Goal: Task Accomplishment & Management: Complete application form

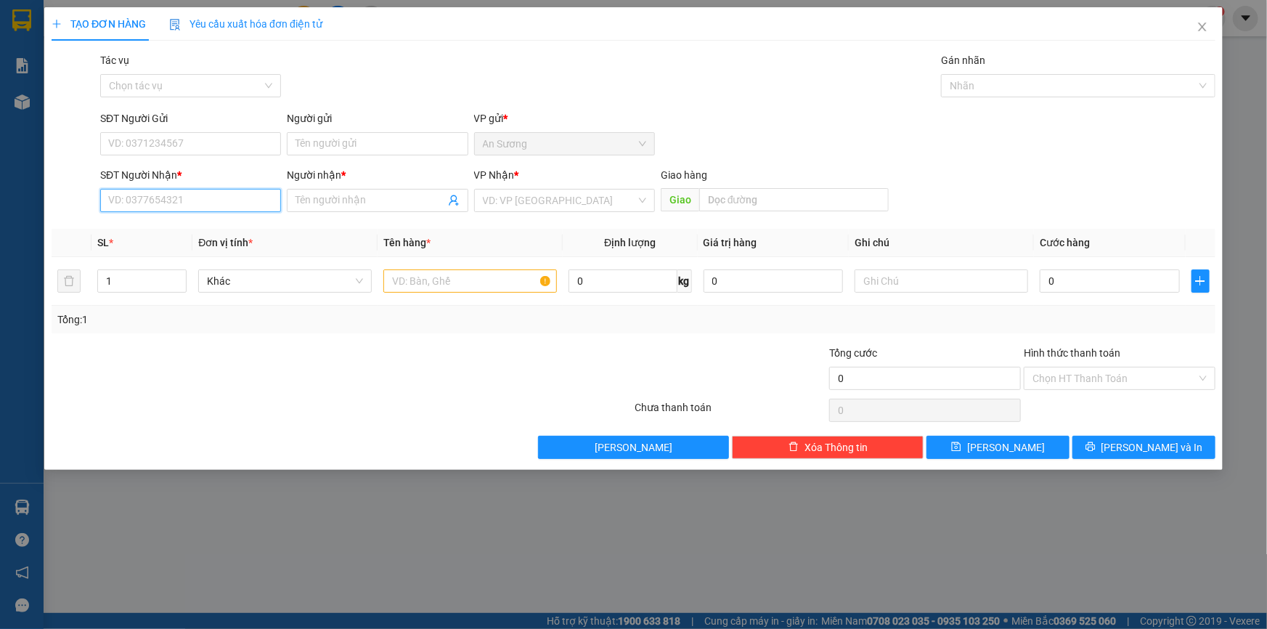
drag, startPoint x: 131, startPoint y: 204, endPoint x: 170, endPoint y: 151, distance: 65.9
click at [133, 203] on input "SĐT Người Nhận *" at bounding box center [190, 200] width 181 height 23
type input "0989079957"
drag, startPoint x: 204, startPoint y: 228, endPoint x: 210, endPoint y: 198, distance: 30.3
click at [204, 227] on div "0989079957 - CHÂU" at bounding box center [190, 229] width 163 height 16
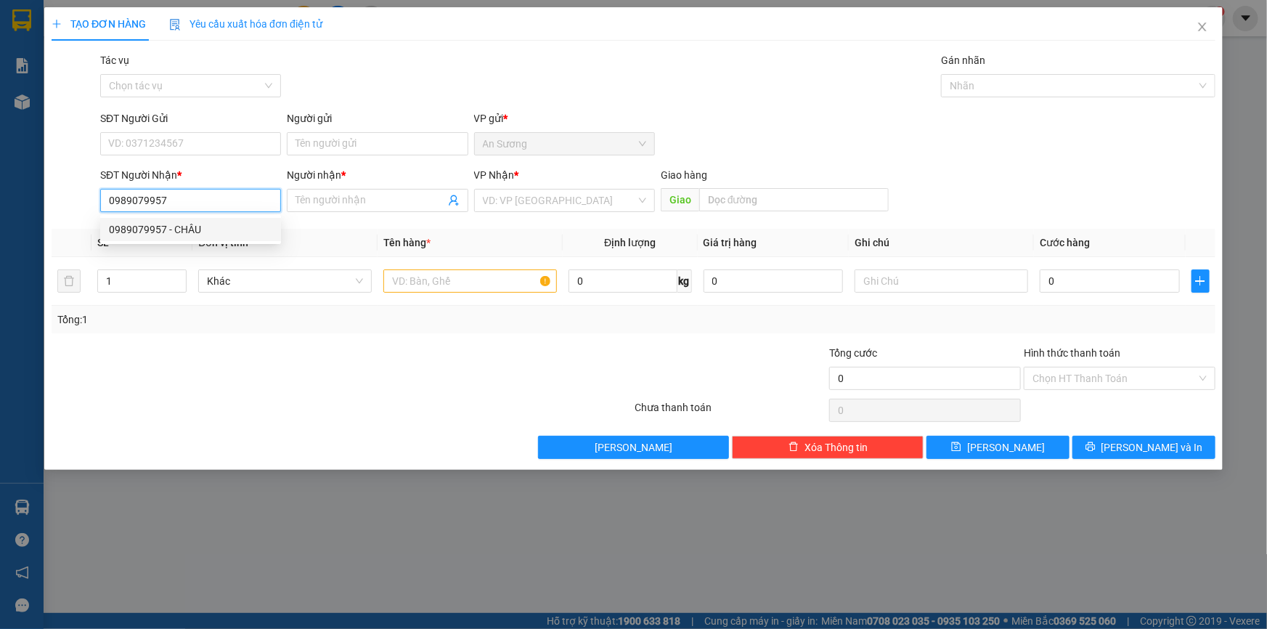
type input "CHÂU"
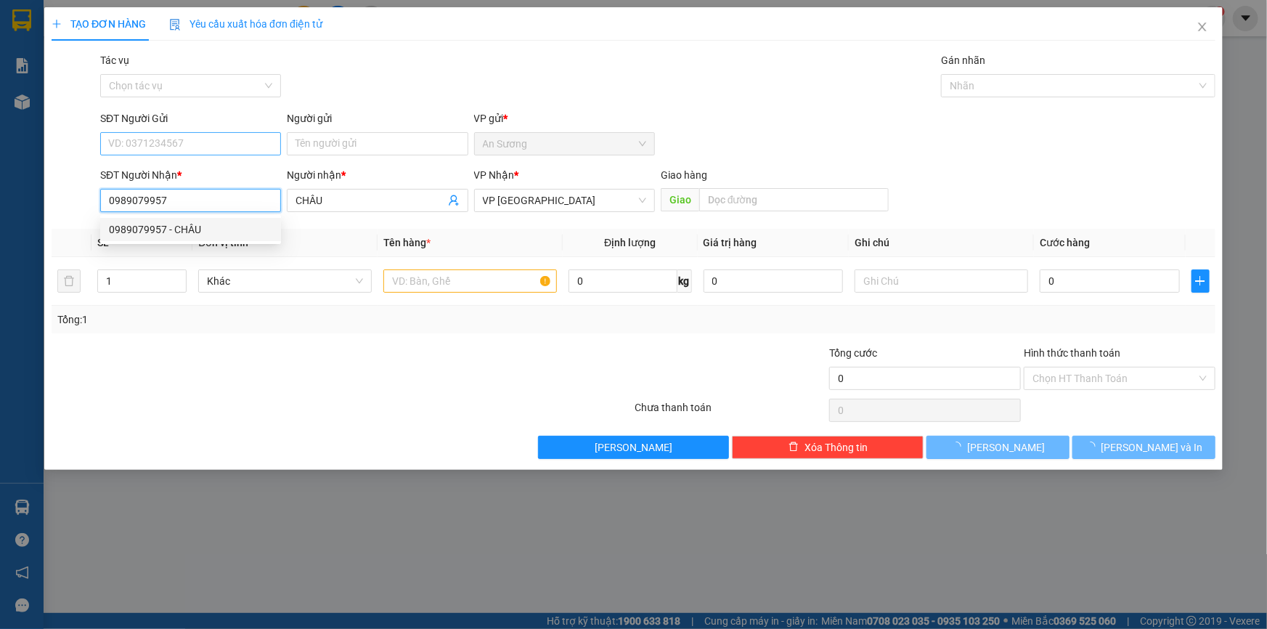
type input "30.000"
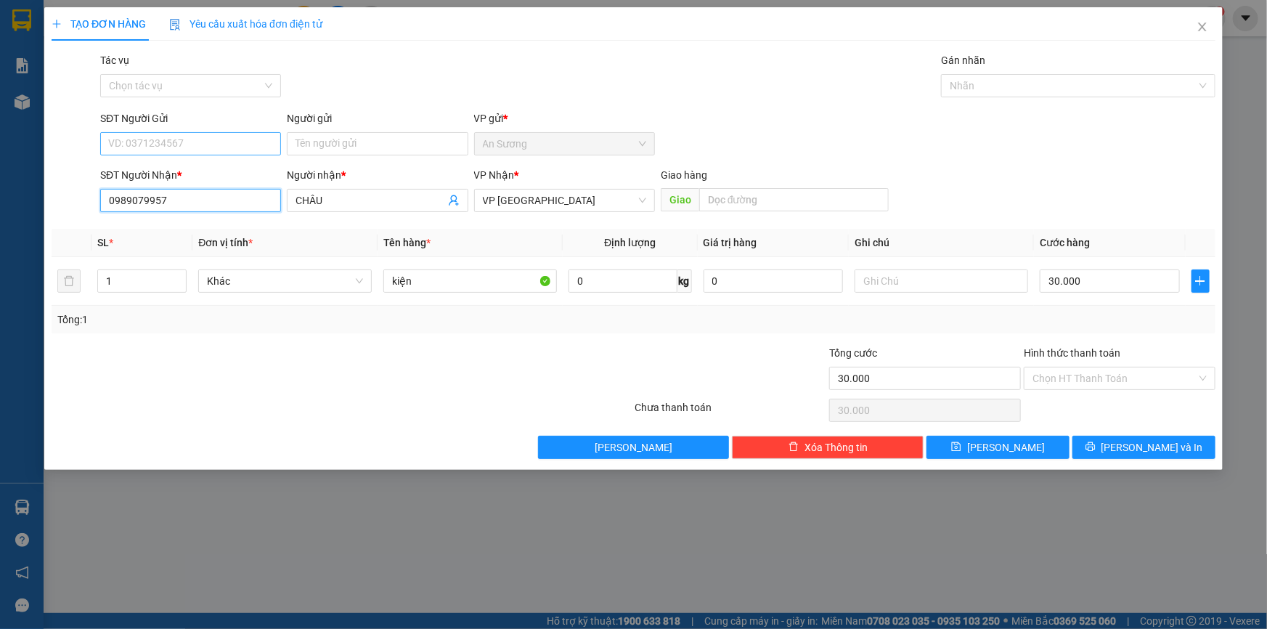
type input "0989079957"
click at [203, 140] on input "SĐT Người Gửi" at bounding box center [190, 143] width 181 height 23
type input "0767667778"
click at [336, 137] on input "Người gửi" at bounding box center [377, 143] width 181 height 23
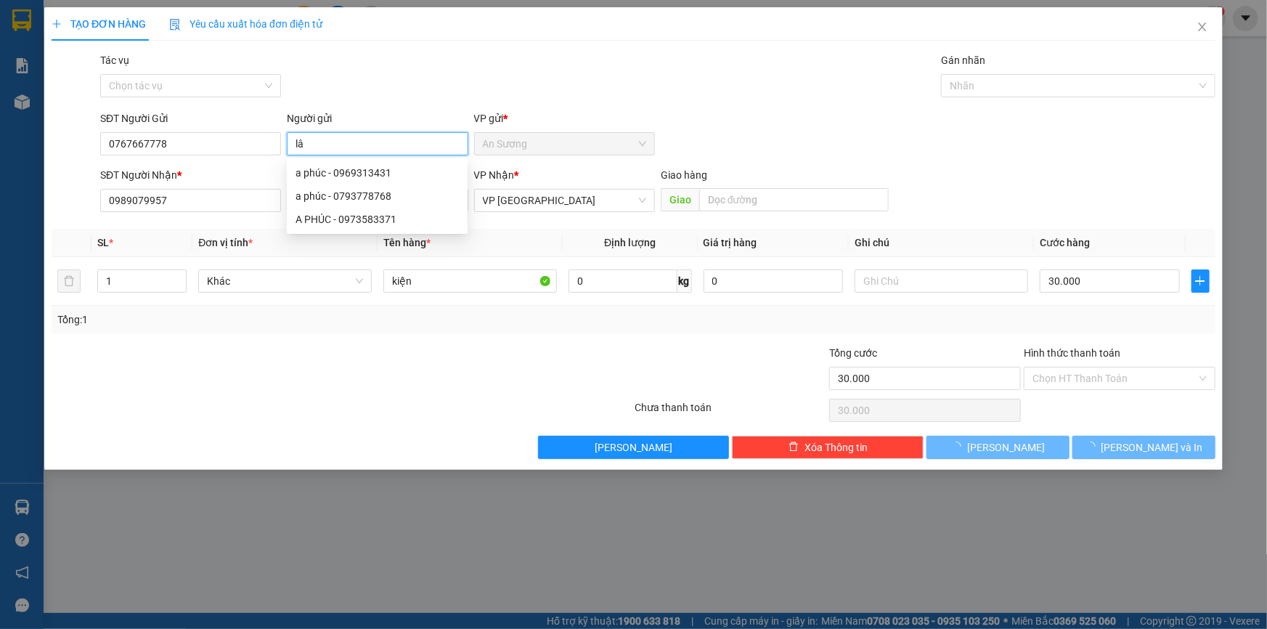
type input "l"
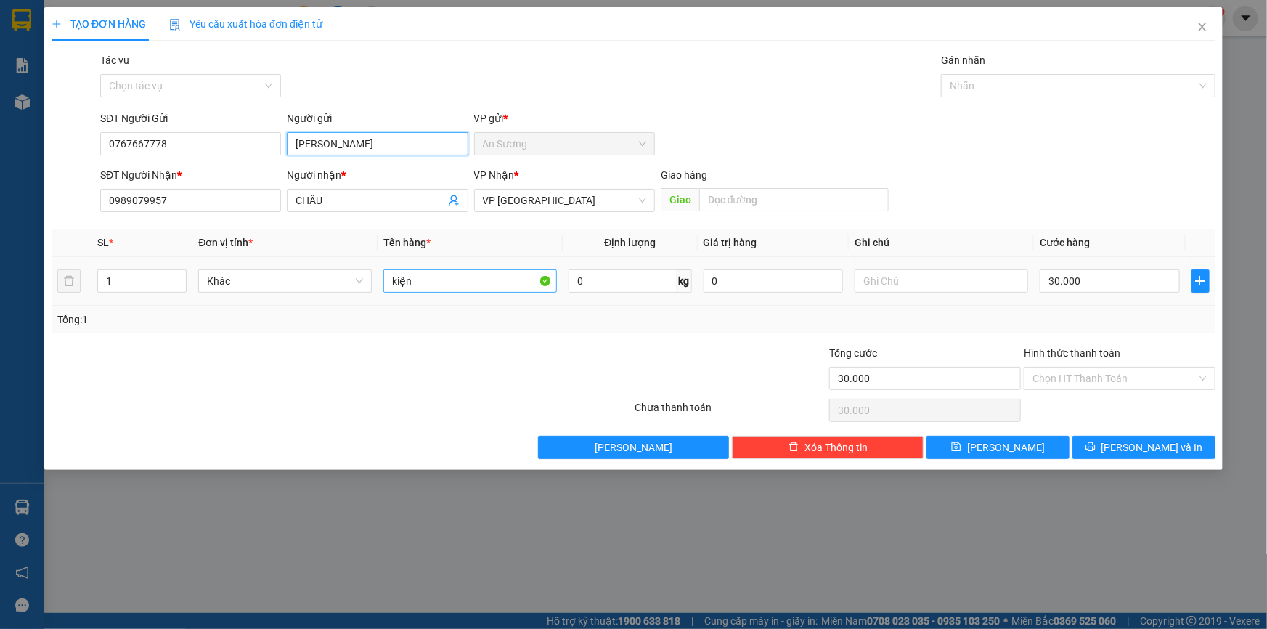
type input "[PERSON_NAME]"
click at [518, 279] on input "kiện" at bounding box center [469, 280] width 173 height 23
click at [1114, 379] on input "Hình thức thanh toán" at bounding box center [1114, 378] width 164 height 22
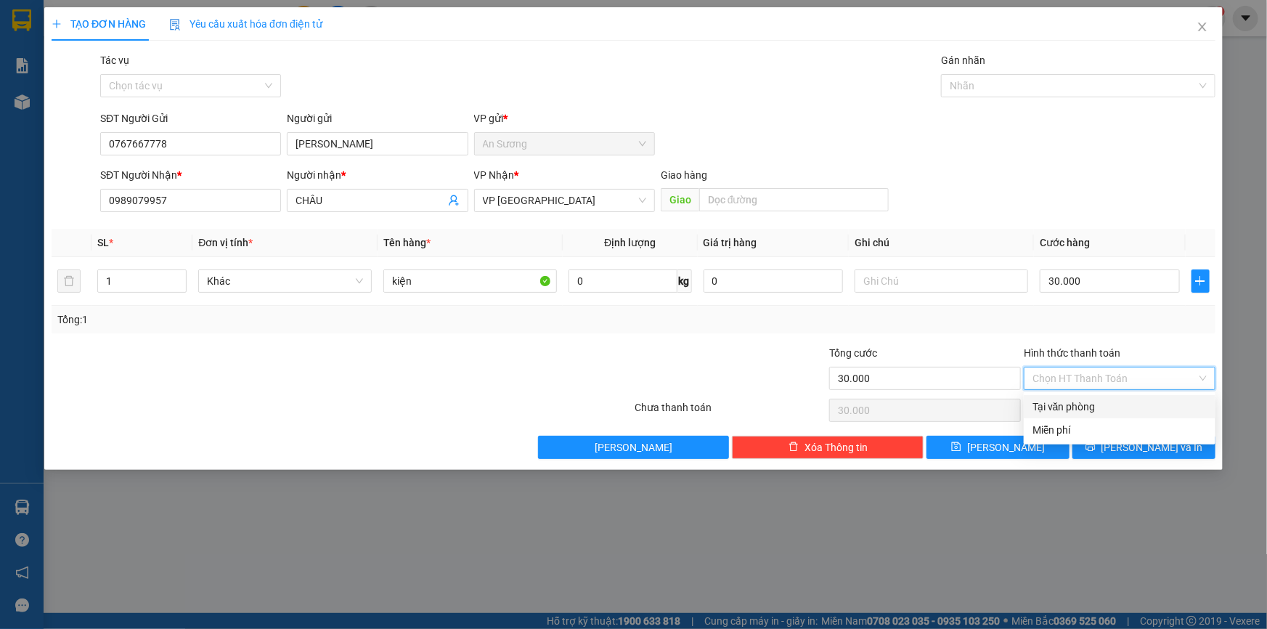
click at [1097, 399] on div "Tại văn phòng" at bounding box center [1119, 406] width 174 height 16
type input "0"
click at [1132, 447] on span "[PERSON_NAME] và In" at bounding box center [1152, 447] width 102 height 16
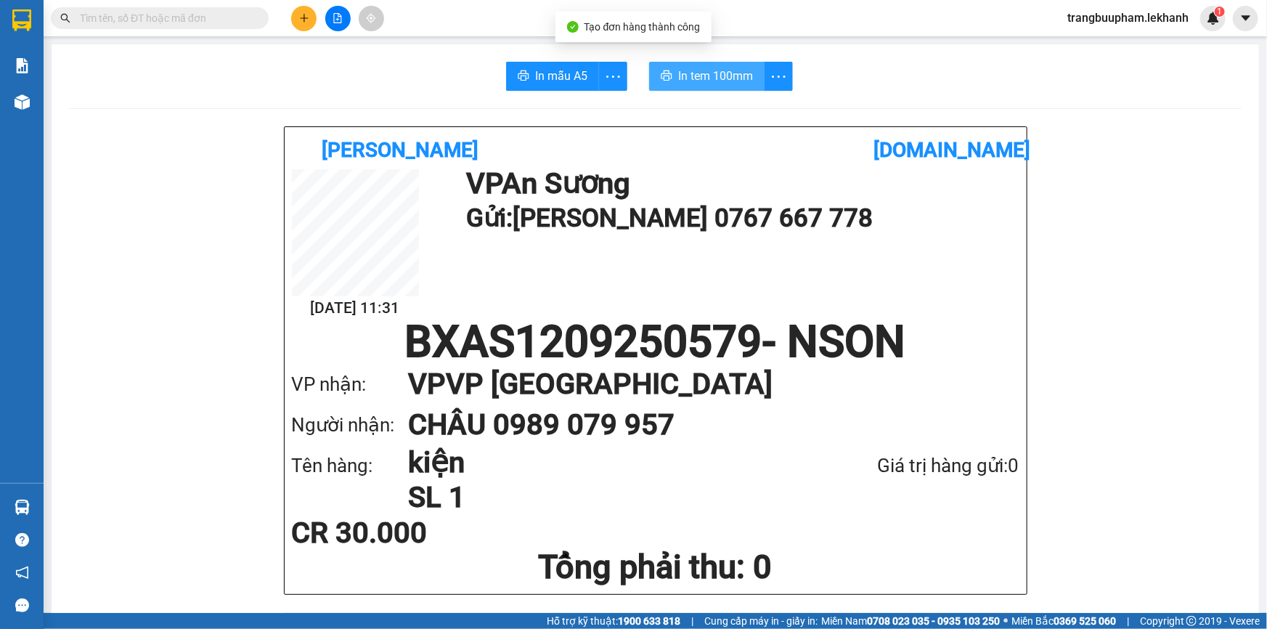
click at [714, 65] on button "In tem 100mm" at bounding box center [706, 76] width 115 height 29
click at [305, 17] on button at bounding box center [303, 18] width 25 height 25
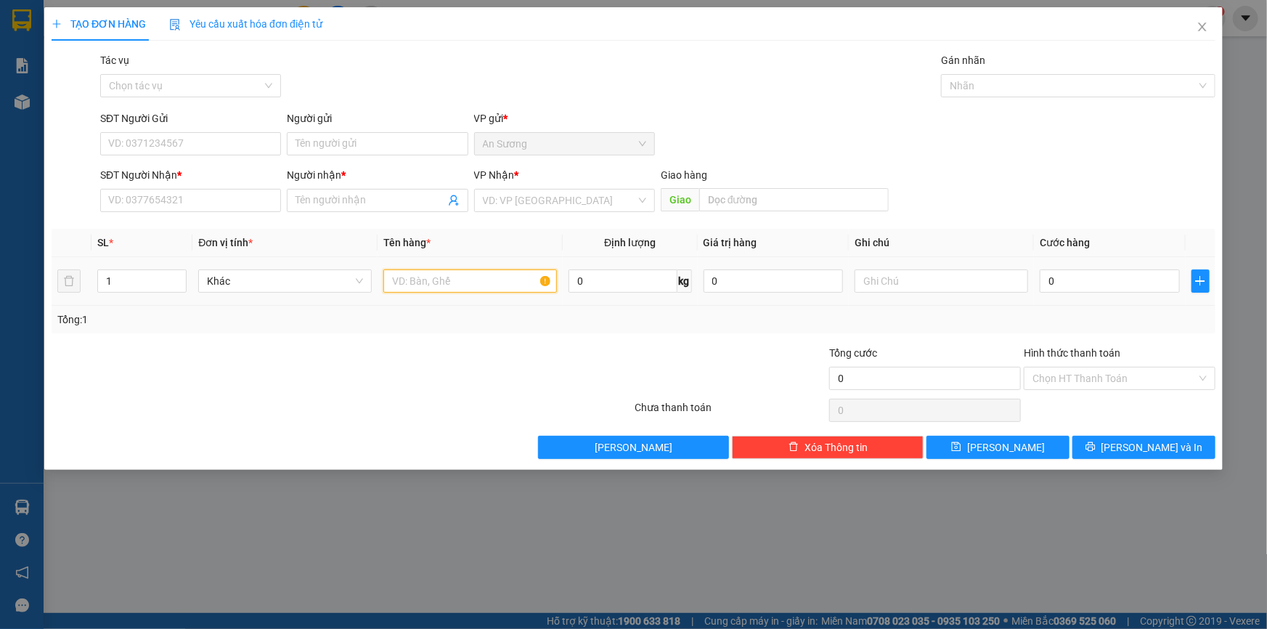
click at [450, 281] on input "text" at bounding box center [469, 280] width 173 height 23
click at [449, 296] on td at bounding box center [469, 281] width 185 height 49
click at [199, 205] on input "SĐT Người Nhận *" at bounding box center [190, 200] width 181 height 23
type input "0"
click at [495, 198] on input "search" at bounding box center [559, 200] width 153 height 22
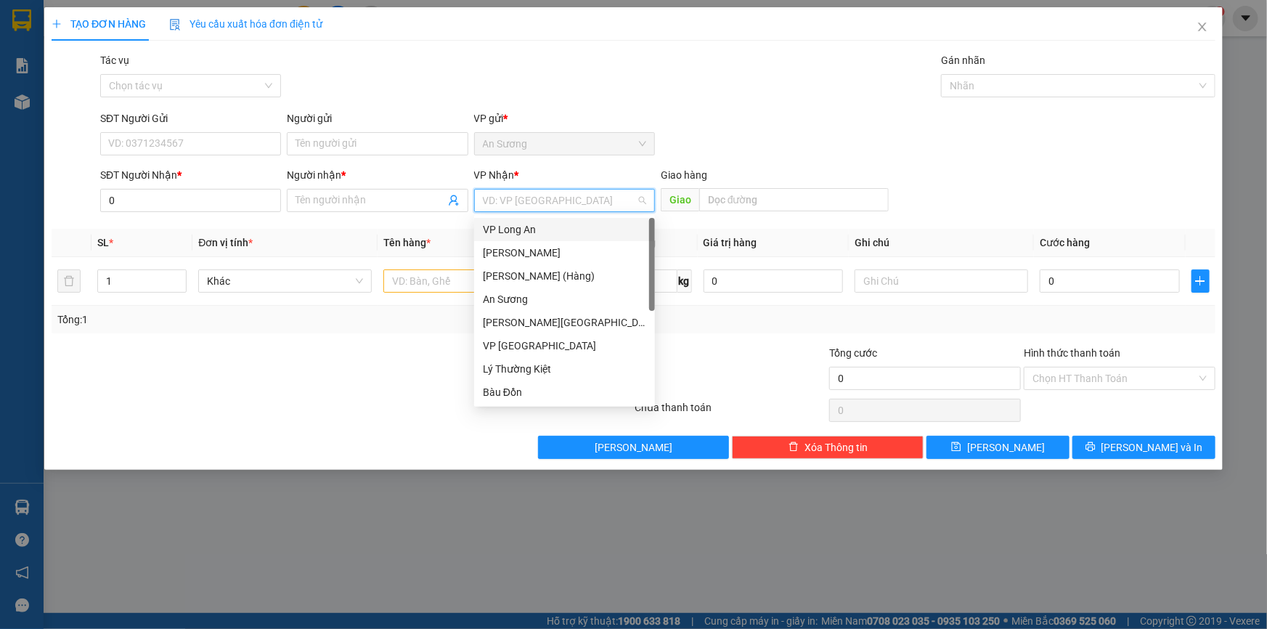
scroll to position [116, 0]
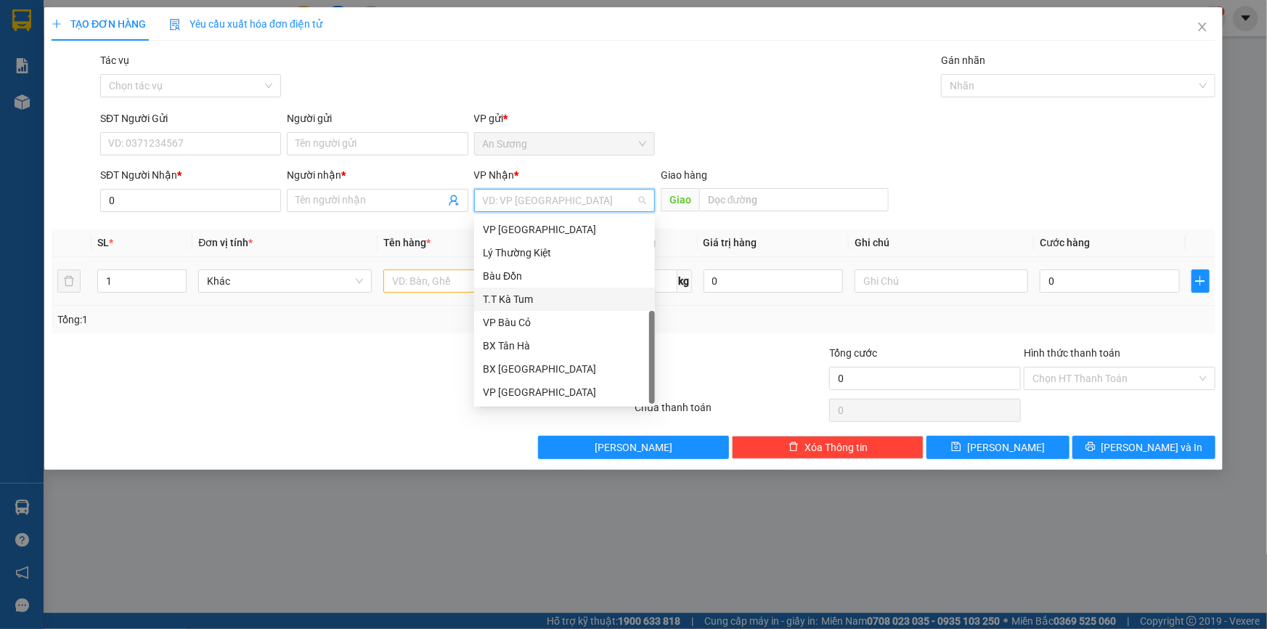
click at [533, 294] on div "T.T Kà Tum" at bounding box center [564, 299] width 163 height 16
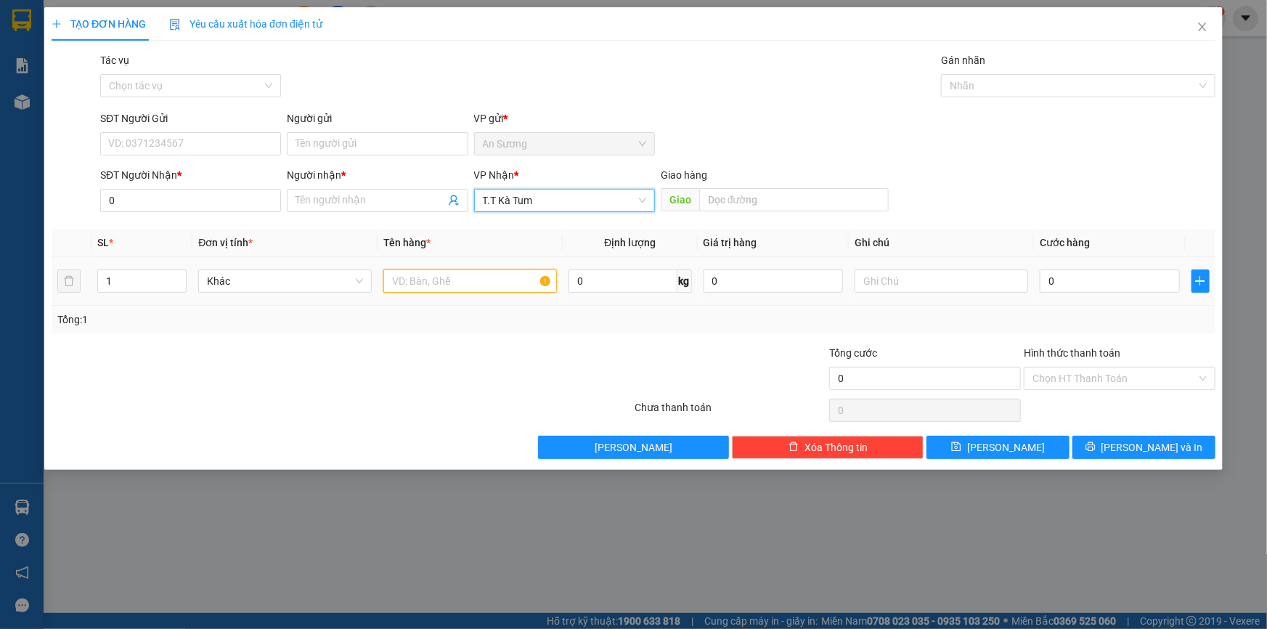
click at [457, 290] on input "text" at bounding box center [469, 280] width 173 height 23
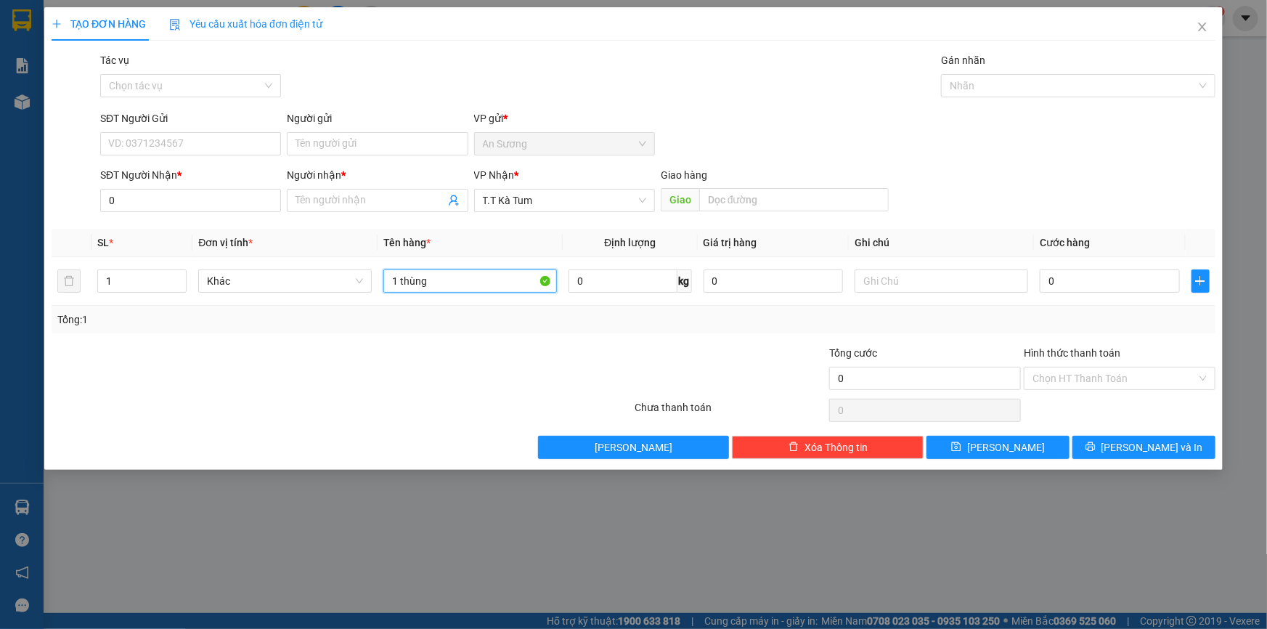
type input "1 thùng"
click at [176, 196] on input "0" at bounding box center [190, 200] width 181 height 23
type input "0967759178"
click at [392, 197] on input "Người nhận *" at bounding box center [369, 200] width 149 height 16
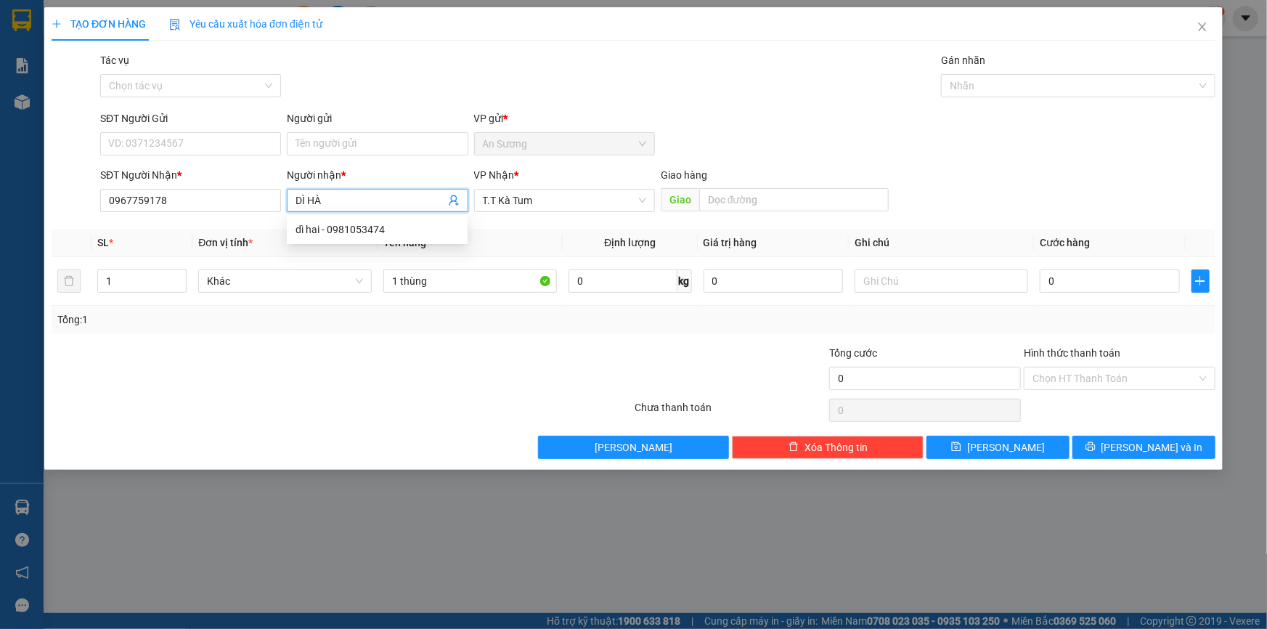
type input "DÌ H"
drag, startPoint x: 325, startPoint y: 200, endPoint x: 135, endPoint y: 211, distance: 190.5
click at [135, 211] on div "SĐT Người Nhận * 0967759178 Người nhận * DÌ H VP Nhận * T.T Kà Tum Giao hàng Gi…" at bounding box center [657, 192] width 1121 height 51
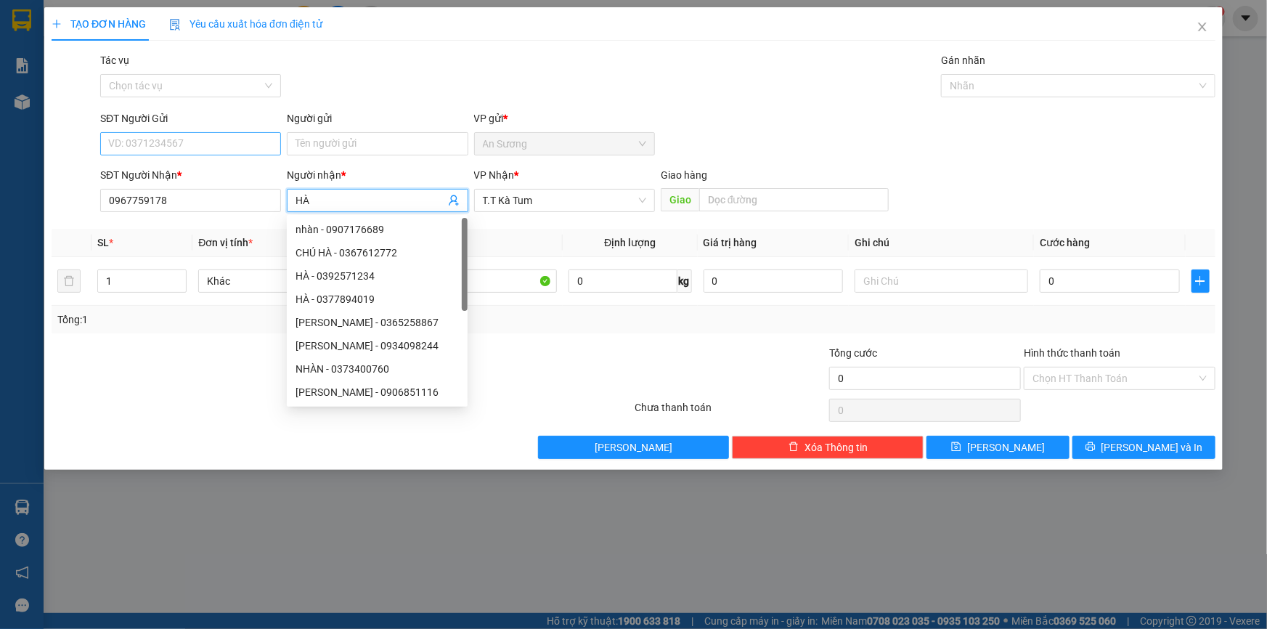
type input "HÀ"
drag, startPoint x: 164, startPoint y: 144, endPoint x: 172, endPoint y: 138, distance: 9.9
click at [165, 142] on input "SĐT Người Gửi" at bounding box center [190, 143] width 181 height 23
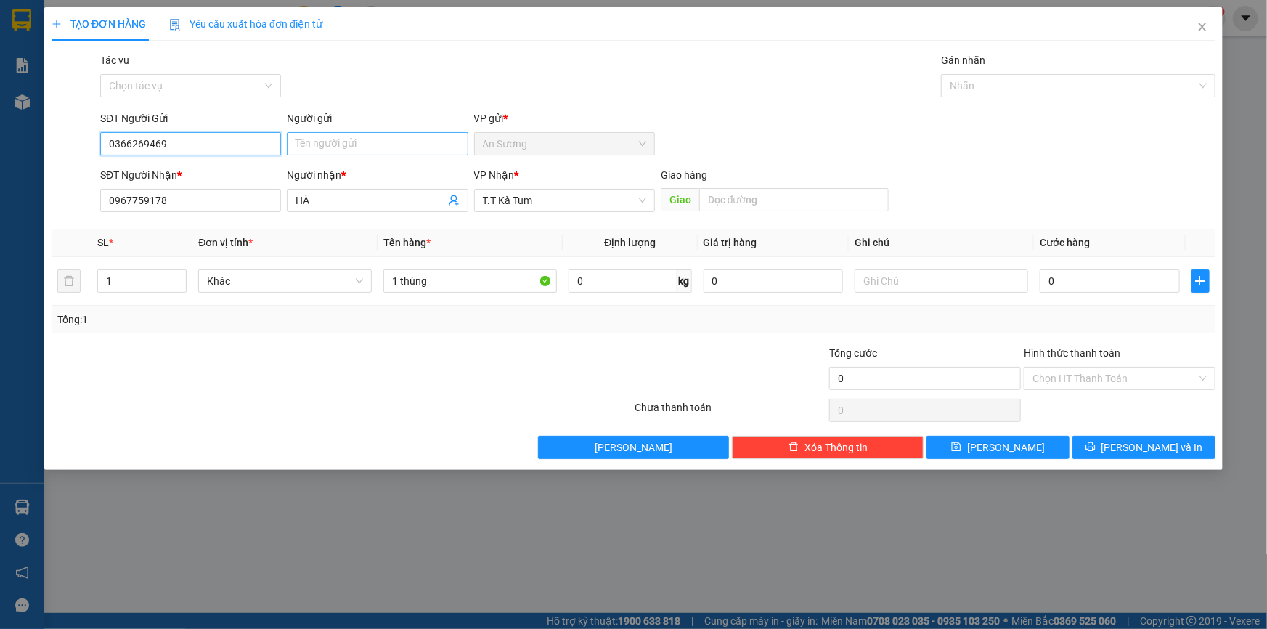
type input "0366269469"
click at [341, 138] on input "Người gửi" at bounding box center [377, 143] width 181 height 23
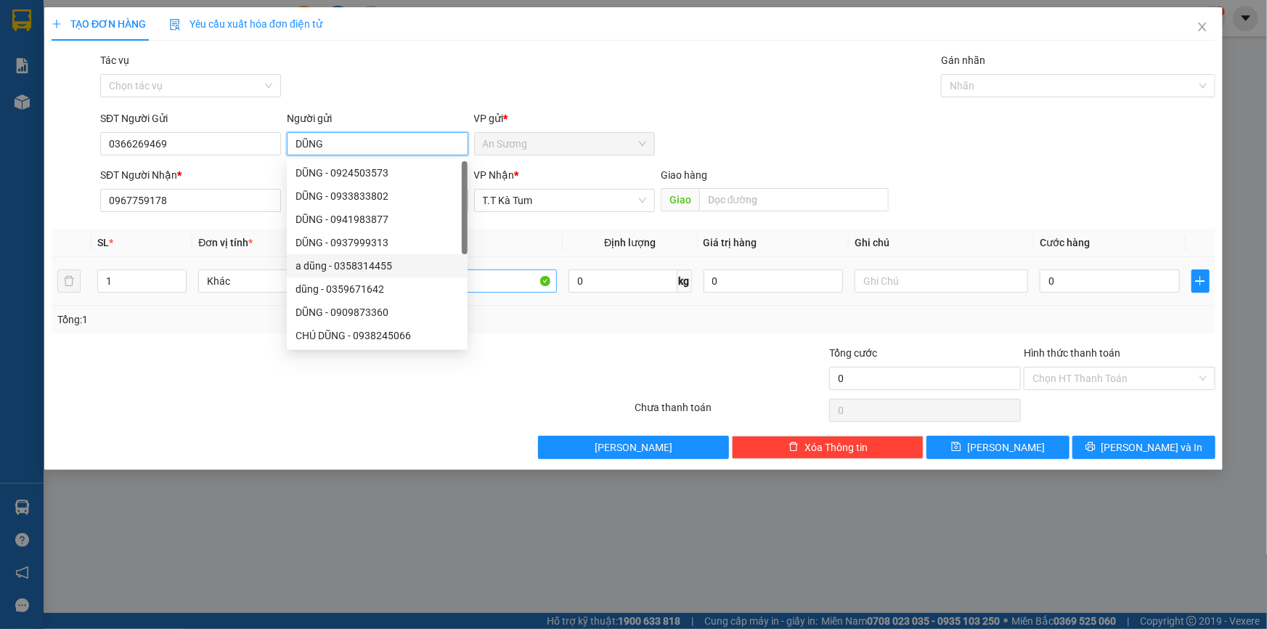
type input "DŨNG"
click at [523, 281] on input "1 thùng" at bounding box center [469, 280] width 173 height 23
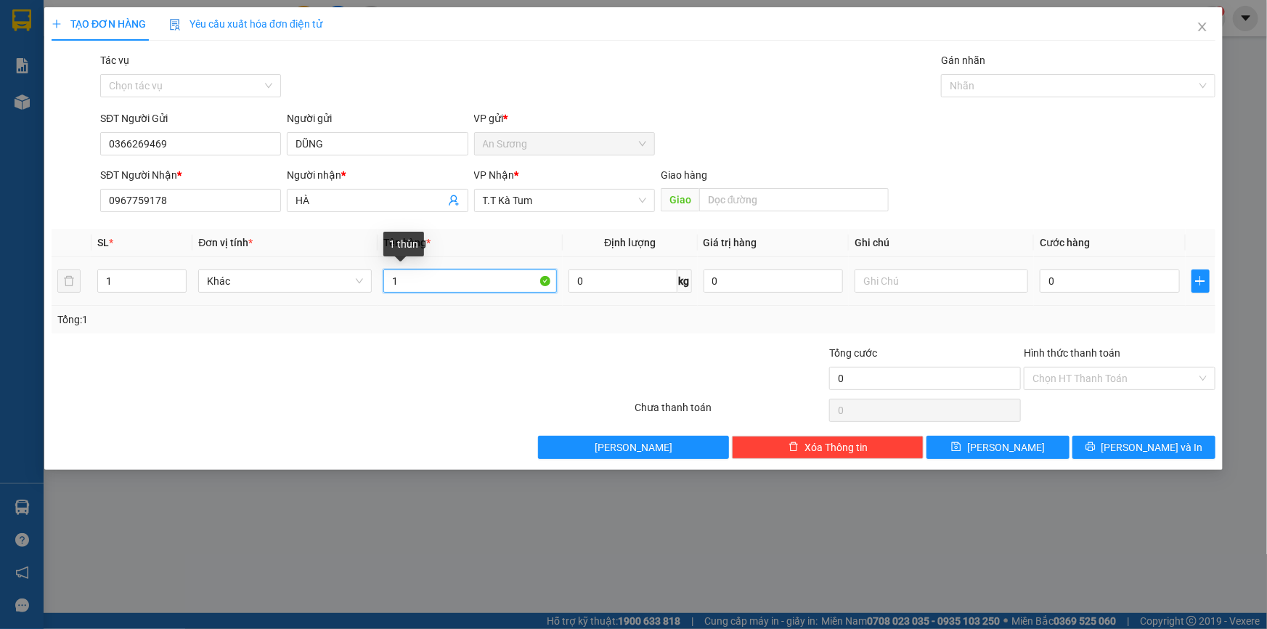
type input "1"
type input "1 THÙNG THỰC PHẨM"
click at [1092, 286] on input "0" at bounding box center [1109, 280] width 140 height 23
type input "5"
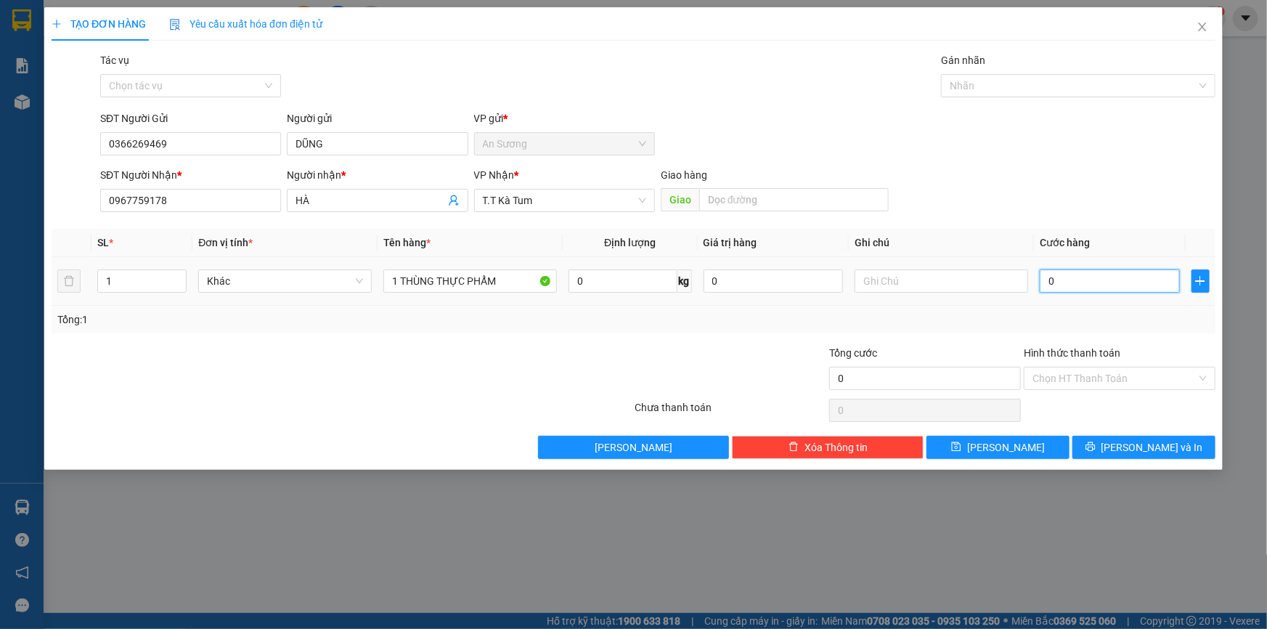
type input "5"
type input "50"
type input "50.000"
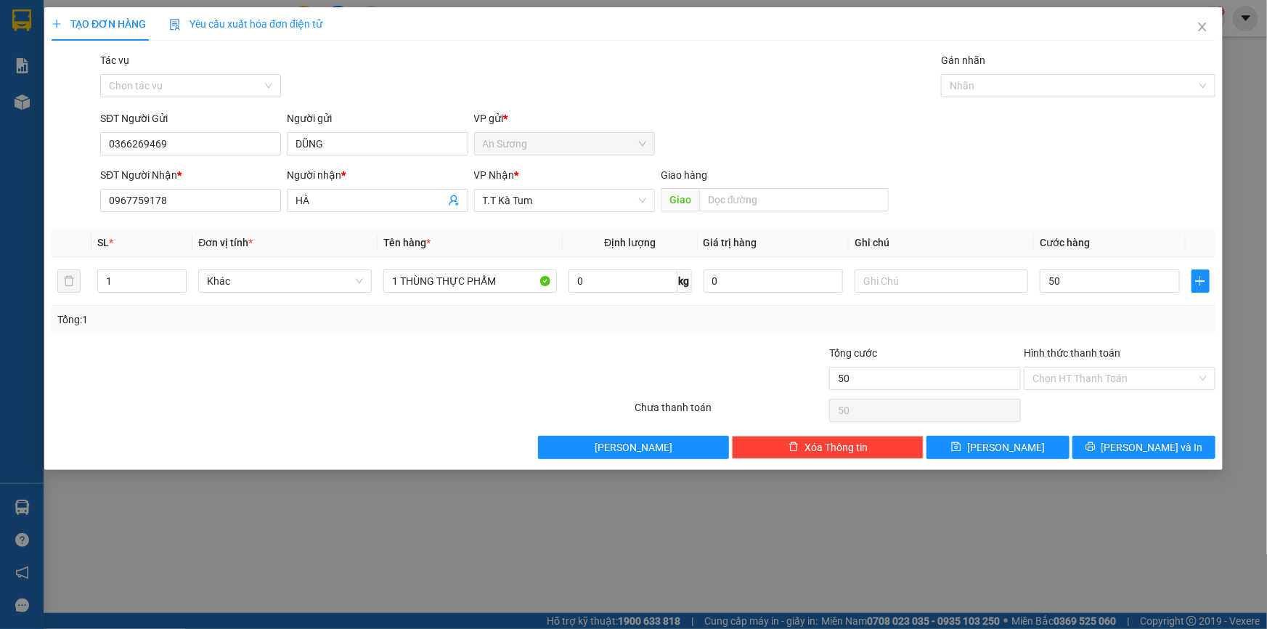
type input "50.000"
click at [1089, 398] on div "Transit Pickup Surcharge Ids Transit Deliver Surcharge Ids Transit Deliver Surc…" at bounding box center [633, 255] width 1163 height 406
click at [1089, 369] on input "Hình thức thanh toán" at bounding box center [1114, 378] width 164 height 22
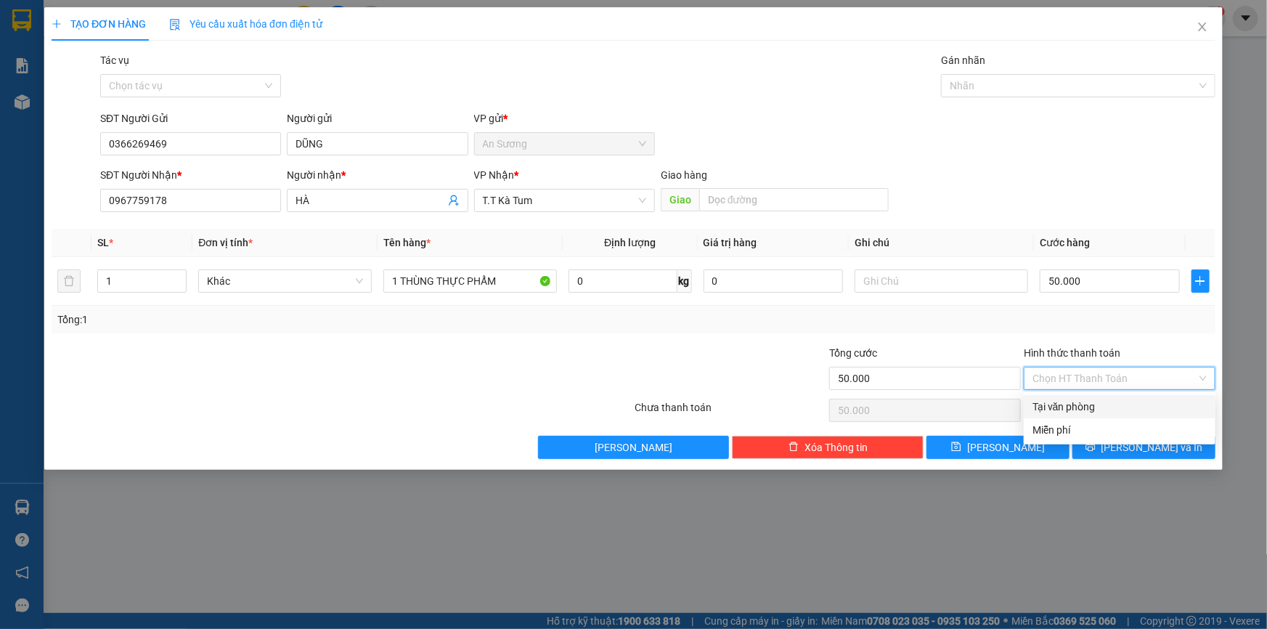
click at [1089, 407] on div "Tại văn phòng" at bounding box center [1119, 406] width 174 height 16
type input "0"
click at [1132, 446] on span "[PERSON_NAME] và In" at bounding box center [1152, 447] width 102 height 16
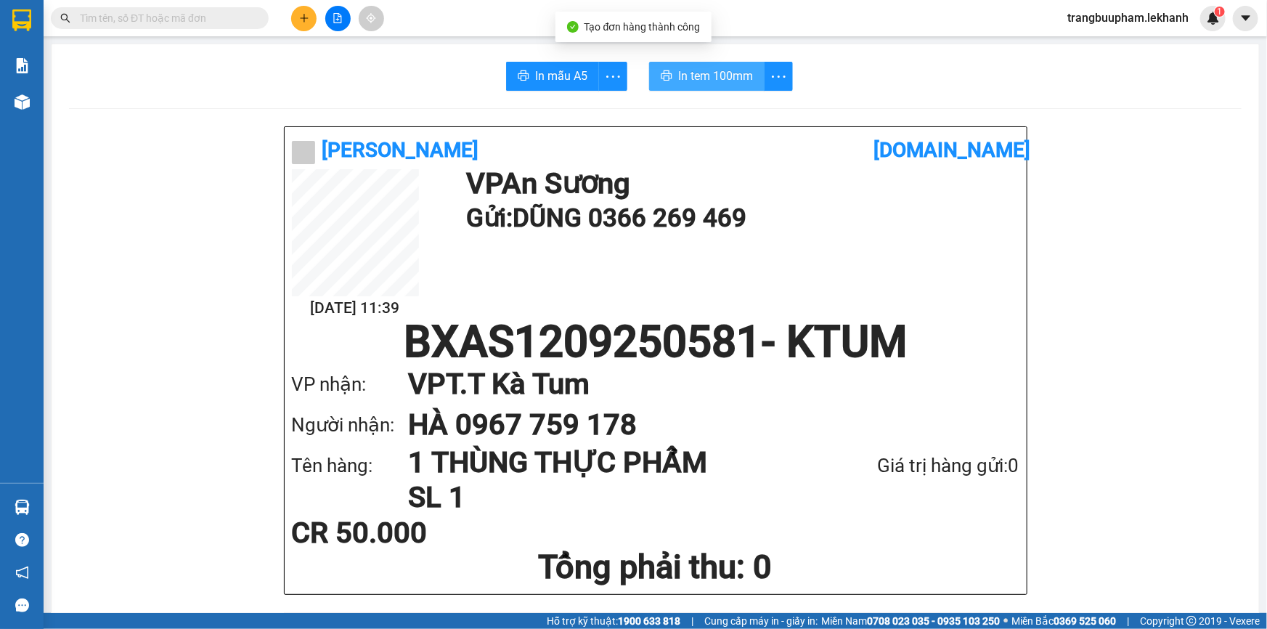
click at [723, 79] on span "In tem 100mm" at bounding box center [715, 76] width 75 height 18
click at [306, 25] on button at bounding box center [303, 18] width 25 height 25
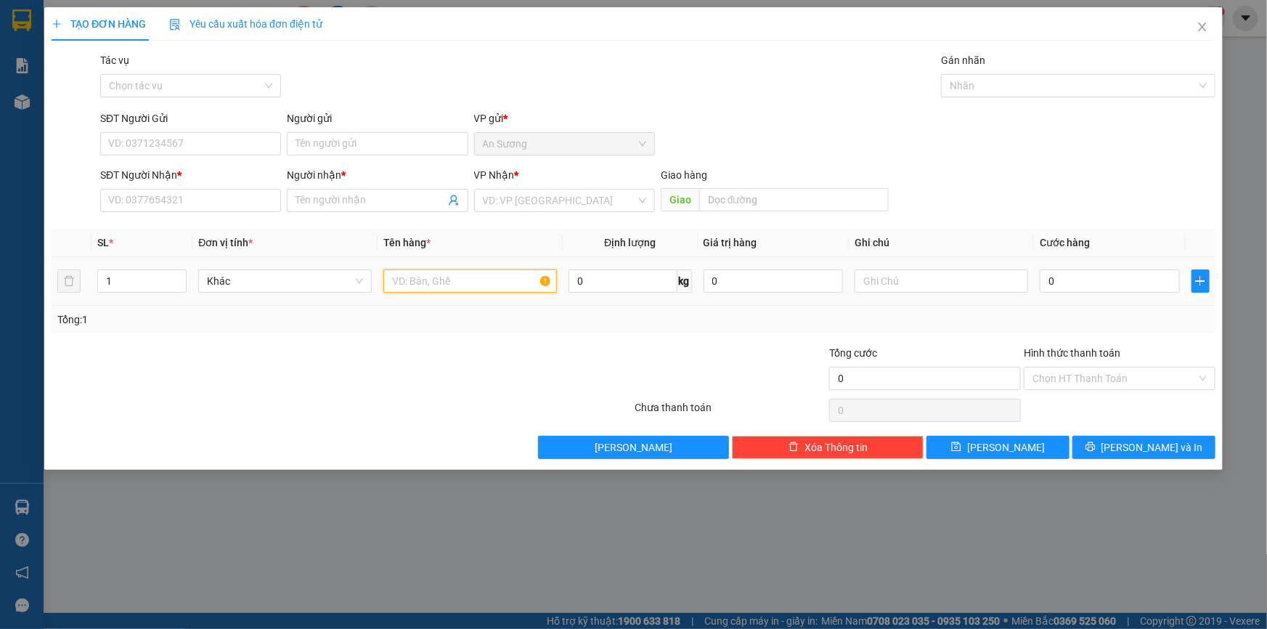
click at [422, 279] on input "text" at bounding box center [469, 280] width 173 height 23
type input "1 KIỆN"
click at [161, 139] on input "SĐT Người Gửi" at bounding box center [190, 143] width 181 height 23
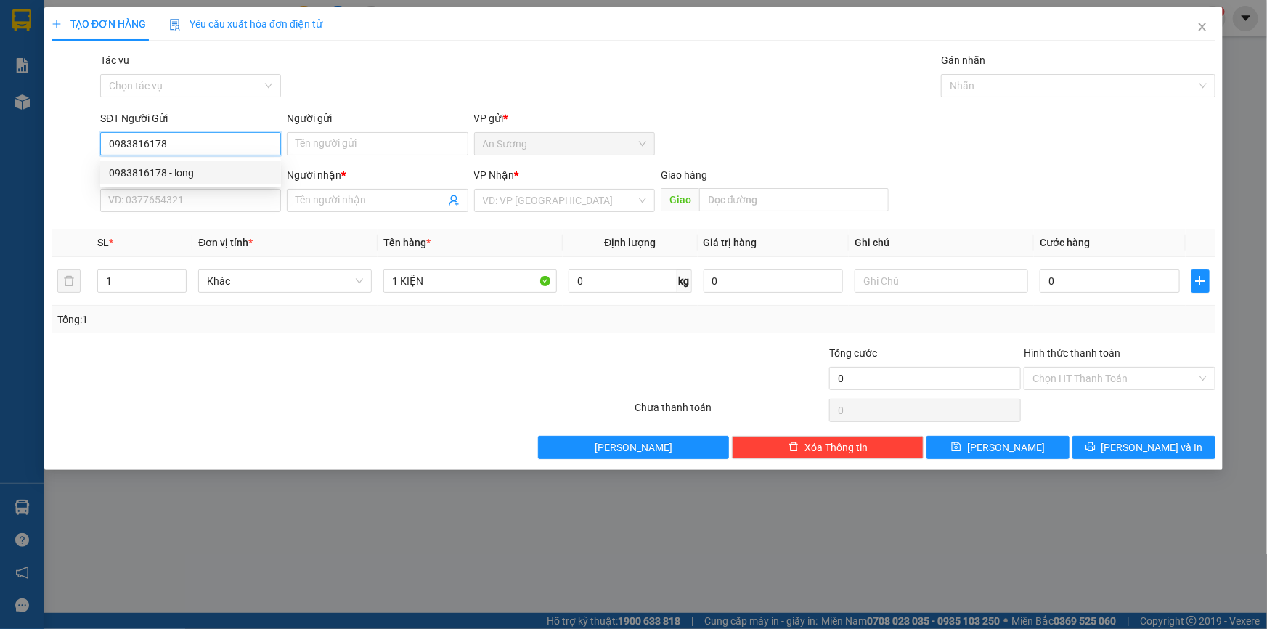
type input "0983816178"
click at [165, 187] on div "0983816178 0983816178 - long" at bounding box center [190, 172] width 181 height 29
click at [172, 164] on form "SĐT Người Gửi 0983816178 Người gửi Tên người gửi VP gửi * [PERSON_NAME] Người N…" at bounding box center [633, 163] width 1163 height 107
click at [174, 154] on input "0983816178" at bounding box center [190, 143] width 181 height 23
click at [163, 180] on div "0983816178 - long" at bounding box center [190, 172] width 181 height 23
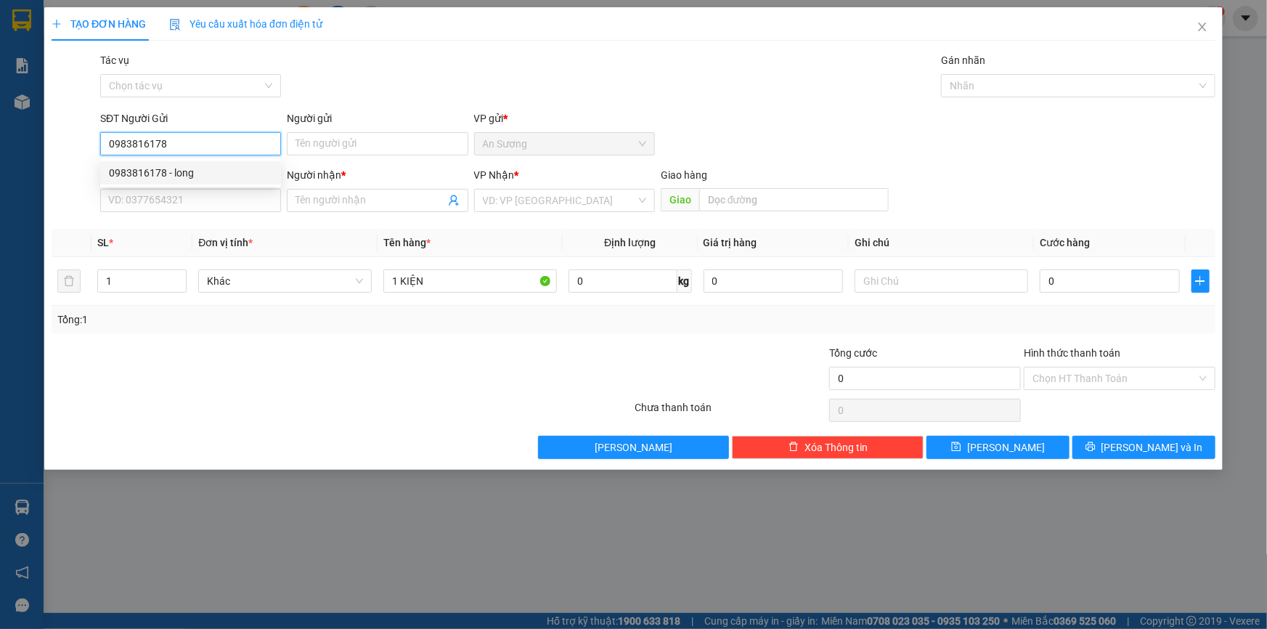
type input "long"
type input "0984123538"
type input "a toàn"
type input "30.000"
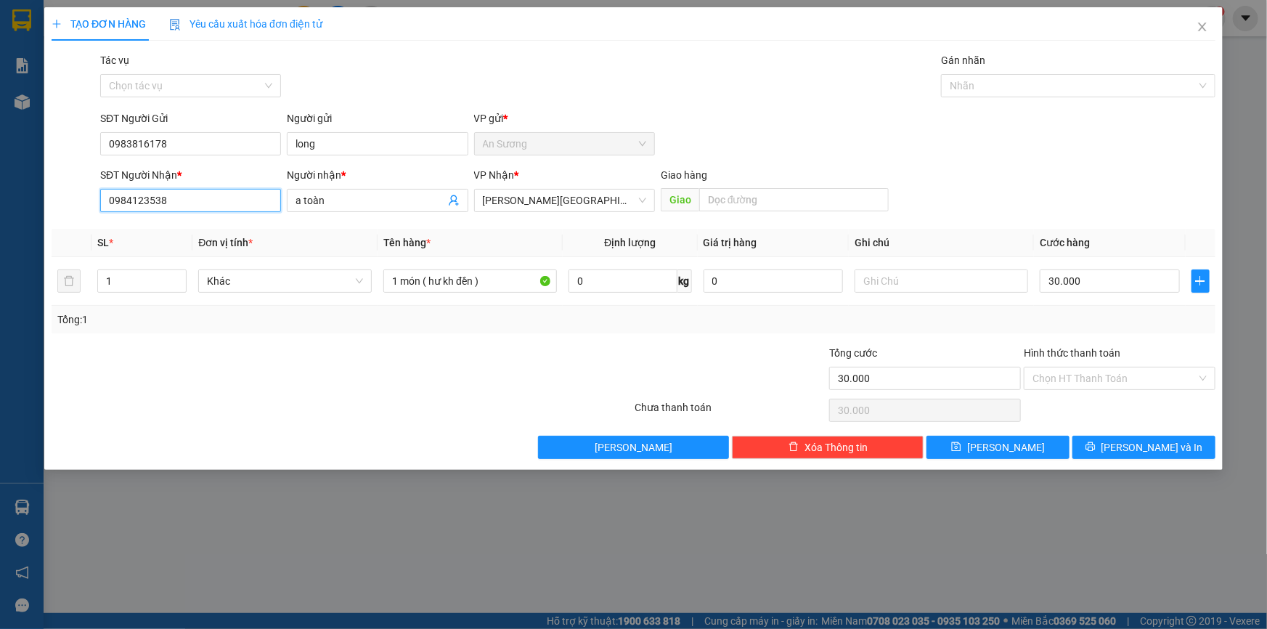
click at [181, 195] on input "0984123538" at bounding box center [190, 200] width 181 height 23
drag, startPoint x: 182, startPoint y: 195, endPoint x: 0, endPoint y: 160, distance: 185.5
click at [0, 195] on div "TẠO ĐƠN HÀNG Yêu cầu xuất hóa đơn điện tử Transit Pickup Surcharge Ids Transit …" at bounding box center [633, 314] width 1267 height 629
type input "0942345857"
click at [187, 232] on div "0942345857 - TÂM" at bounding box center [190, 229] width 163 height 16
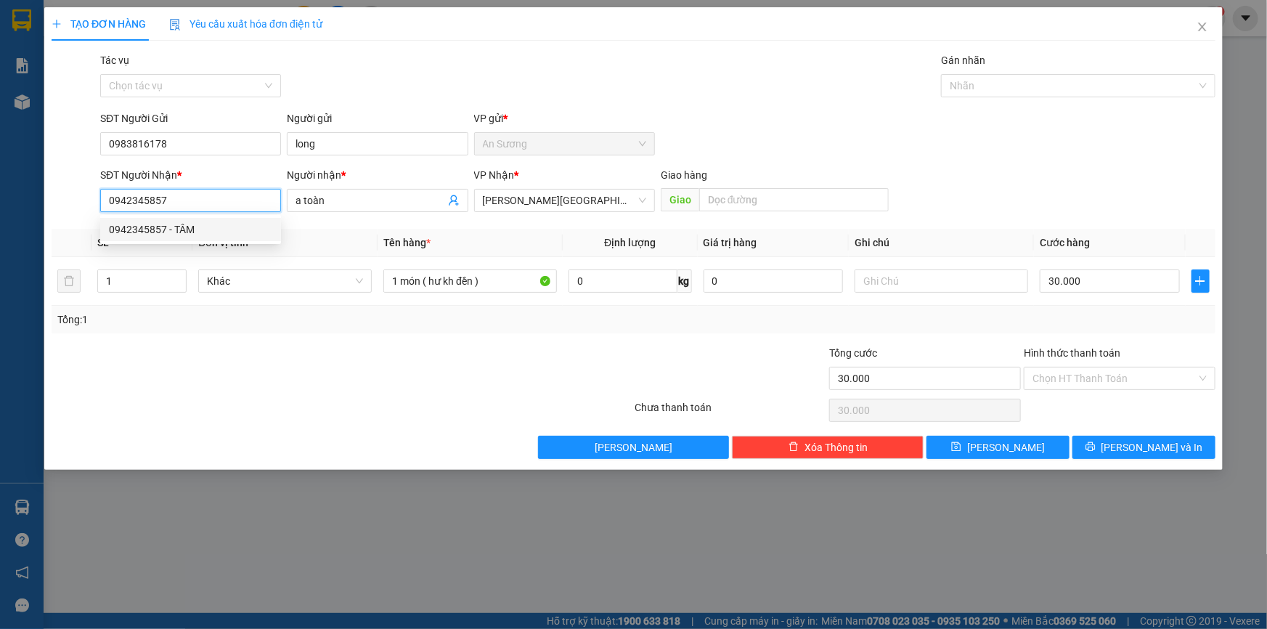
type input "TÂM"
type input "0942345857"
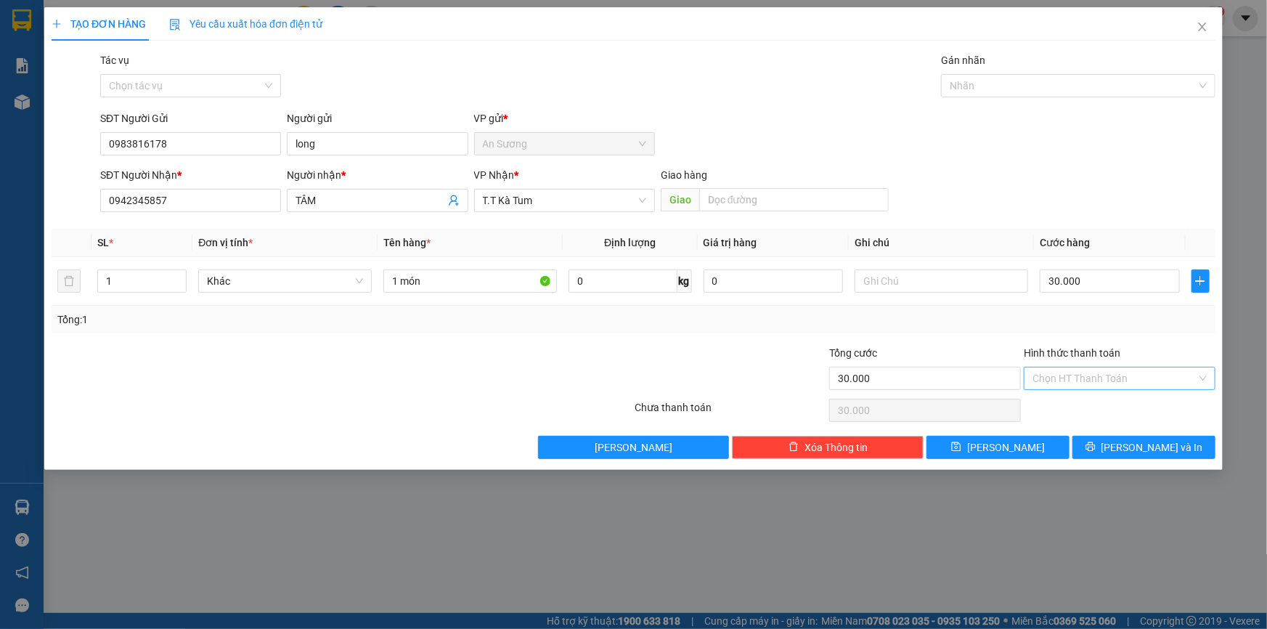
click at [1115, 381] on input "Hình thức thanh toán" at bounding box center [1114, 378] width 164 height 22
drag, startPoint x: 1078, startPoint y: 402, endPoint x: 1156, endPoint y: 428, distance: 81.9
click at [1078, 403] on div "Tại văn phòng" at bounding box center [1119, 406] width 174 height 16
type input "0"
click at [1158, 446] on span "[PERSON_NAME] và In" at bounding box center [1152, 447] width 102 height 16
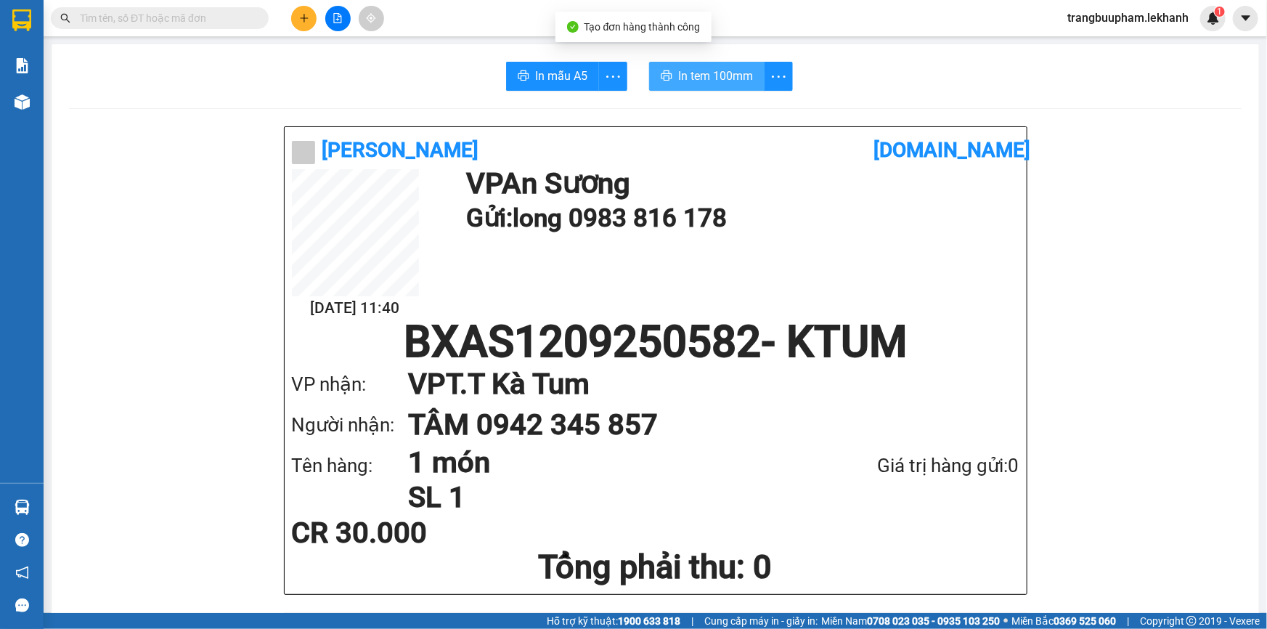
click at [661, 72] on icon "printer" at bounding box center [667, 76] width 12 height 12
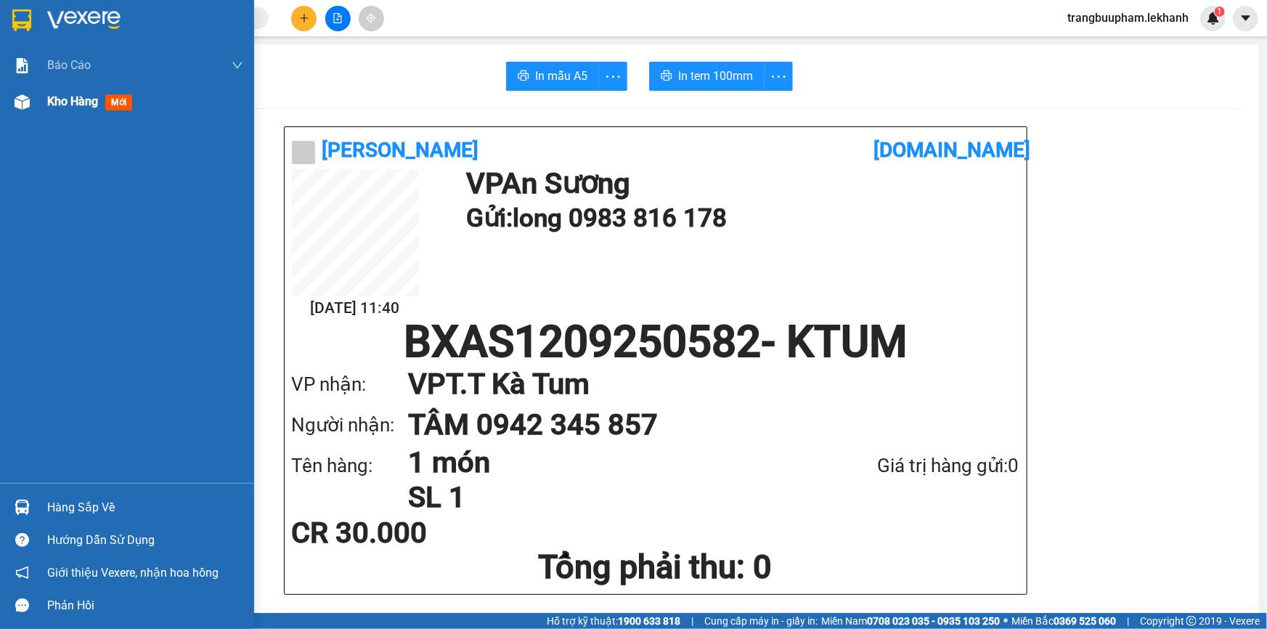
click at [62, 99] on span "Kho hàng" at bounding box center [72, 101] width 51 height 14
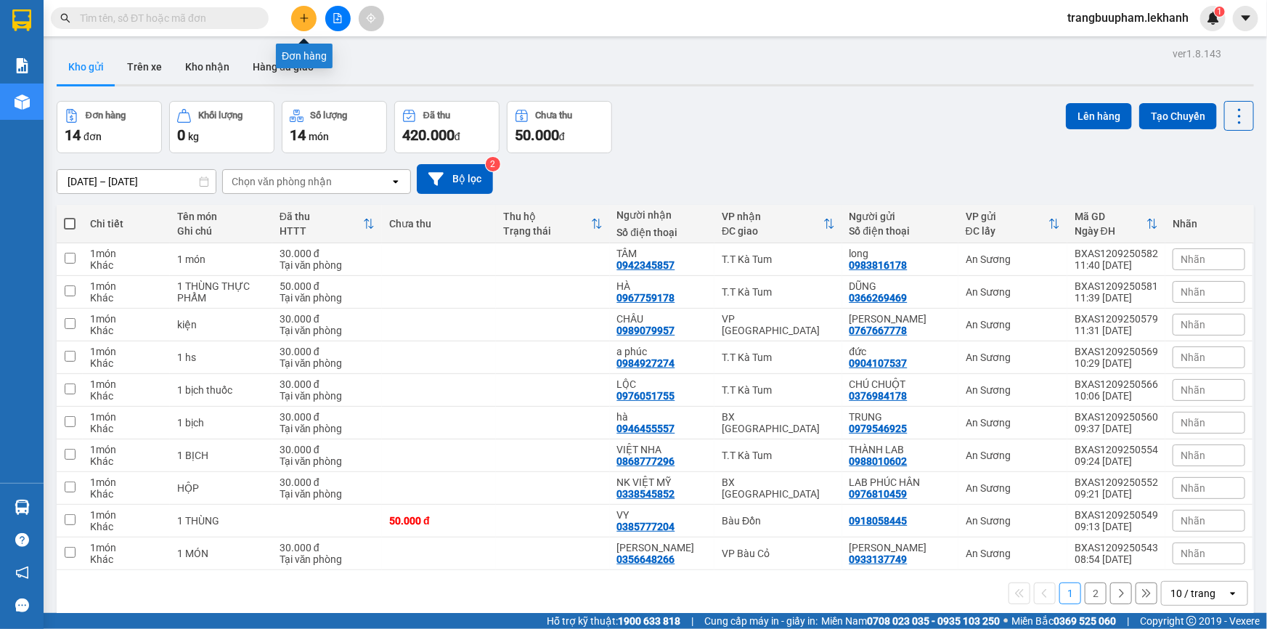
click at [311, 21] on button at bounding box center [303, 18] width 25 height 25
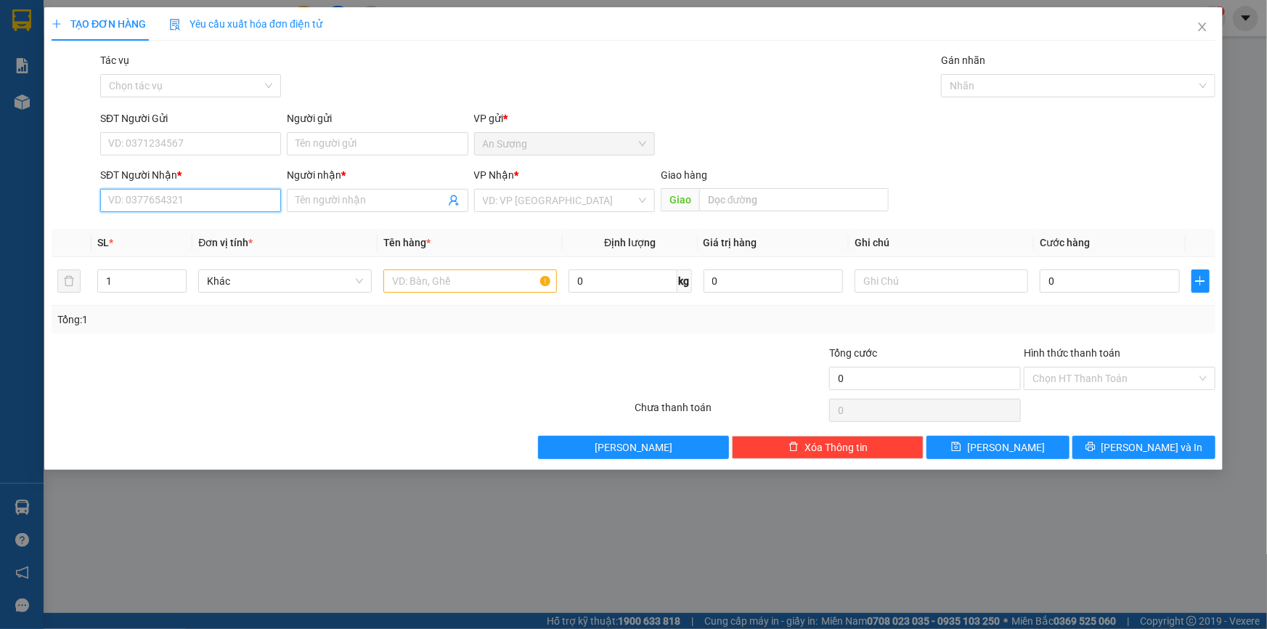
click at [169, 199] on input "SĐT Người Nhận *" at bounding box center [190, 200] width 181 height 23
click at [239, 234] on div "0907907379 - GIANG- [GEOGRAPHIC_DATA]" at bounding box center [209, 229] width 200 height 16
type input "0907907379"
type input "GIANG- [PERSON_NAME]"
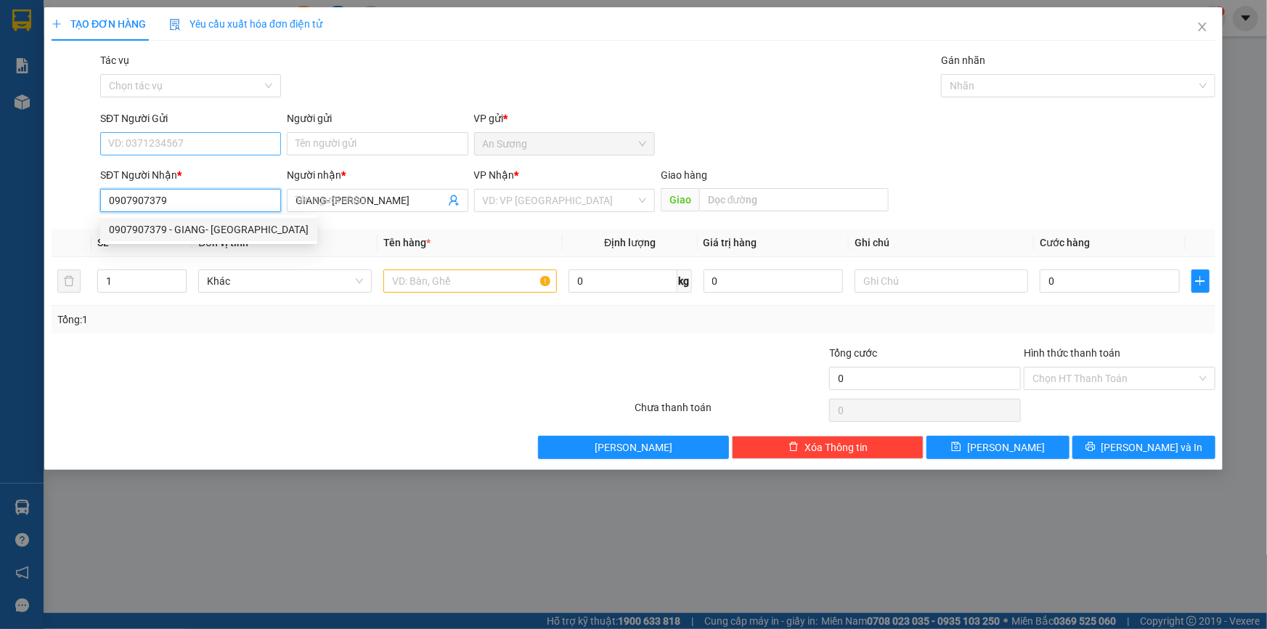
type input "30.000"
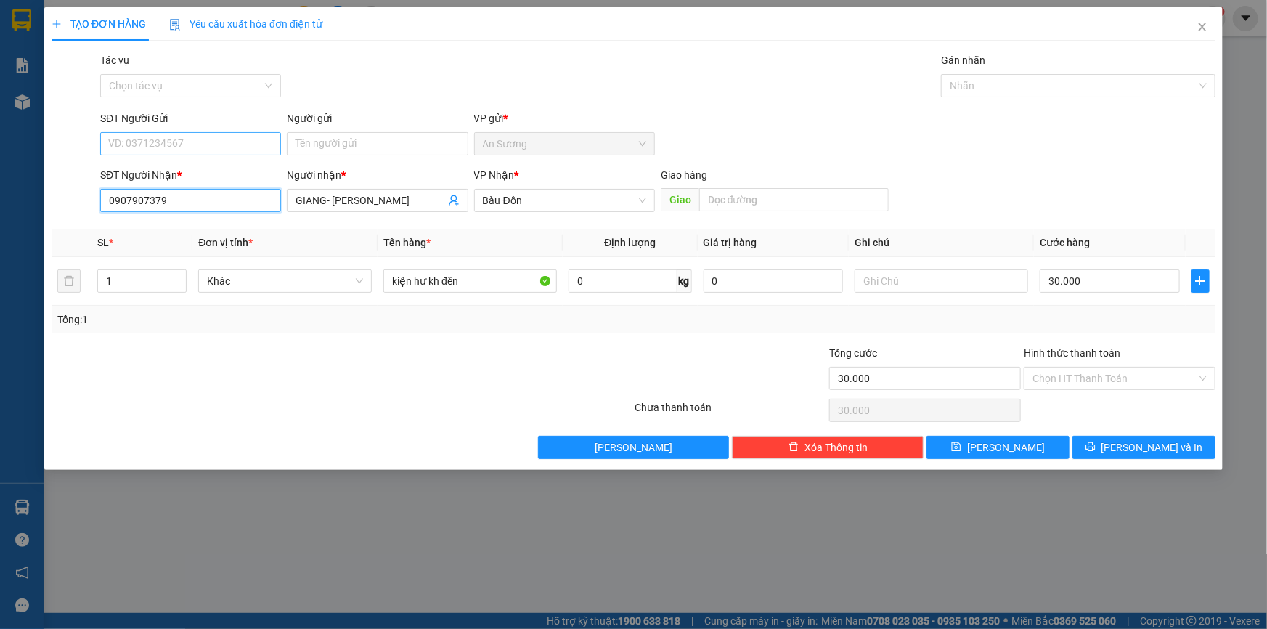
type input "0907907379"
click at [226, 141] on input "SĐT Người Gửi" at bounding box center [190, 143] width 181 height 23
type input "0979133209"
click at [188, 171] on div "0979133209 - [PERSON_NAME]" at bounding box center [190, 173] width 163 height 16
type input "[PERSON_NAME]"
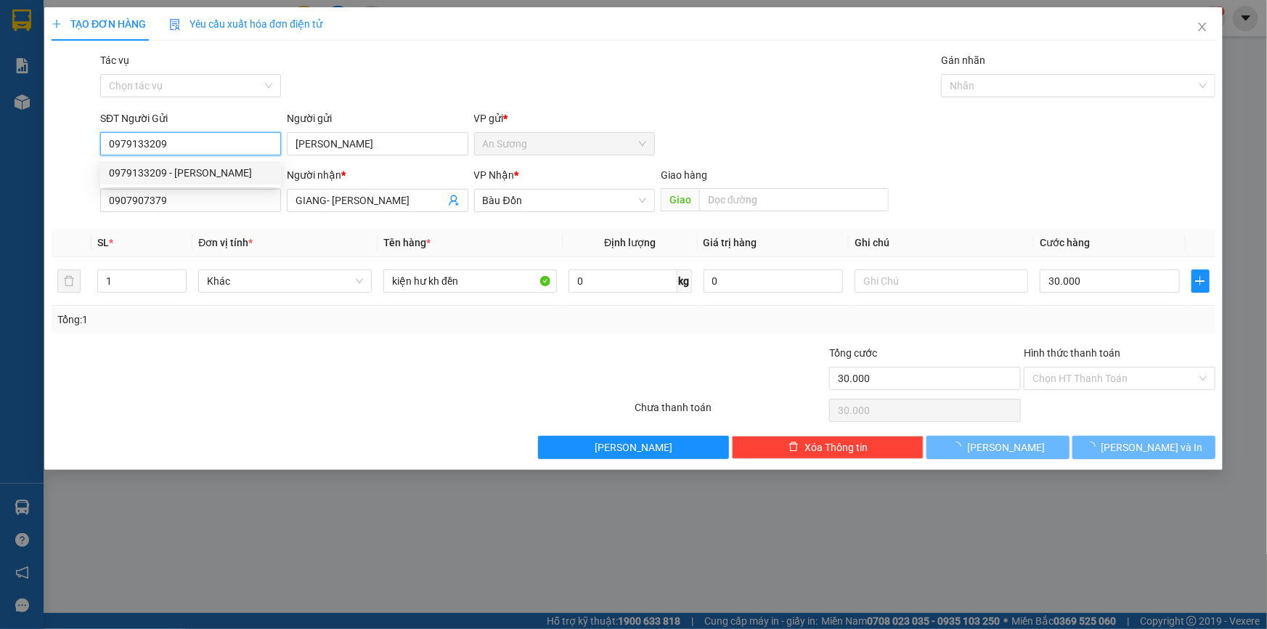
type input "100.000"
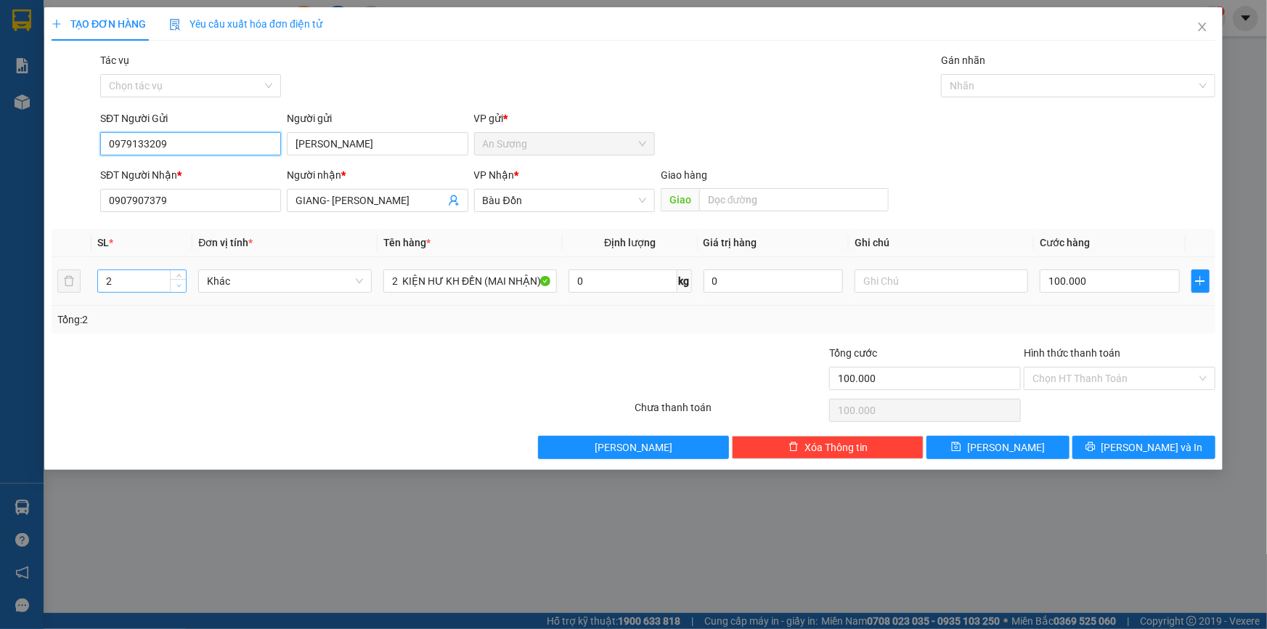
type input "0979133209"
type input "1"
click at [177, 290] on span "Decrease Value" at bounding box center [178, 285] width 16 height 13
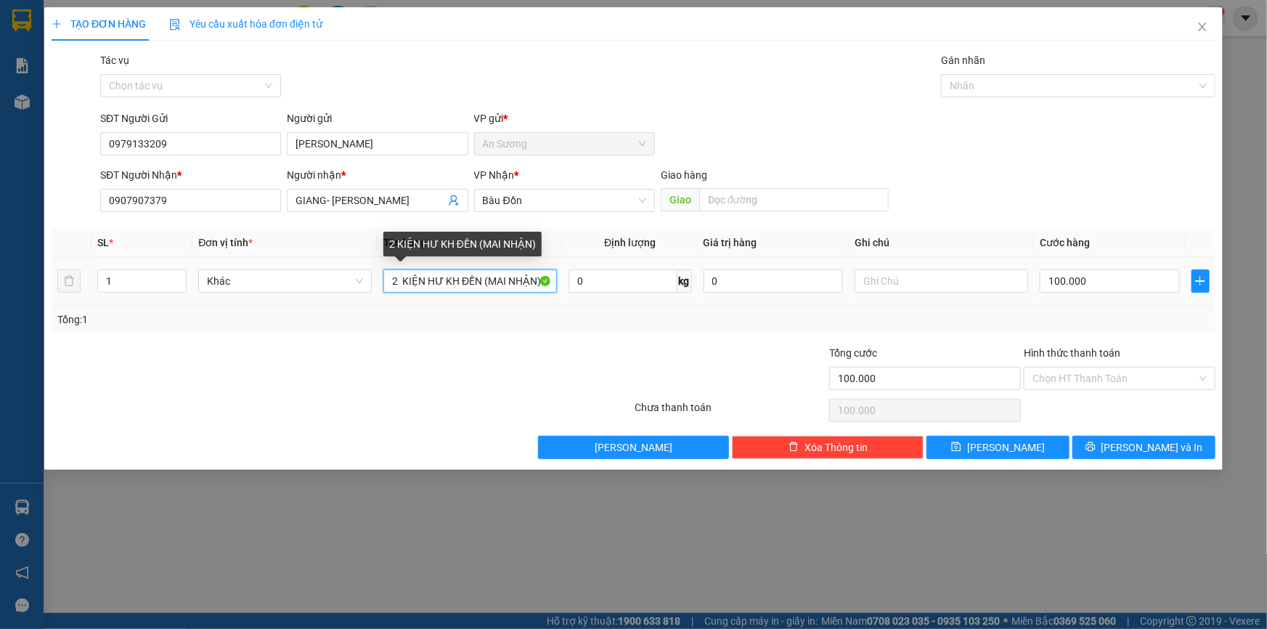
drag, startPoint x: 539, startPoint y: 282, endPoint x: 116, endPoint y: 260, distance: 423.7
click at [123, 288] on tr "1 Khác 2 KIỆN HƯ KH ĐỀN (MAI NHẬN) 0 kg 0 100.000" at bounding box center [633, 281] width 1163 height 49
type input "1 KIỆN"
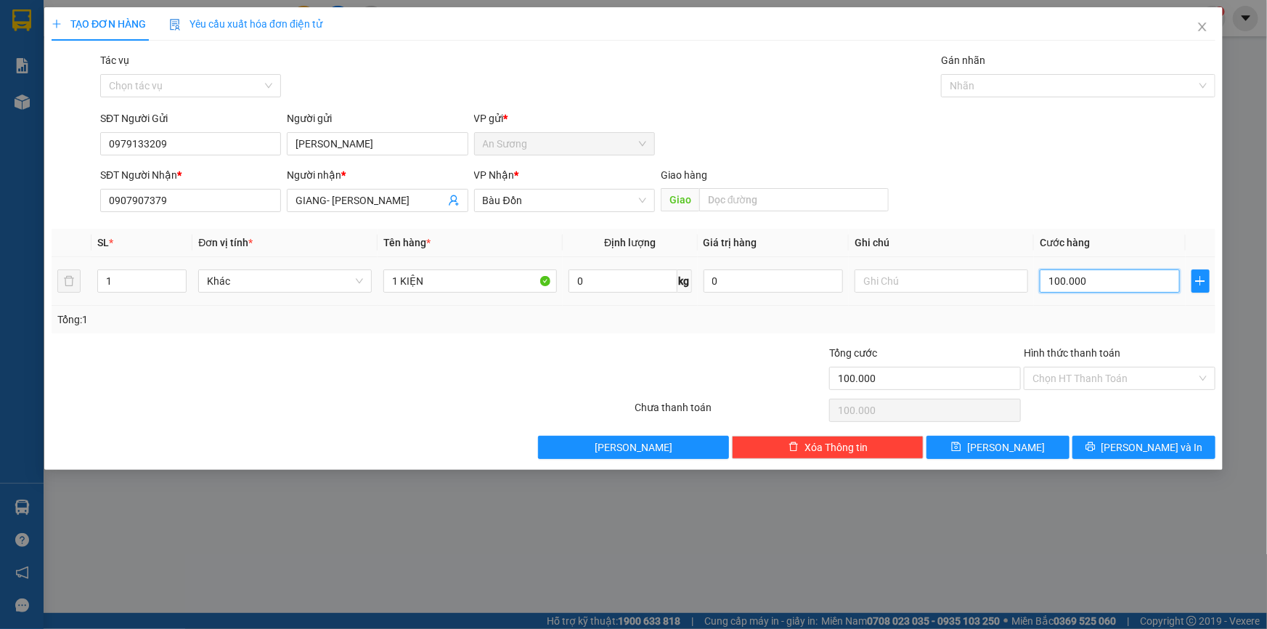
drag, startPoint x: 1110, startPoint y: 283, endPoint x: 1107, endPoint y: 265, distance: 18.4
click at [1109, 283] on input "100.000" at bounding box center [1109, 280] width 140 height 23
type input "4"
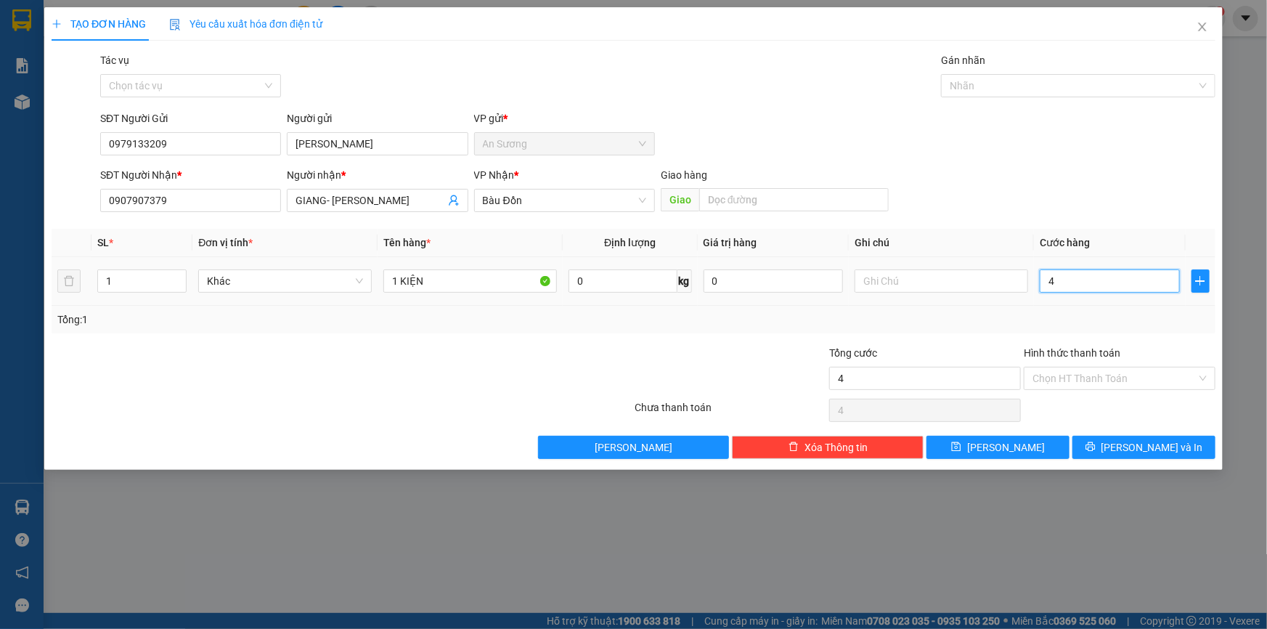
type input "40"
type input "40.000"
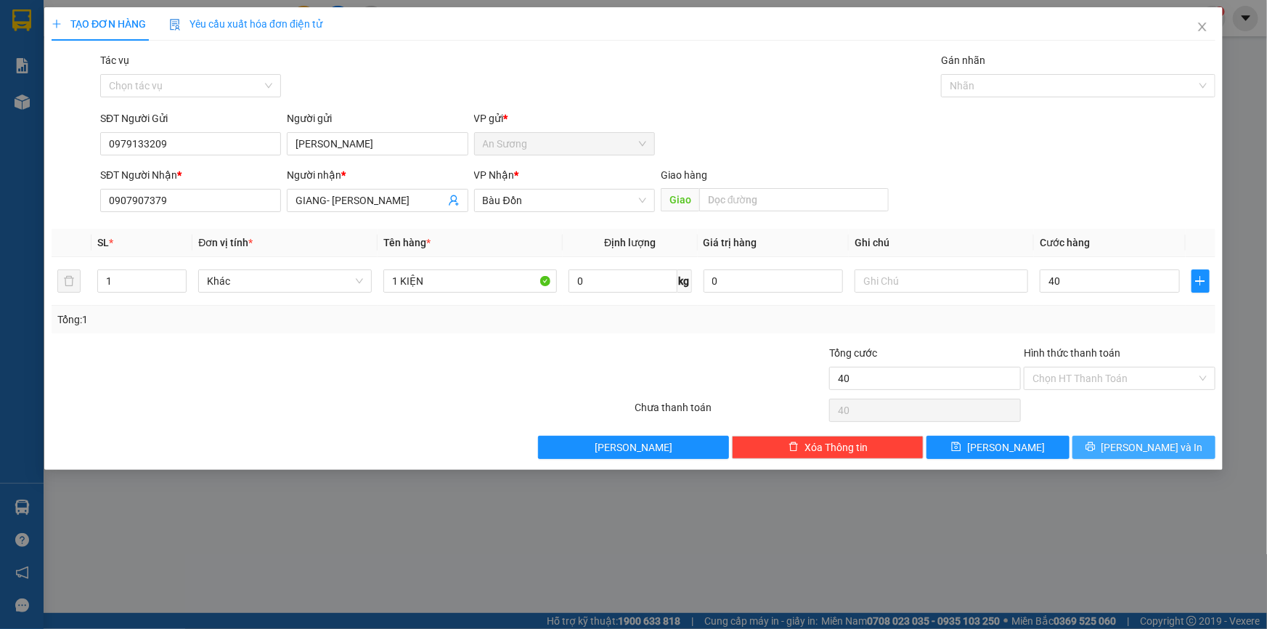
type input "40.000"
click at [1141, 442] on span "[PERSON_NAME] và In" at bounding box center [1152, 447] width 102 height 16
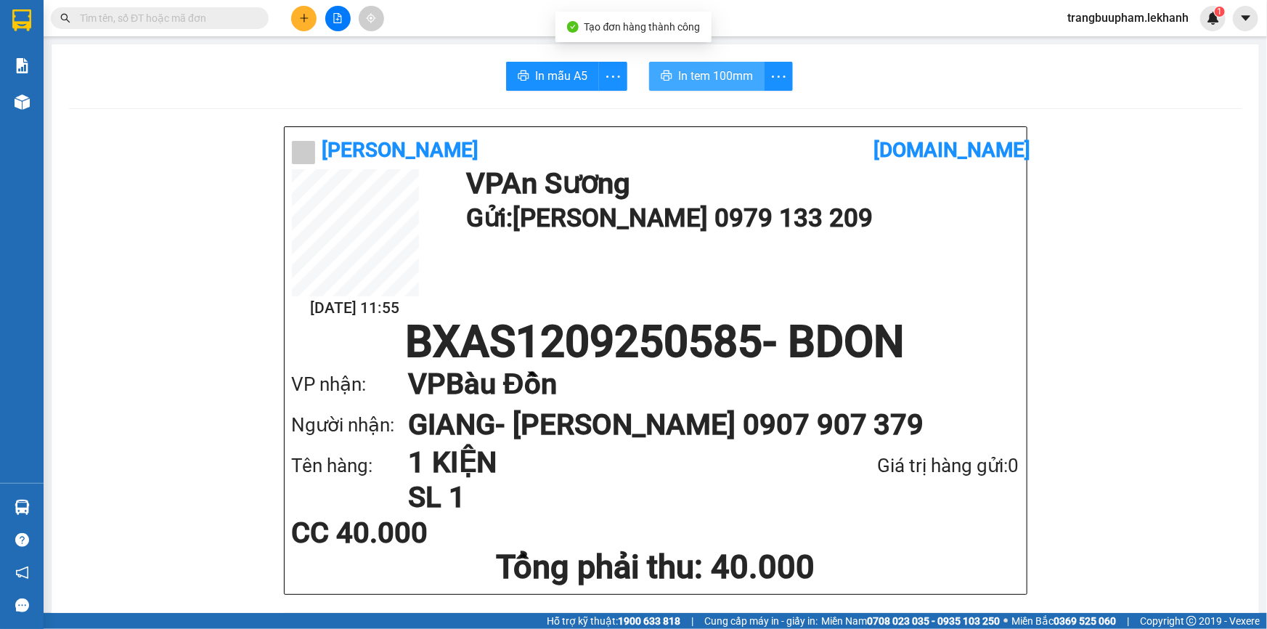
click at [716, 78] on span "In tem 100mm" at bounding box center [715, 76] width 75 height 18
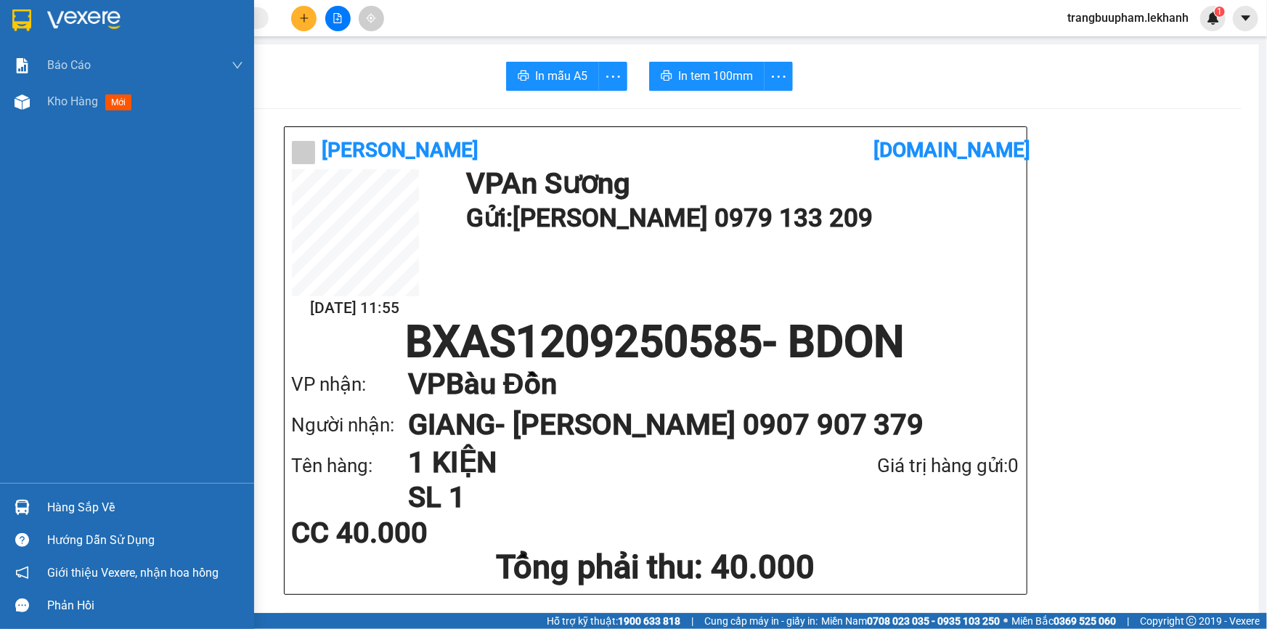
click at [79, 94] on span "Kho hàng" at bounding box center [72, 101] width 51 height 14
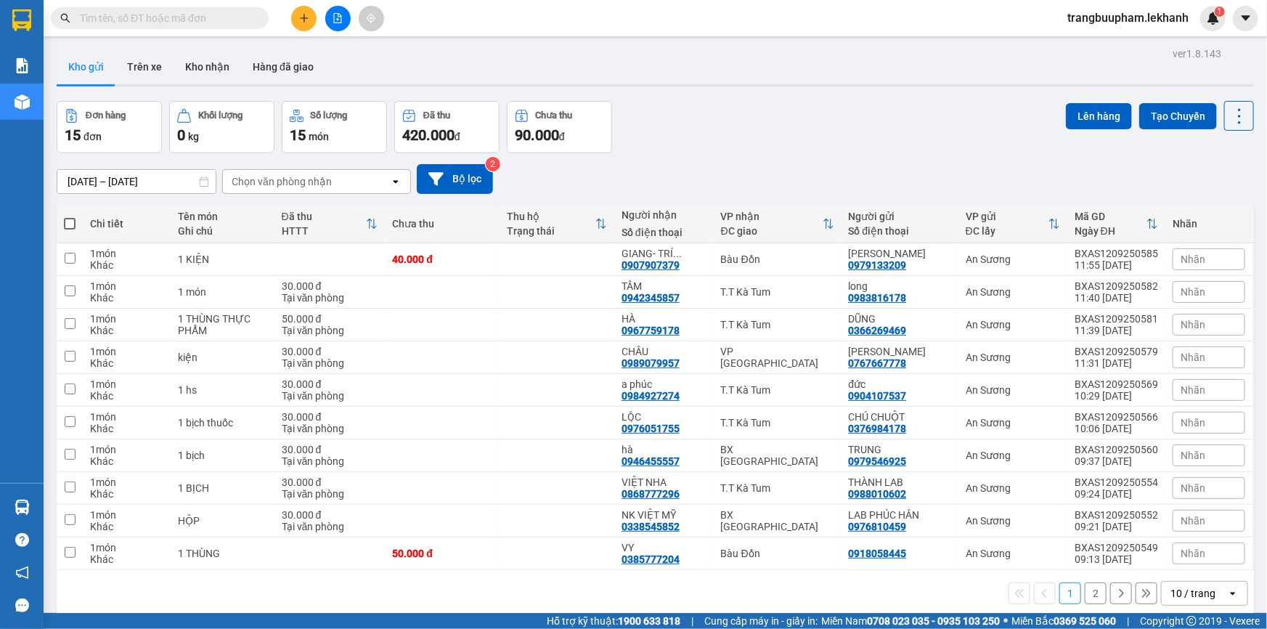
click at [126, 32] on div "Kết quả tìm kiếm ( 3 ) Bộ lọc Mã ĐH Trạng thái Món hàng Tổng cước Chưa cước Nhã…" at bounding box center [633, 18] width 1267 height 36
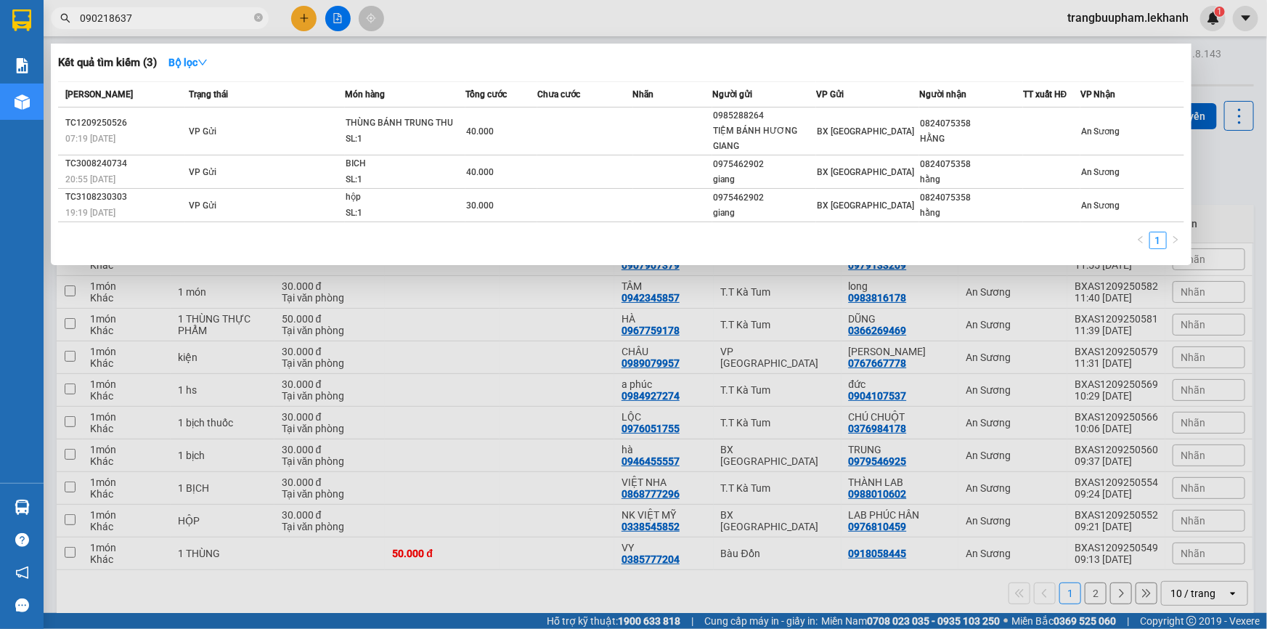
type input "0902186375"
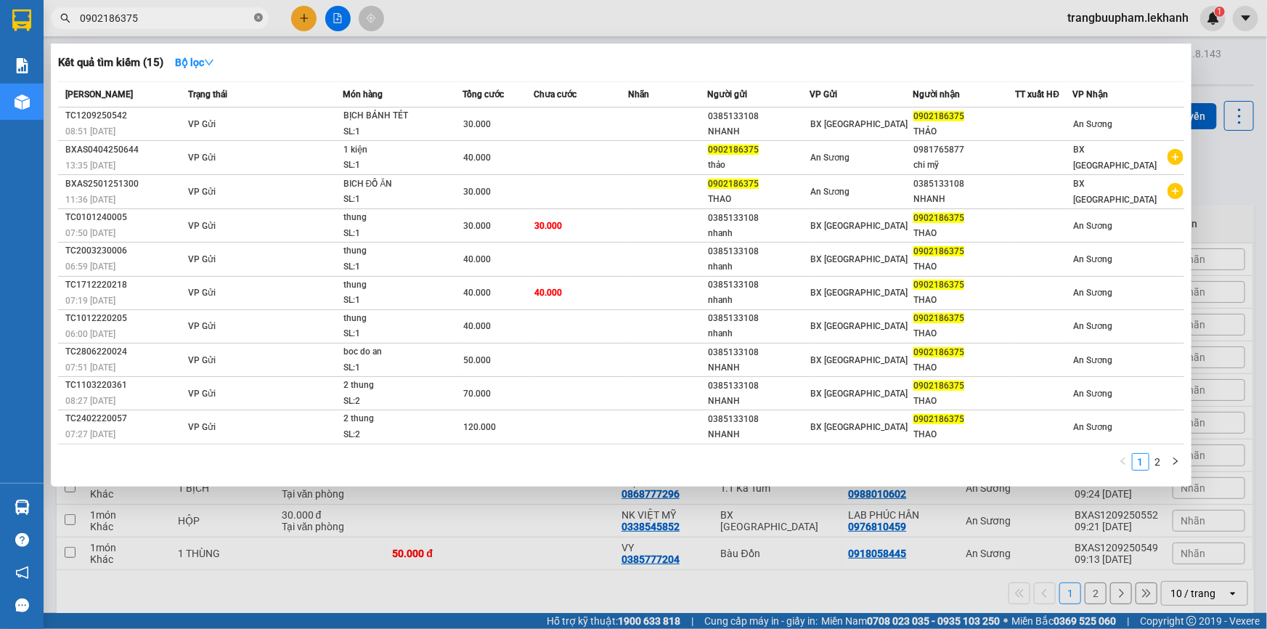
click at [258, 15] on icon "close-circle" at bounding box center [258, 17] width 9 height 9
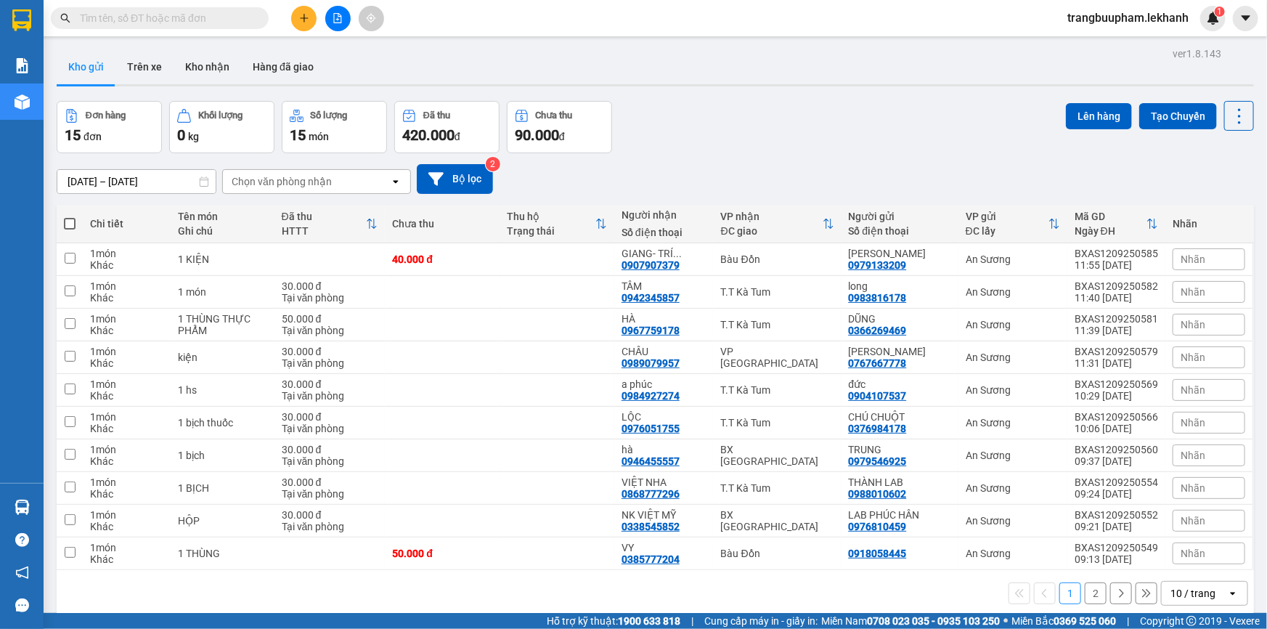
drag, startPoint x: 145, startPoint y: 16, endPoint x: 145, endPoint y: 3, distance: 13.1
click at [145, 14] on input "text" at bounding box center [165, 18] width 171 height 16
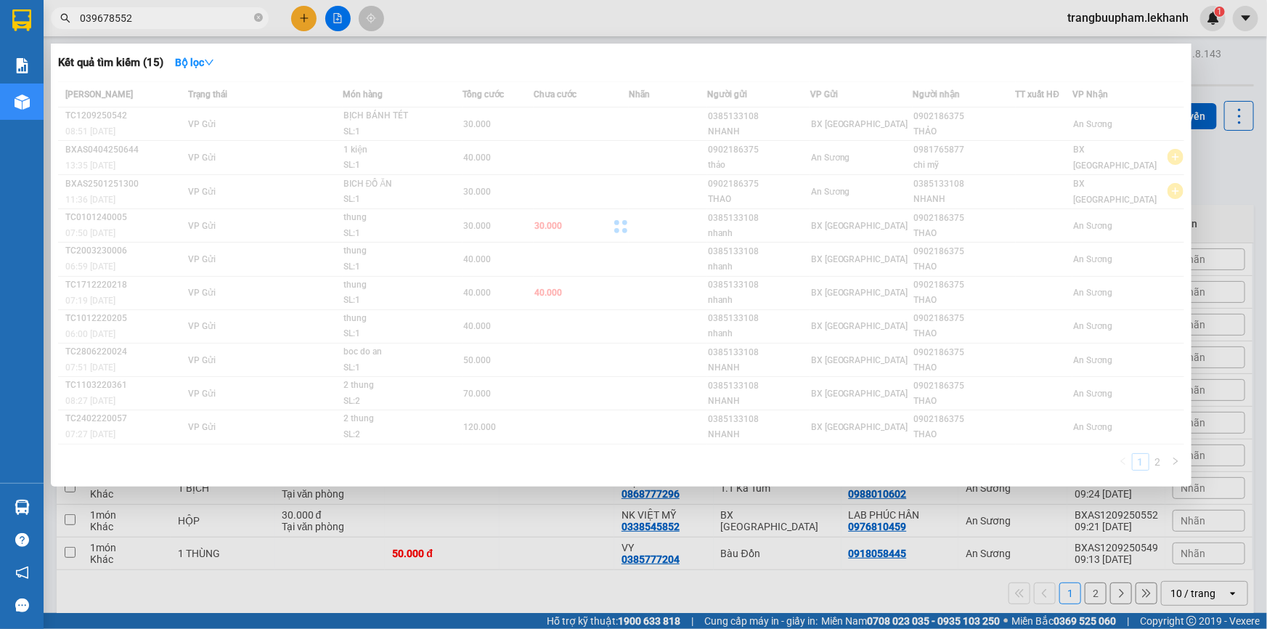
type input "0396785527"
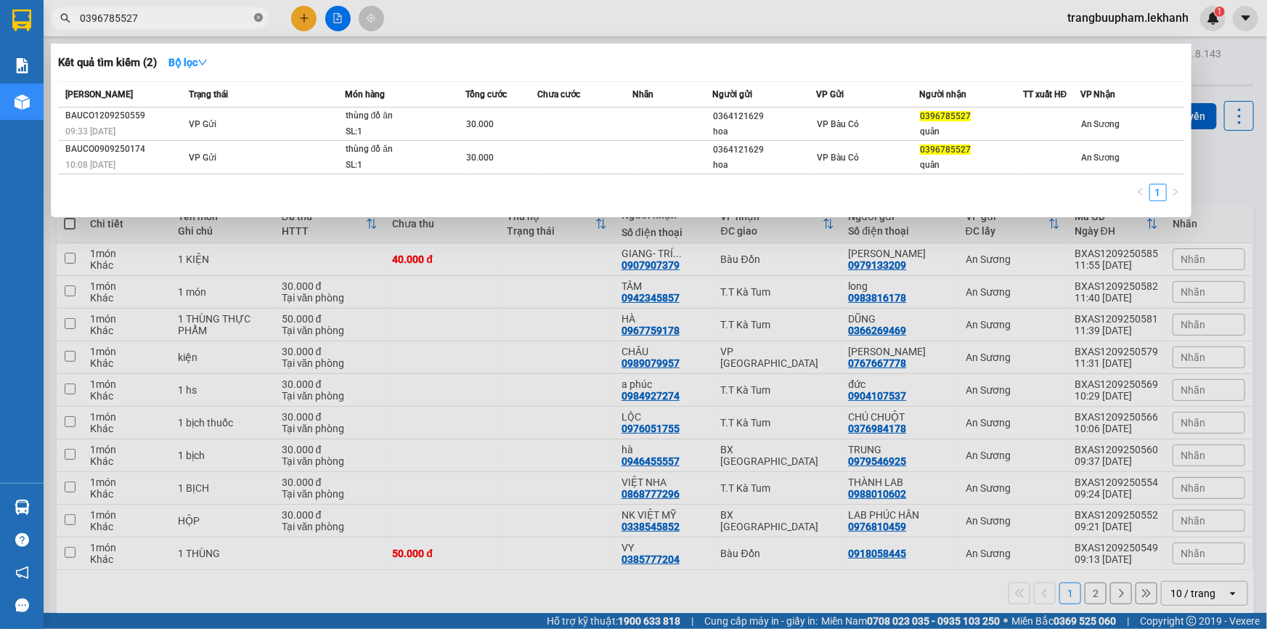
click at [255, 15] on icon "close-circle" at bounding box center [258, 17] width 9 height 9
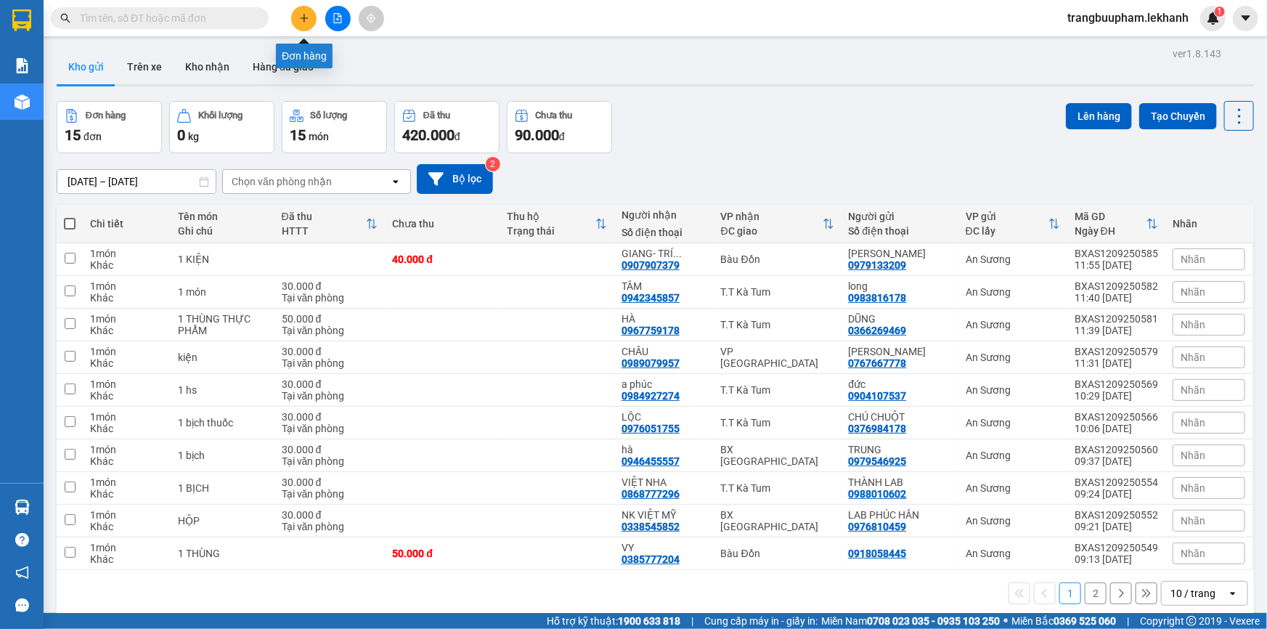
click at [315, 21] on button at bounding box center [303, 18] width 25 height 25
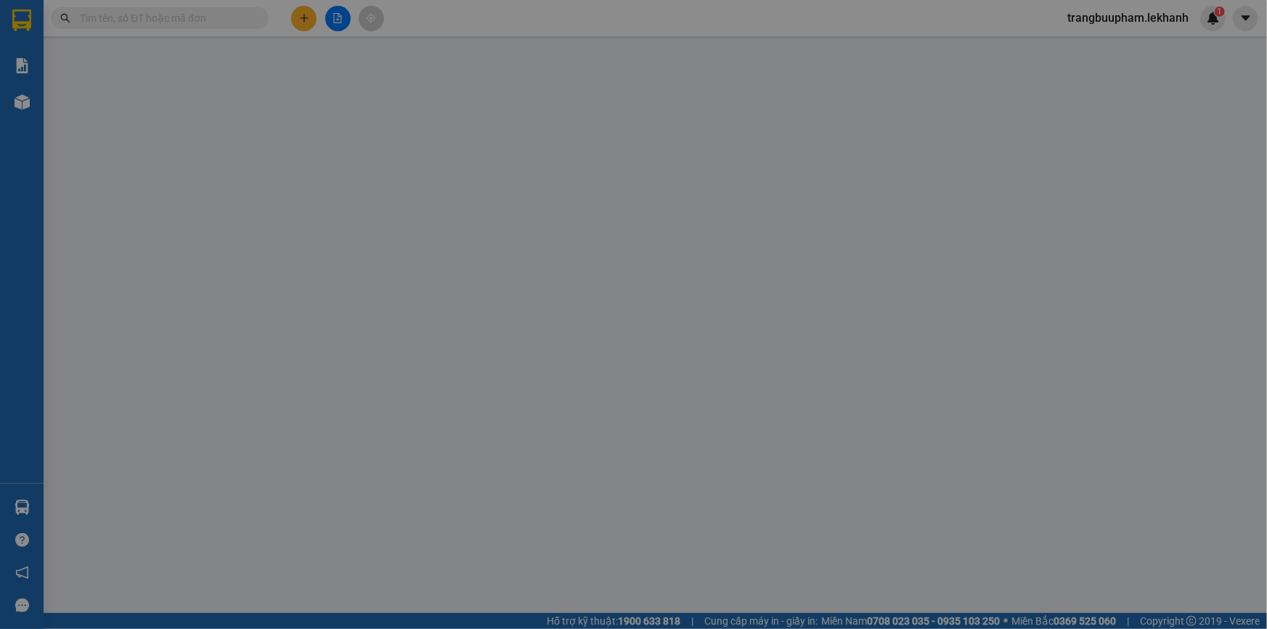
click at [305, 22] on span "Yêu cầu xuất hóa đơn điện tử" at bounding box center [245, 24] width 153 height 12
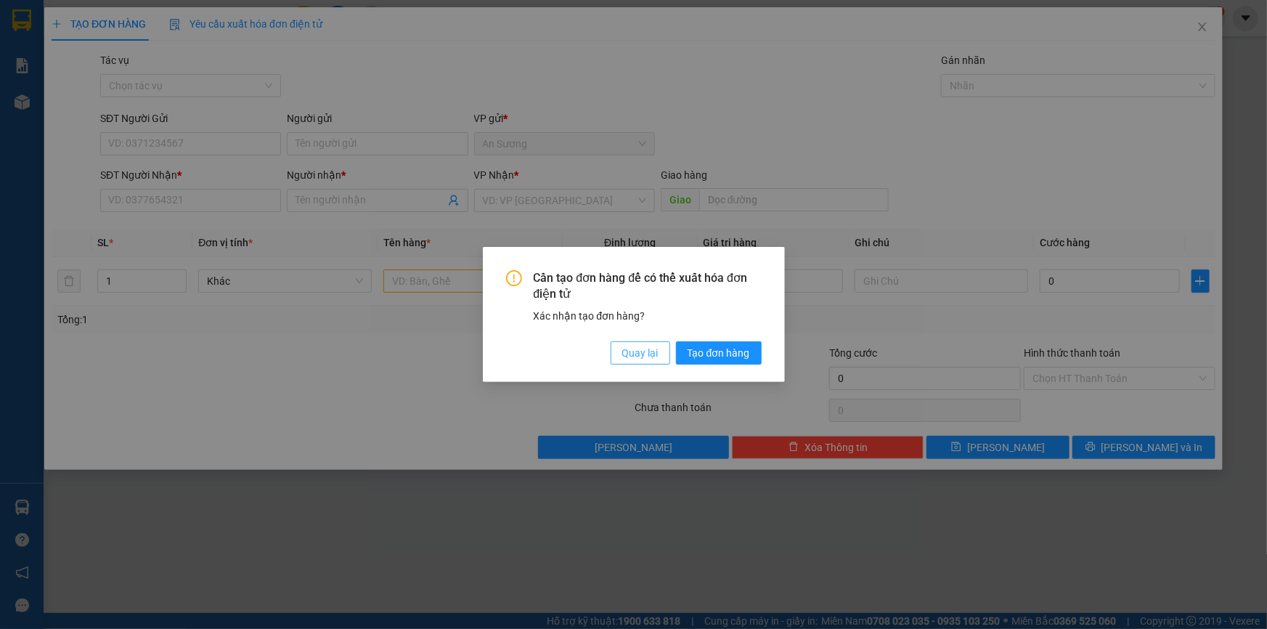
click at [652, 348] on span "Quay lại" at bounding box center [640, 353] width 36 height 16
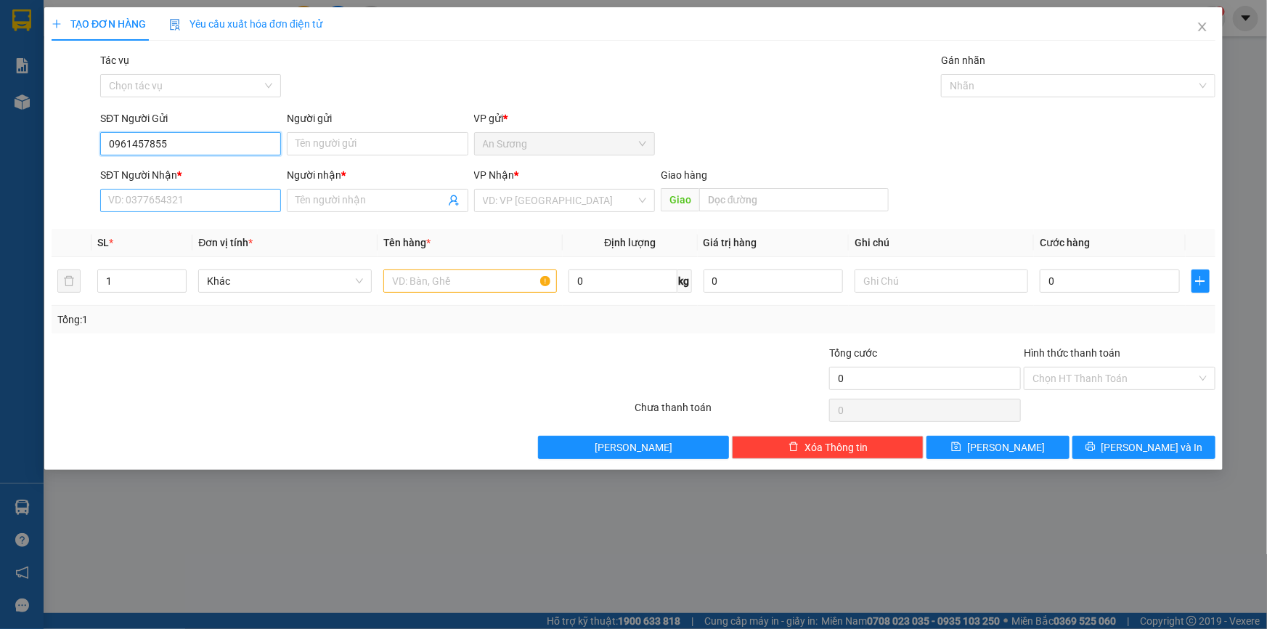
type input "0961457855"
drag, startPoint x: 237, startPoint y: 203, endPoint x: 240, endPoint y: 119, distance: 83.5
click at [237, 199] on input "SĐT Người Nhận *" at bounding box center [190, 200] width 181 height 23
type input "0961457855"
drag, startPoint x: 380, startPoint y: 144, endPoint x: 377, endPoint y: 136, distance: 9.4
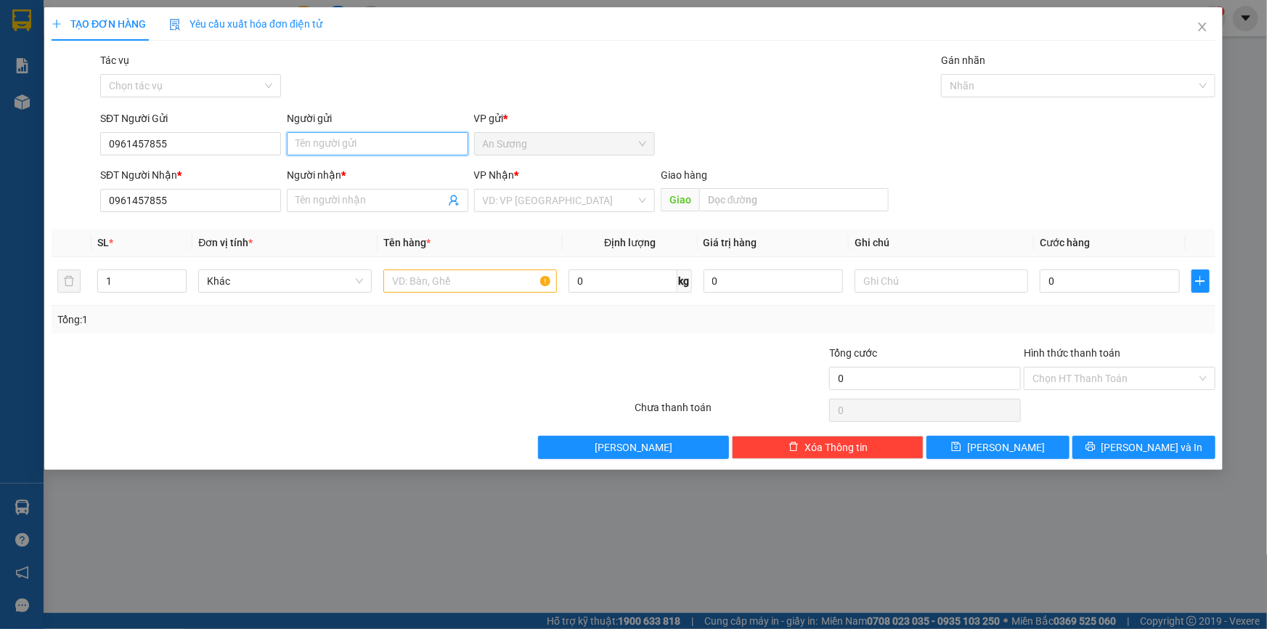
click at [379, 145] on input "Người gửi" at bounding box center [377, 143] width 181 height 23
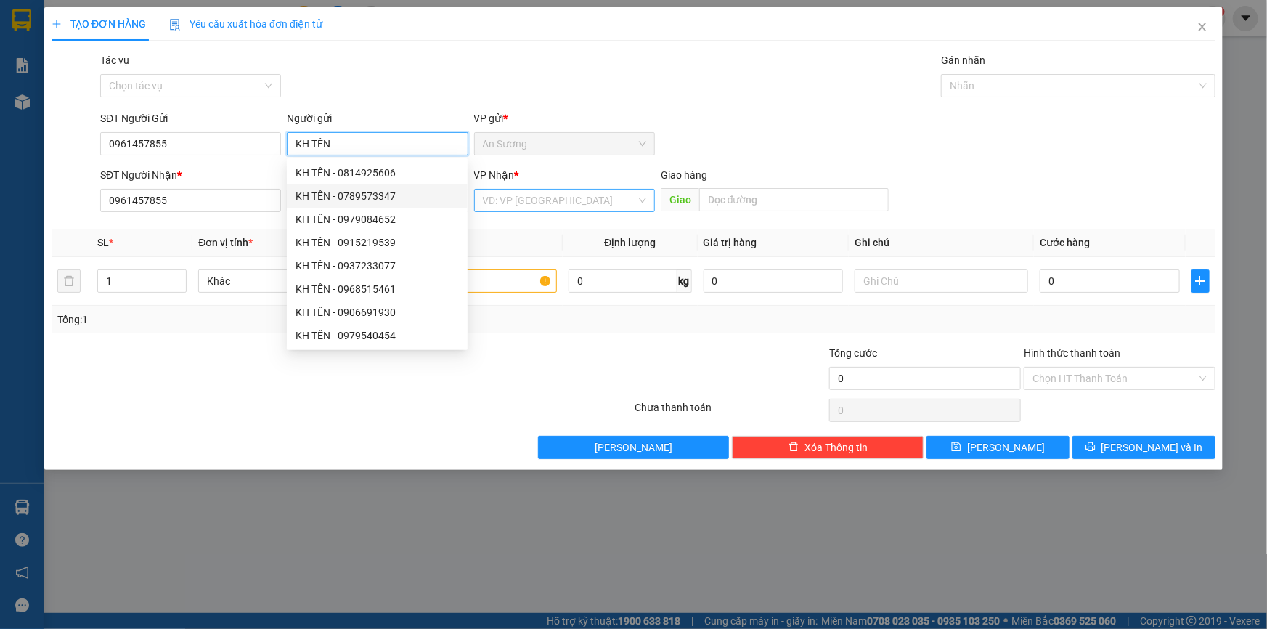
type input "KH TÊN"
click at [560, 203] on input "search" at bounding box center [559, 200] width 153 height 22
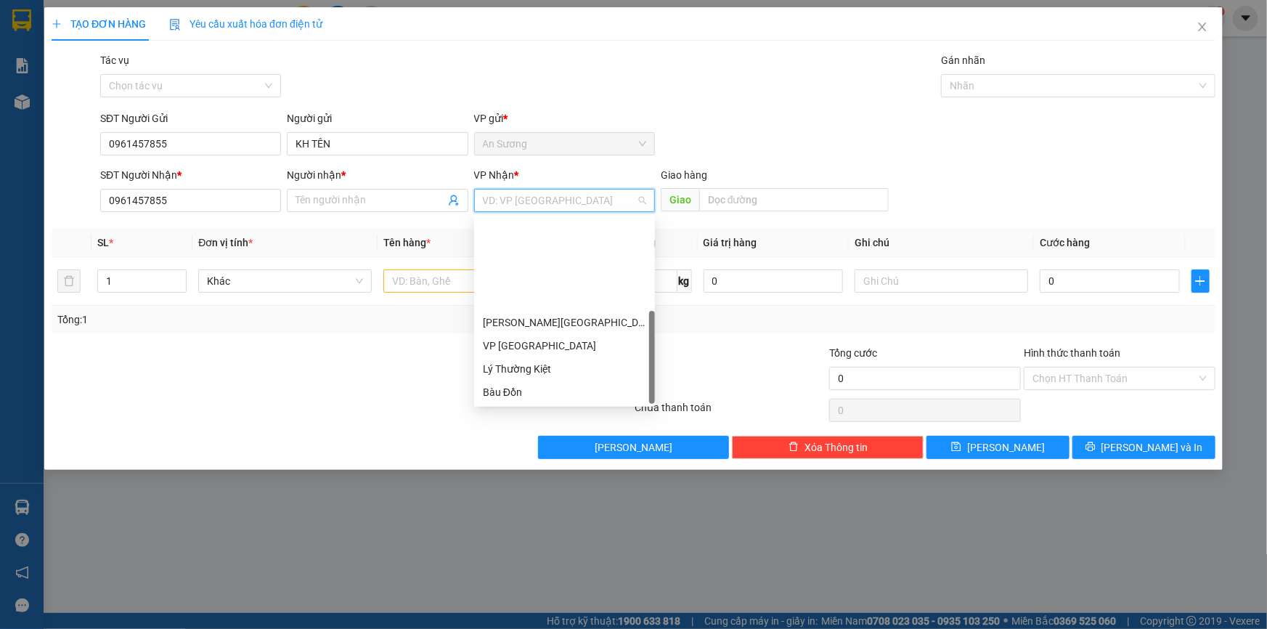
scroll to position [116, 0]
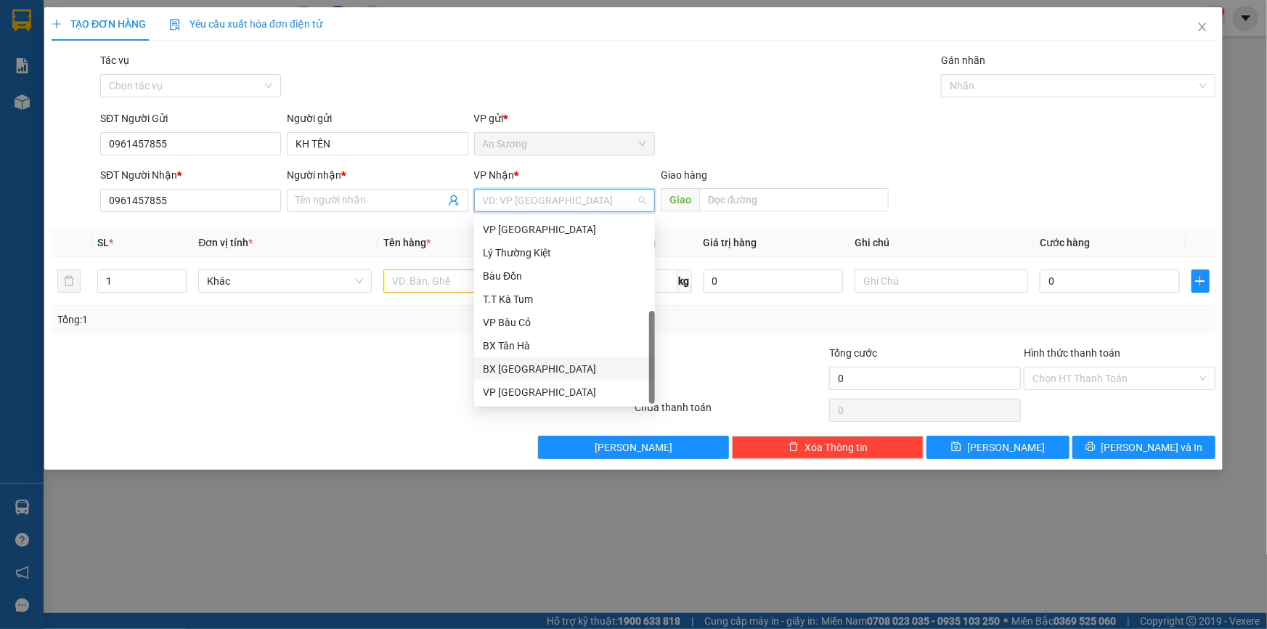
click at [527, 364] on div "BX [GEOGRAPHIC_DATA]" at bounding box center [564, 369] width 163 height 16
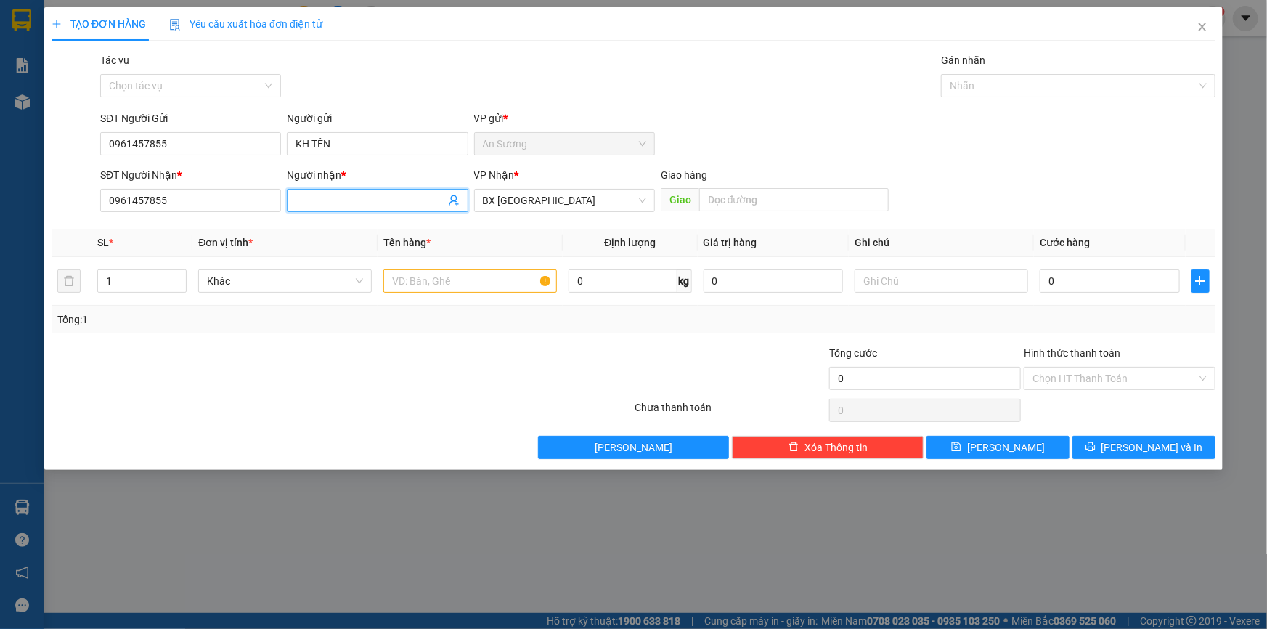
click at [355, 205] on input "Người nhận *" at bounding box center [369, 200] width 149 height 16
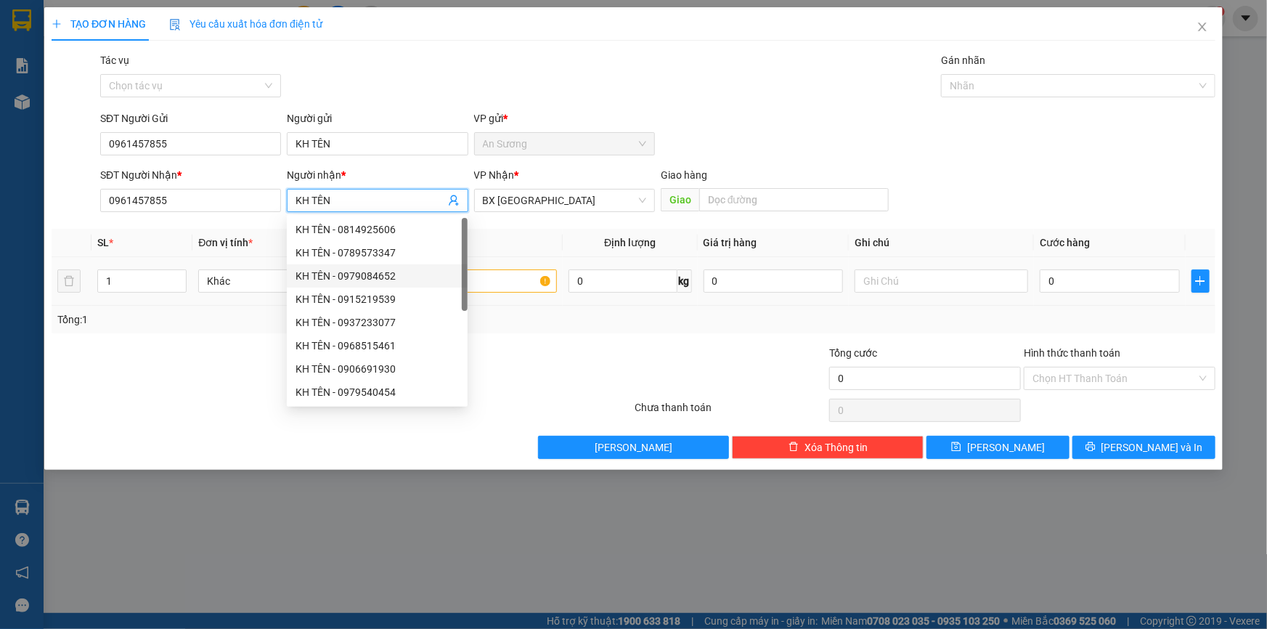
type input "KH TÊN"
click at [497, 279] on input "text" at bounding box center [469, 280] width 173 height 23
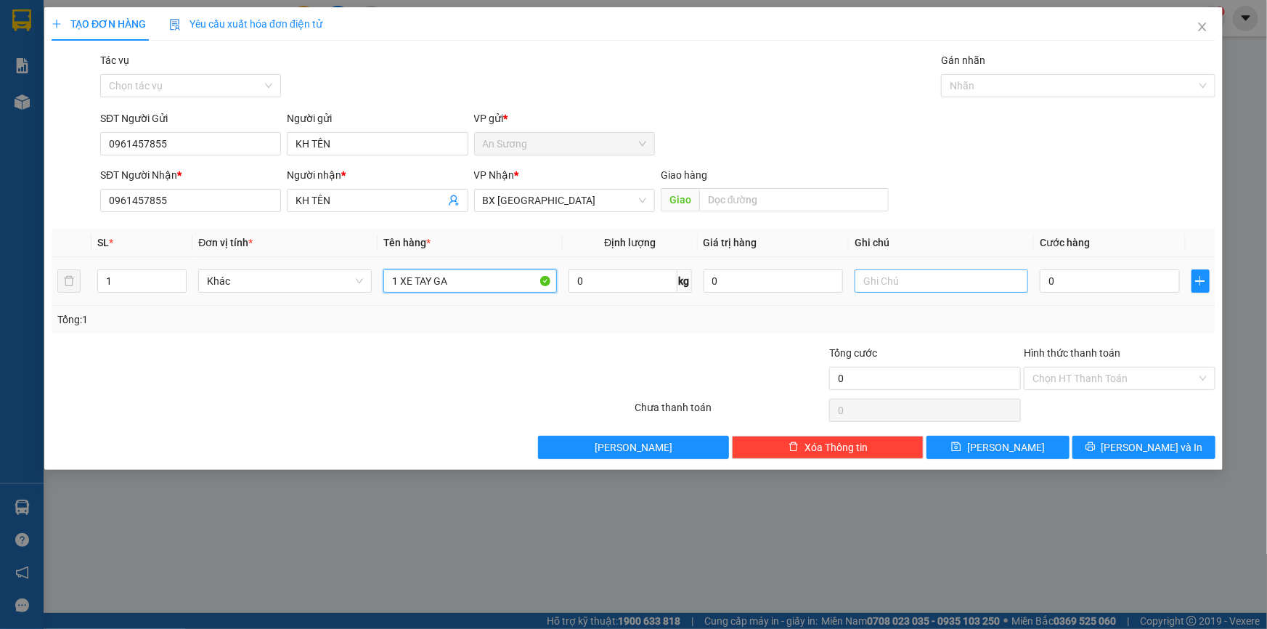
type input "1 XE TAY GA"
click at [891, 278] on input "text" at bounding box center [940, 280] width 173 height 23
type input "XE TẢI LẤY K8 ĐI CỦ CHI"
drag, startPoint x: 1068, startPoint y: 268, endPoint x: 1066, endPoint y: 277, distance: 8.8
click at [1068, 269] on div "0" at bounding box center [1109, 280] width 140 height 29
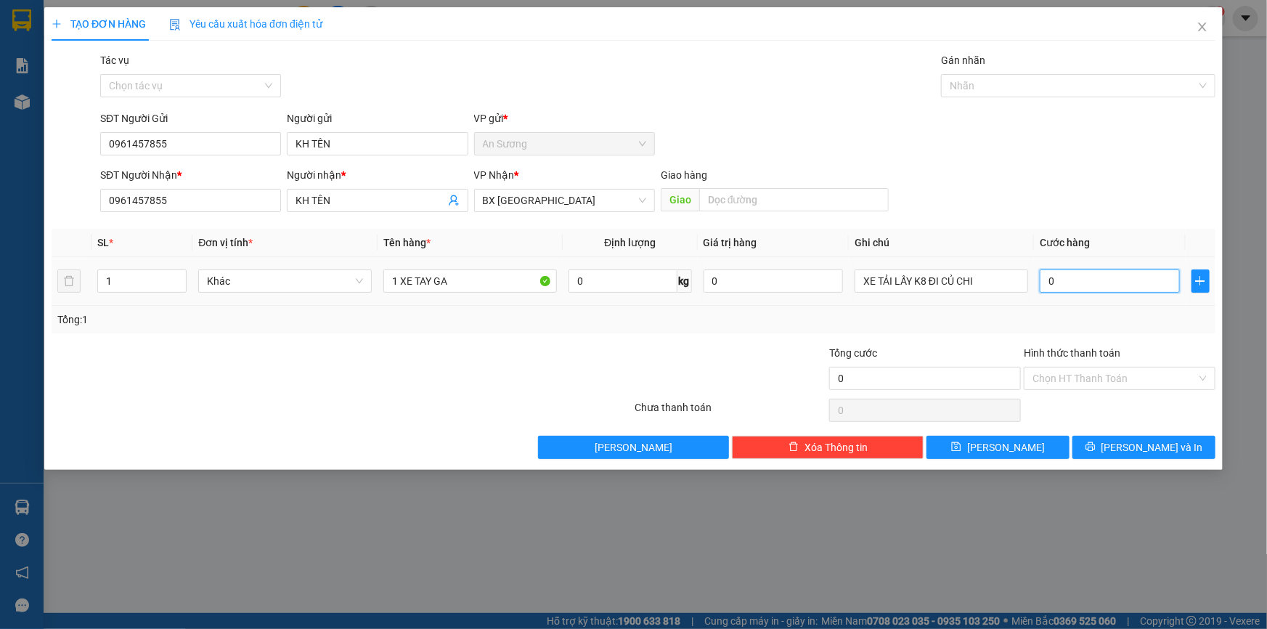
click at [1066, 279] on input "0" at bounding box center [1109, 280] width 140 height 23
type input "3"
type input "30"
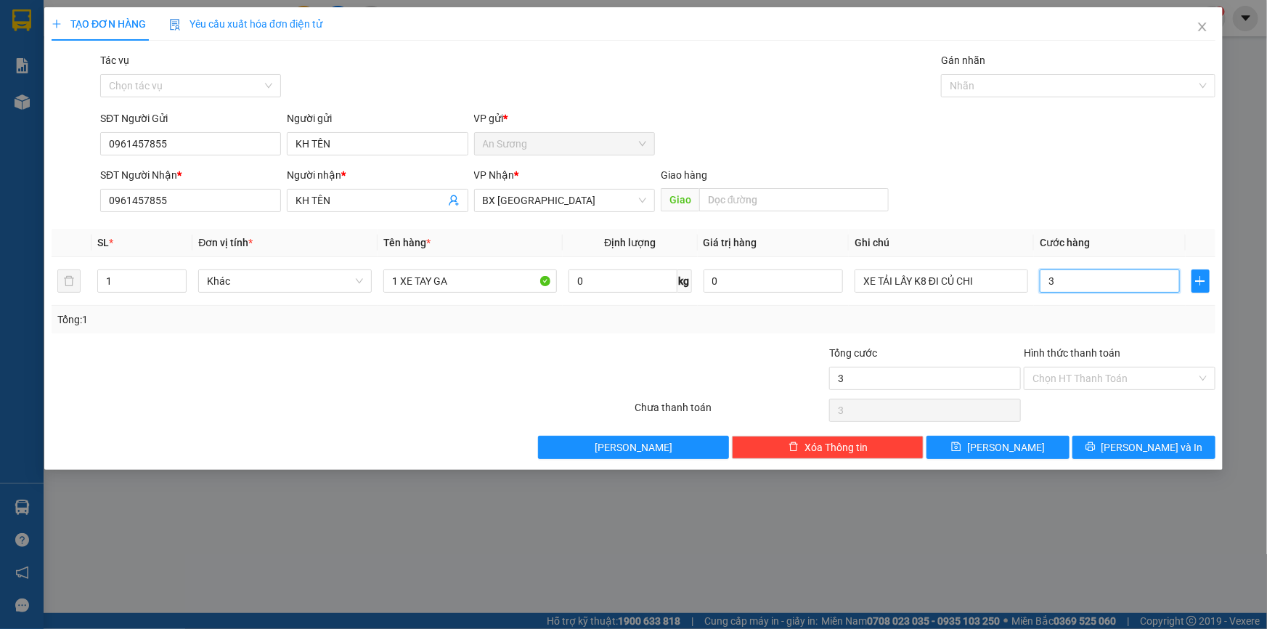
type input "30"
type input "300"
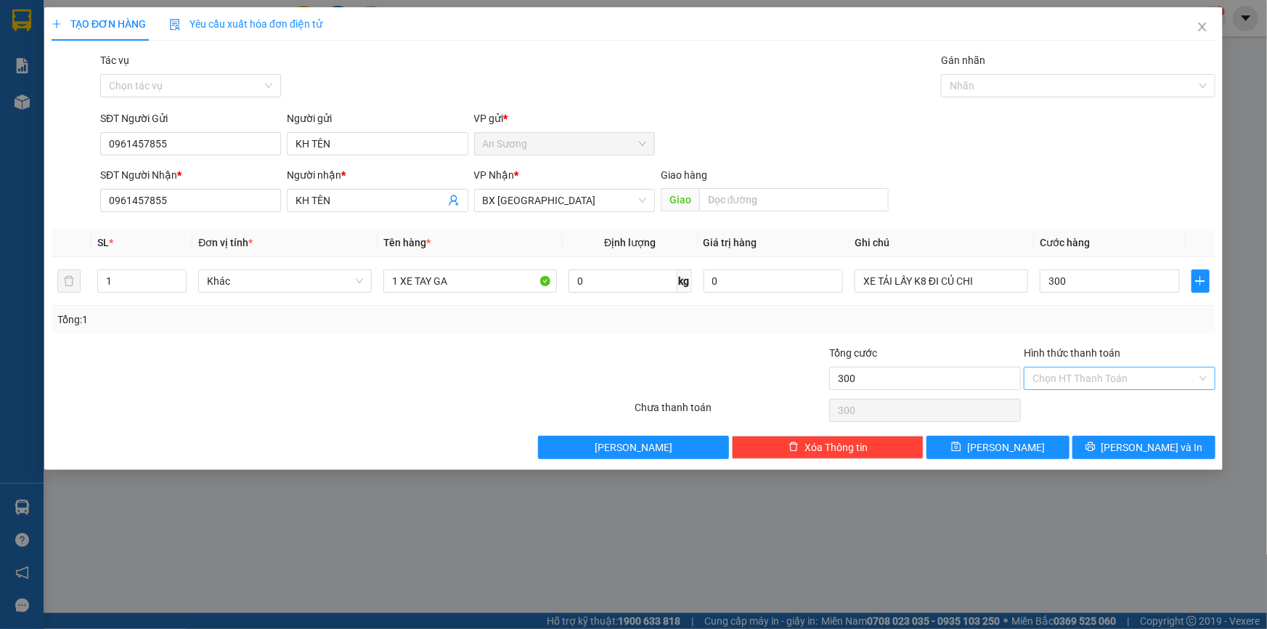
type input "300.000"
click at [1089, 379] on input "Hình thức thanh toán" at bounding box center [1114, 378] width 164 height 22
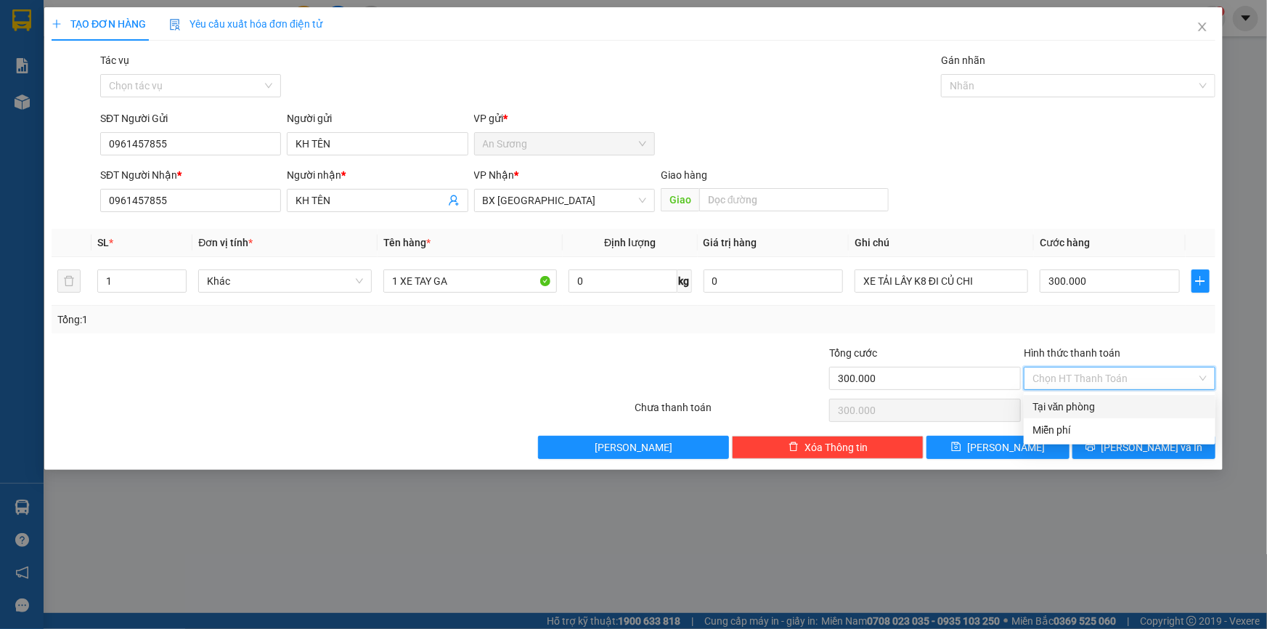
click at [1095, 406] on div "Tại văn phòng" at bounding box center [1119, 406] width 174 height 16
type input "0"
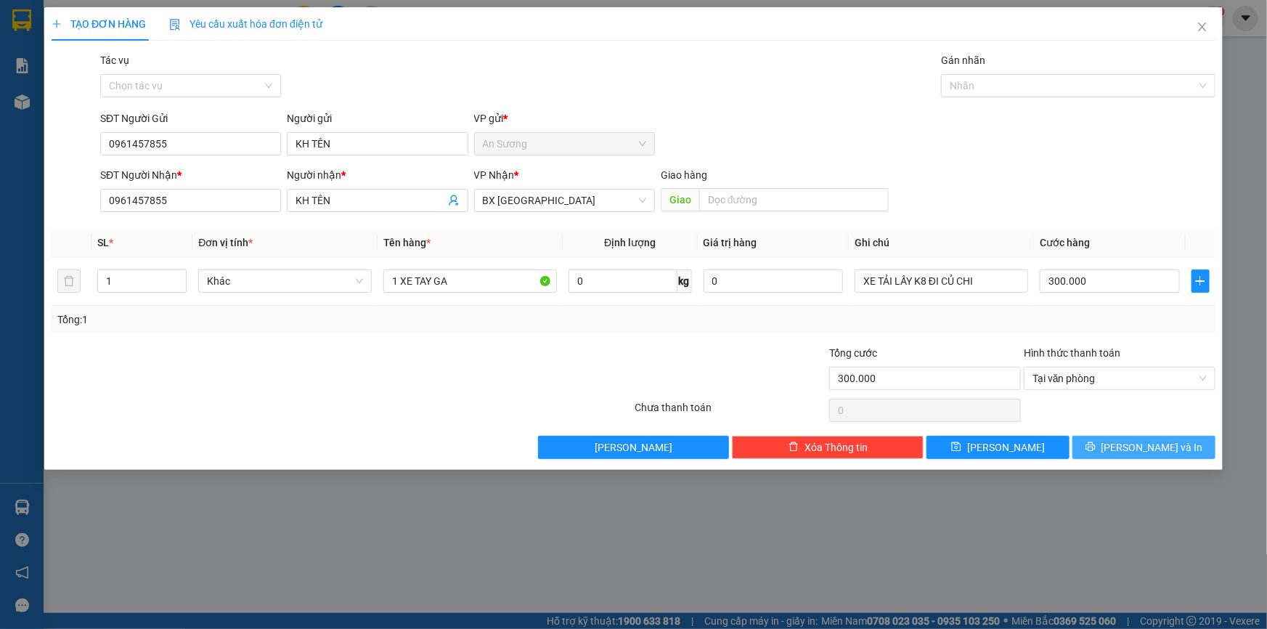
click at [1108, 452] on button "[PERSON_NAME] và In" at bounding box center [1143, 446] width 143 height 23
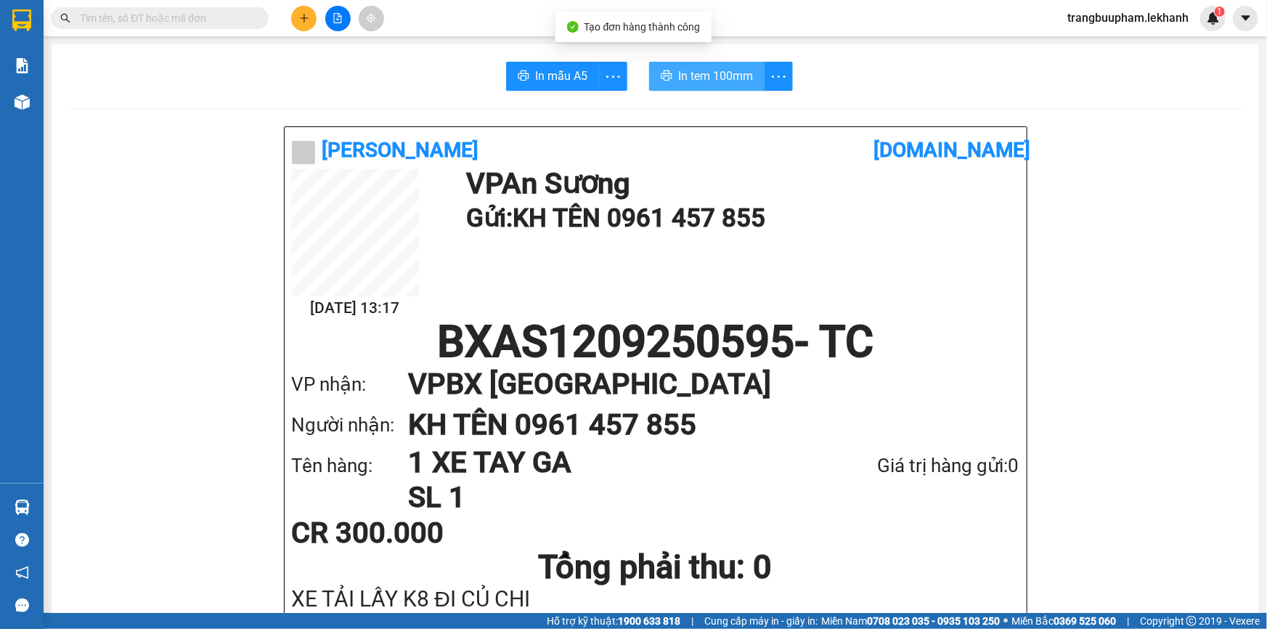
click at [682, 80] on span "In tem 100mm" at bounding box center [715, 76] width 75 height 18
click at [303, 19] on icon "plus" at bounding box center [303, 18] width 1 height 8
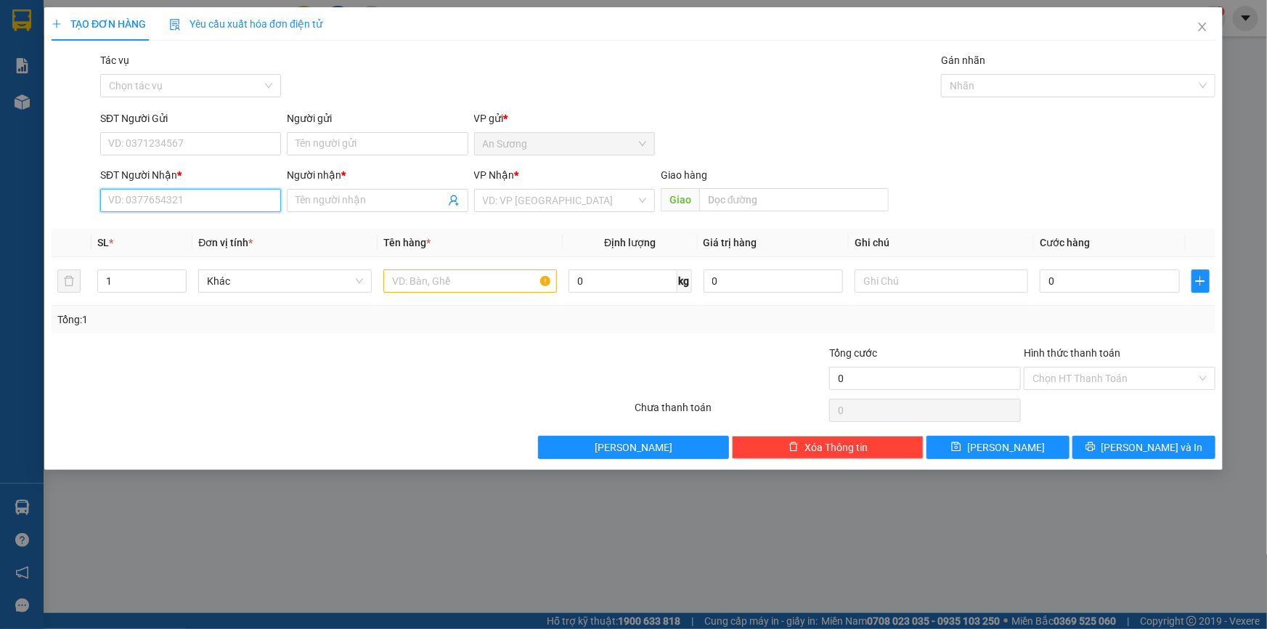
click at [162, 196] on input "SĐT Người Nhận *" at bounding box center [190, 200] width 181 height 23
type input "0343484666"
click at [203, 229] on div "0343484666 - TÀI" at bounding box center [190, 229] width 163 height 16
type input "TÀI"
type input "30.000"
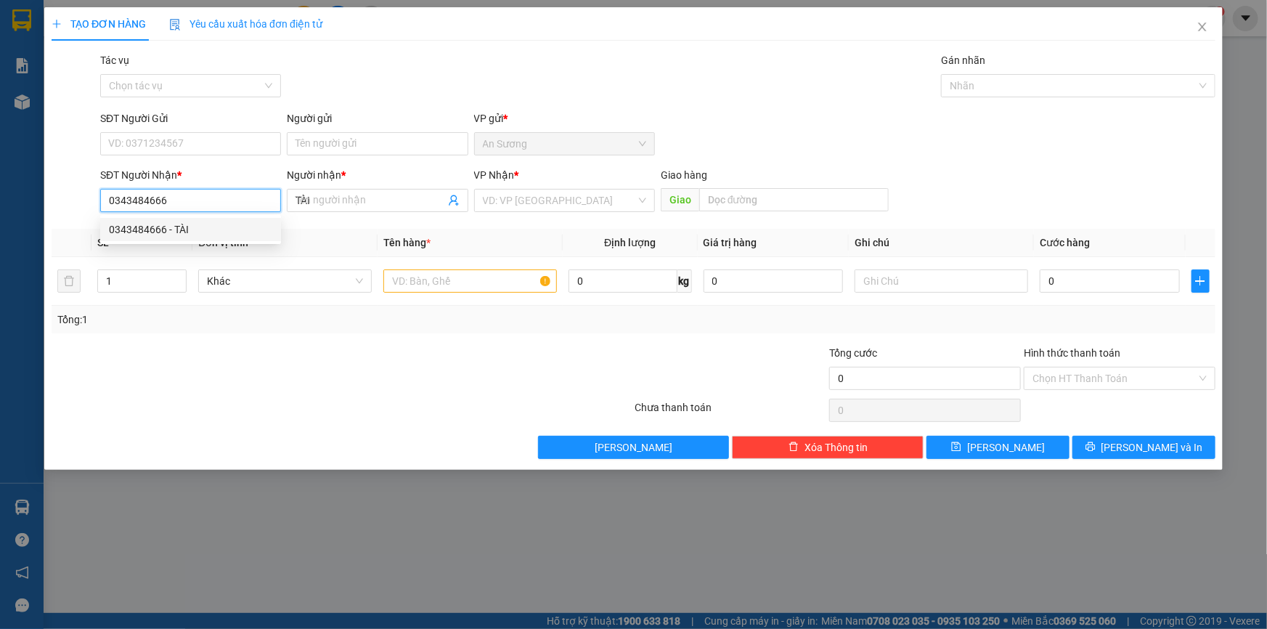
type input "30.000"
type input "0343484666"
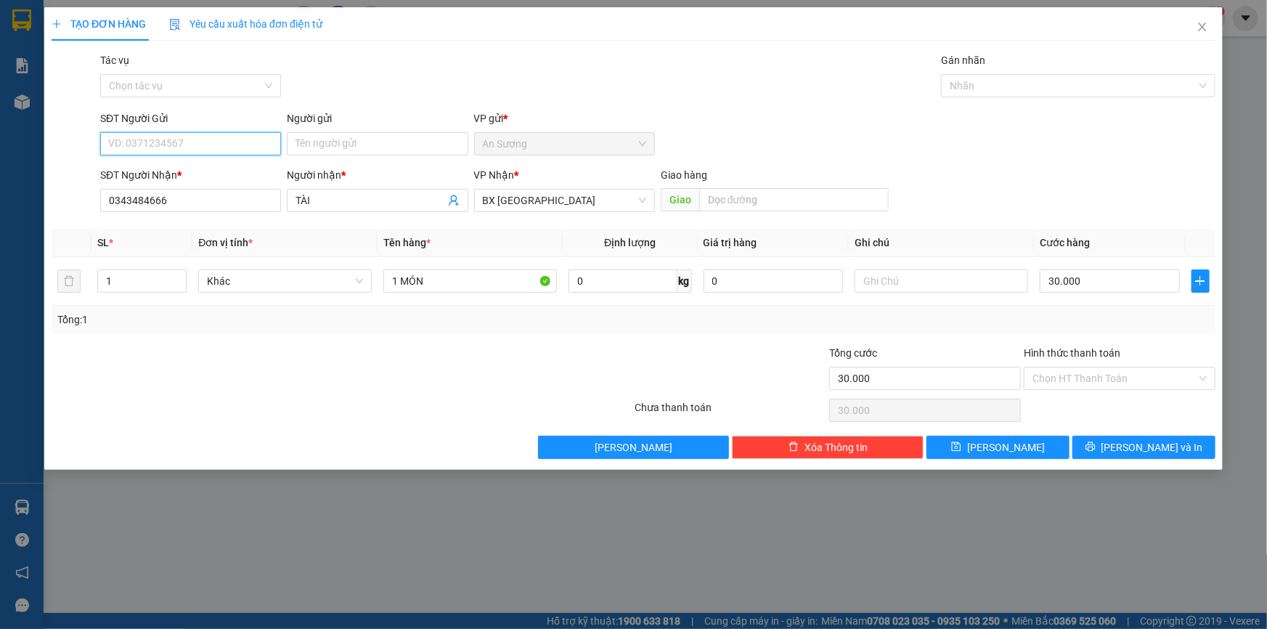
click at [184, 134] on input "SĐT Người Gửi" at bounding box center [190, 143] width 181 height 23
type input "0"
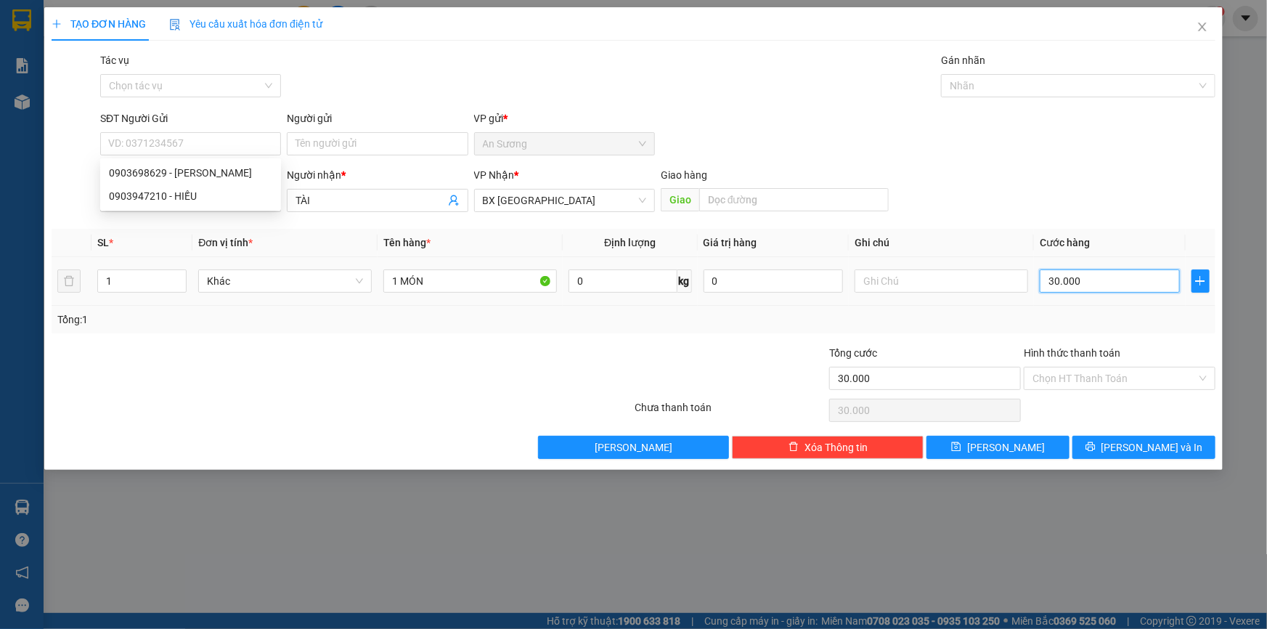
click at [1093, 283] on input "30.000" at bounding box center [1109, 280] width 140 height 23
type input "4"
type input "40"
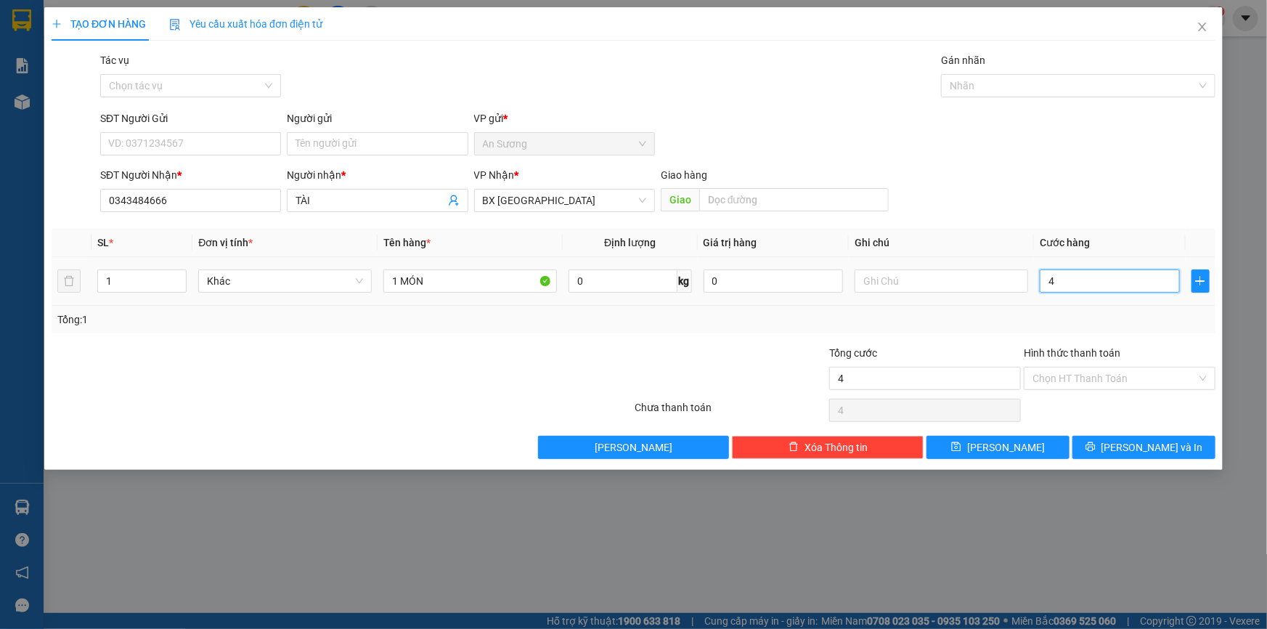
type input "40"
type input "40.000"
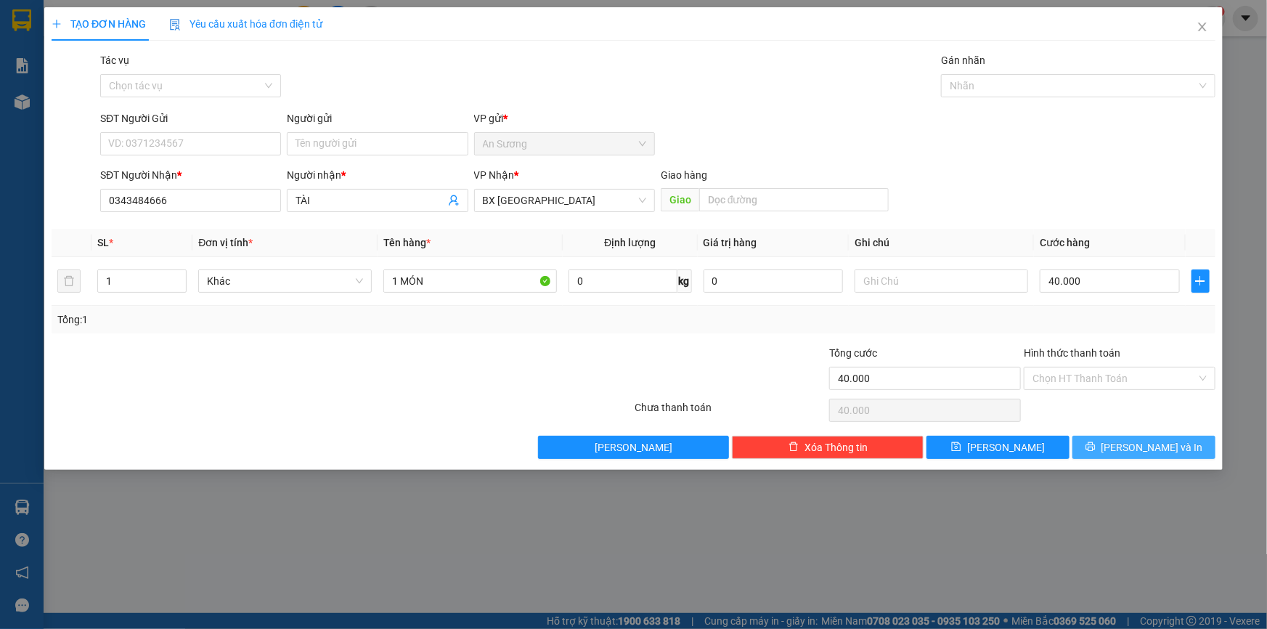
click at [1149, 447] on span "[PERSON_NAME] và In" at bounding box center [1152, 447] width 102 height 16
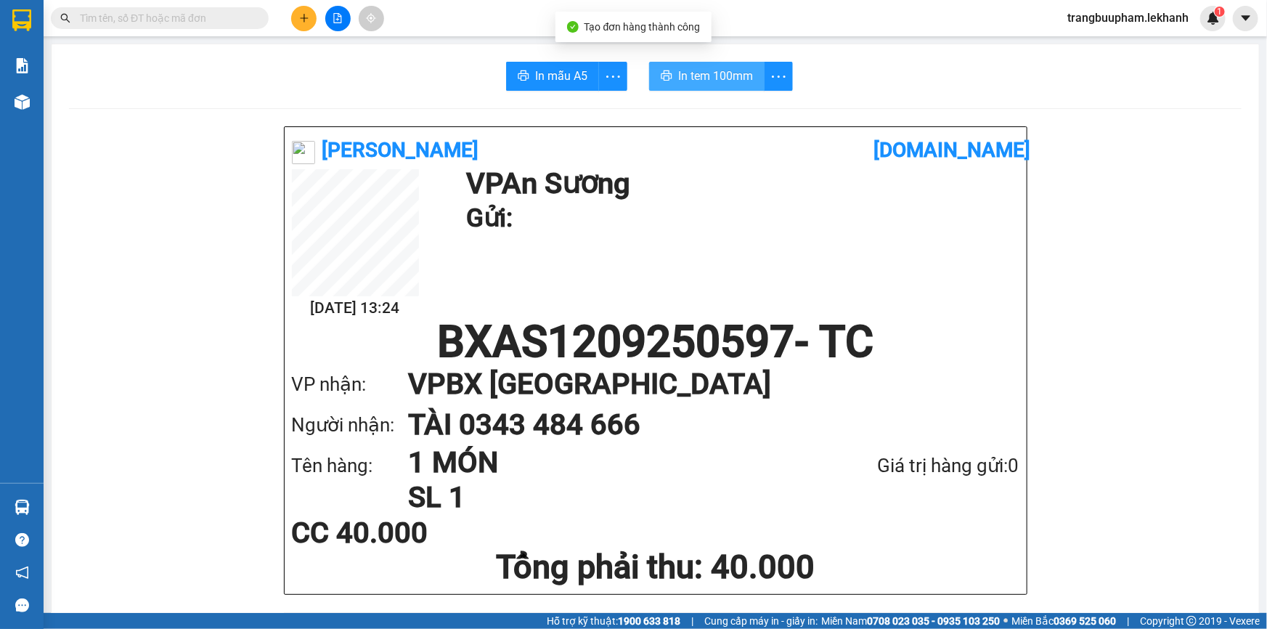
click at [703, 81] on span "In tem 100mm" at bounding box center [715, 76] width 75 height 18
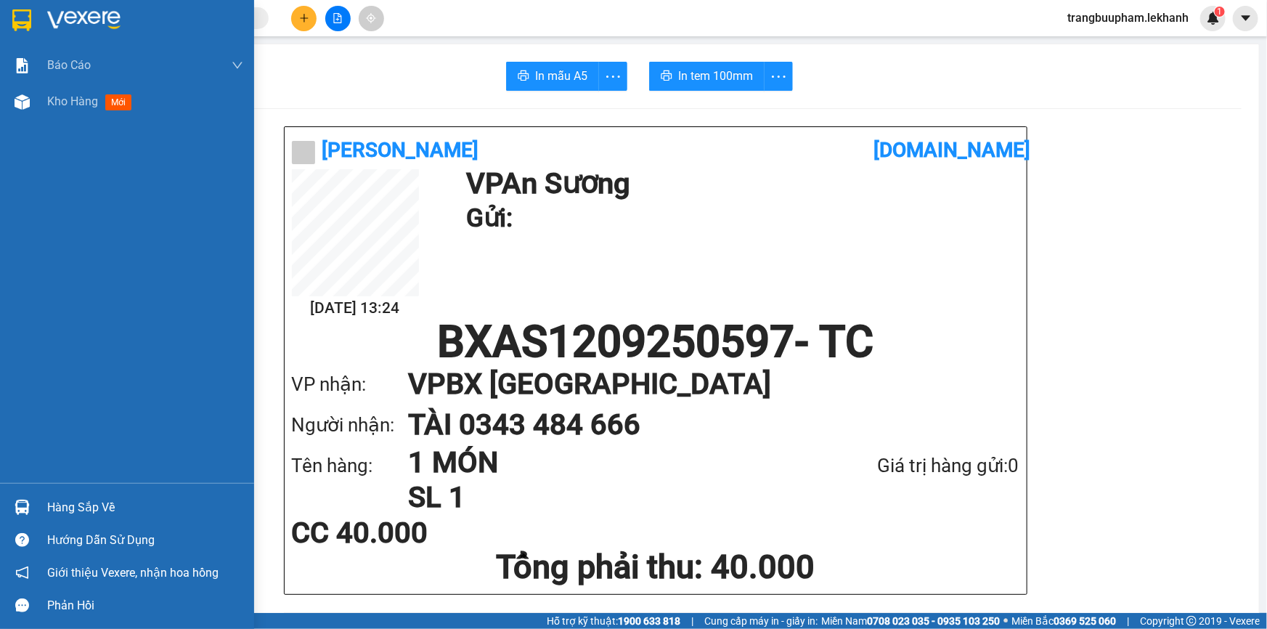
drag, startPoint x: 65, startPoint y: 105, endPoint x: 176, endPoint y: 161, distance: 123.7
click at [66, 105] on span "Kho hàng" at bounding box center [72, 101] width 51 height 14
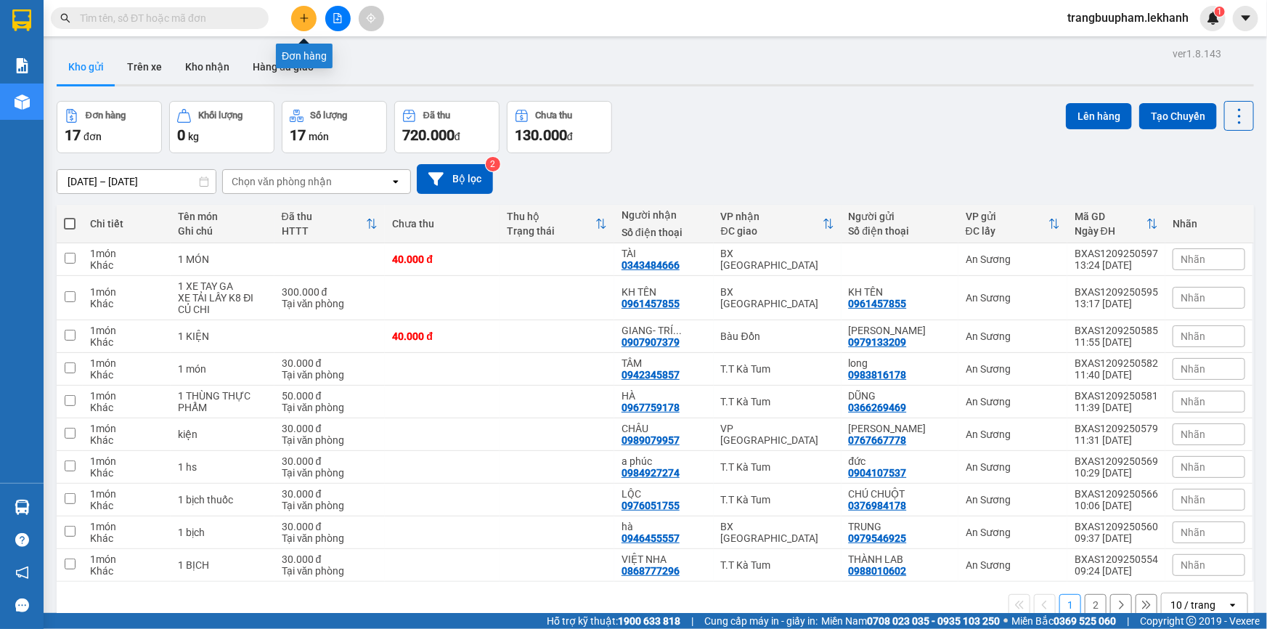
click at [303, 16] on icon "plus" at bounding box center [303, 18] width 1 height 8
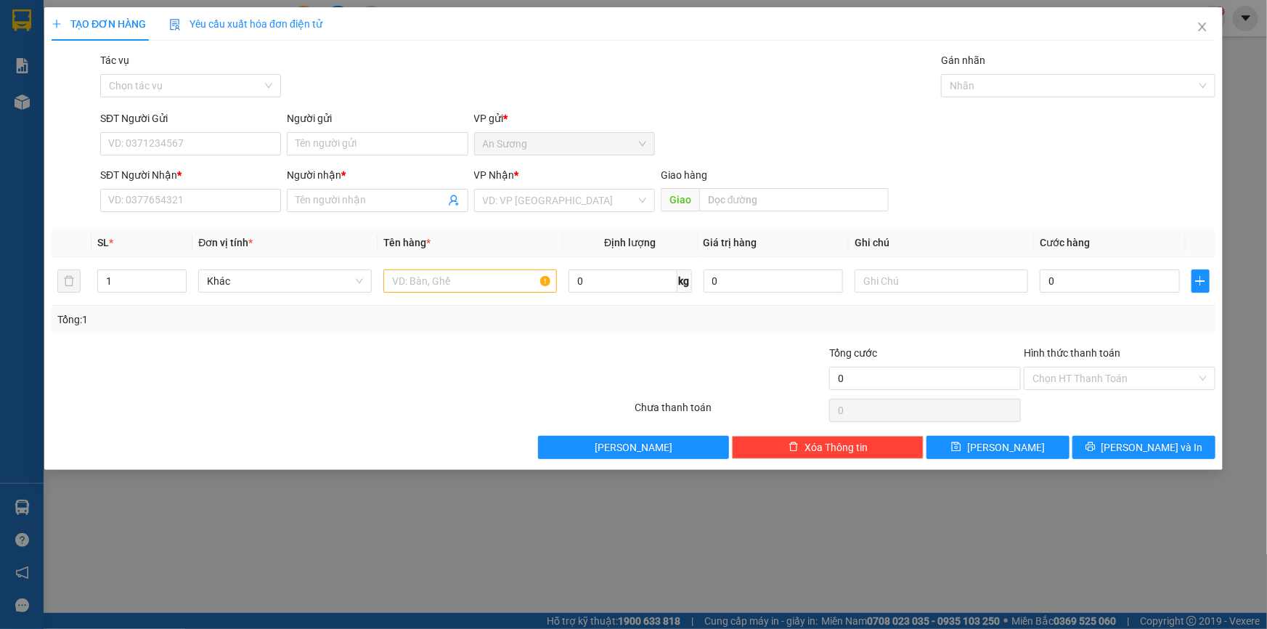
click at [165, 213] on div "SĐT Người Nhận * VD: 0377654321" at bounding box center [190, 192] width 181 height 51
click at [169, 206] on input "SĐT Người Nhận *" at bounding box center [190, 200] width 181 height 23
click at [194, 230] on div "0354061907 - CHI" at bounding box center [190, 229] width 163 height 16
type input "0354061907"
type input "CHI"
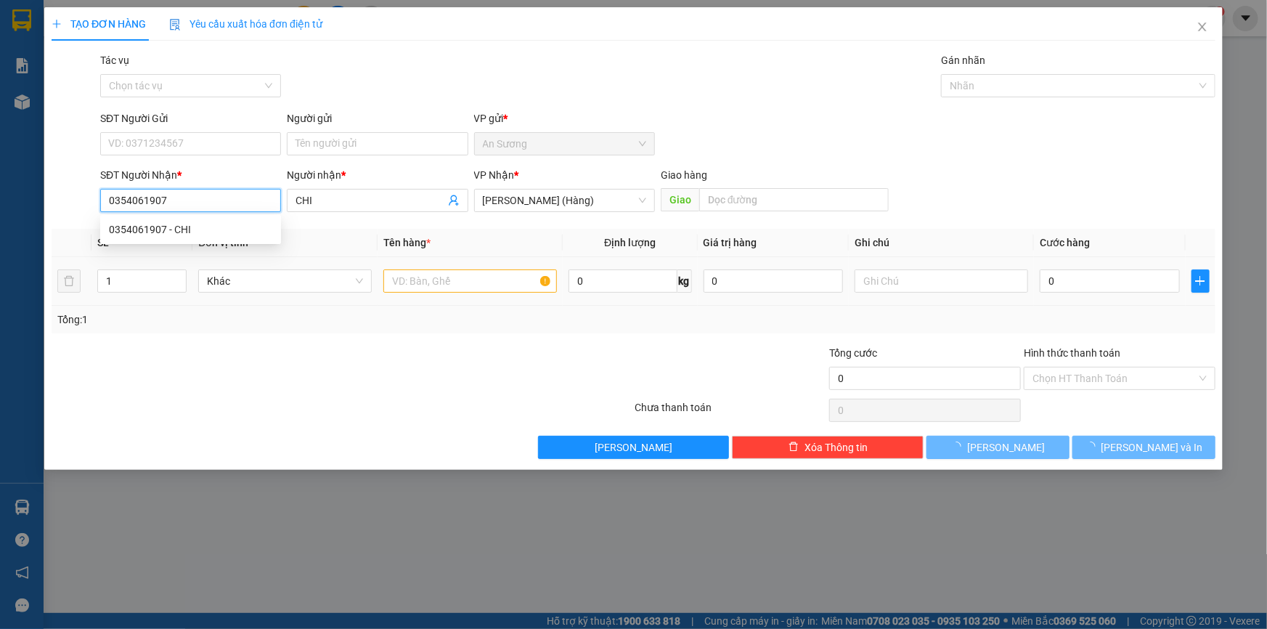
type input "30.000"
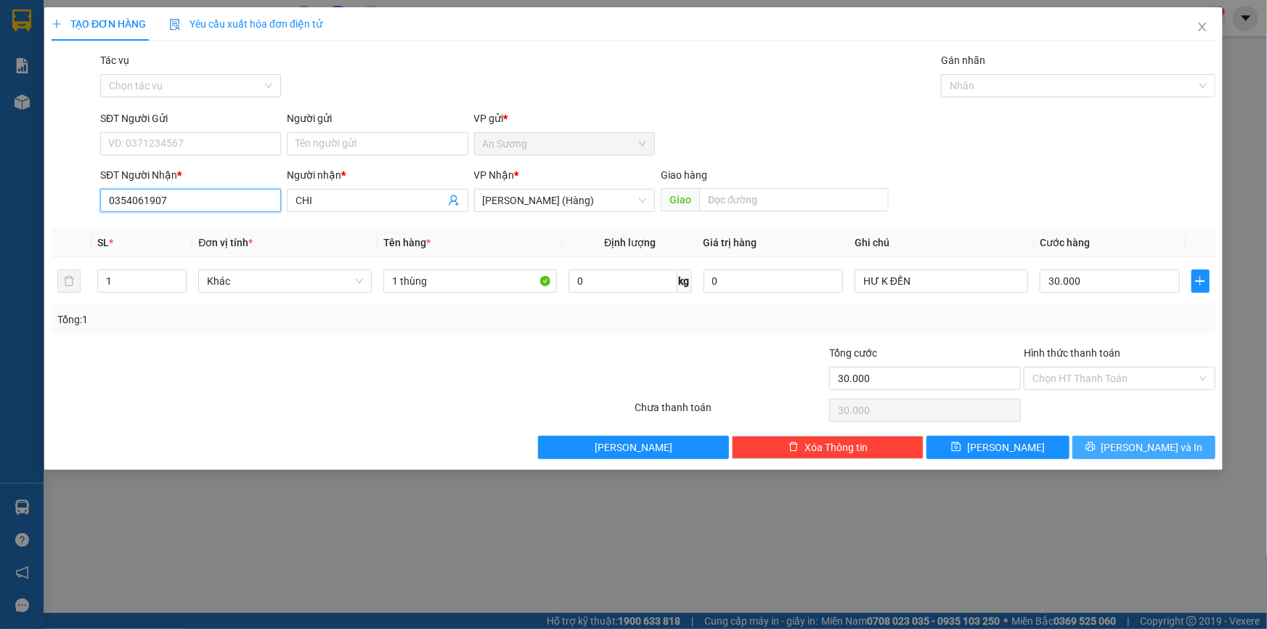
type input "0354061907"
click at [1142, 443] on span "[PERSON_NAME] và In" at bounding box center [1152, 447] width 102 height 16
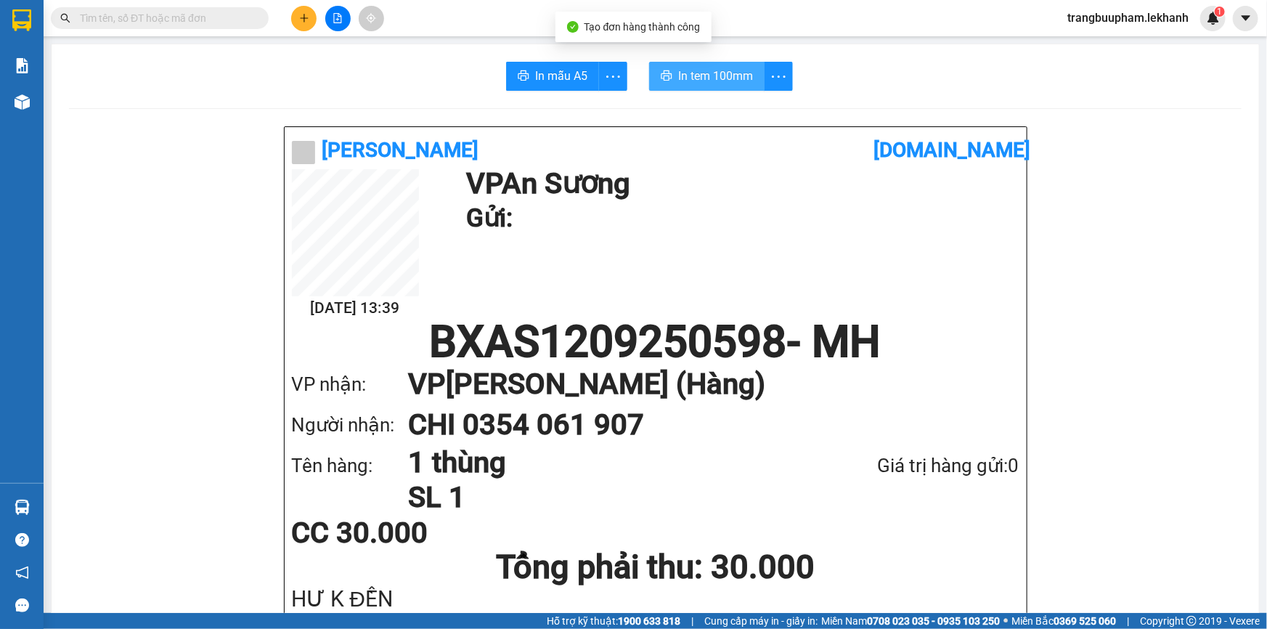
click at [728, 75] on span "In tem 100mm" at bounding box center [715, 76] width 75 height 18
click at [302, 11] on button at bounding box center [303, 18] width 25 height 25
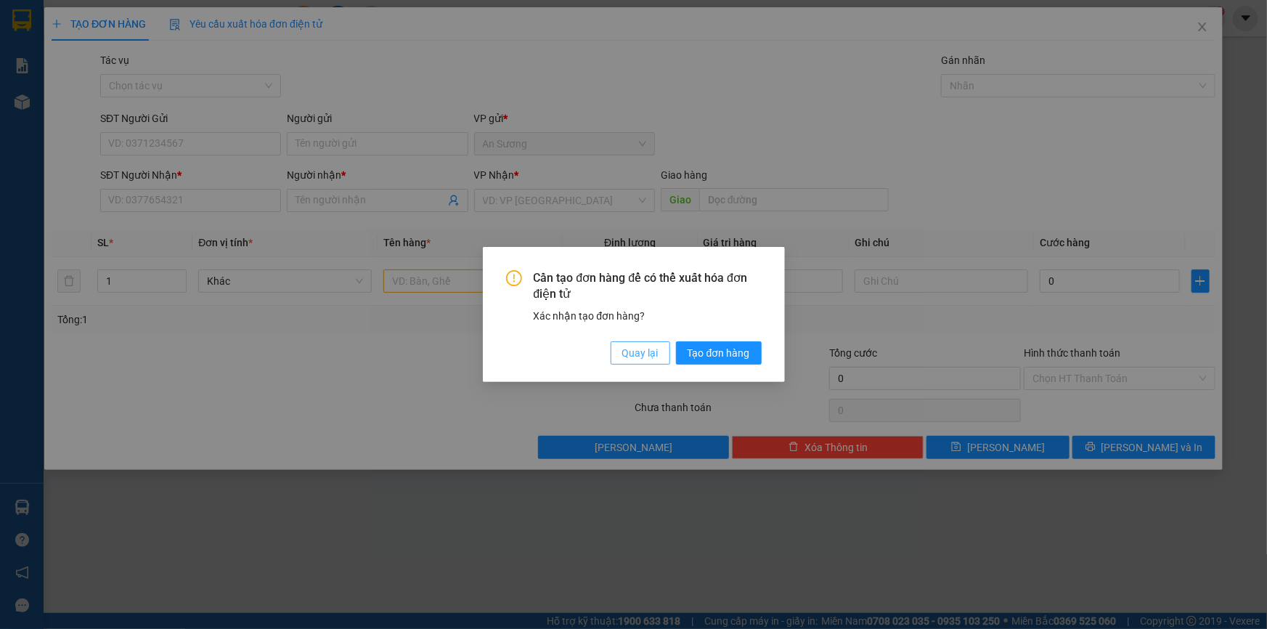
click at [654, 345] on span "Quay lại" at bounding box center [640, 353] width 36 height 16
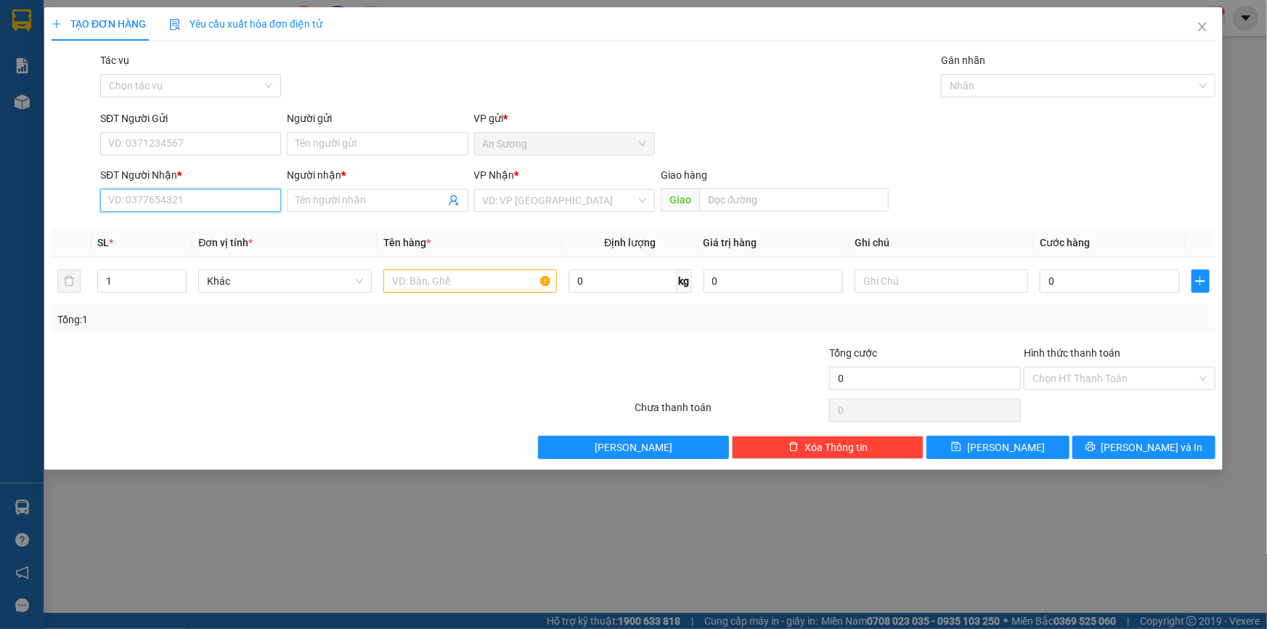
click at [269, 192] on input "SĐT Người Nhận *" at bounding box center [190, 200] width 181 height 23
click at [172, 237] on div "0988679110 - TTUAN" at bounding box center [190, 229] width 181 height 23
type input "0988679110"
type input "TTUAN"
type input "40.000"
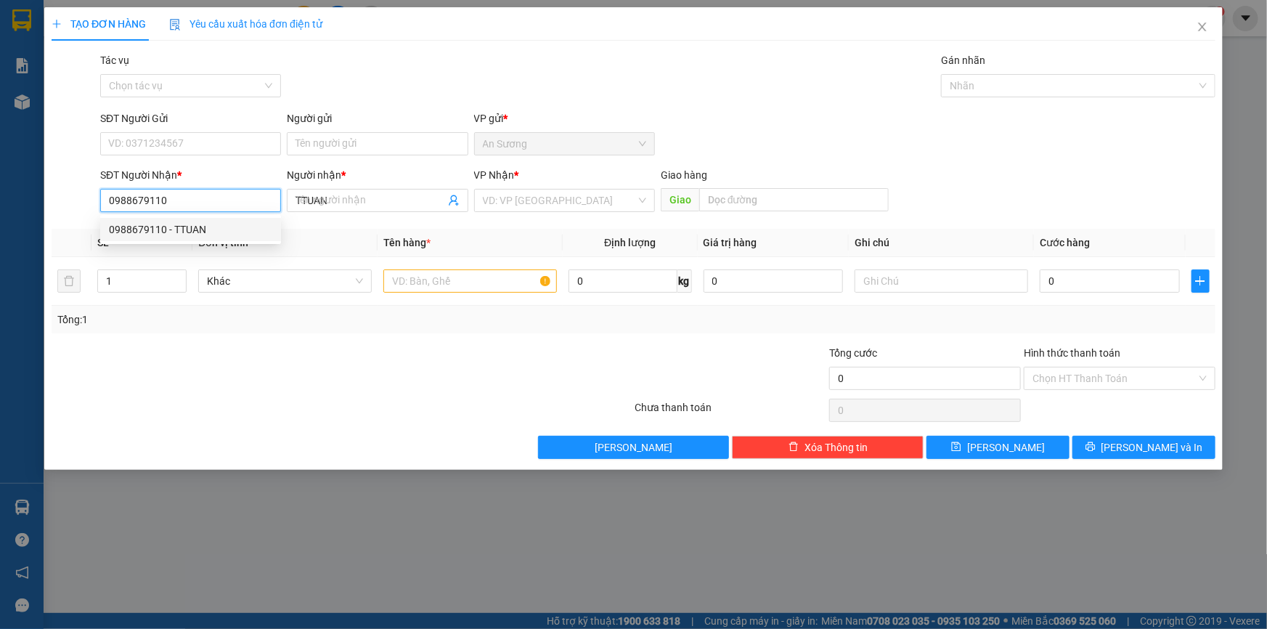
type input "40.000"
click at [196, 189] on input "0988679110" at bounding box center [190, 200] width 181 height 23
type input "0972329110"
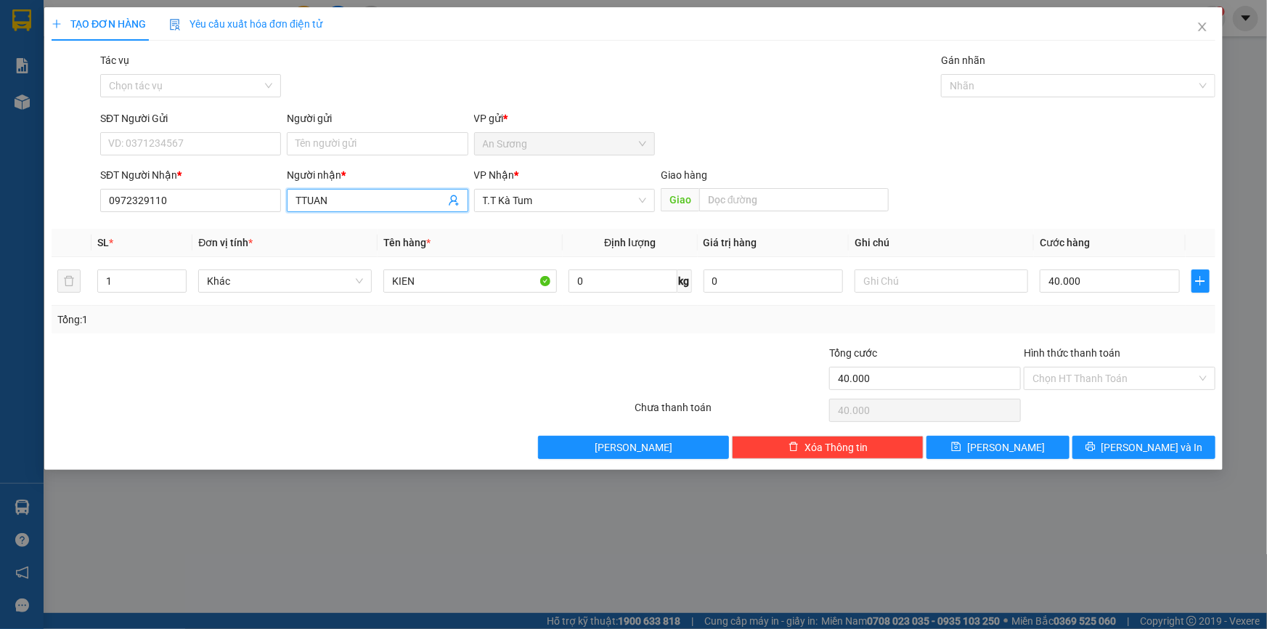
click at [364, 195] on input "TTUAN" at bounding box center [369, 200] width 149 height 16
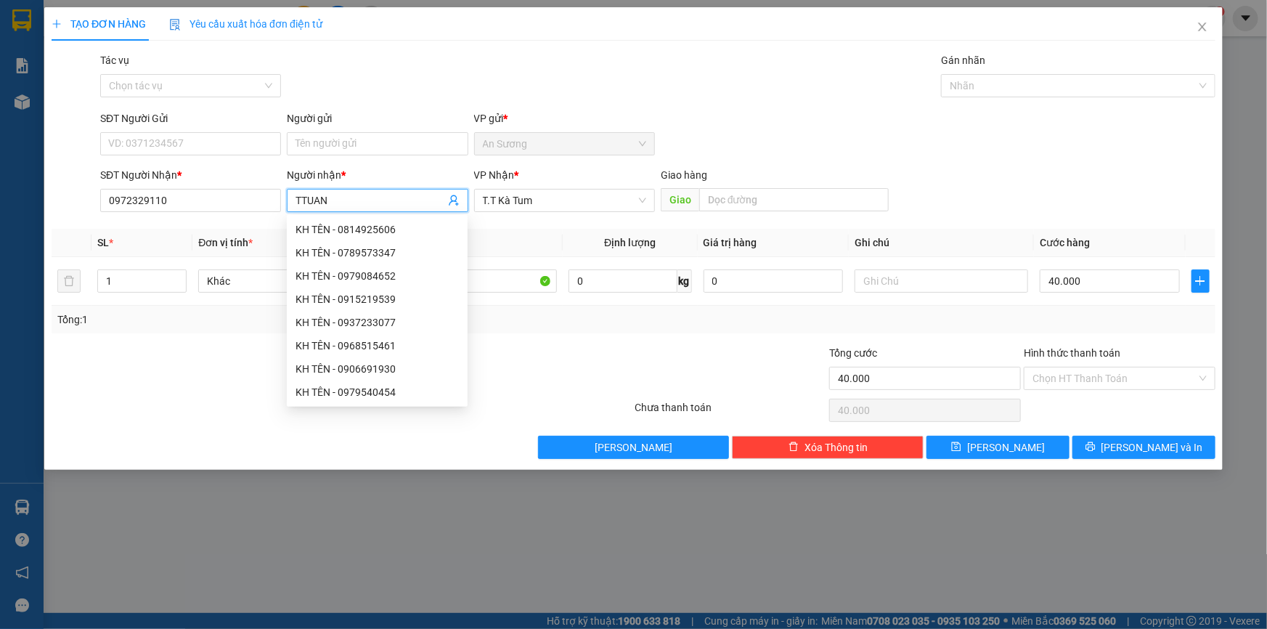
type input "B"
type input "BÌNH"
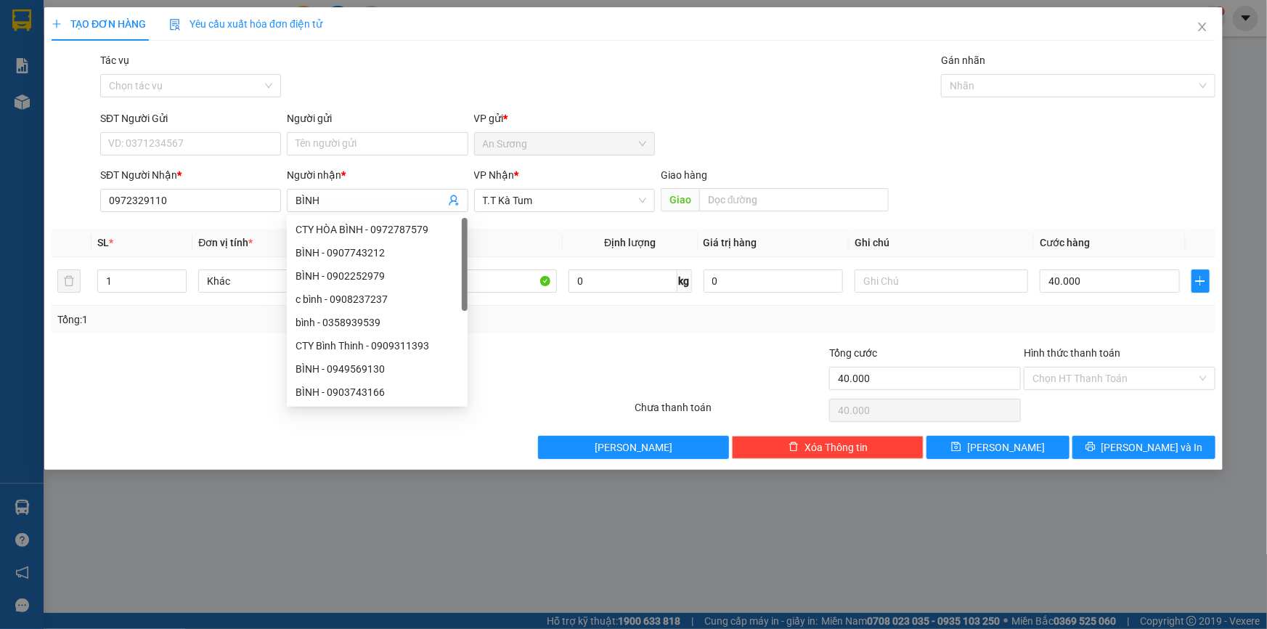
click at [589, 338] on div "Transit Pickup Surcharge Ids Transit Deliver Surcharge Ids Transit Deliver Surc…" at bounding box center [633, 255] width 1163 height 406
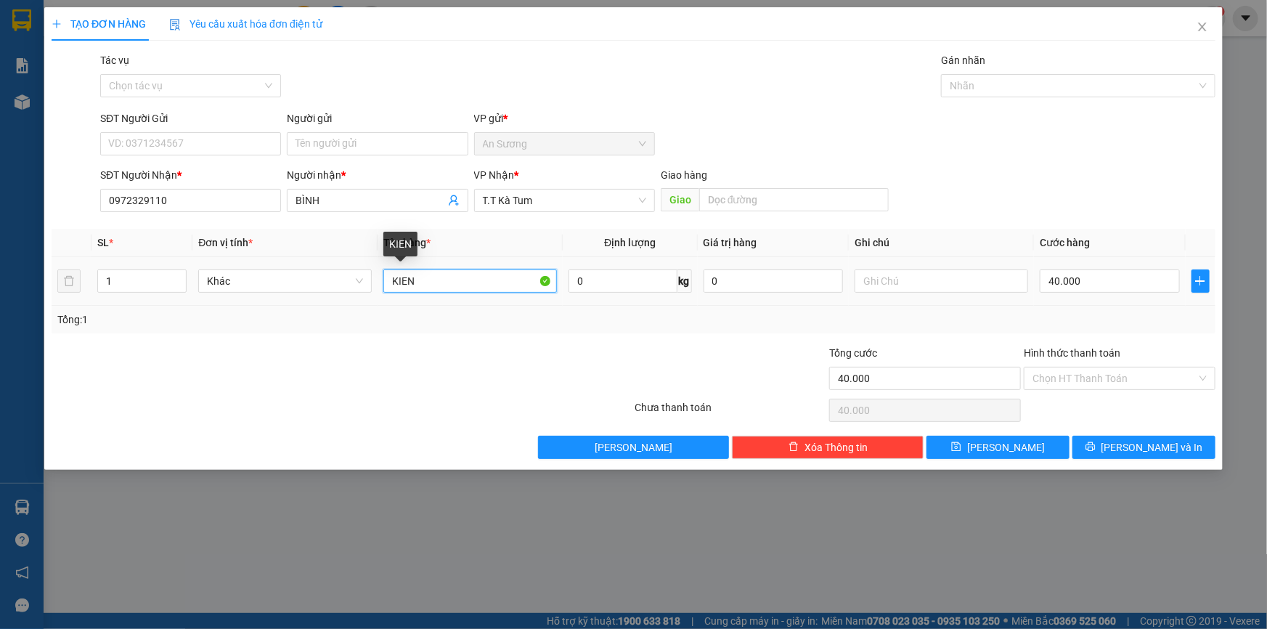
click at [515, 279] on input "KIEN" at bounding box center [469, 280] width 173 height 23
type input "HỘP"
click at [1056, 280] on input "40.000" at bounding box center [1109, 280] width 140 height 23
type input "3"
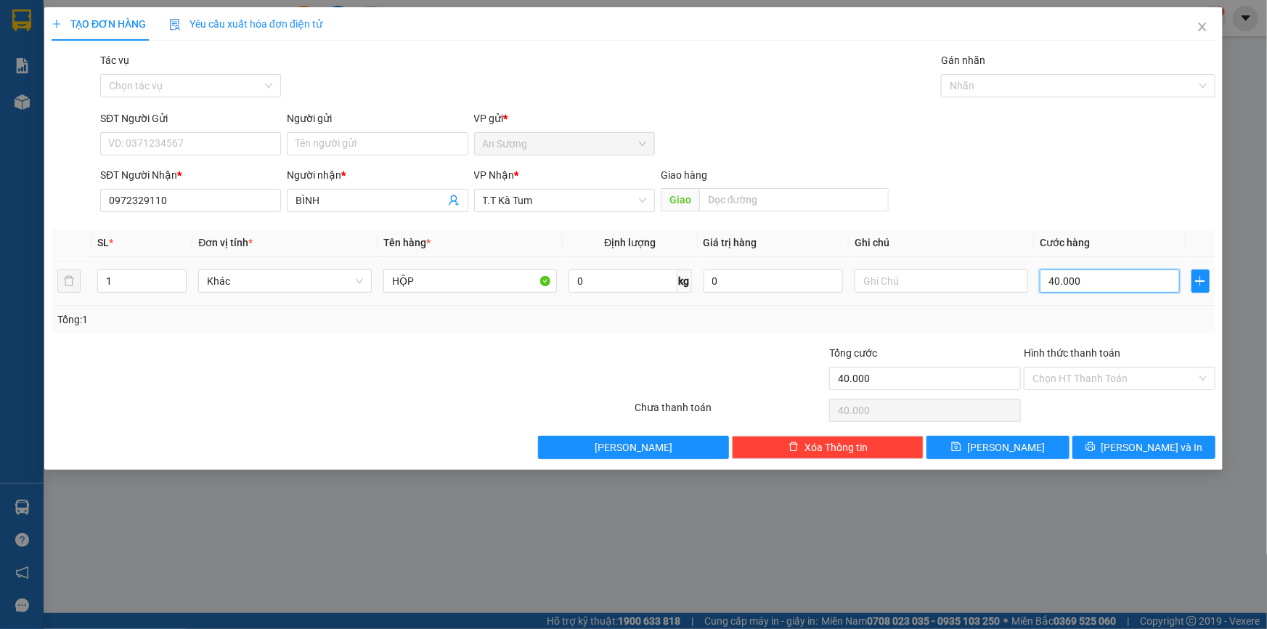
type input "3"
type input "30"
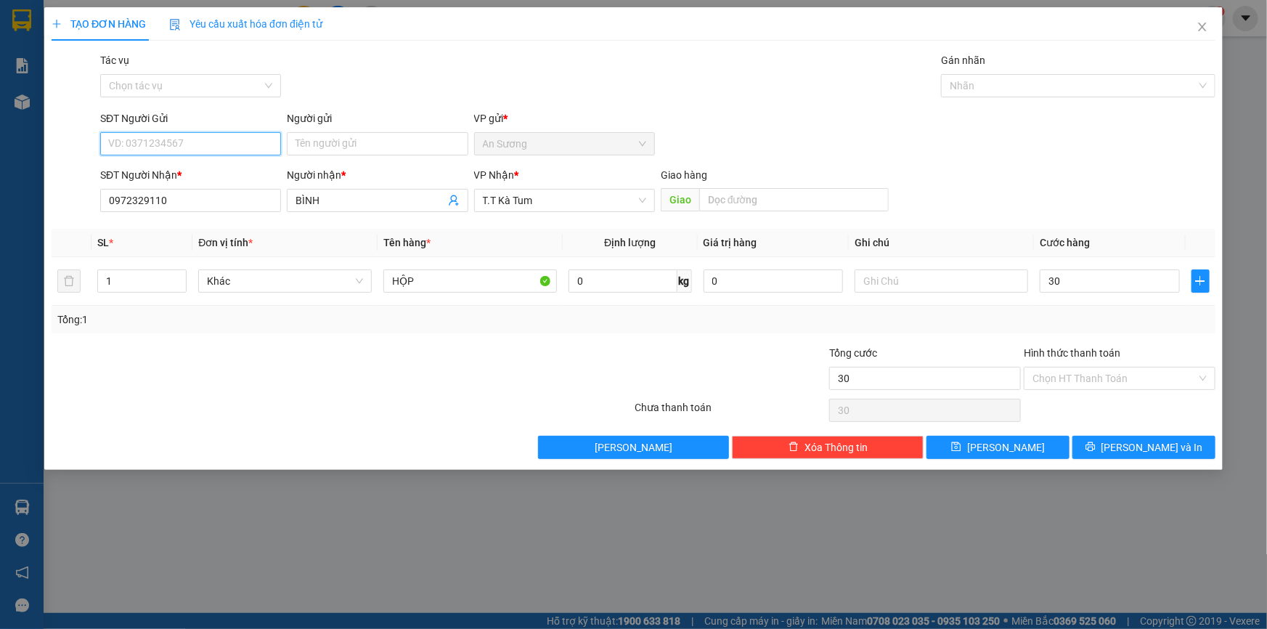
type input "30.000"
click at [236, 138] on input "SĐT Người Gửi" at bounding box center [190, 143] width 181 height 23
type input "0909944519"
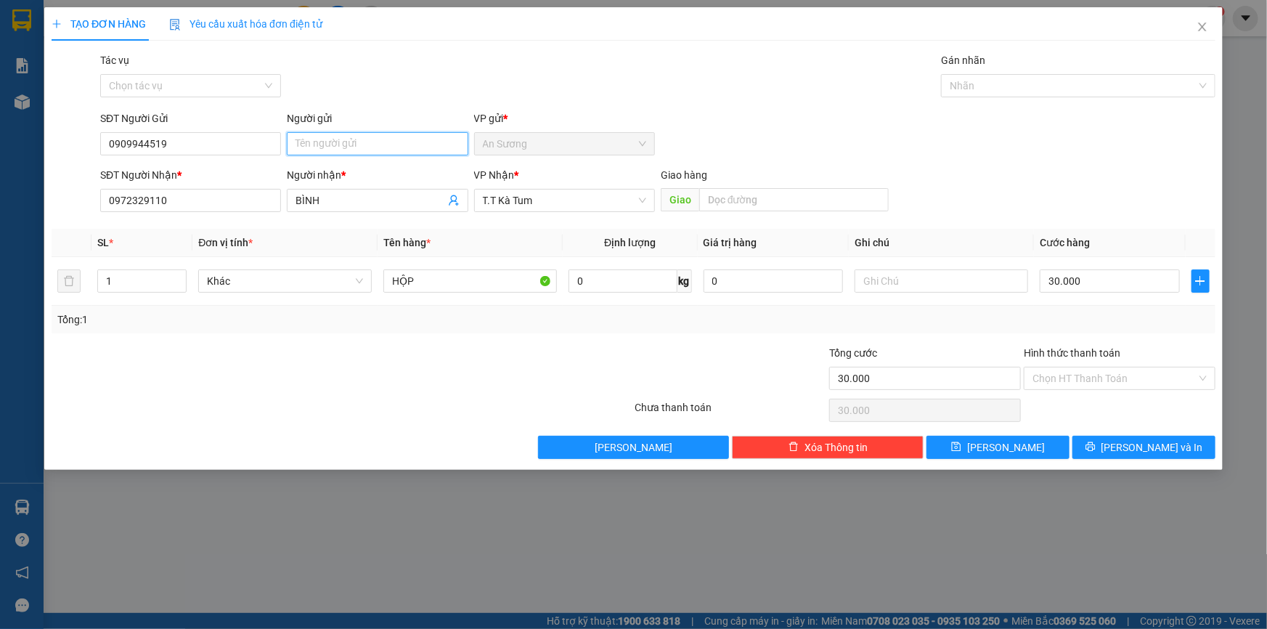
click at [425, 139] on input "Người gửi" at bounding box center [377, 143] width 181 height 23
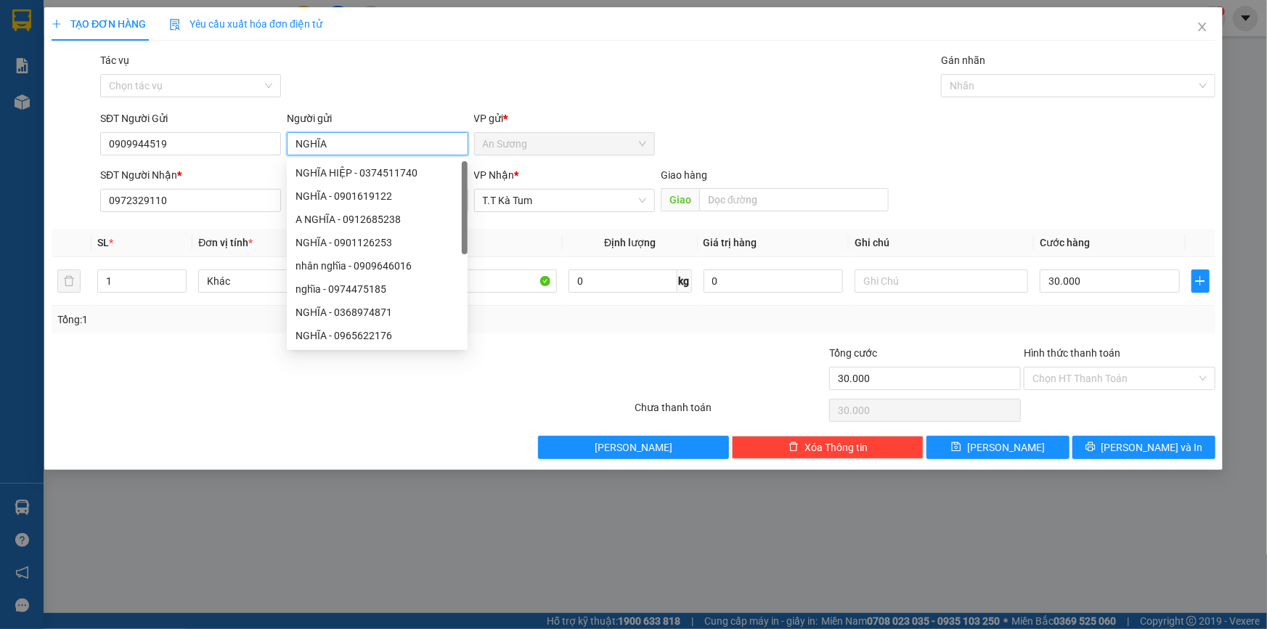
type input "NGHĨA"
click at [1085, 363] on div "Hình thức thanh toán" at bounding box center [1119, 356] width 192 height 22
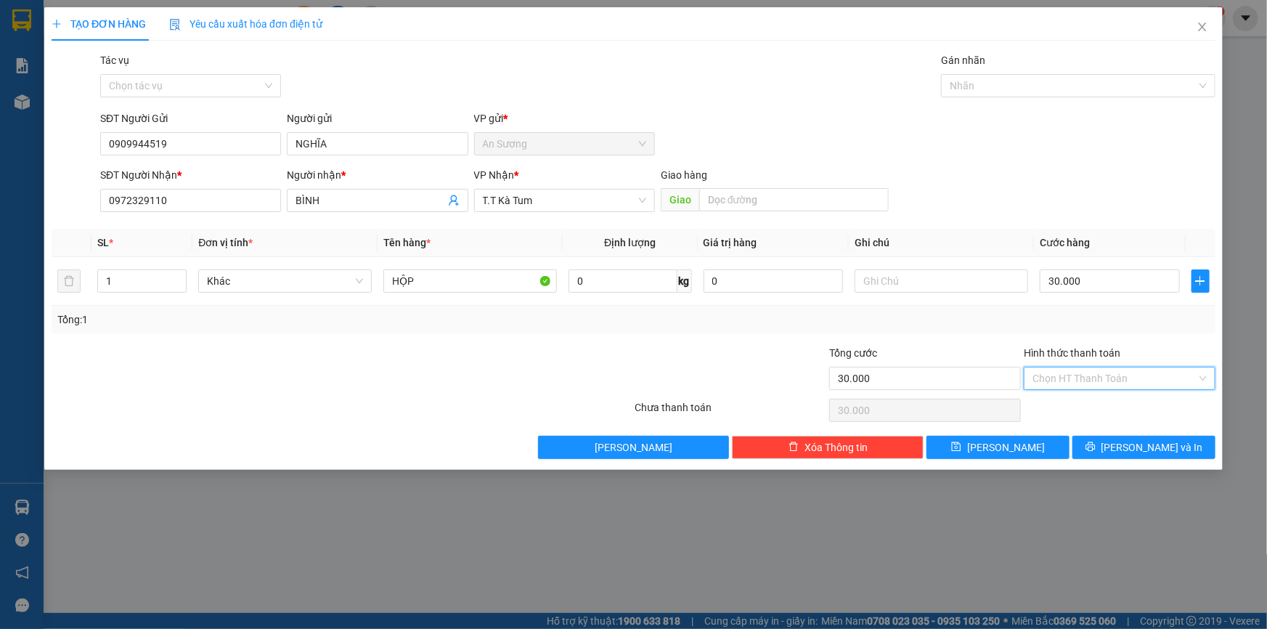
click at [1105, 377] on input "Hình thức thanh toán" at bounding box center [1114, 378] width 164 height 22
click at [1095, 404] on div "Tại văn phòng" at bounding box center [1119, 406] width 174 height 16
type input "0"
click at [1132, 446] on span "[PERSON_NAME] và In" at bounding box center [1152, 447] width 102 height 16
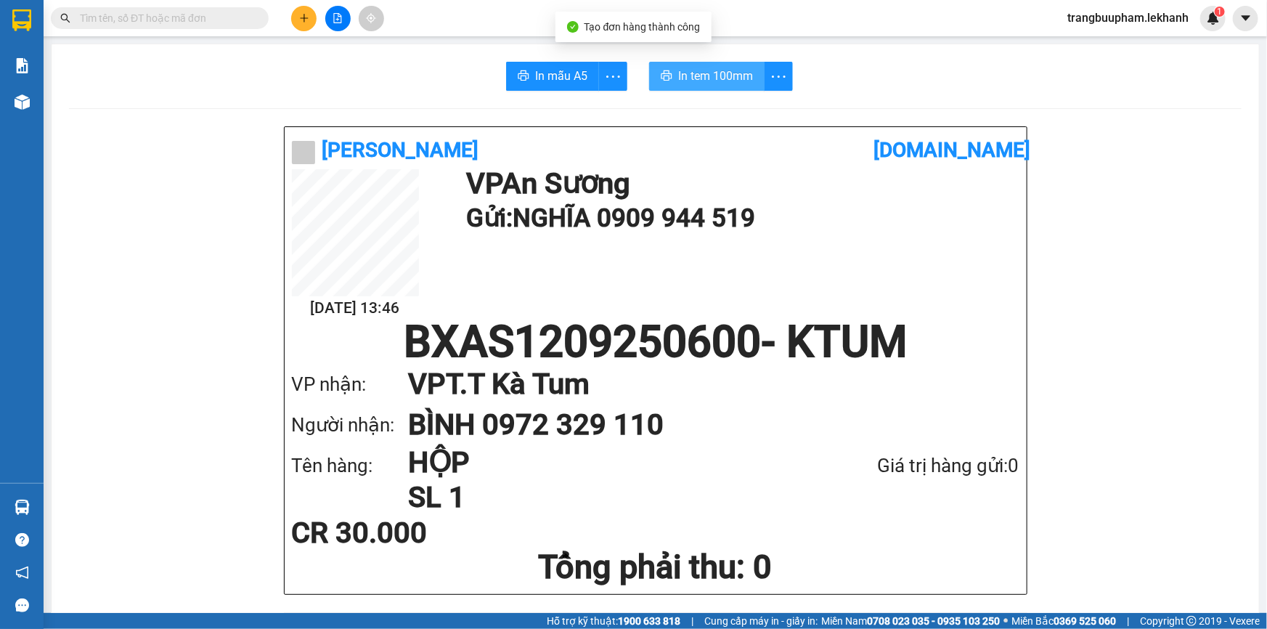
click at [720, 67] on span "In tem 100mm" at bounding box center [715, 76] width 75 height 18
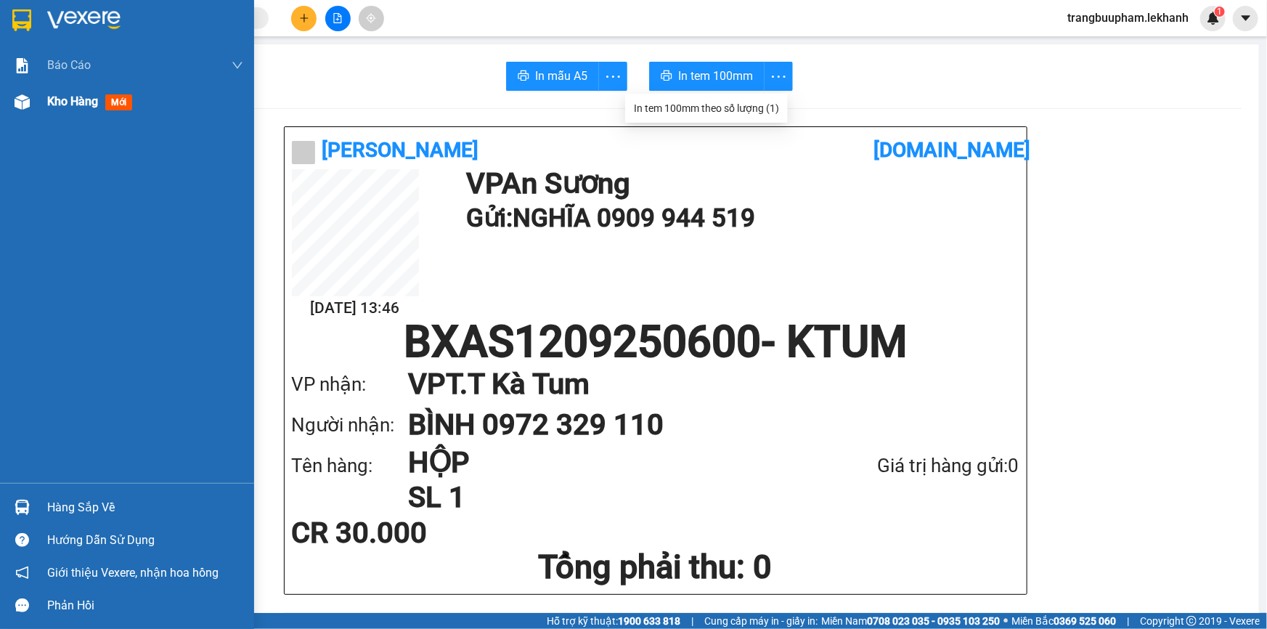
click at [29, 108] on img at bounding box center [22, 101] width 15 height 15
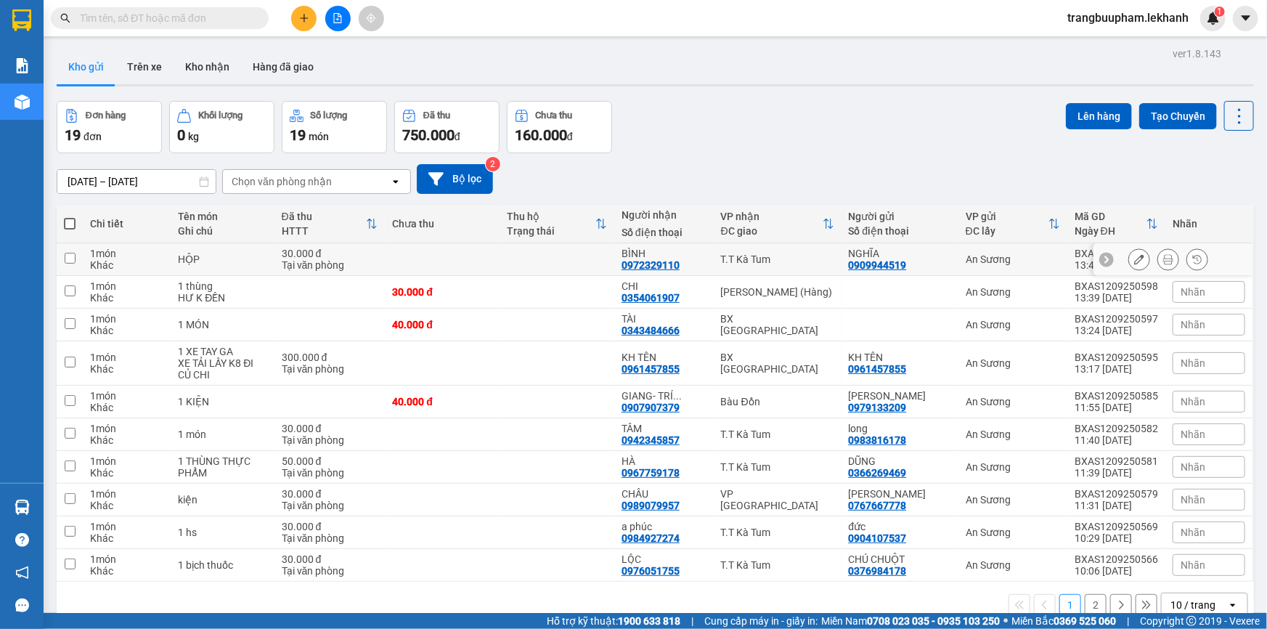
click at [518, 267] on td at bounding box center [556, 259] width 115 height 33
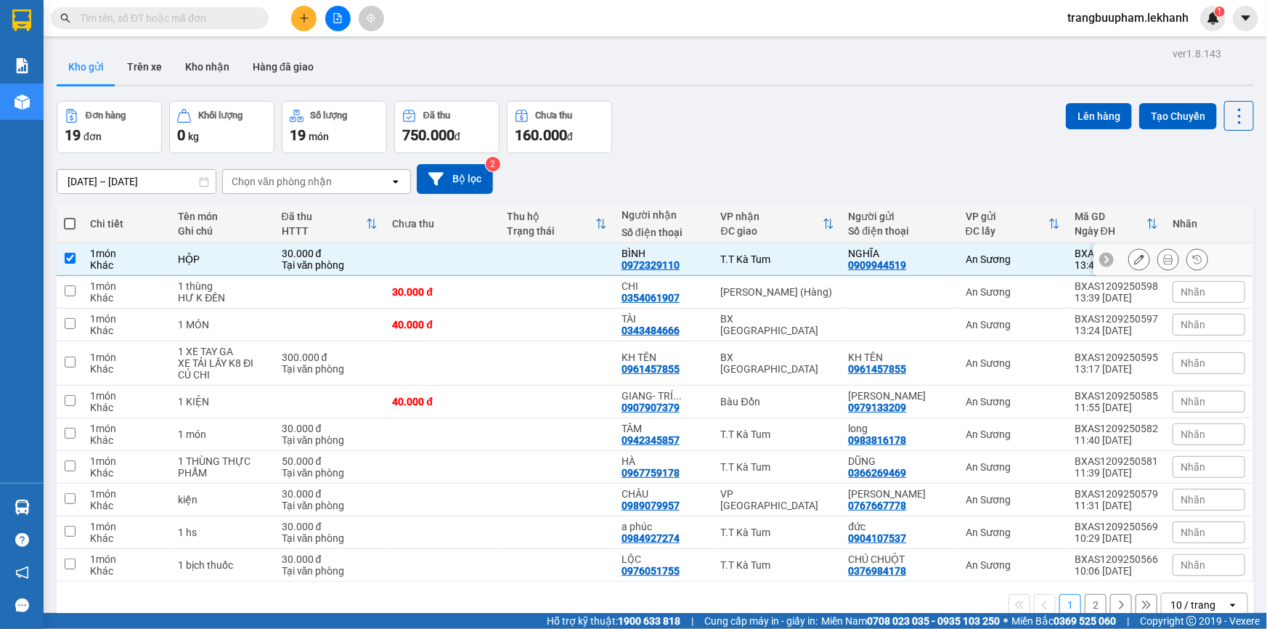
checkbox input "true"
click at [1163, 261] on icon at bounding box center [1168, 259] width 10 height 10
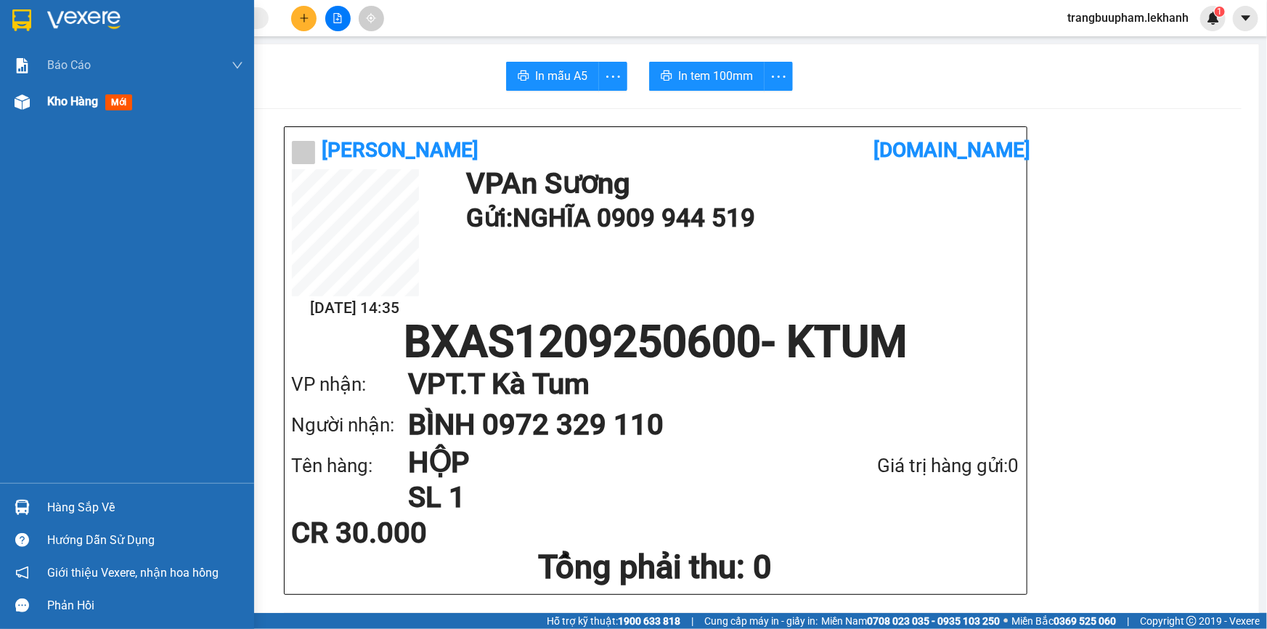
click at [36, 103] on div "Kho hàng mới" at bounding box center [127, 101] width 254 height 36
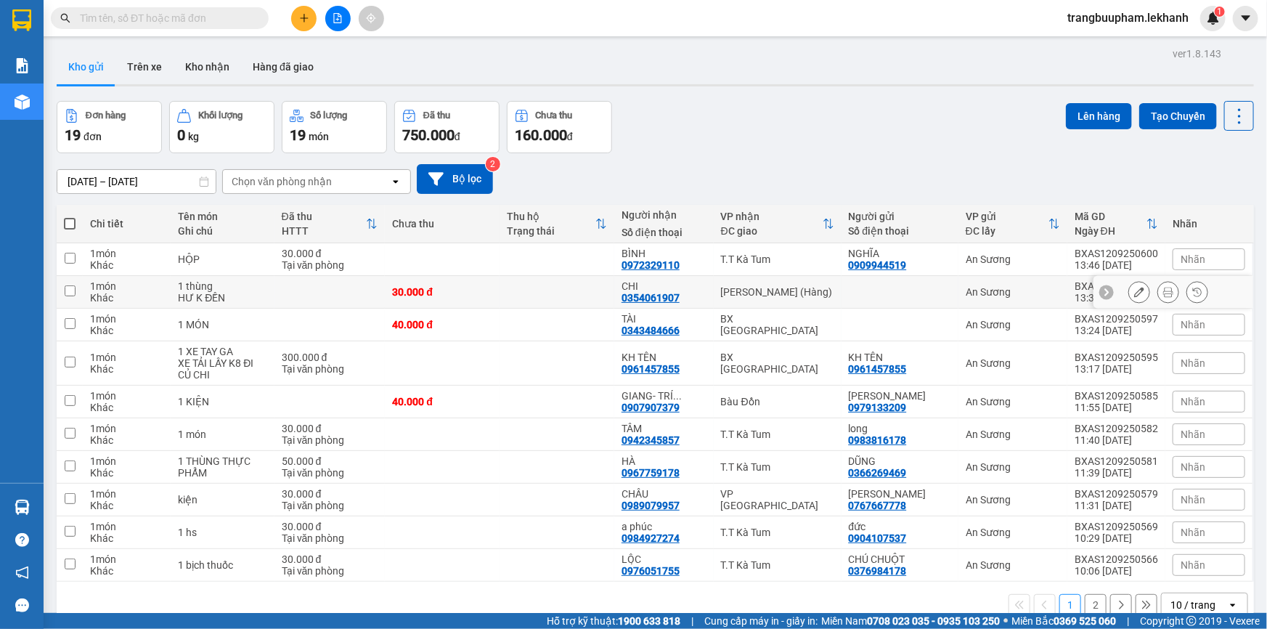
drag, startPoint x: 539, startPoint y: 293, endPoint x: 677, endPoint y: 280, distance: 138.5
click at [539, 293] on td at bounding box center [556, 292] width 115 height 33
checkbox input "true"
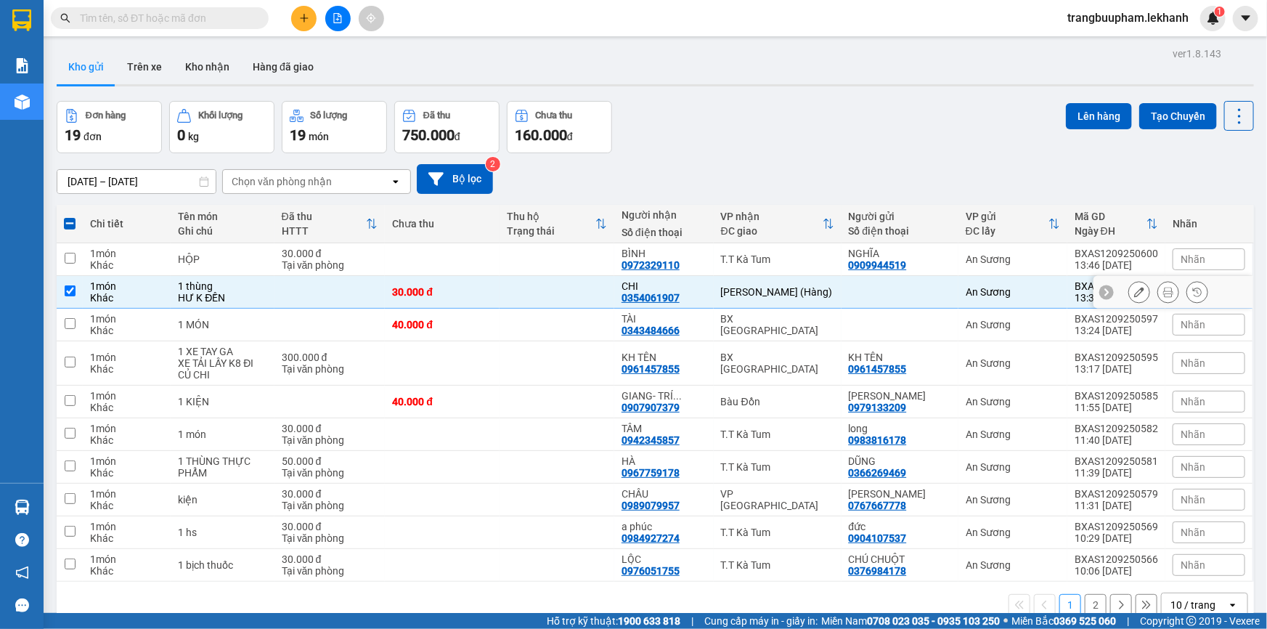
click at [1163, 287] on icon at bounding box center [1168, 292] width 10 height 10
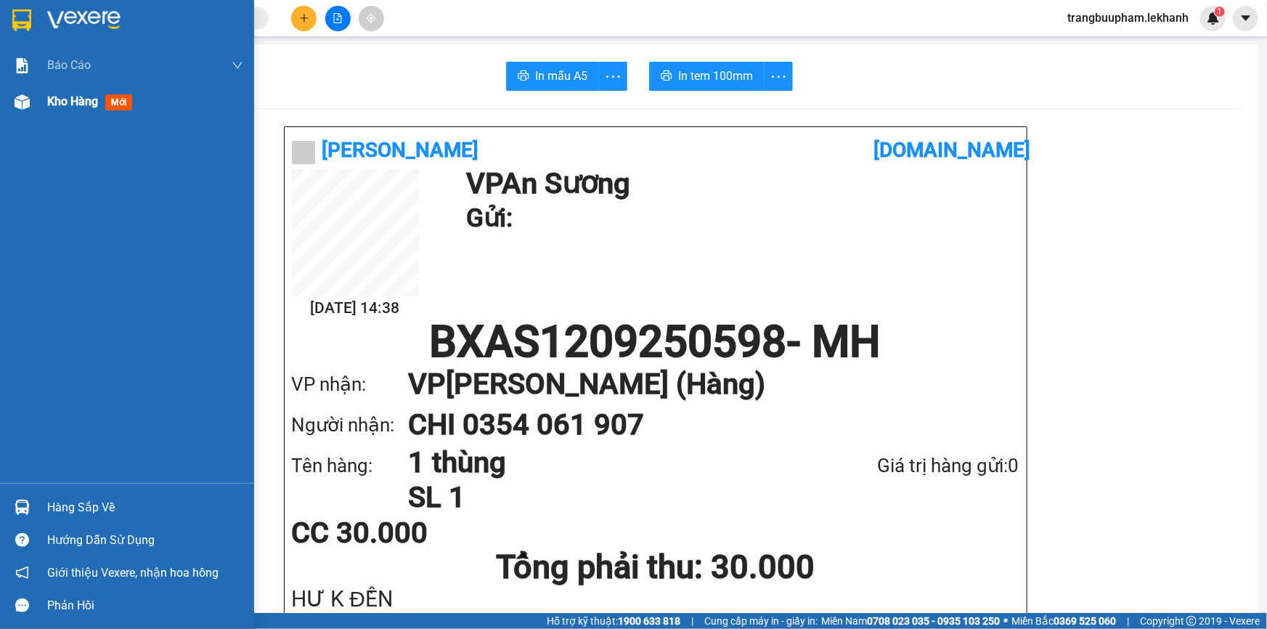
click at [83, 105] on span "Kho hàng" at bounding box center [72, 101] width 51 height 14
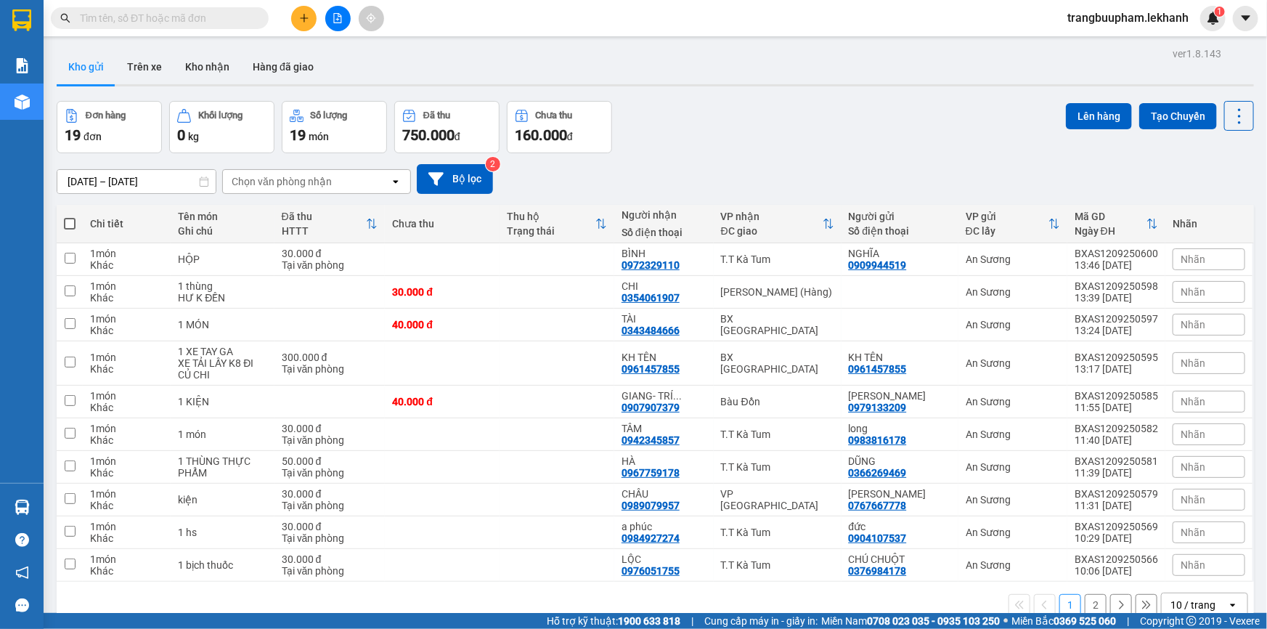
click at [305, 11] on button at bounding box center [303, 18] width 25 height 25
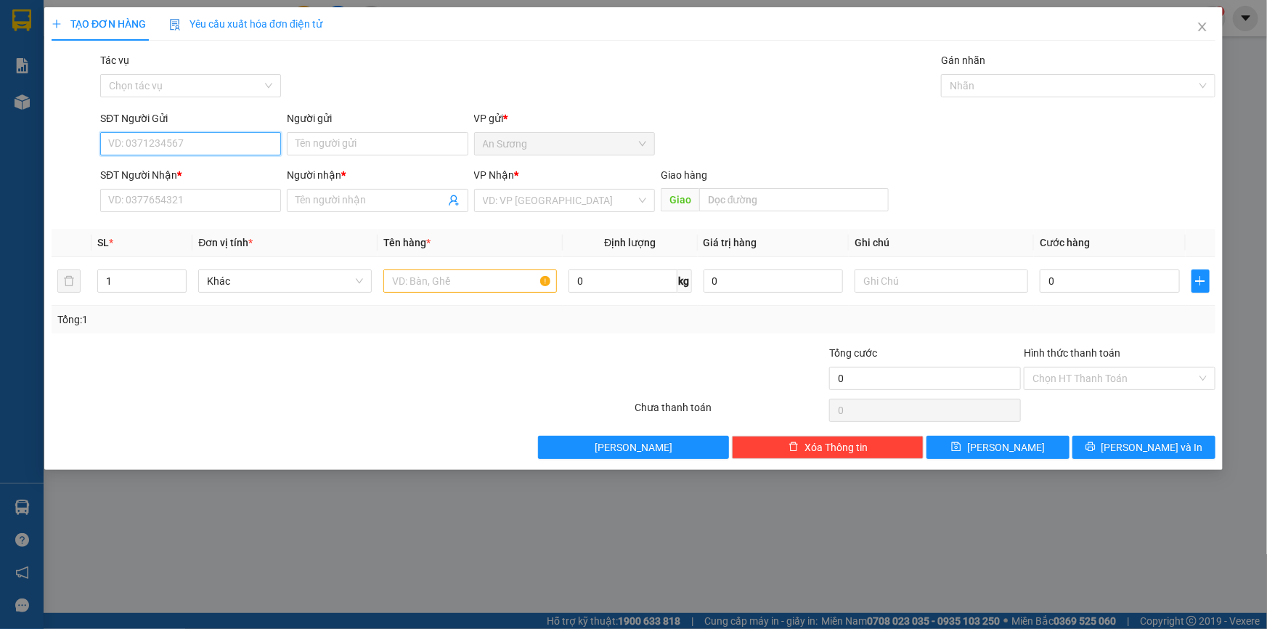
drag, startPoint x: 195, startPoint y: 147, endPoint x: 200, endPoint y: 124, distance: 23.8
click at [197, 141] on input "SĐT Người Gửi" at bounding box center [190, 143] width 181 height 23
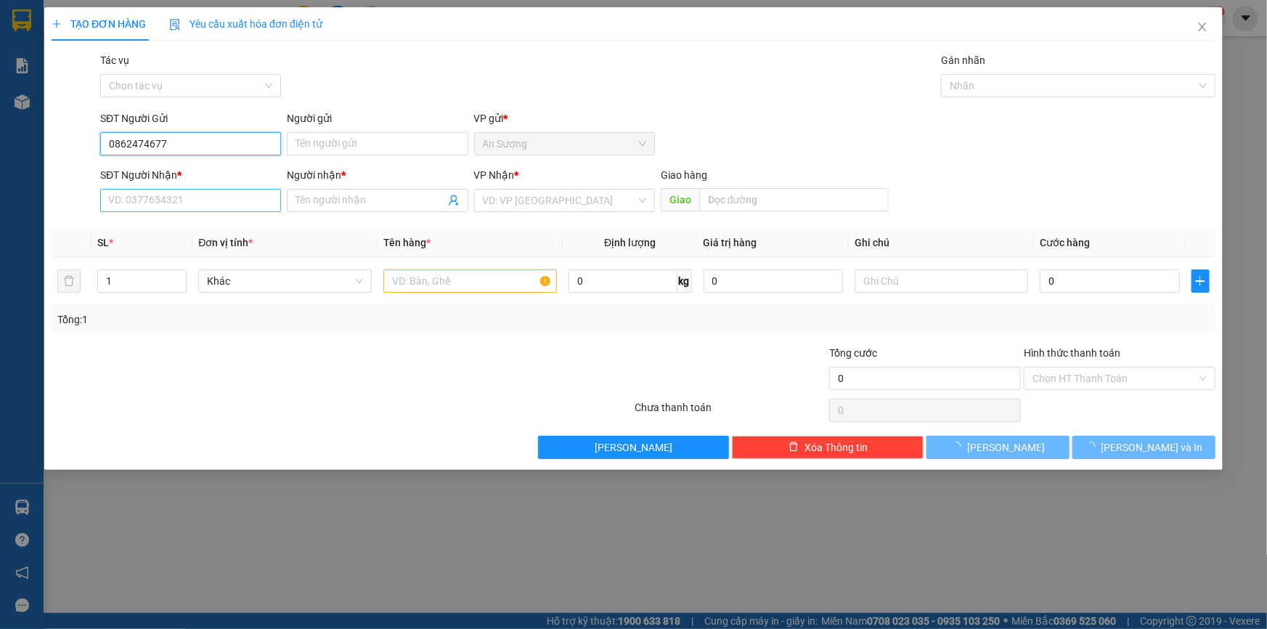
type input "0862474677"
click at [195, 198] on input "SĐT Người Nhận *" at bounding box center [190, 200] width 181 height 23
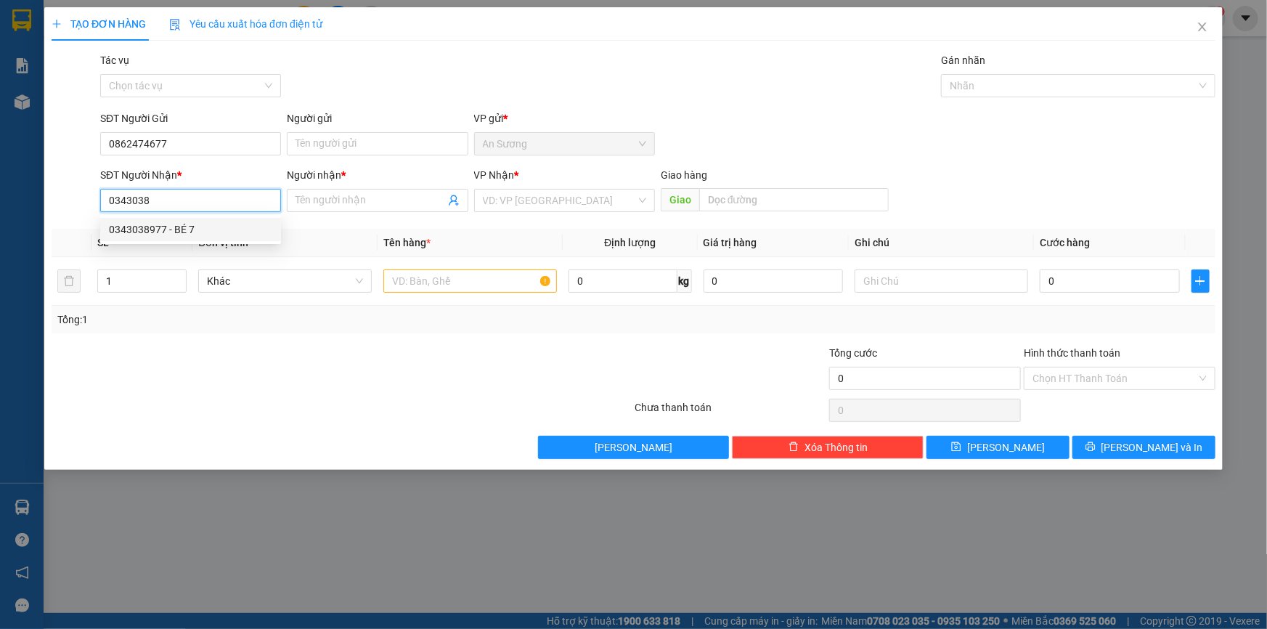
click at [204, 227] on div "0343038977 - BÉ 7" at bounding box center [190, 229] width 163 height 16
type input "0343038977"
type input "BÉ 7"
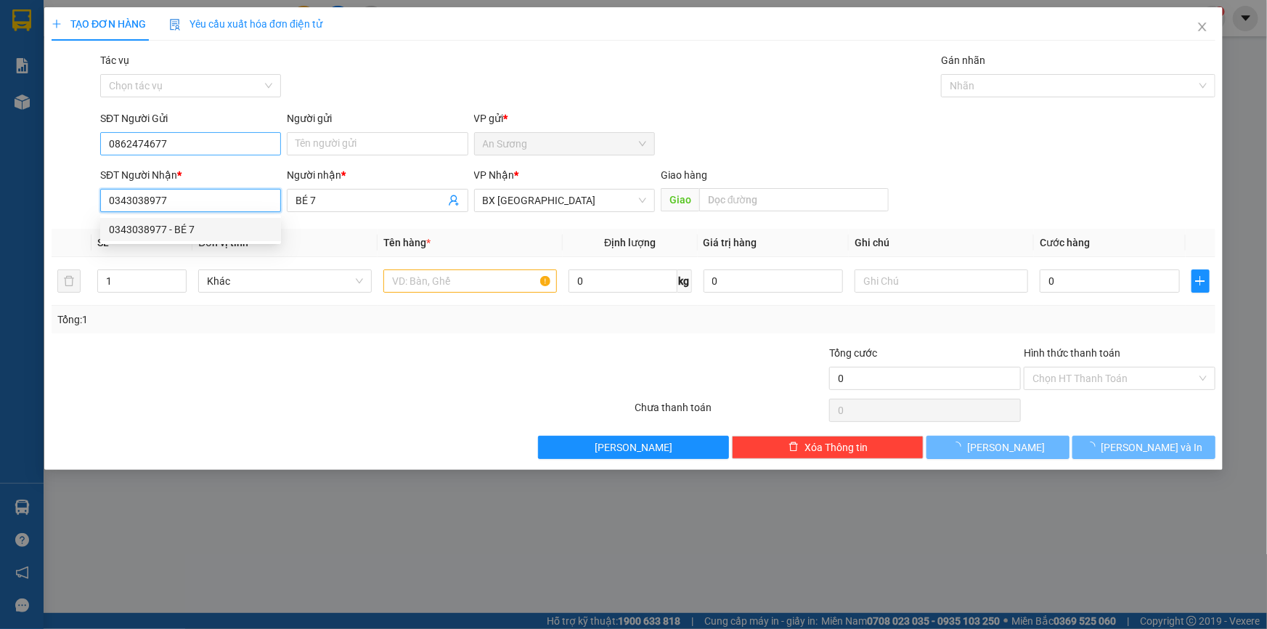
type input "30.000"
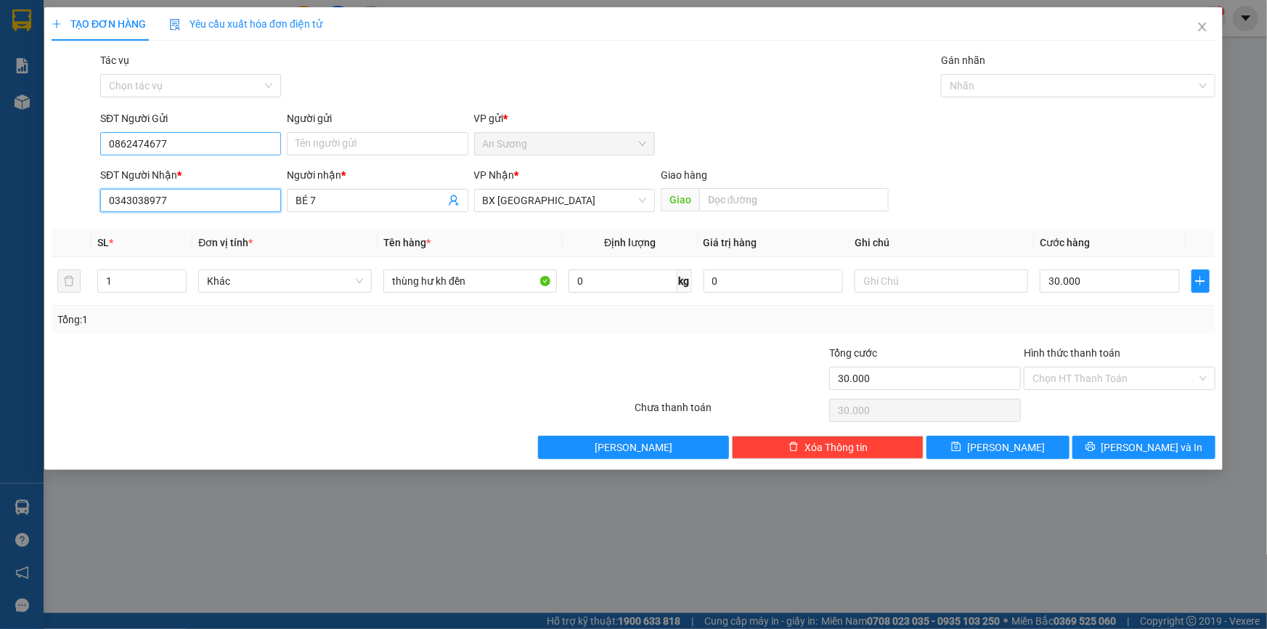
type input "0343038977"
drag, startPoint x: 196, startPoint y: 150, endPoint x: 276, endPoint y: 147, distance: 79.9
click at [197, 150] on input "0862474677" at bounding box center [190, 143] width 181 height 23
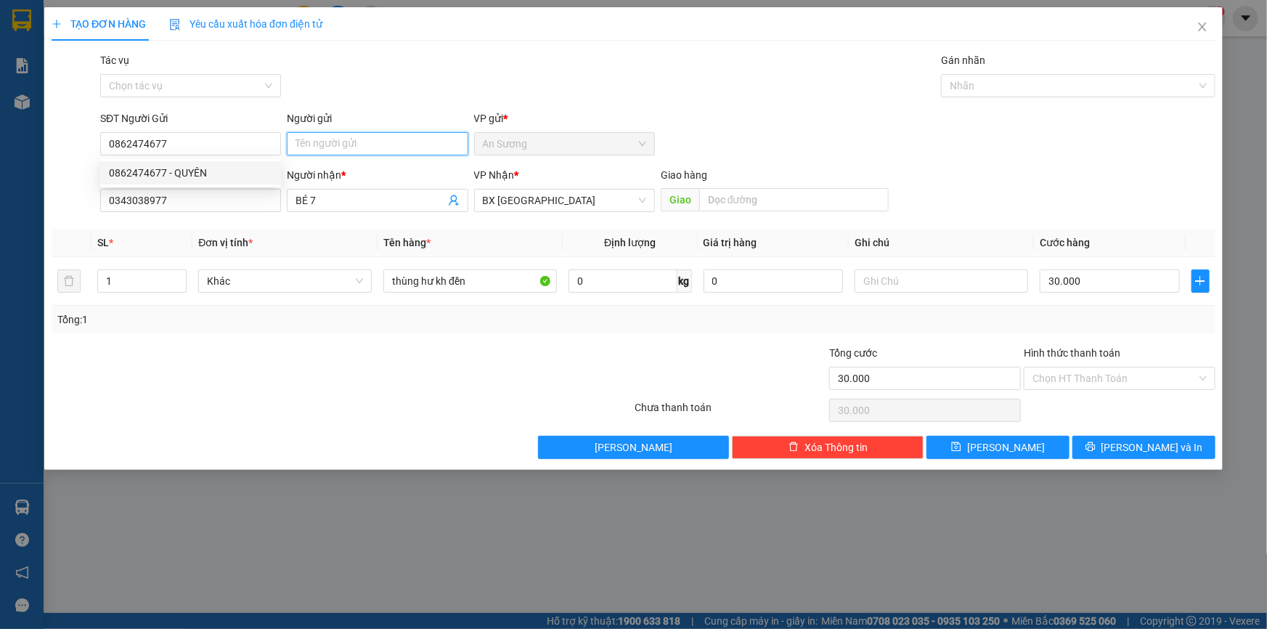
click at [327, 142] on input "Người gửi" at bounding box center [377, 143] width 181 height 23
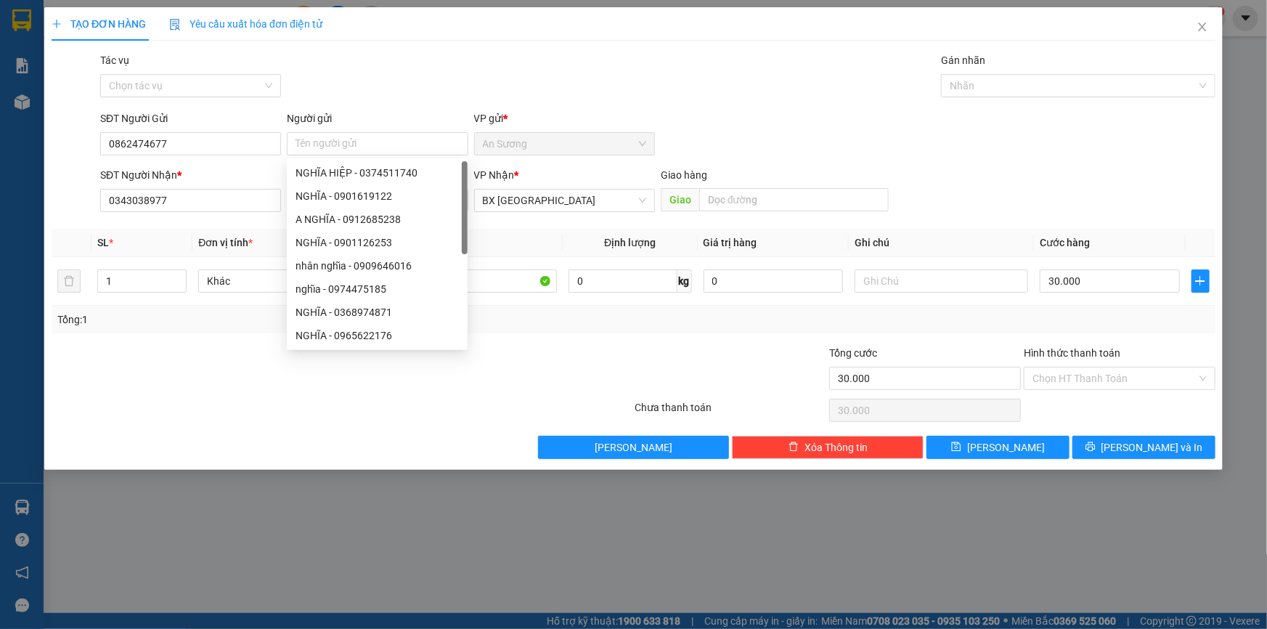
click at [227, 156] on div "SĐT Người Gửi 0862474677" at bounding box center [190, 135] width 181 height 51
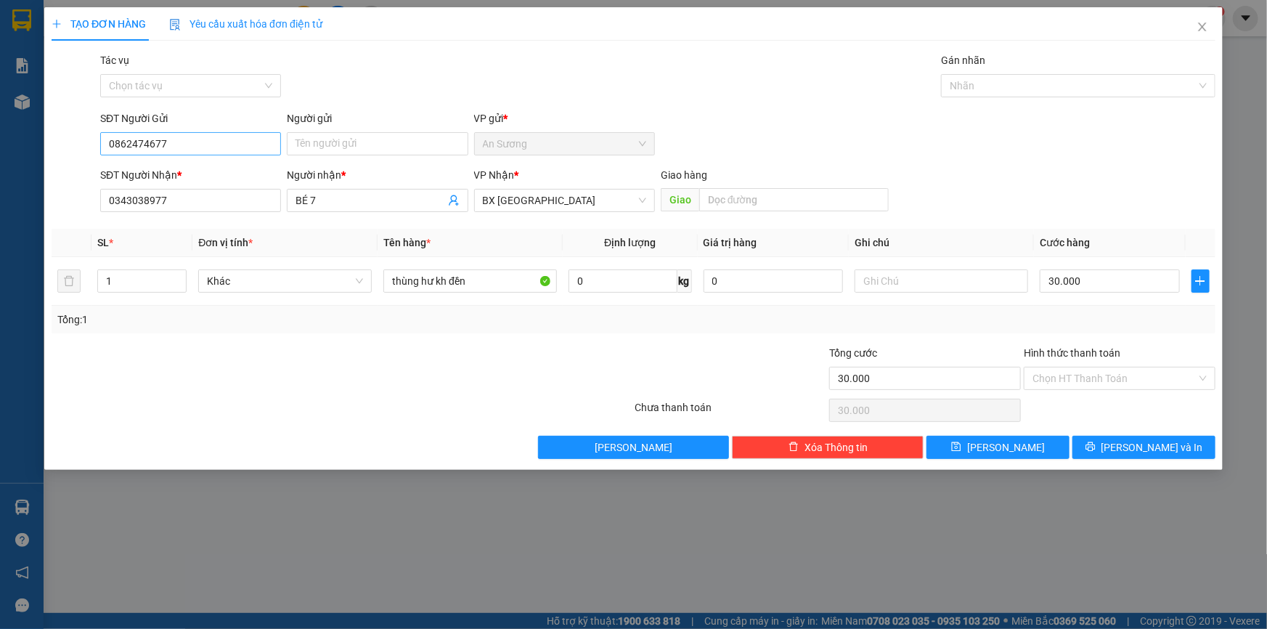
click at [208, 129] on div "SĐT Người Gửi" at bounding box center [190, 121] width 181 height 22
click at [203, 145] on input "0862474677" at bounding box center [190, 143] width 181 height 23
click at [196, 170] on div "0862474677 - QUYÊN" at bounding box center [190, 173] width 163 height 16
type input "QUYÊN"
drag, startPoint x: 308, startPoint y: 192, endPoint x: 271, endPoint y: 200, distance: 37.9
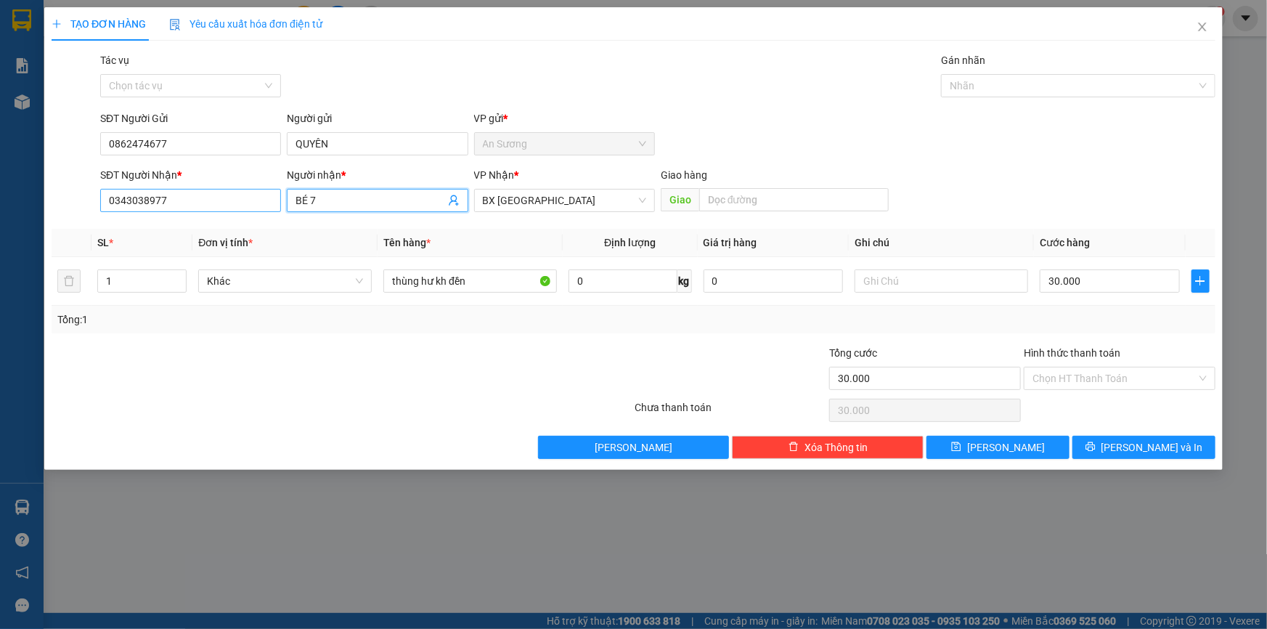
click at [271, 200] on div "SĐT Người Nhận * 0343038977 Người nhận * BÉ 7 BÉ 7 VP Nhận * BX Tân Châu Giao h…" at bounding box center [657, 192] width 1121 height 51
type input "CHỊ 7"
click at [1130, 454] on button "[PERSON_NAME] và In" at bounding box center [1143, 446] width 143 height 23
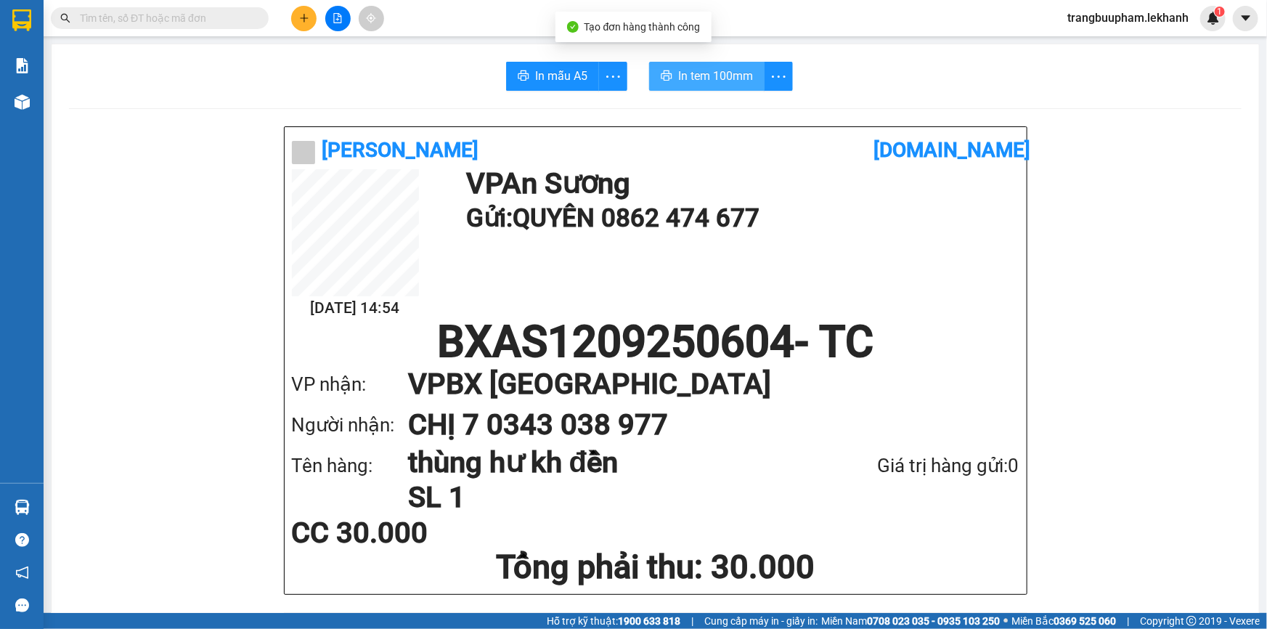
click at [730, 78] on span "In tem 100mm" at bounding box center [715, 76] width 75 height 18
drag, startPoint x: 287, startPoint y: 12, endPoint x: 297, endPoint y: 16, distance: 10.1
click at [297, 16] on div at bounding box center [337, 18] width 109 height 25
click at [301, 17] on icon "plus" at bounding box center [304, 17] width 8 height 1
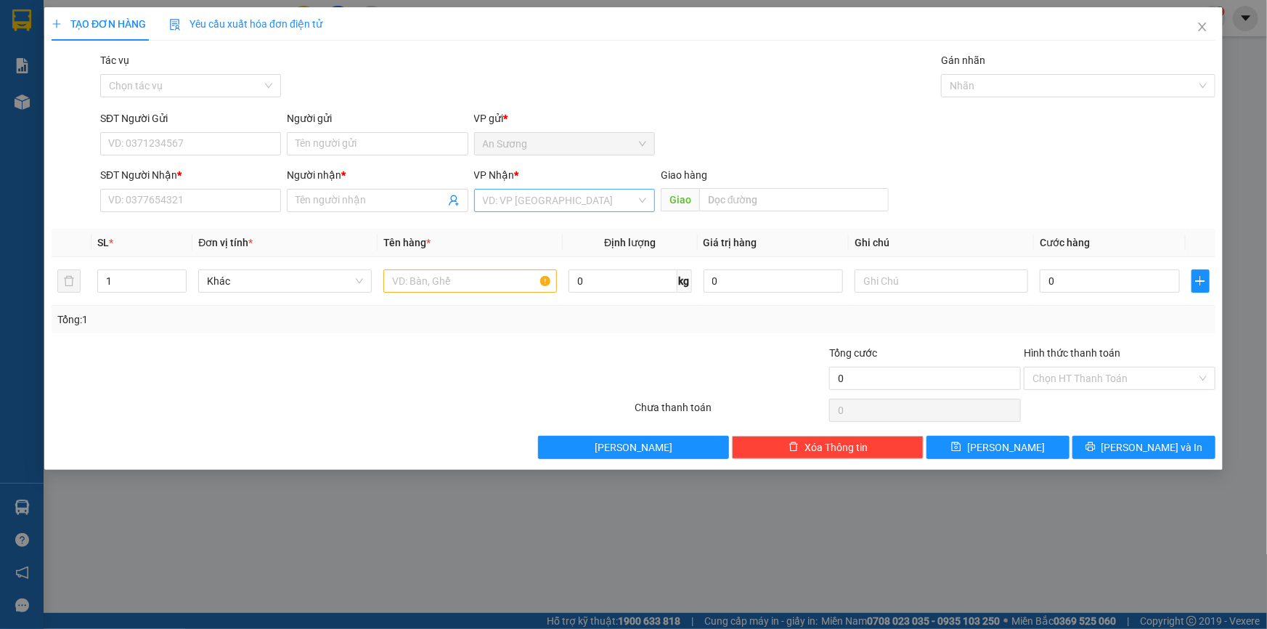
click at [570, 210] on input "search" at bounding box center [559, 200] width 153 height 22
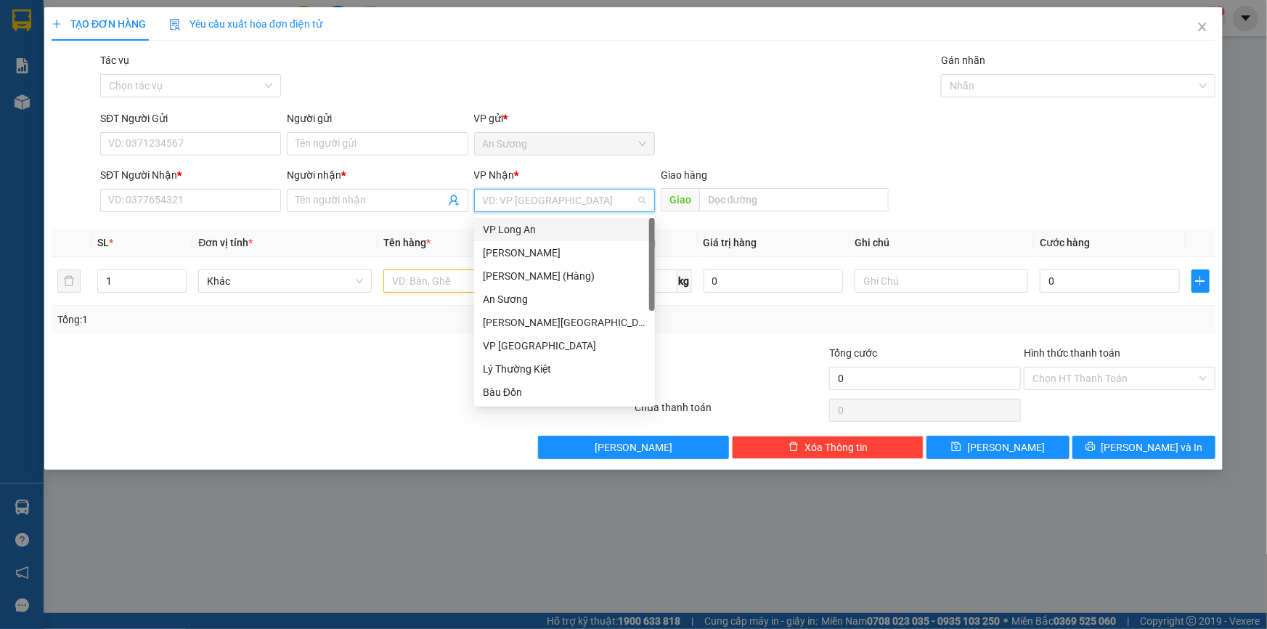
scroll to position [116, 0]
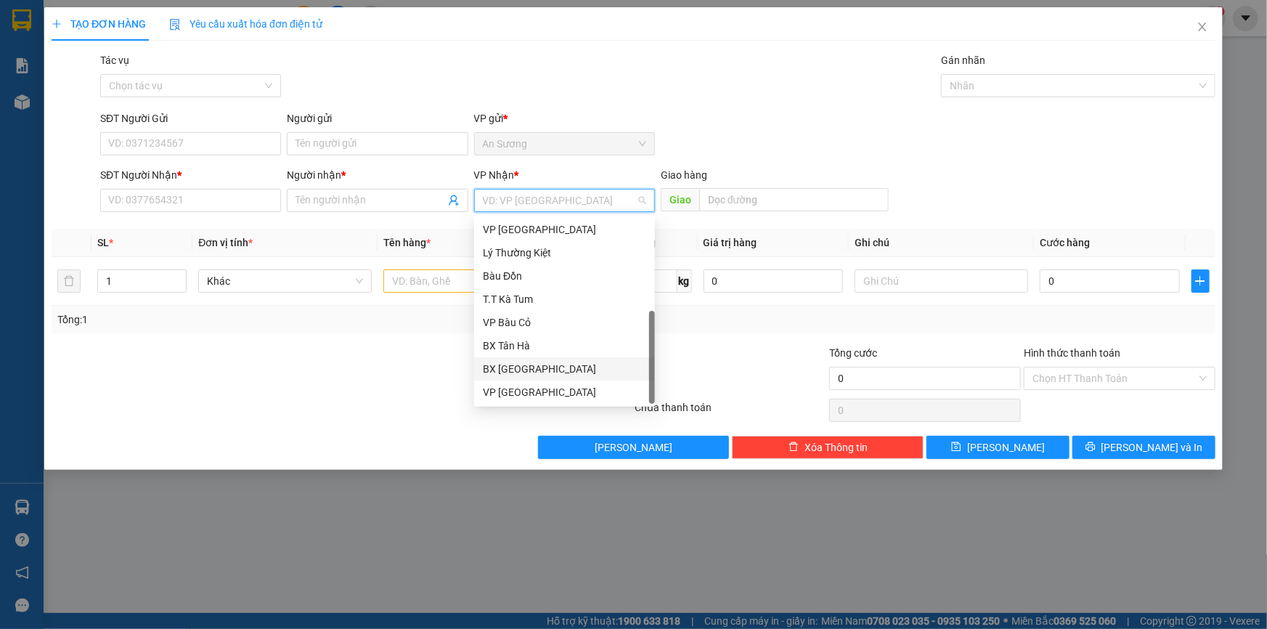
click at [529, 377] on div "BX [GEOGRAPHIC_DATA]" at bounding box center [564, 368] width 181 height 23
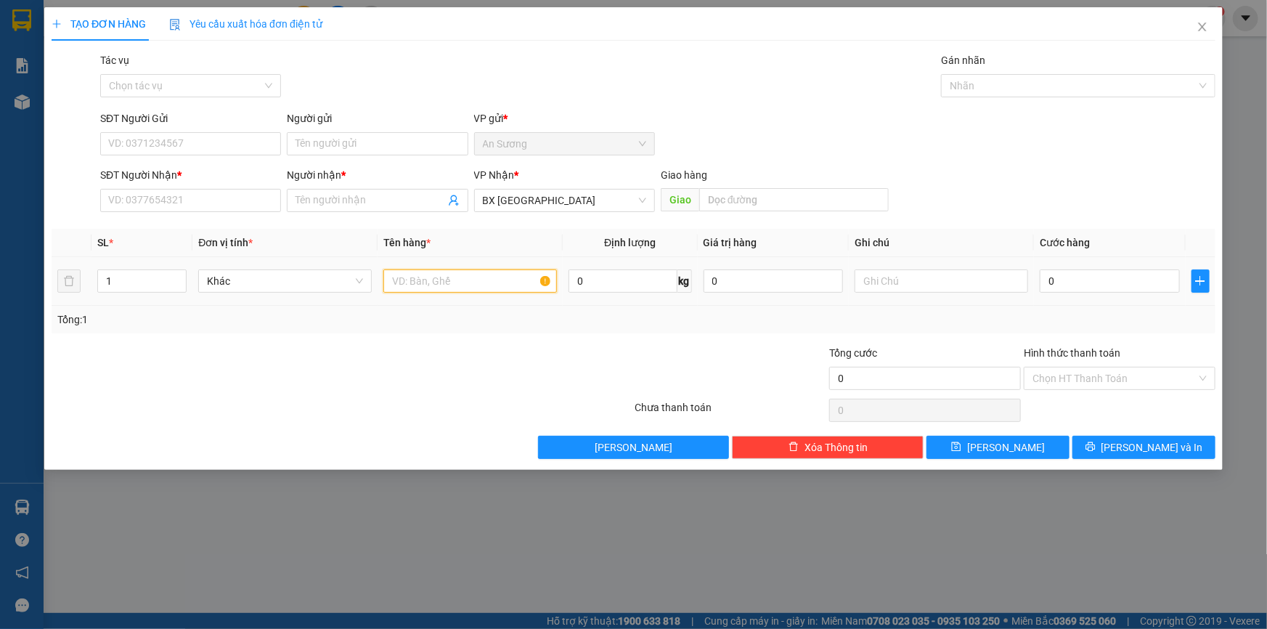
click at [435, 280] on input "text" at bounding box center [469, 280] width 173 height 23
click at [227, 210] on input "SĐT Người Nhận *" at bounding box center [190, 200] width 181 height 23
click at [457, 271] on input "text" at bounding box center [469, 280] width 173 height 23
type input "1 THÙNG PHỤ TÙNG"
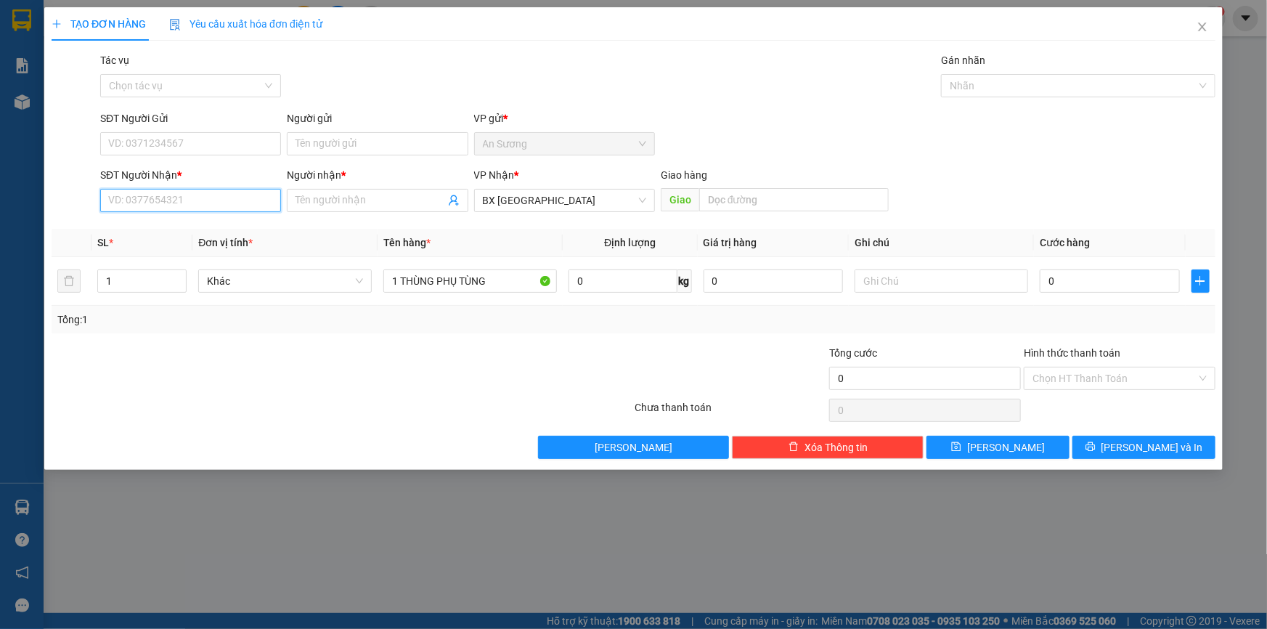
drag, startPoint x: 242, startPoint y: 203, endPoint x: 236, endPoint y: 182, distance: 21.1
click at [240, 198] on input "SĐT Người Nhận *" at bounding box center [190, 200] width 181 height 23
click at [201, 229] on div "0972755897 - VIỆT" at bounding box center [190, 229] width 163 height 16
type input "0972755897"
type input "VIỆT"
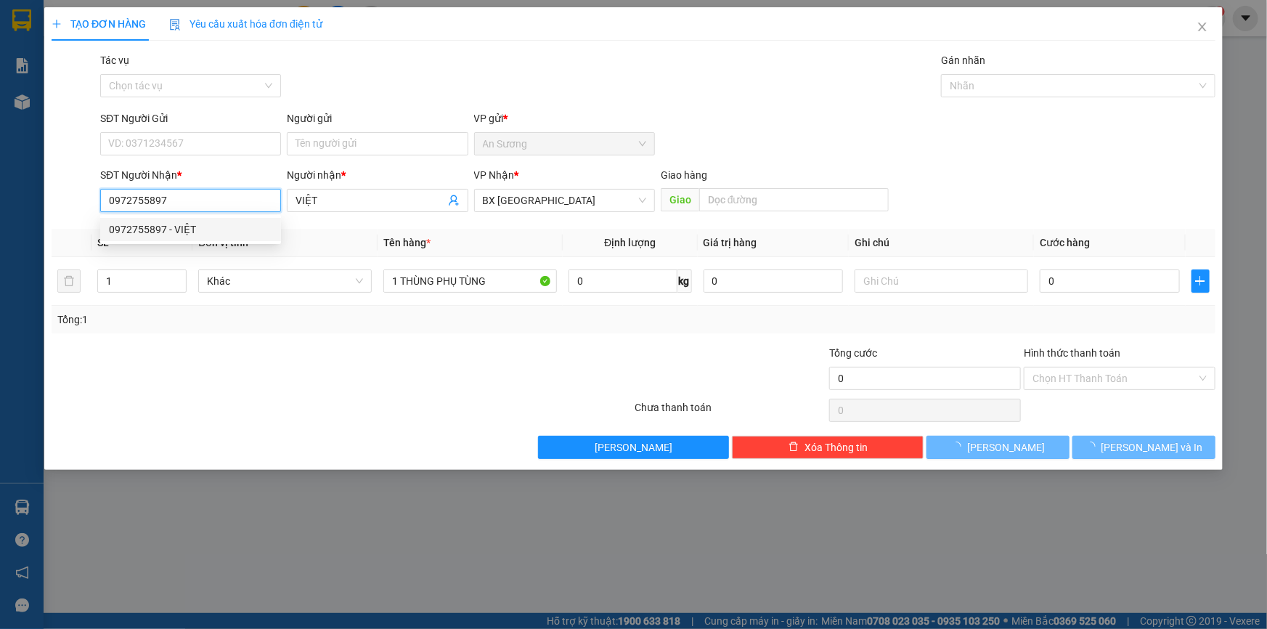
type input "40.000"
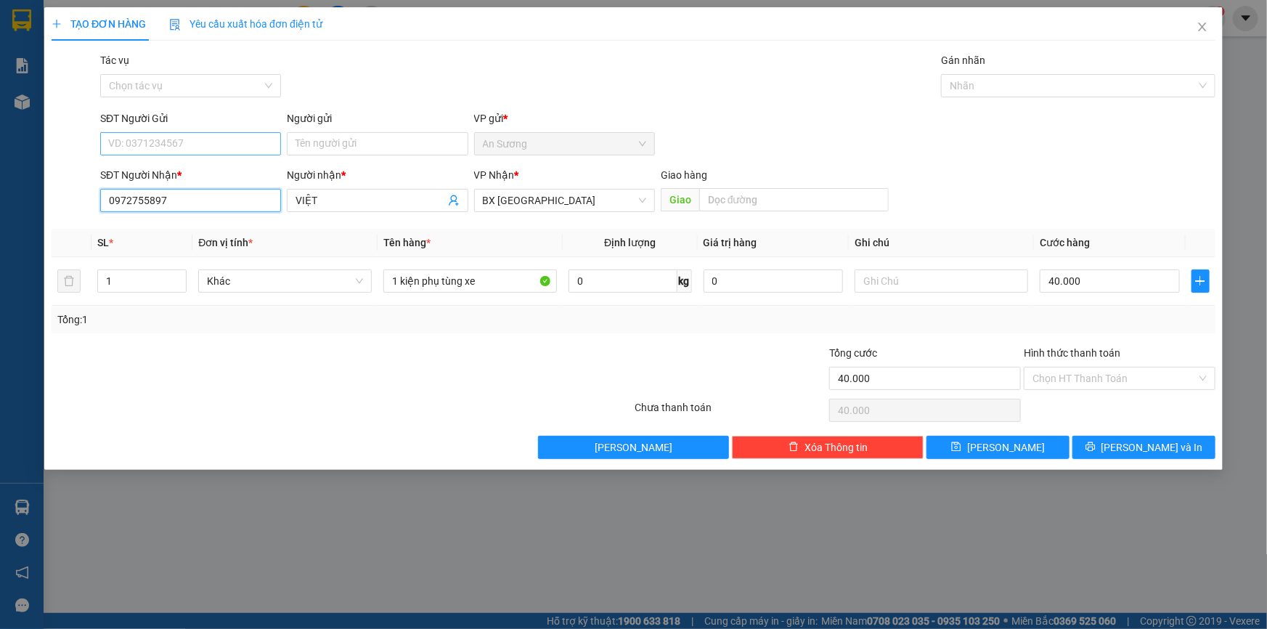
type input "0972755897"
click at [221, 151] on input "SĐT Người Gửi" at bounding box center [190, 143] width 181 height 23
type input "0909599773"
click at [334, 145] on input "Người gửi" at bounding box center [377, 143] width 181 height 23
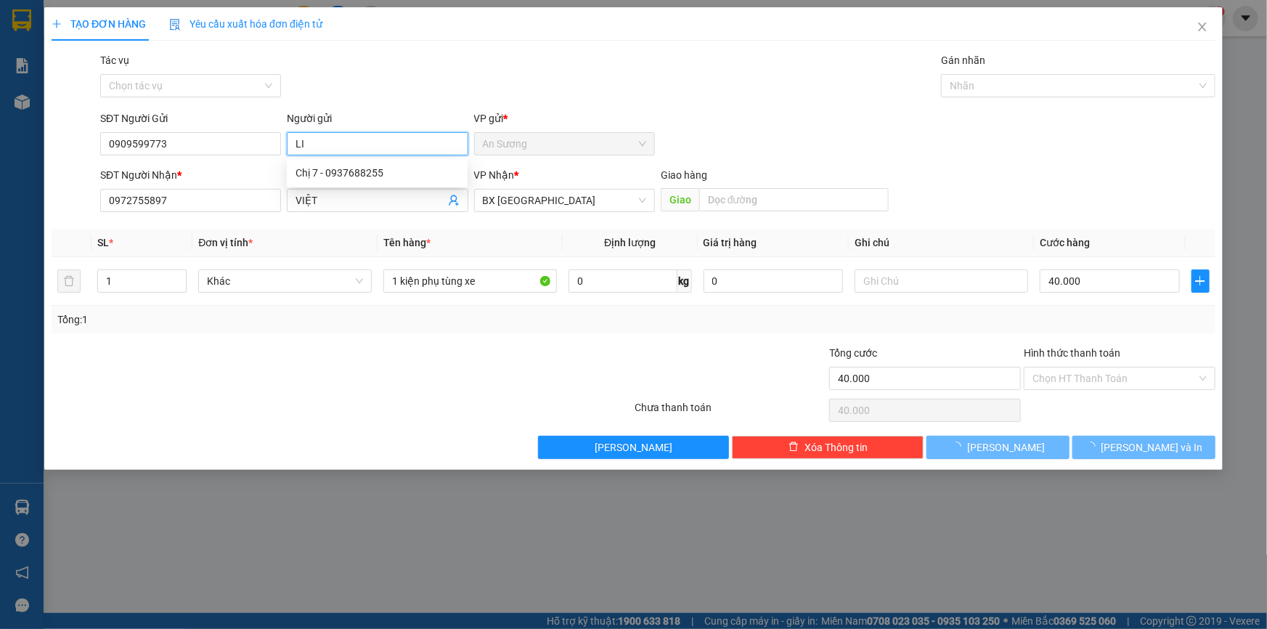
type input "L"
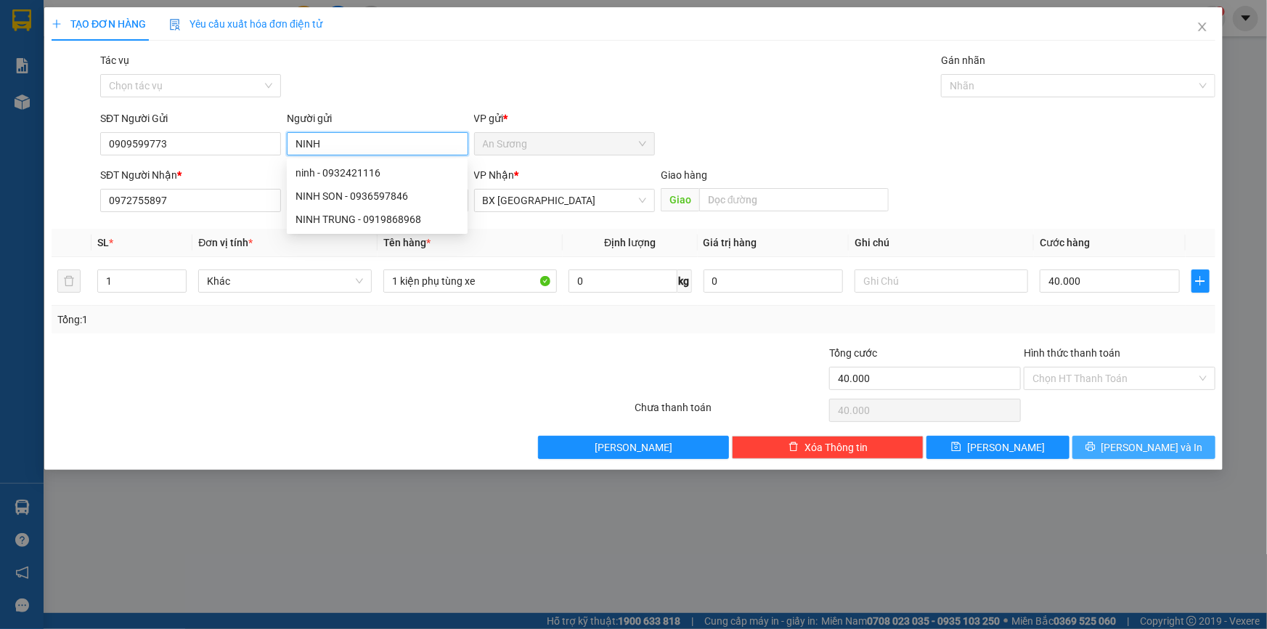
type input "NINH"
click at [1145, 446] on span "[PERSON_NAME] và In" at bounding box center [1152, 447] width 102 height 16
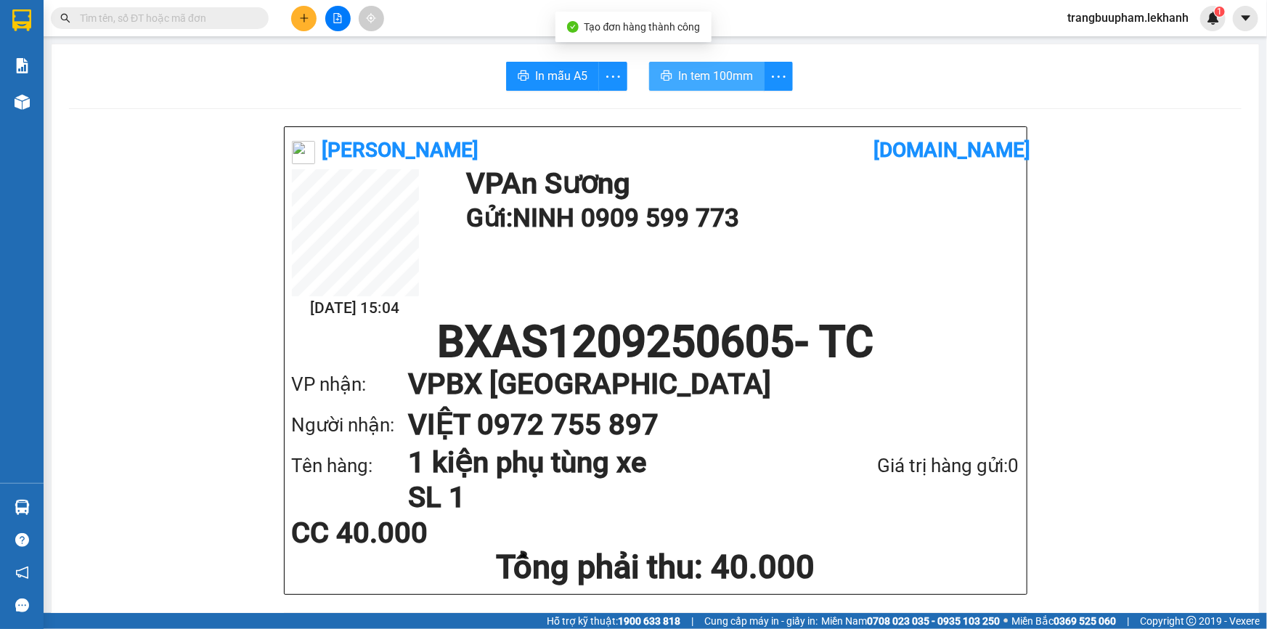
click at [732, 76] on span "In tem 100mm" at bounding box center [715, 76] width 75 height 18
click at [298, 20] on button at bounding box center [303, 18] width 25 height 25
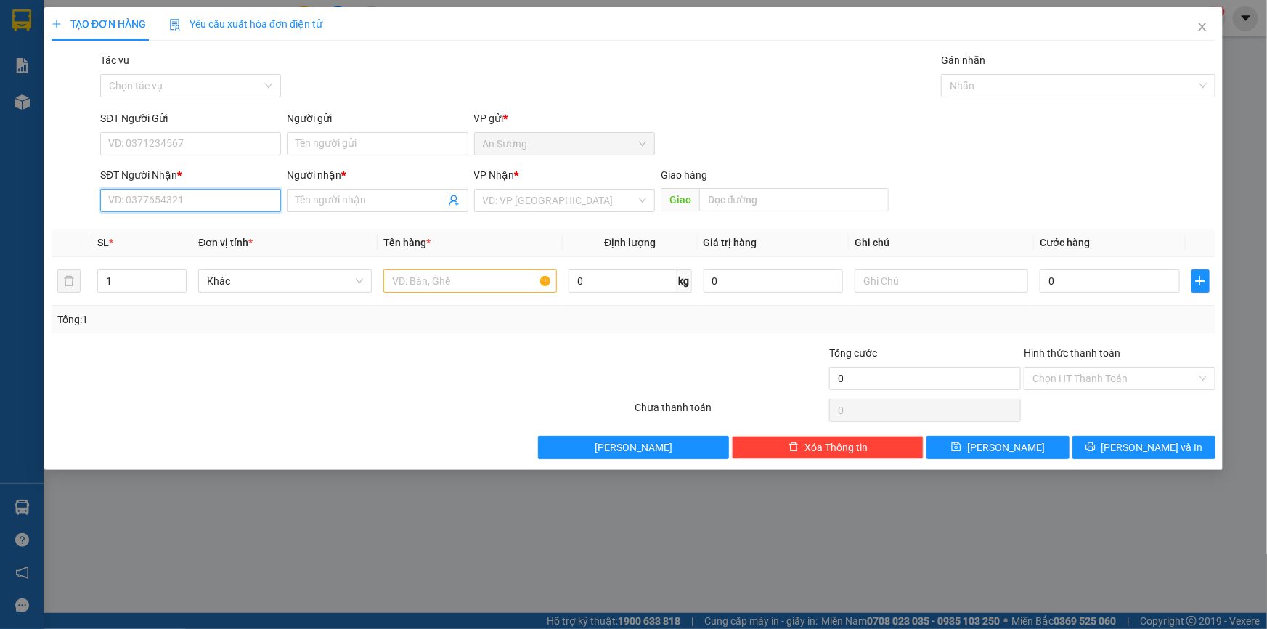
click at [198, 210] on input "SĐT Người Nhận *" at bounding box center [190, 200] width 181 height 23
click at [521, 216] on div "VP Nhận * VD: VP [GEOGRAPHIC_DATA]" at bounding box center [564, 192] width 181 height 51
click at [532, 196] on input "search" at bounding box center [559, 200] width 153 height 22
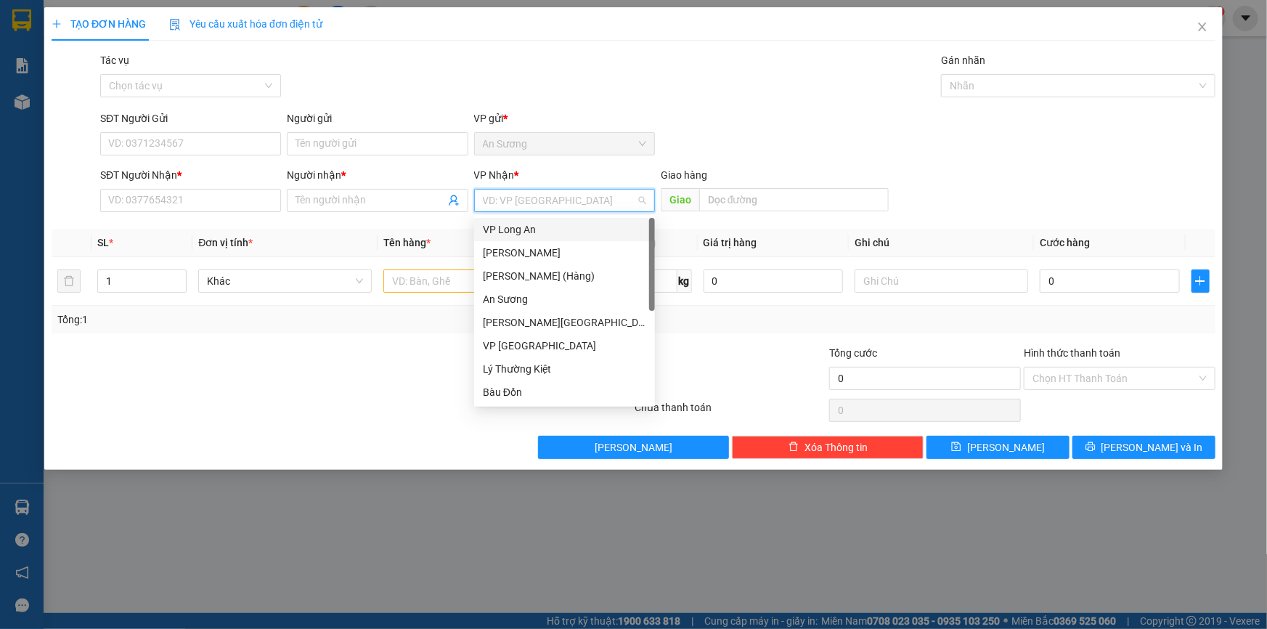
scroll to position [116, 0]
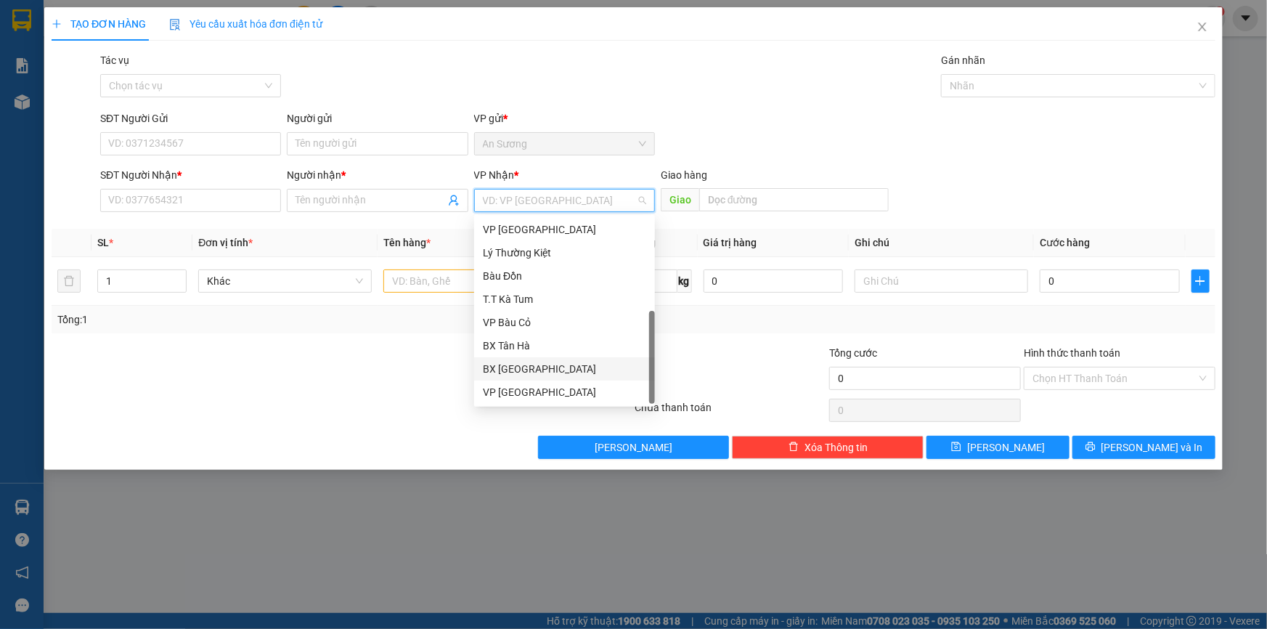
click at [546, 363] on div "BX [GEOGRAPHIC_DATA]" at bounding box center [564, 369] width 163 height 16
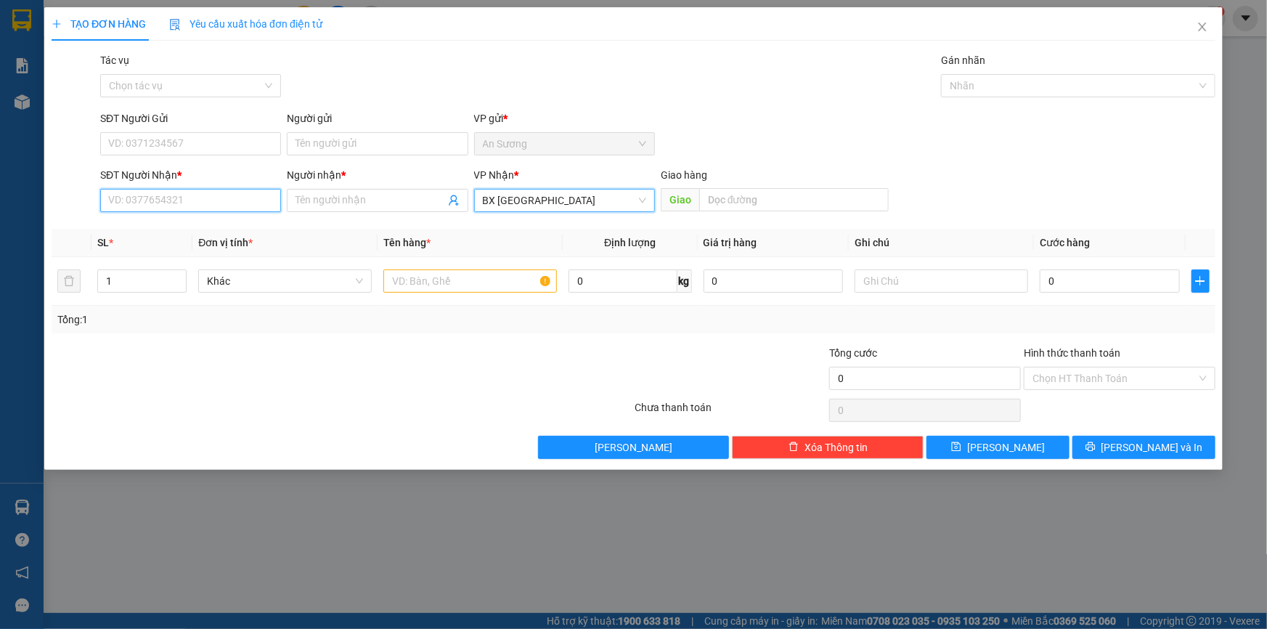
click at [243, 206] on input "SĐT Người Nhận *" at bounding box center [190, 200] width 181 height 23
drag, startPoint x: 148, startPoint y: 235, endPoint x: 156, endPoint y: 229, distance: 9.9
click at [150, 235] on div "0975574688 - MAI ANH" at bounding box center [190, 229] width 163 height 16
type input "0975574688"
type input "MAI ANH"
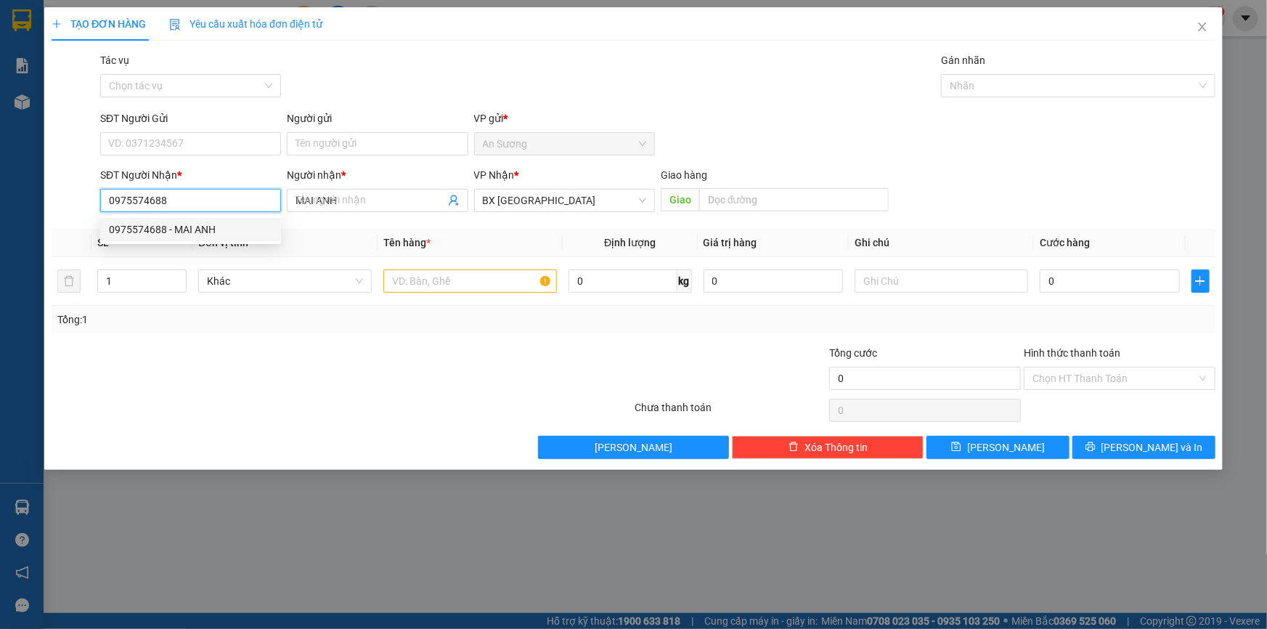
type input "30.000"
type input "0975574688"
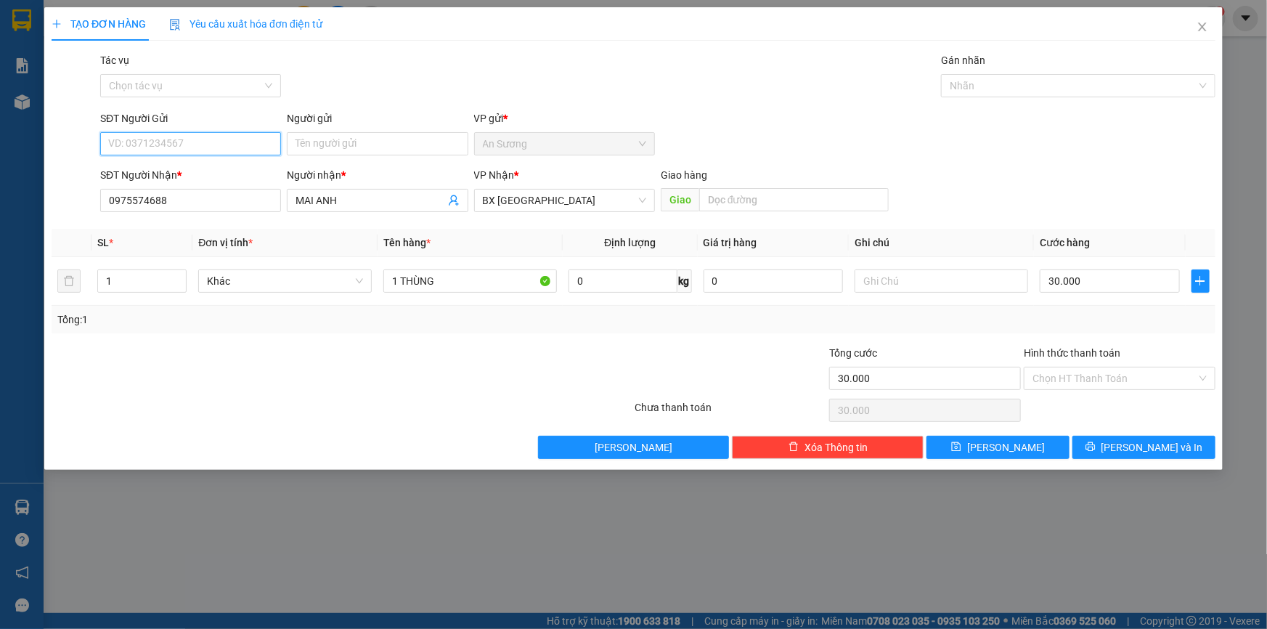
click at [189, 149] on input "SĐT Người Gửi" at bounding box center [190, 143] width 181 height 23
click at [221, 178] on div "0936131636 - [PERSON_NAME]" at bounding box center [190, 173] width 163 height 16
type input "0936131636"
type input "tuấn anh"
click at [1148, 449] on span "[PERSON_NAME] và In" at bounding box center [1152, 447] width 102 height 16
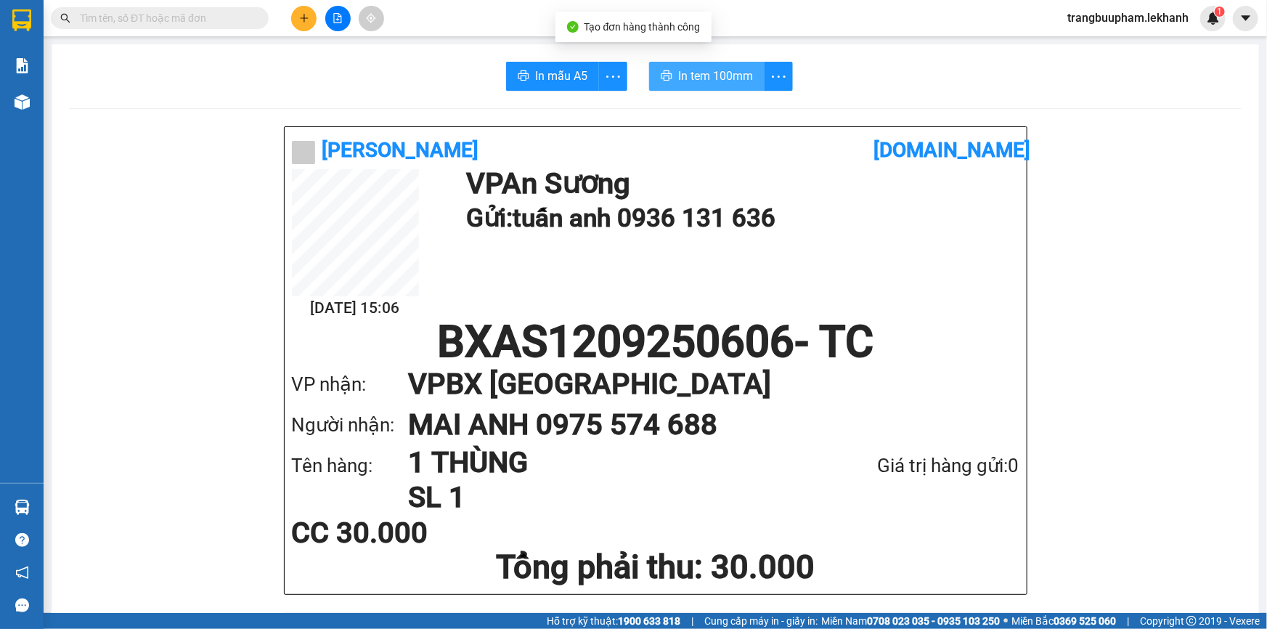
drag, startPoint x: 689, startPoint y: 72, endPoint x: 797, endPoint y: 116, distance: 116.9
click at [690, 72] on span "In tem 100mm" at bounding box center [715, 76] width 75 height 18
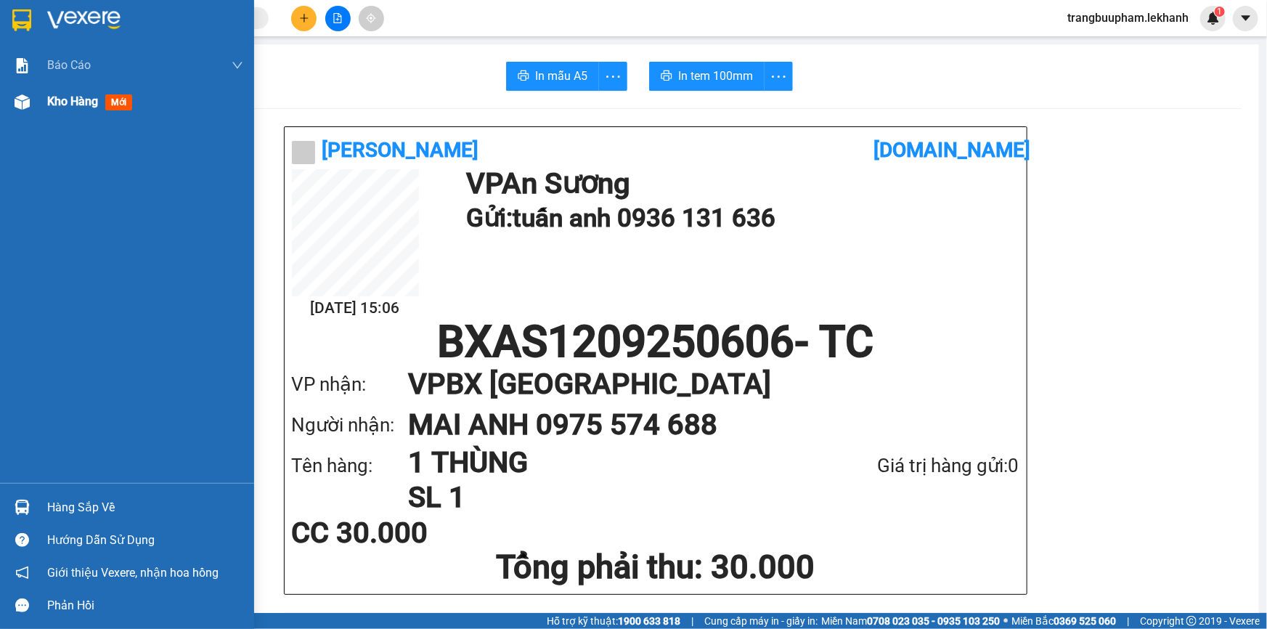
click at [74, 107] on span "Kho hàng" at bounding box center [72, 101] width 51 height 14
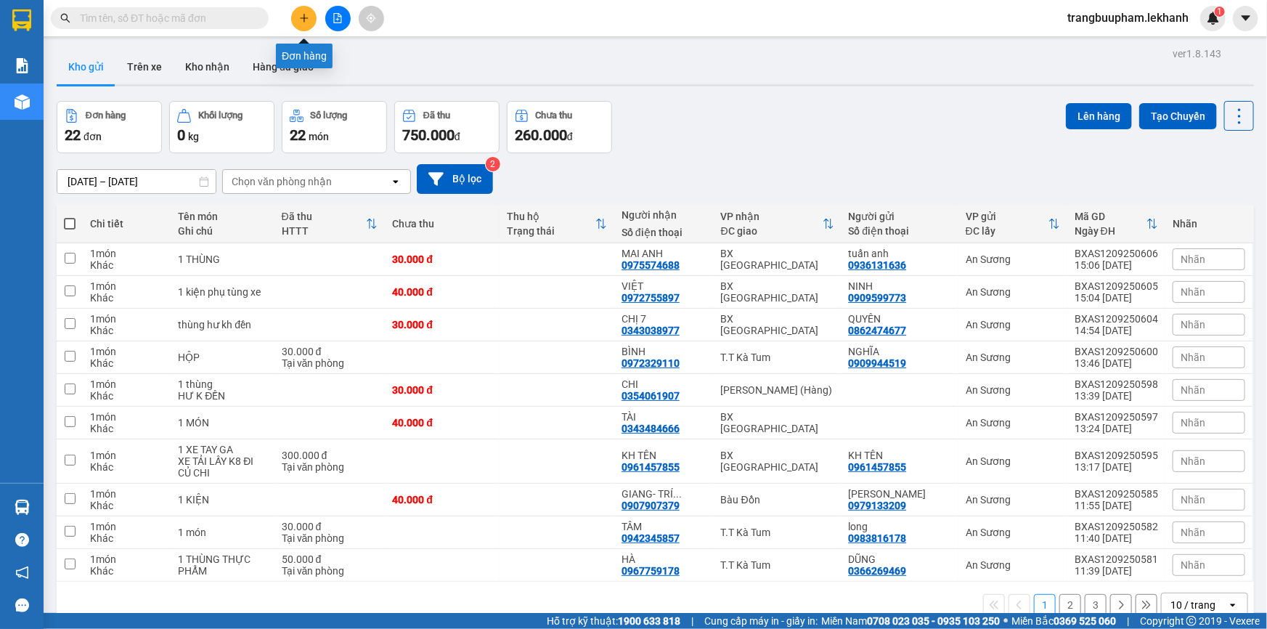
click at [304, 19] on icon "plus" at bounding box center [303, 18] width 1 height 8
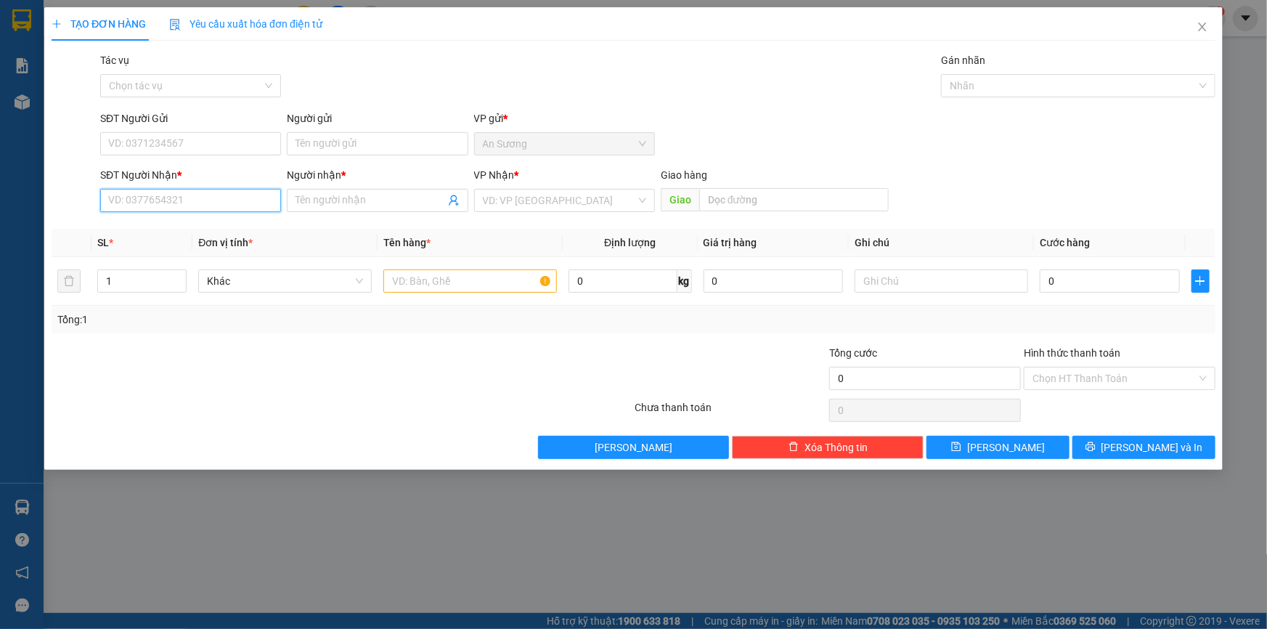
drag, startPoint x: 199, startPoint y: 199, endPoint x: 204, endPoint y: 187, distance: 12.7
click at [200, 199] on input "SĐT Người Nhận *" at bounding box center [190, 200] width 181 height 23
type input "0933324957"
click at [329, 205] on input "Người nhận *" at bounding box center [369, 200] width 149 height 16
type input "A LONG"
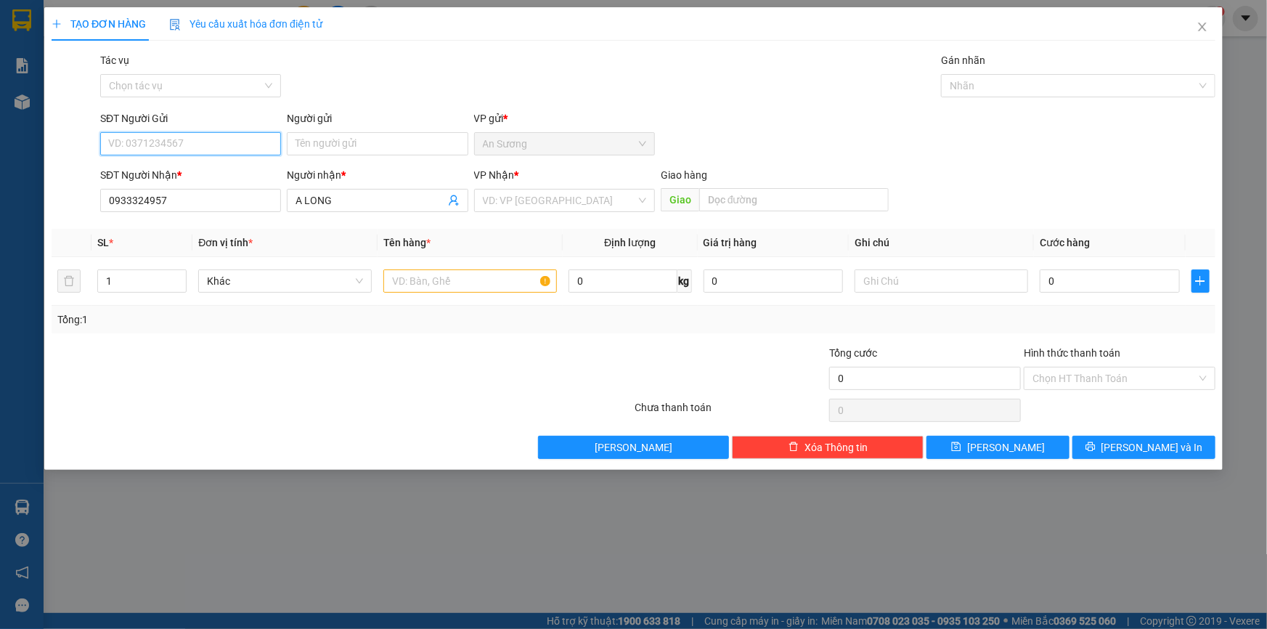
click at [143, 141] on input "SĐT Người Gửi" at bounding box center [190, 143] width 181 height 23
type input "0978632956"
drag, startPoint x: 301, startPoint y: 147, endPoint x: 313, endPoint y: 139, distance: 14.1
click at [302, 147] on input "Người gửi" at bounding box center [377, 143] width 181 height 23
type input "SƠN [GEOGRAPHIC_DATA]"
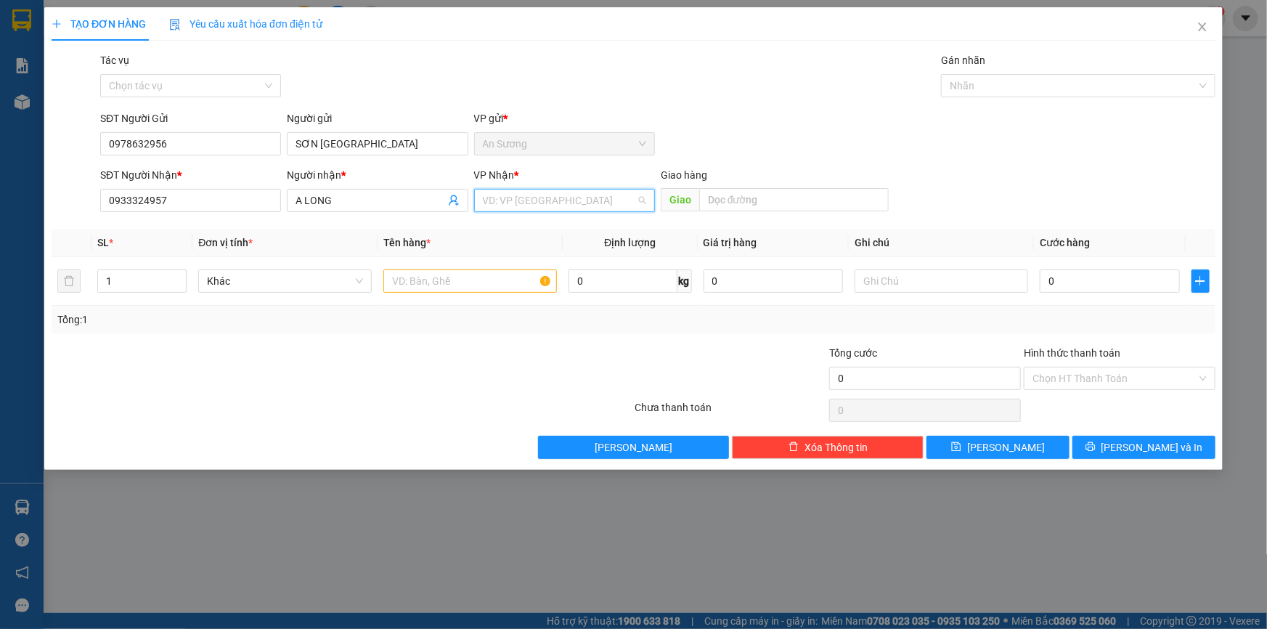
click at [551, 196] on input "search" at bounding box center [559, 200] width 153 height 22
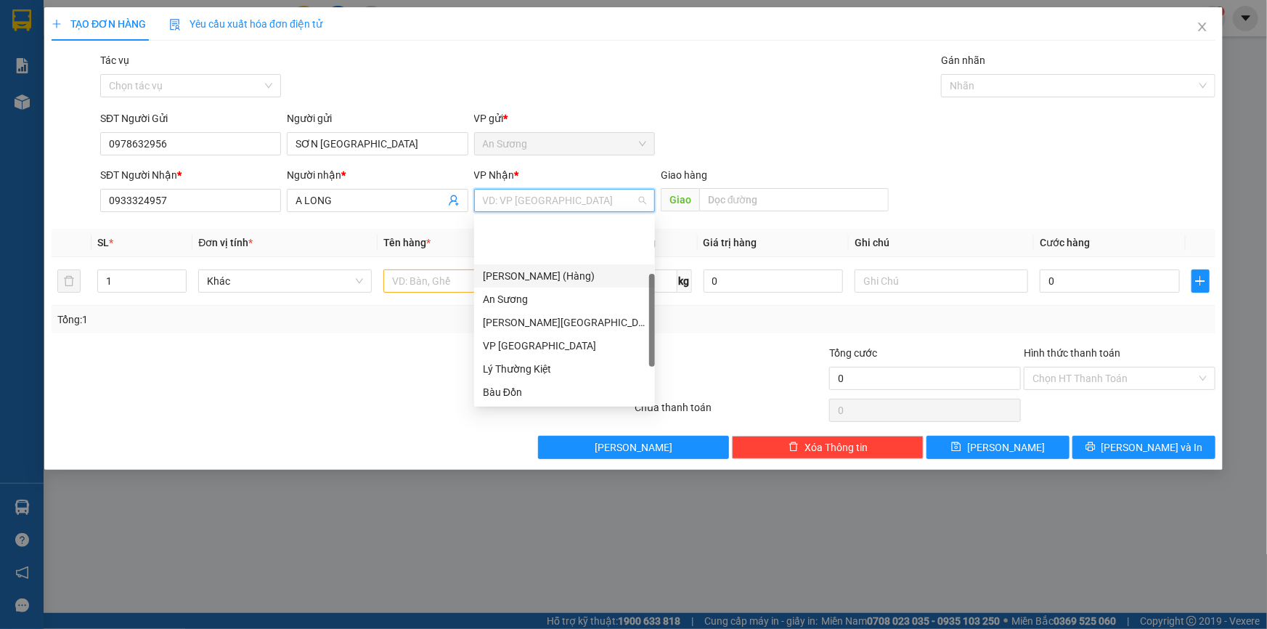
scroll to position [116, 0]
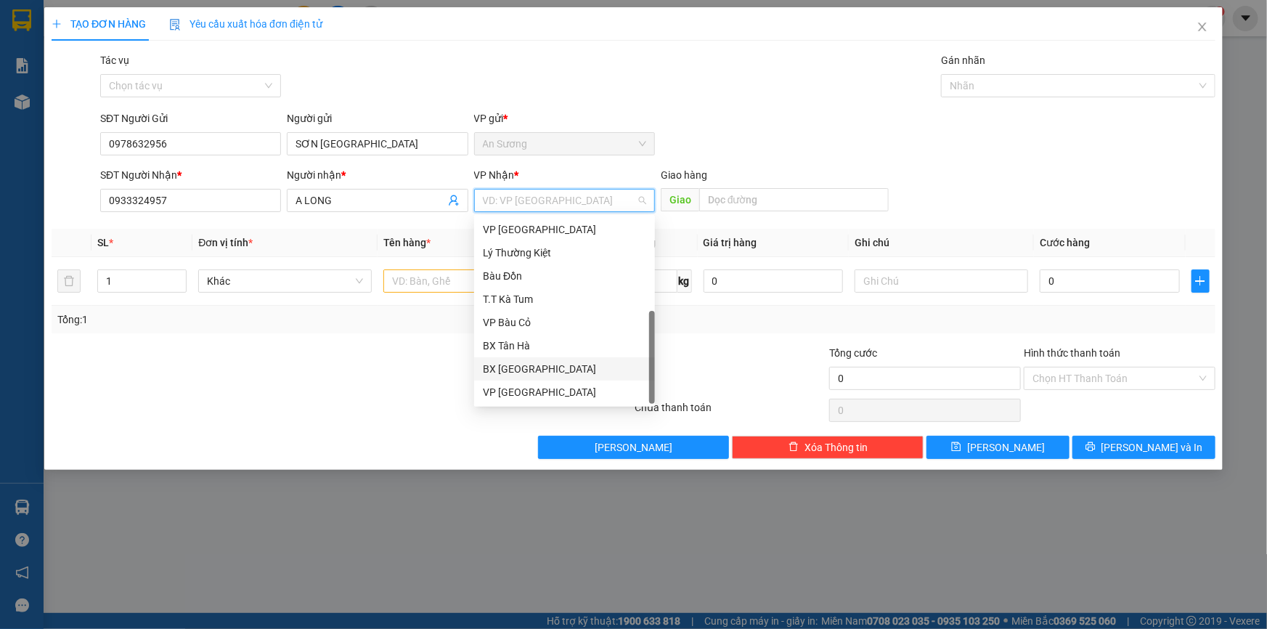
click at [549, 371] on div "BX [GEOGRAPHIC_DATA]" at bounding box center [564, 369] width 163 height 16
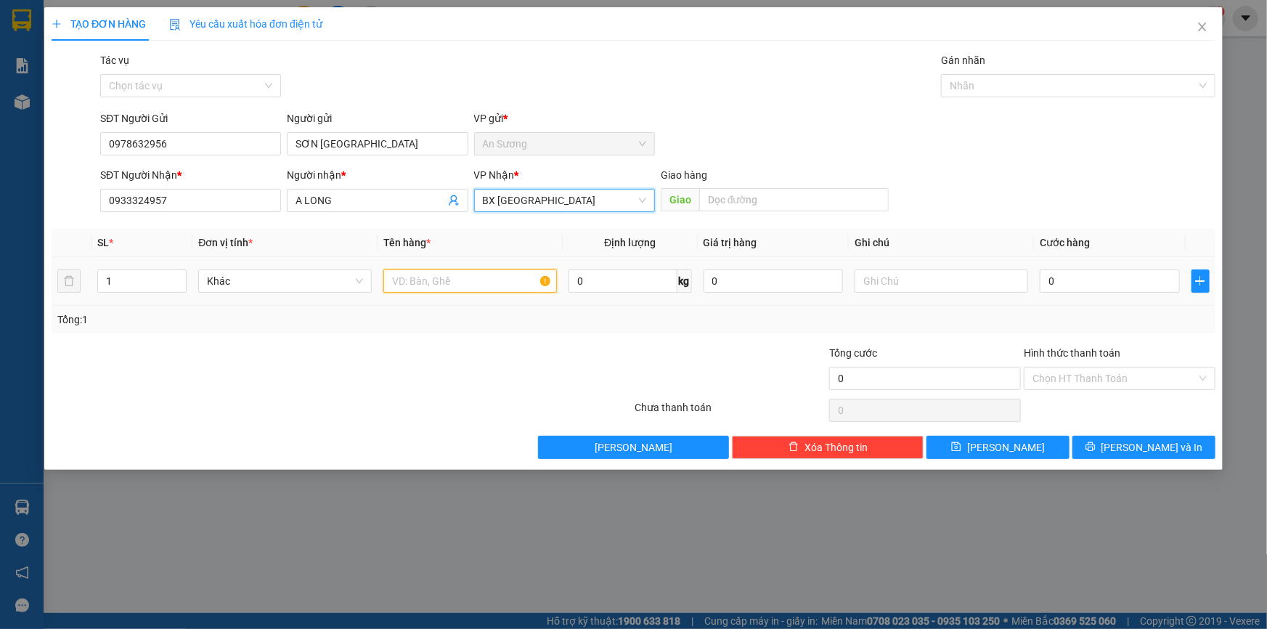
click at [414, 284] on input "text" at bounding box center [469, 280] width 173 height 23
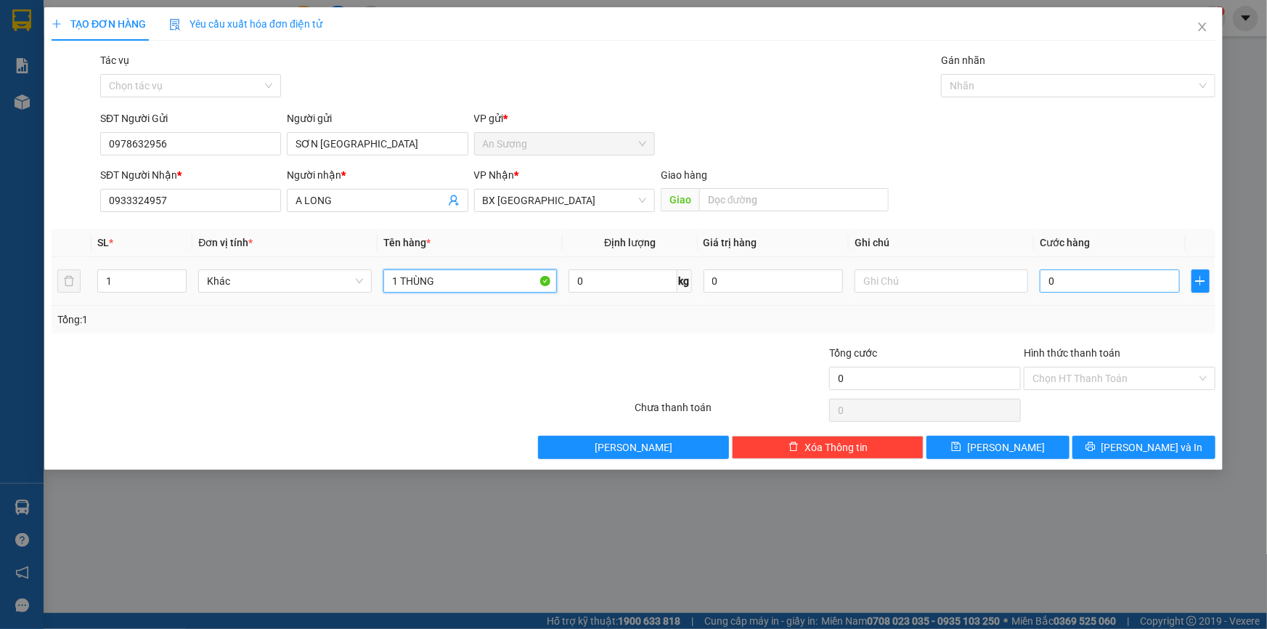
type input "1 THÙNG"
type input "3"
type input "30"
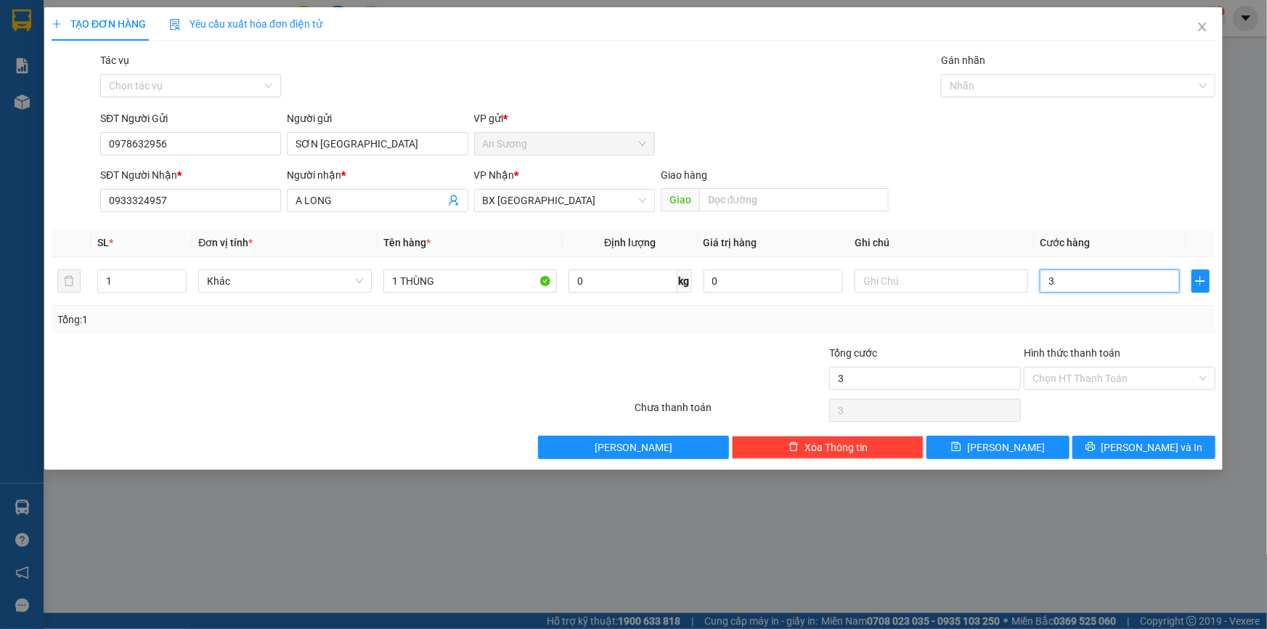
type input "30"
type input "30.000"
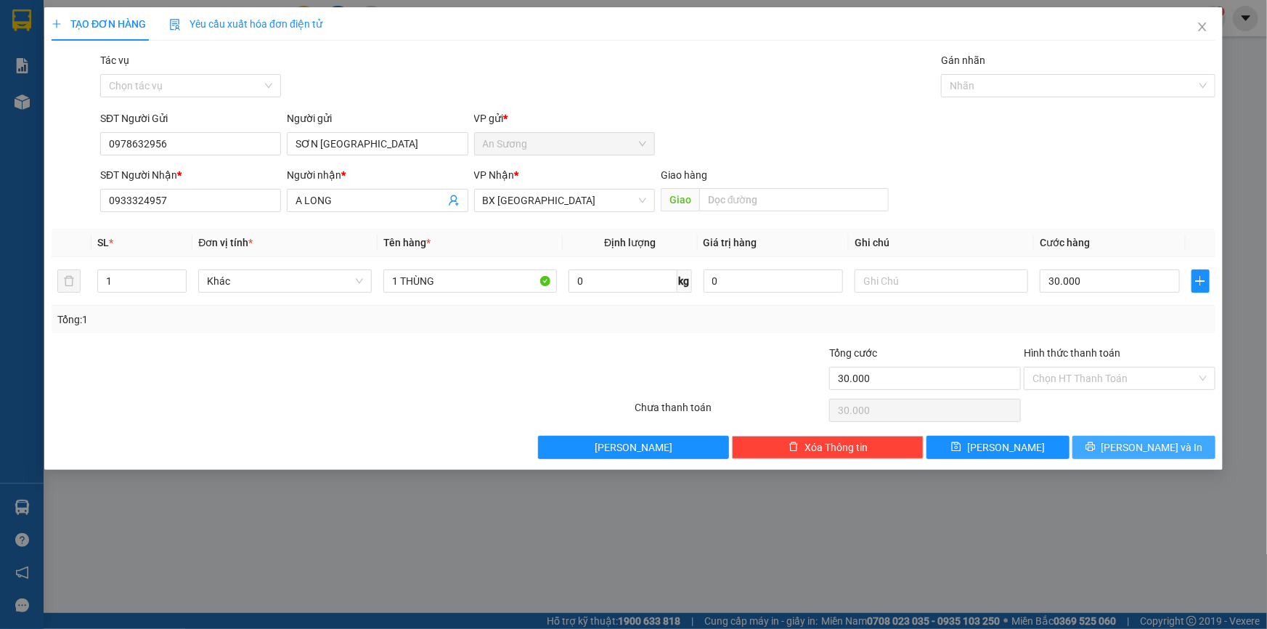
click at [1135, 439] on span "[PERSON_NAME] và In" at bounding box center [1152, 447] width 102 height 16
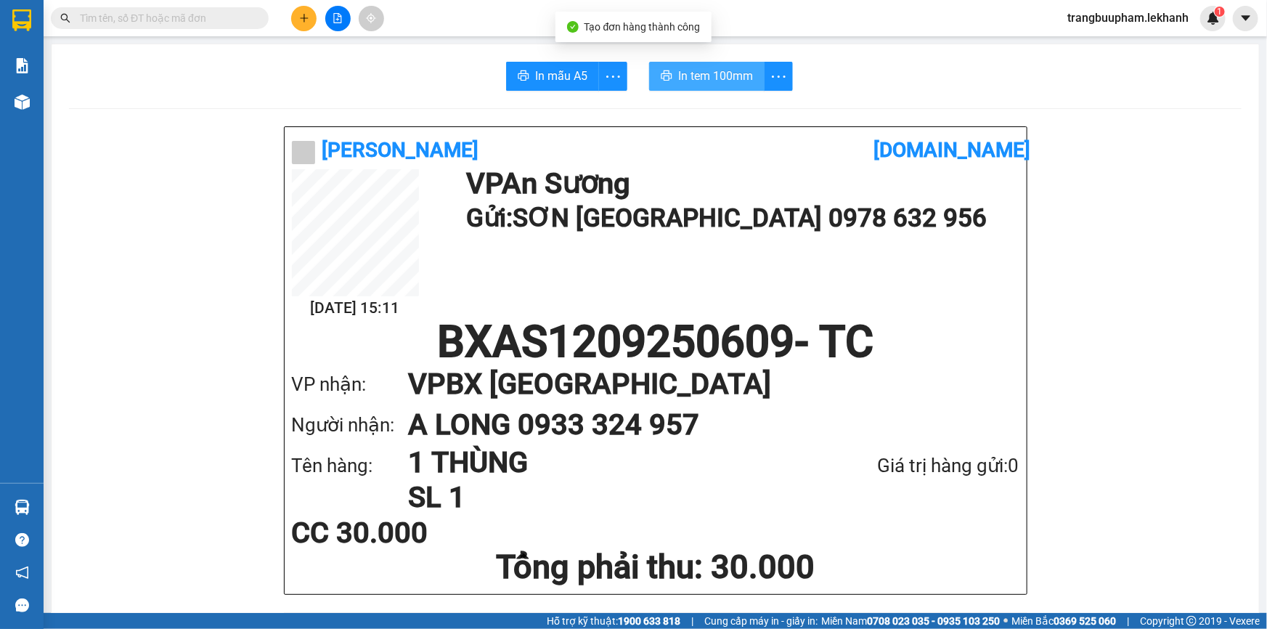
click at [692, 79] on span "In tem 100mm" at bounding box center [715, 76] width 75 height 18
click at [306, 15] on icon "plus" at bounding box center [304, 18] width 10 height 10
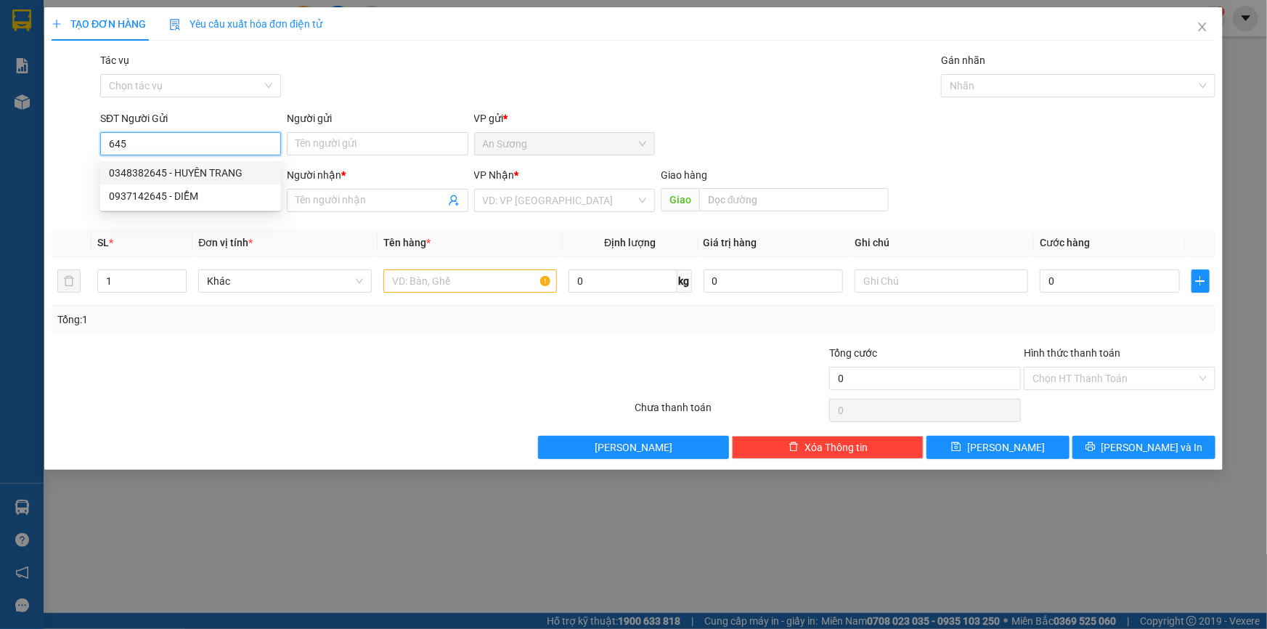
click at [219, 168] on div "0348382645 - HUYÊN TRANG" at bounding box center [190, 173] width 163 height 16
type input "0348382645"
type input "HUYÊN TRANG"
type input "0395912762"
type input "đạt"
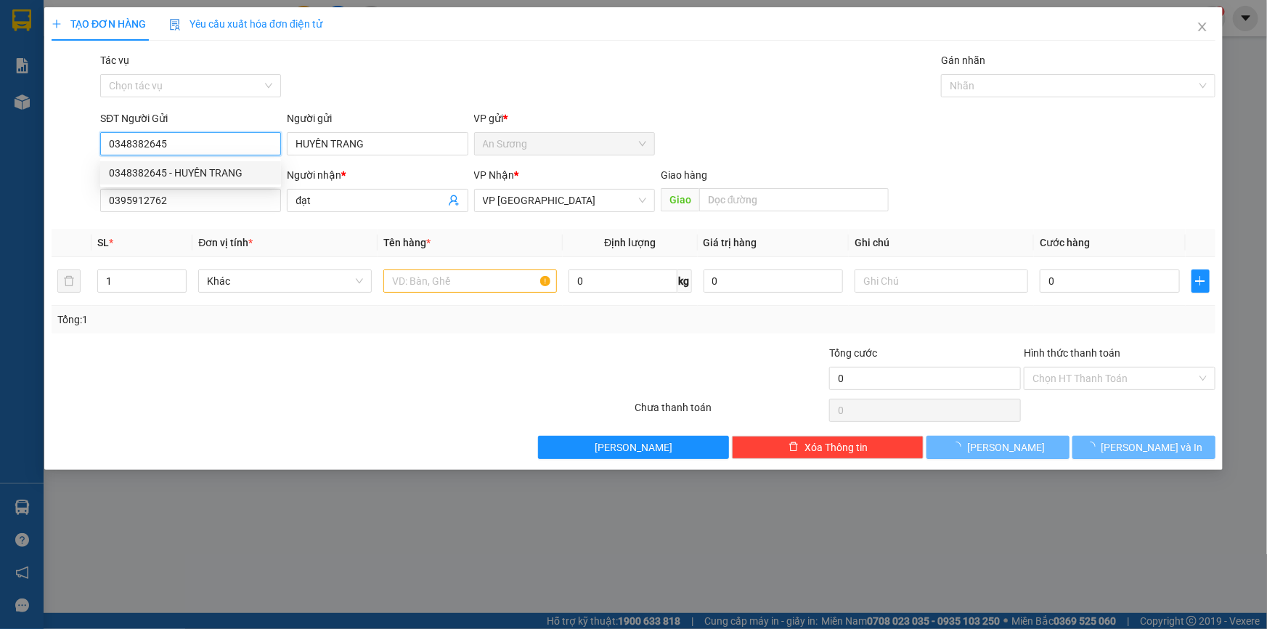
type input "30.000"
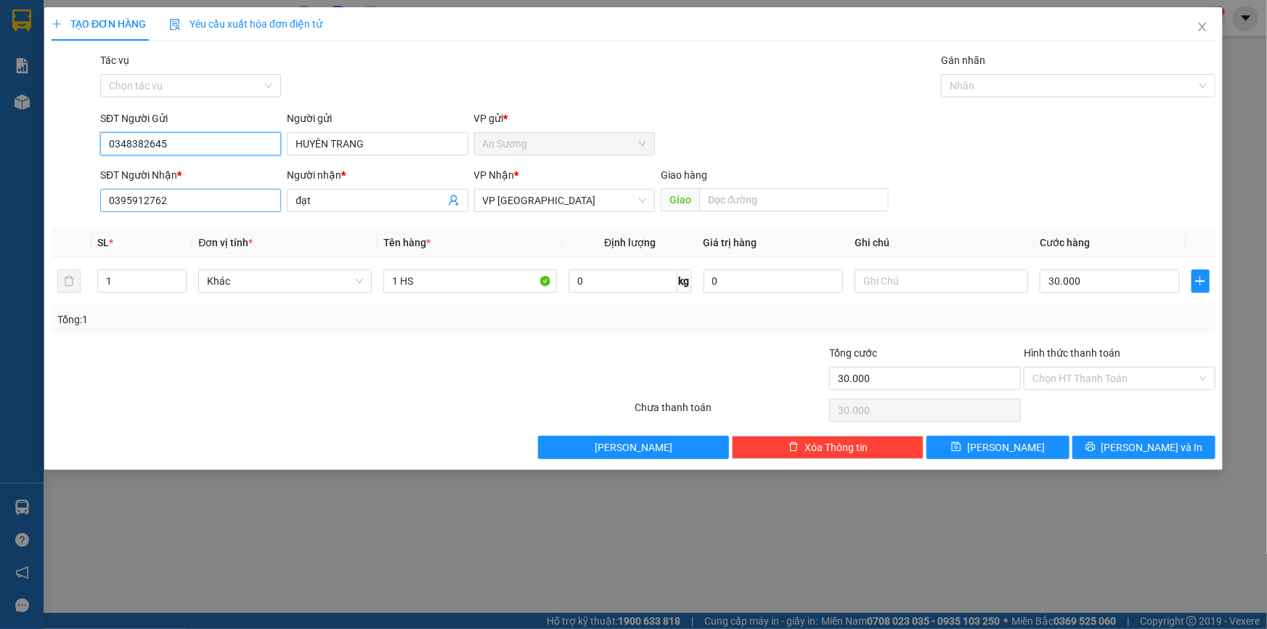
type input "0348382645"
click at [216, 203] on input "0395912762" at bounding box center [190, 200] width 181 height 23
drag, startPoint x: 330, startPoint y: 197, endPoint x: 232, endPoint y: 192, distance: 98.9
click at [232, 198] on div "SĐT Người Nhận * 0395912762 Người nhận * đạt VP Nhận * VP Ninh Sơn Giao hàng G…" at bounding box center [657, 192] width 1121 height 51
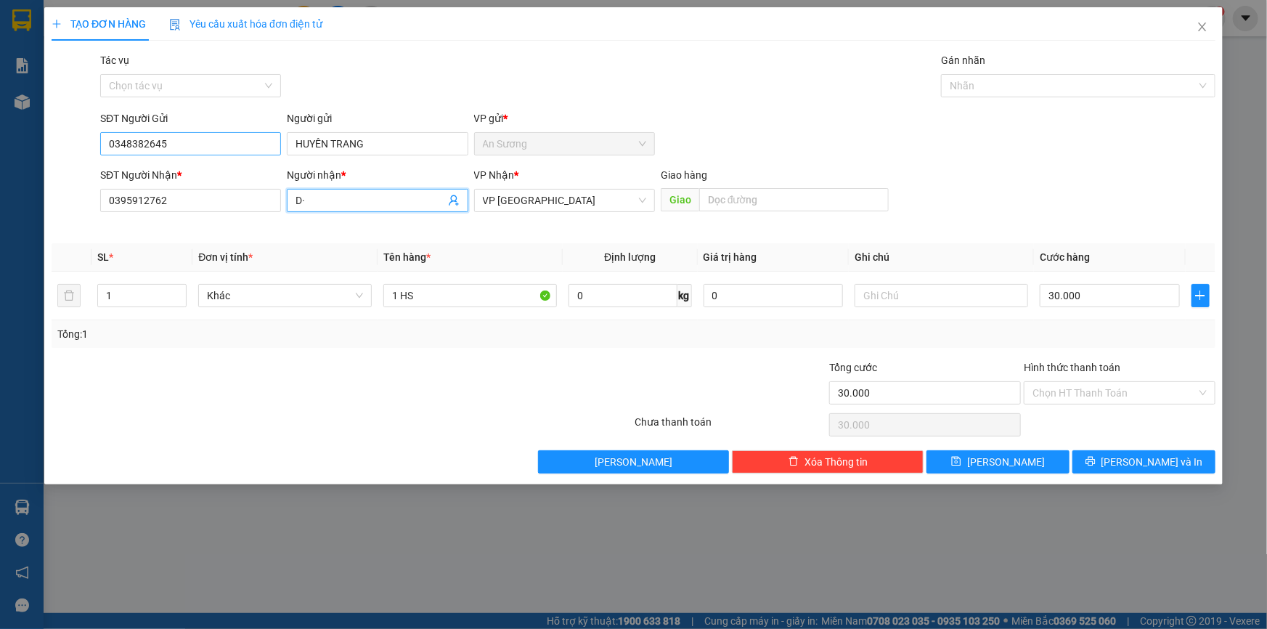
type input "D"
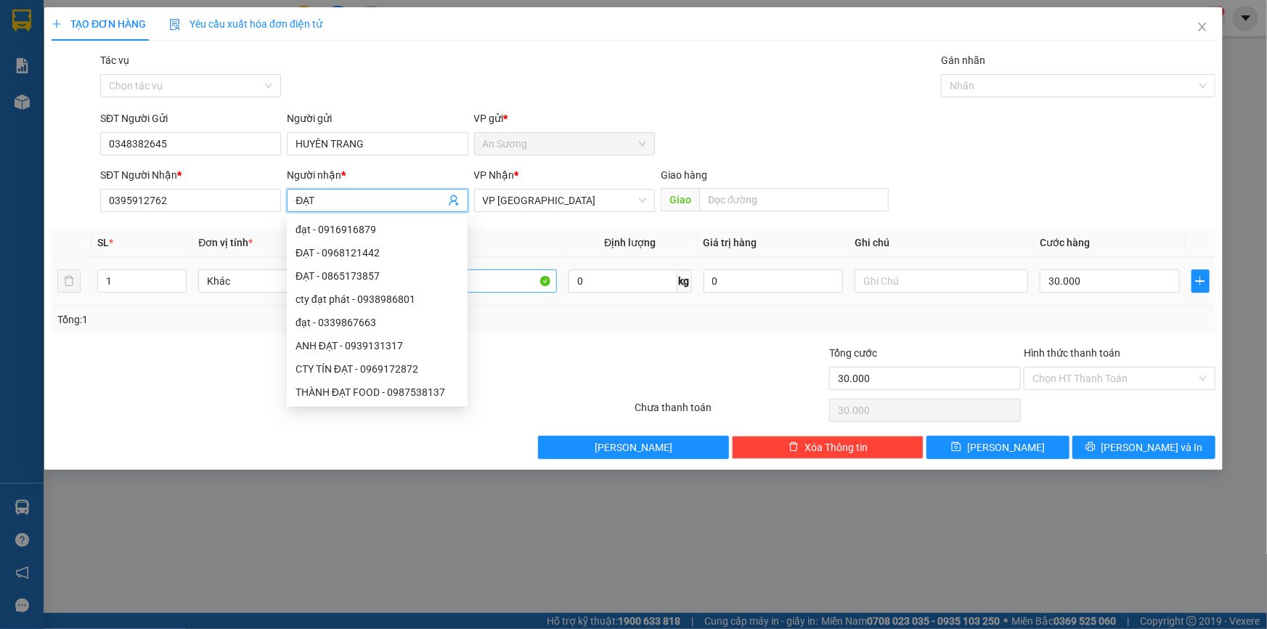
type input "ĐẠT"
click at [528, 283] on input "1 HS" at bounding box center [469, 280] width 173 height 23
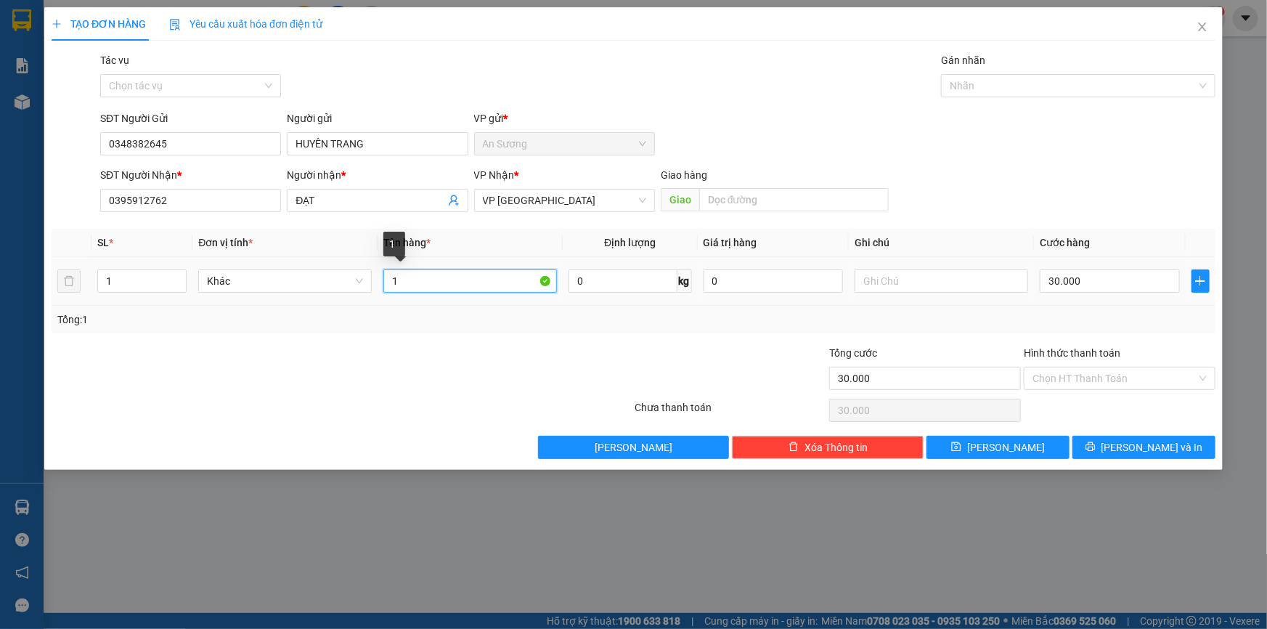
type input "1"
type input "1 KIỆN SẮT"
drag, startPoint x: 914, startPoint y: 275, endPoint x: 906, endPoint y: 274, distance: 8.0
click at [913, 275] on input "text" at bounding box center [940, 280] width 173 height 23
type input "D"
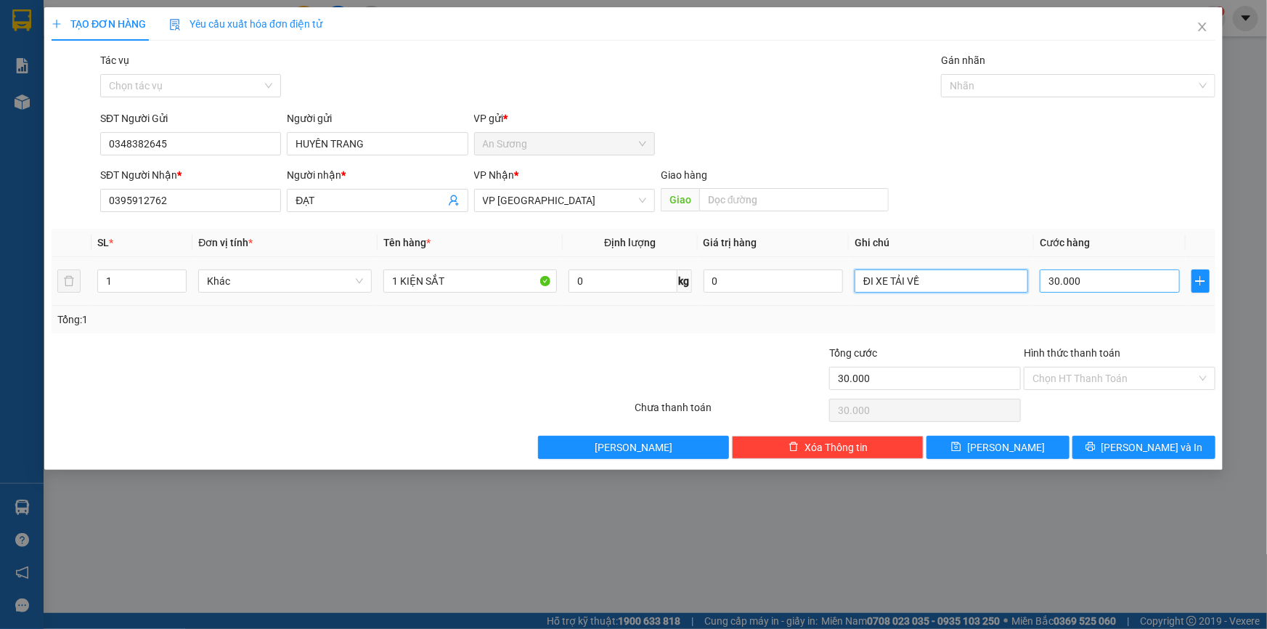
type input "ĐI XE TẢI VỀ"
click at [1100, 290] on input "30.000" at bounding box center [1109, 280] width 140 height 23
click at [1081, 280] on input "30.000" at bounding box center [1109, 280] width 140 height 23
drag, startPoint x: 1083, startPoint y: 280, endPoint x: 1018, endPoint y: 276, distance: 64.7
click at [1018, 276] on tr "1 Khác 1 KIỆN SẮT 0 kg 0 ĐI XE TẢI VỀ 30.000" at bounding box center [633, 281] width 1163 height 49
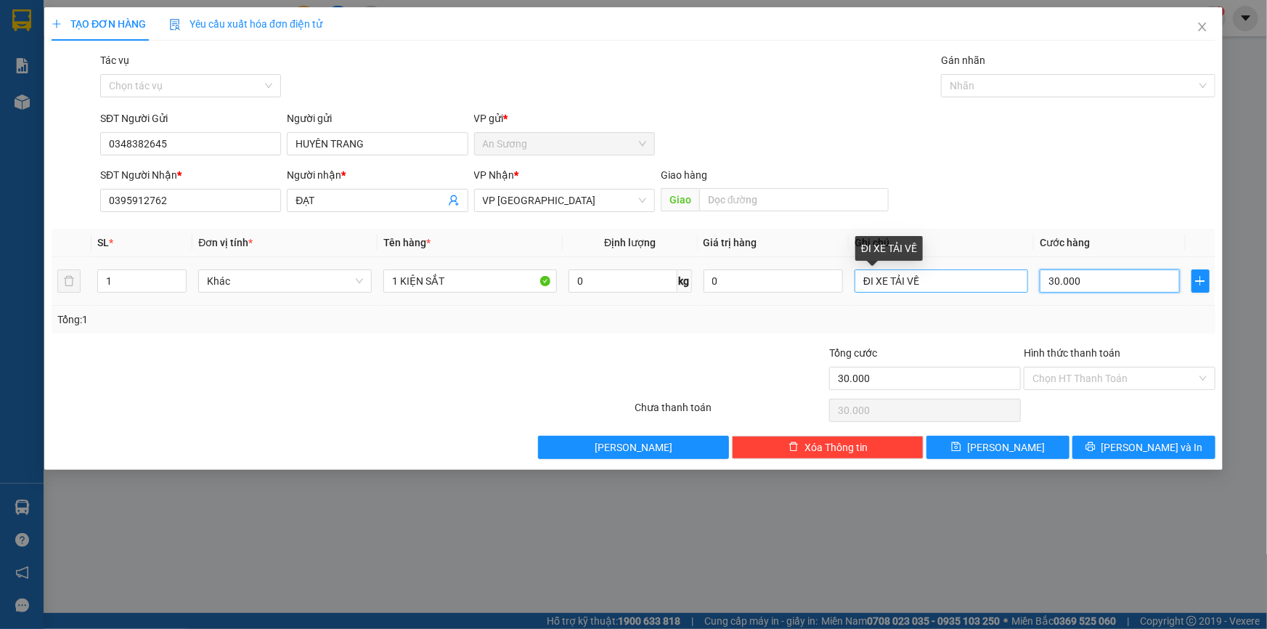
type input "0"
type input "01"
type input "1"
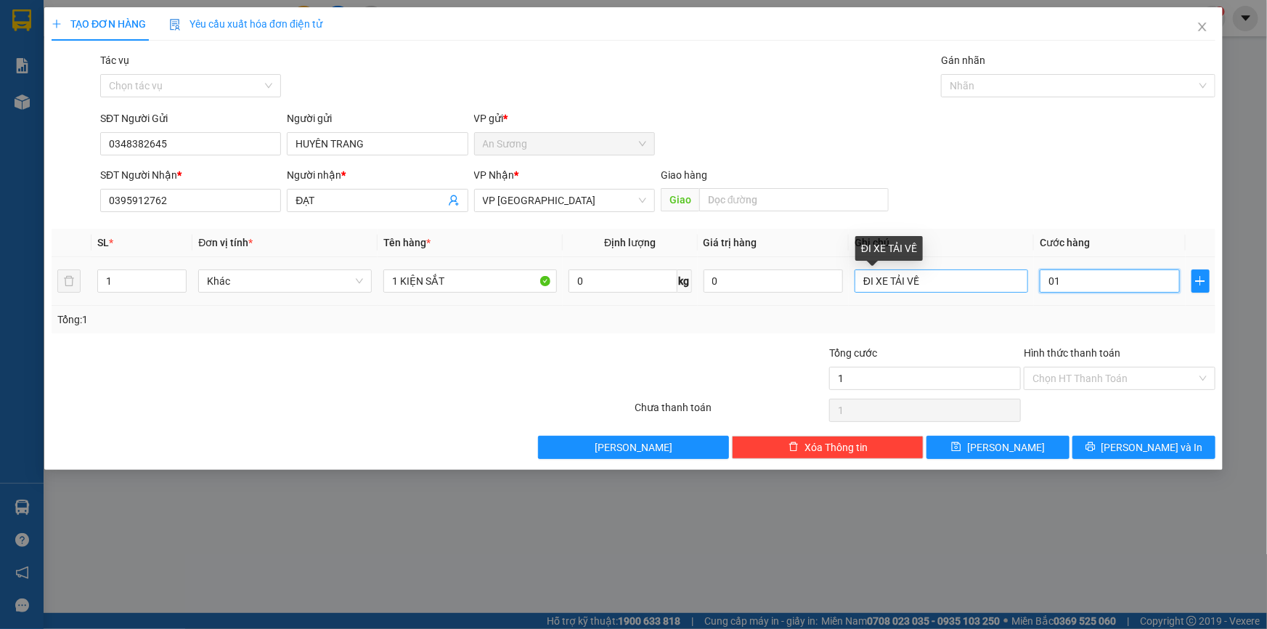
type input "010"
type input "10"
type input "0.100"
type input "100"
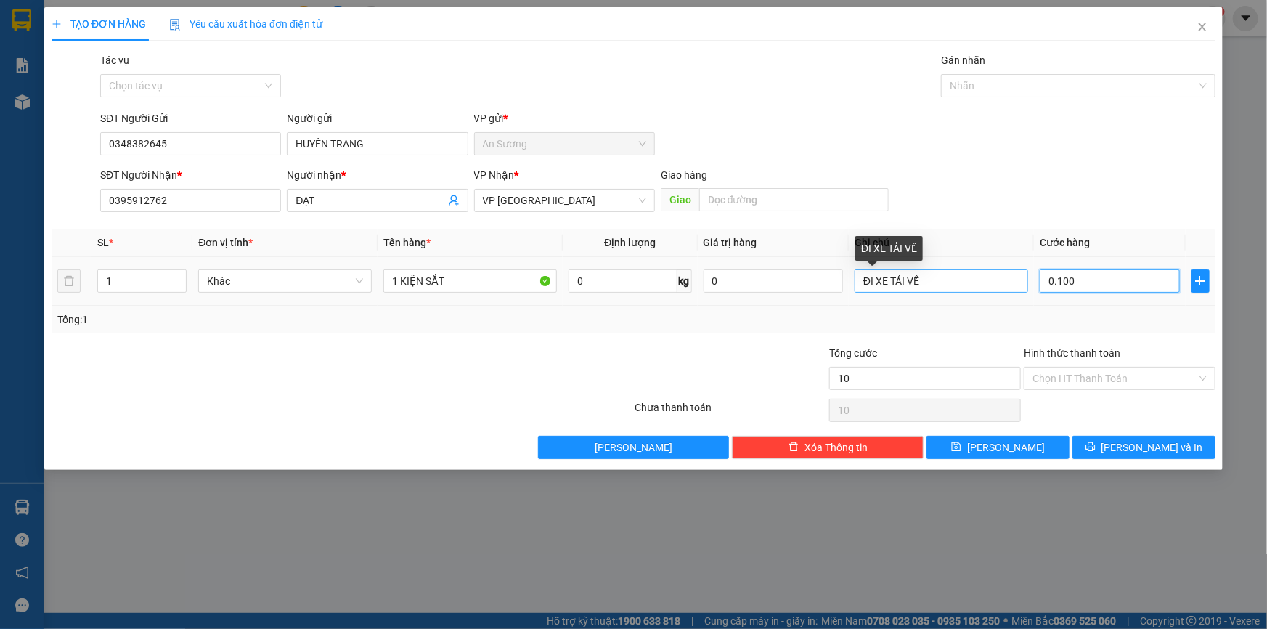
type input "100"
click at [1131, 273] on input "0.100" at bounding box center [1109, 280] width 140 height 23
type input "0.100"
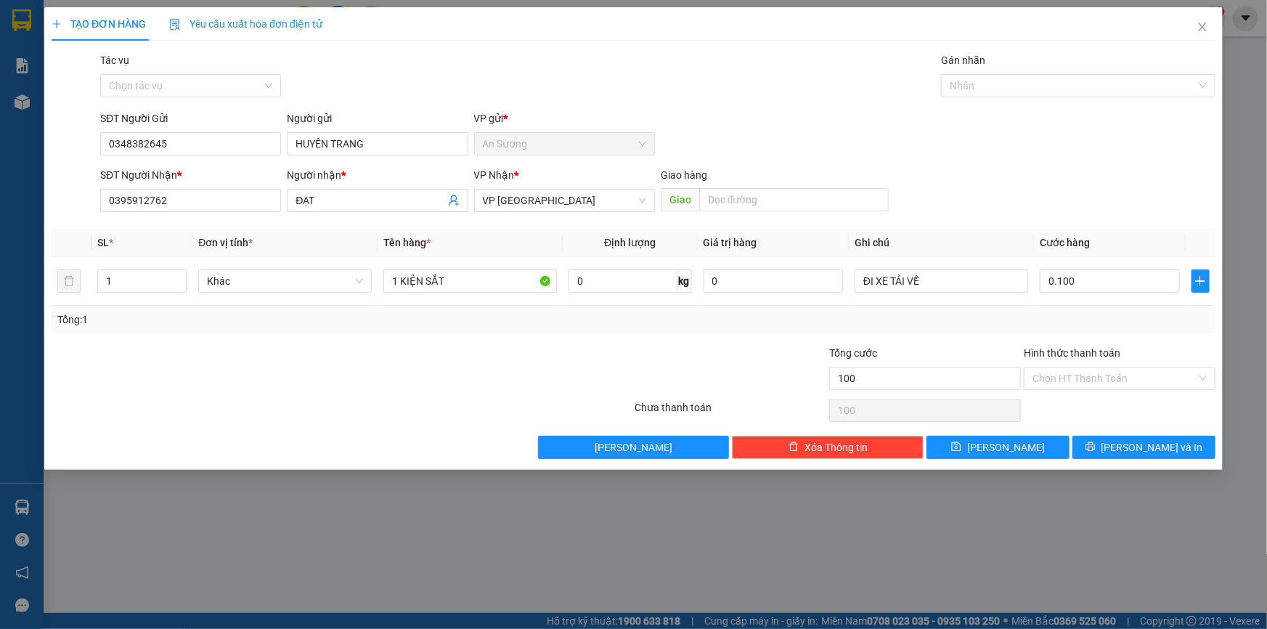
type input "100.000"
drag, startPoint x: 924, startPoint y: 196, endPoint x: 1043, endPoint y: 227, distance: 123.1
click at [927, 195] on div "SĐT Người Nhận * 0395912762 Người nhận * ĐẠT VP Nhận * VP Ninh Sơn Giao hàng Gi…" at bounding box center [657, 192] width 1121 height 51
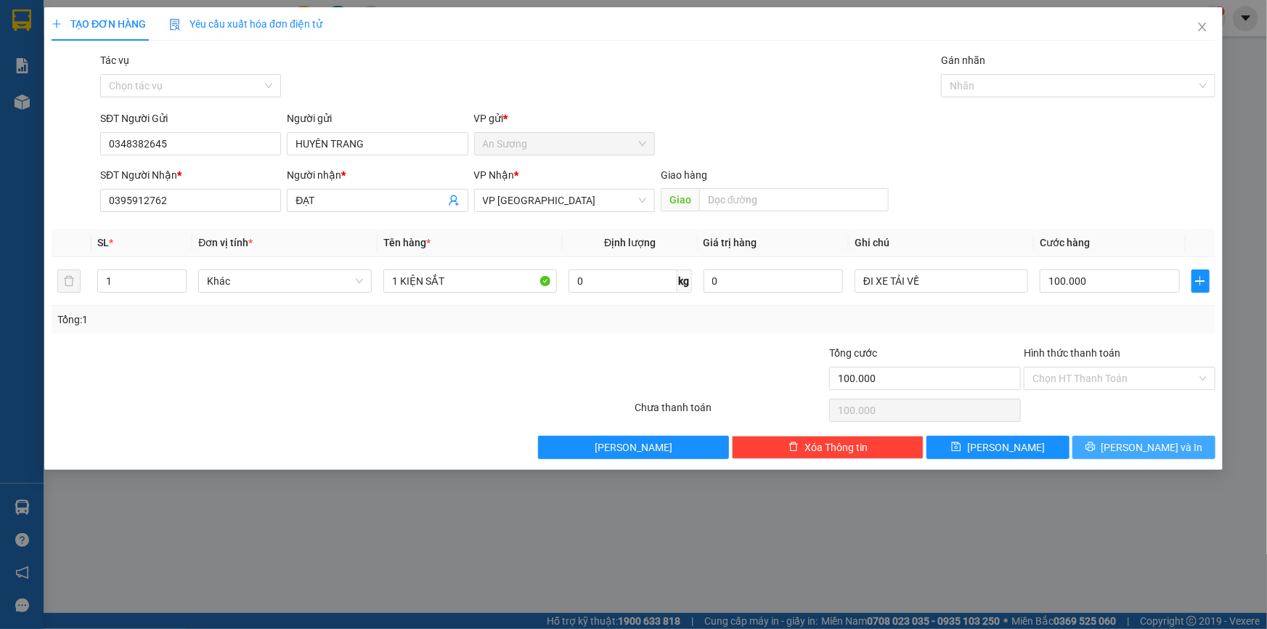
click at [1141, 447] on span "[PERSON_NAME] và In" at bounding box center [1152, 447] width 102 height 16
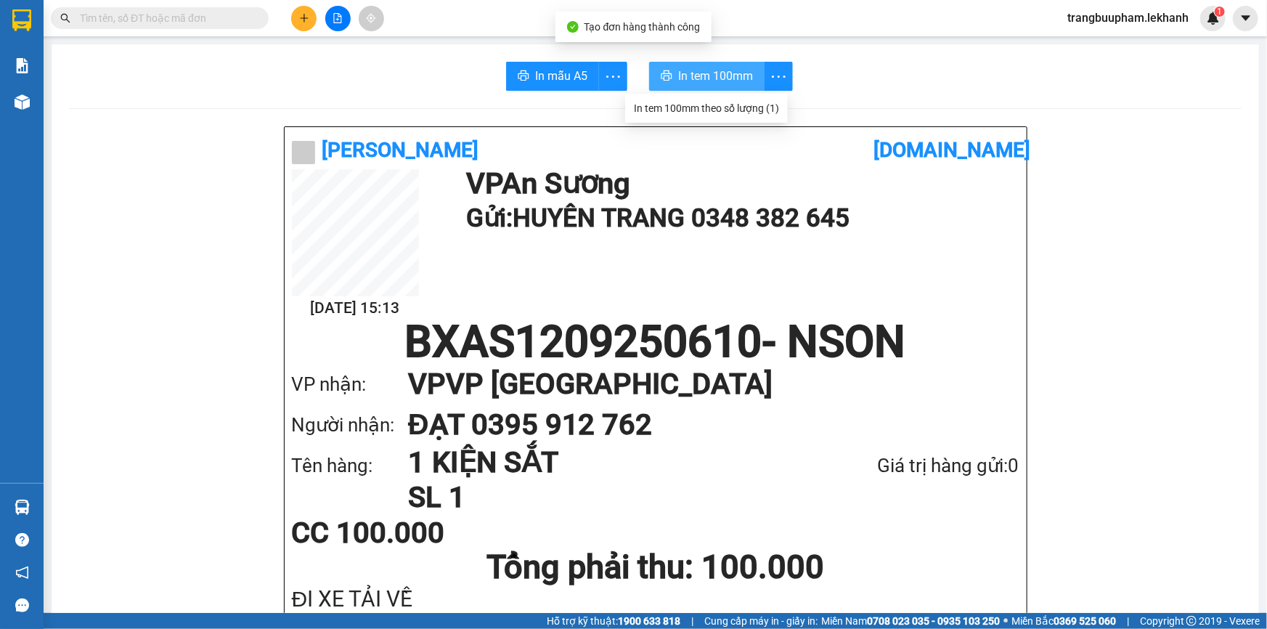
click at [725, 74] on span "In tem 100mm" at bounding box center [715, 76] width 75 height 18
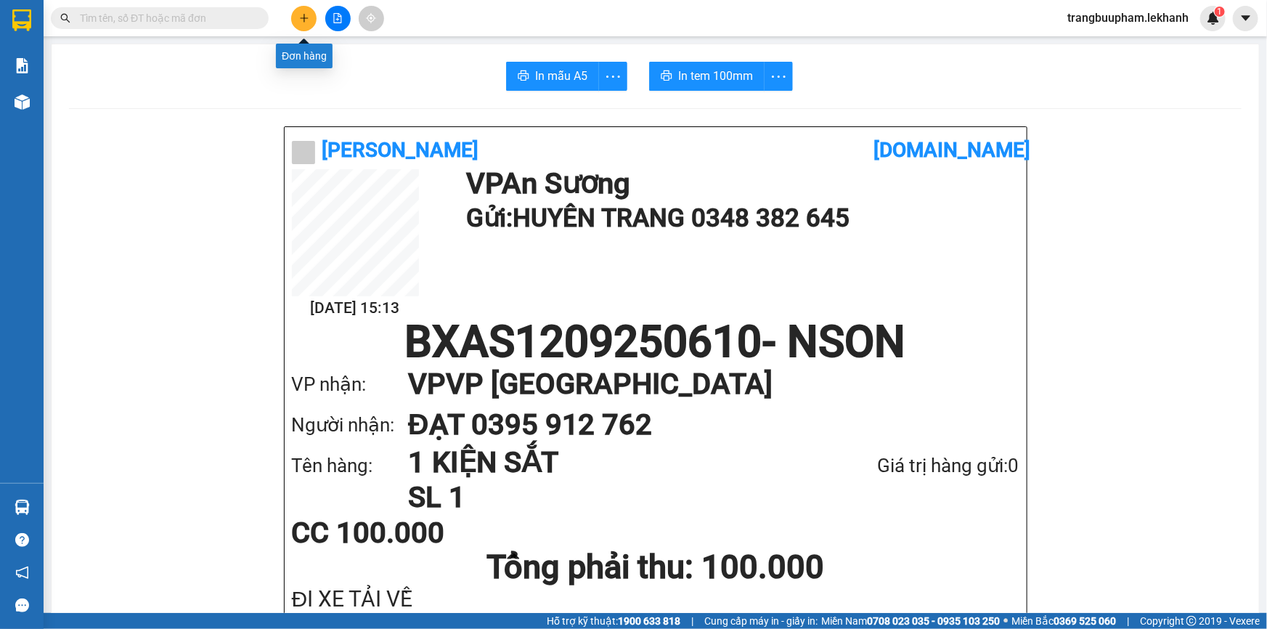
click at [294, 21] on button at bounding box center [303, 18] width 25 height 25
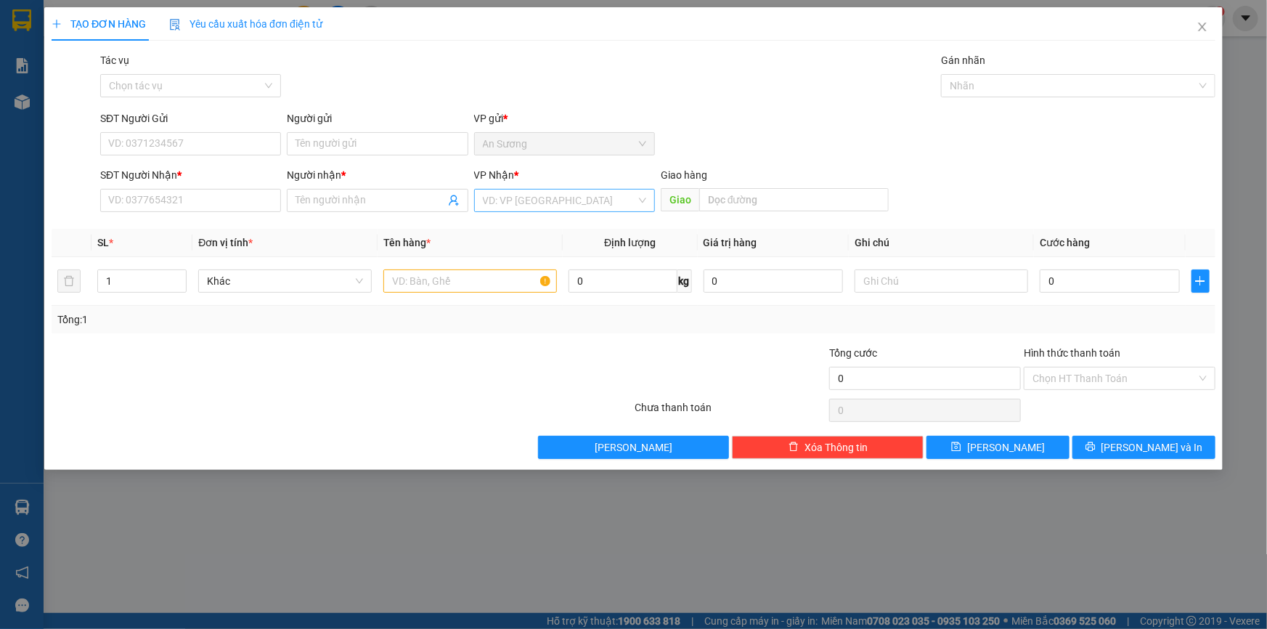
click at [549, 190] on input "search" at bounding box center [559, 200] width 153 height 22
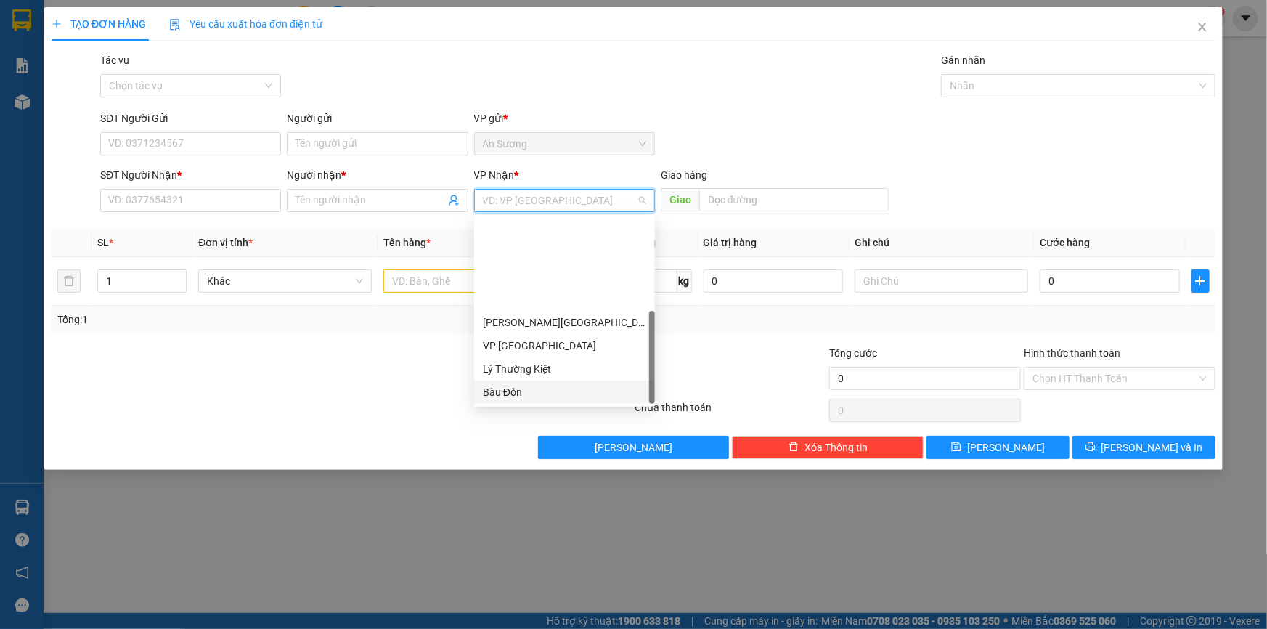
click at [531, 384] on div "Bàu Đồn" at bounding box center [564, 392] width 163 height 16
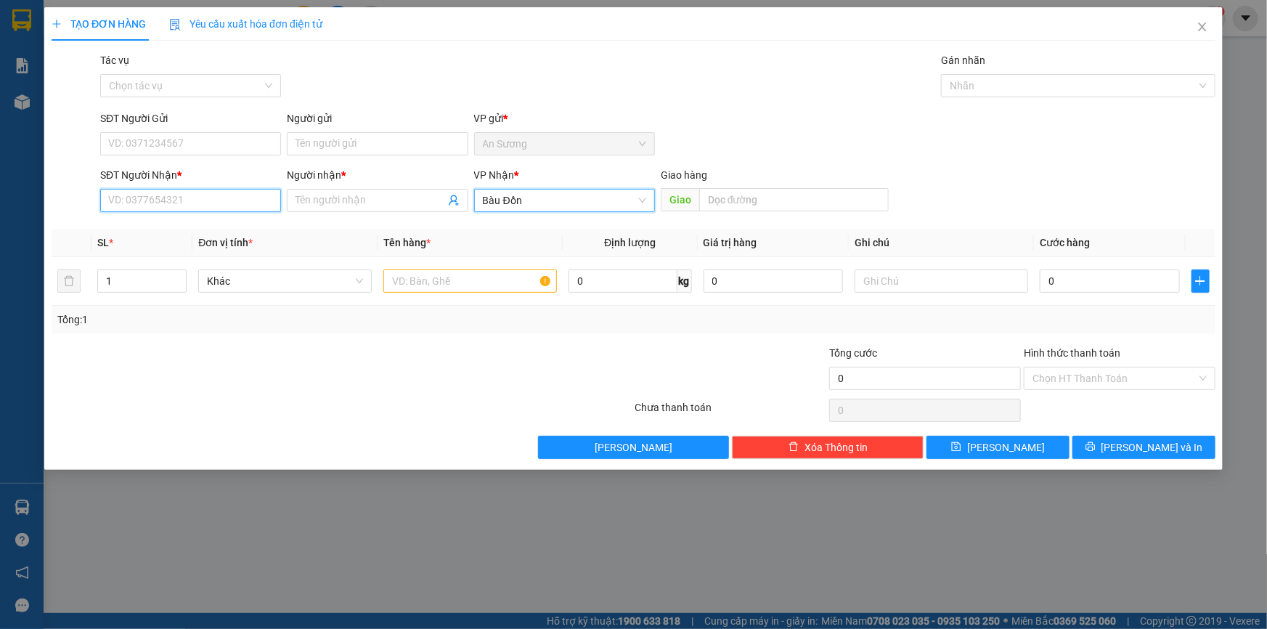
click at [207, 203] on input "SĐT Người Nhận *" at bounding box center [190, 200] width 181 height 23
click at [469, 284] on input "text" at bounding box center [469, 280] width 173 height 23
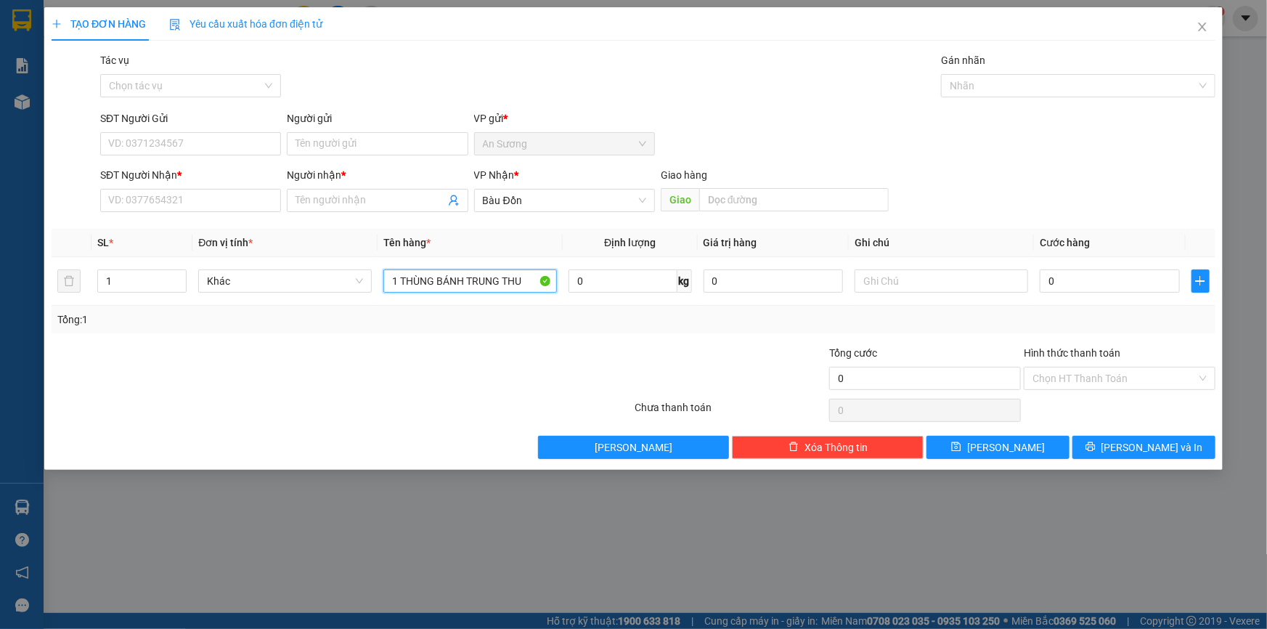
type input "1 THÙNG BÁNH TRUNG THU"
click at [142, 215] on div "SĐT Người Nhận * VD: 0377654321" at bounding box center [190, 192] width 181 height 51
drag, startPoint x: 148, startPoint y: 174, endPoint x: 142, endPoint y: 201, distance: 27.5
click at [147, 182] on div "SĐT Người Nhận *" at bounding box center [190, 175] width 181 height 16
click at [147, 189] on input "SĐT Người Nhận *" at bounding box center [190, 200] width 181 height 23
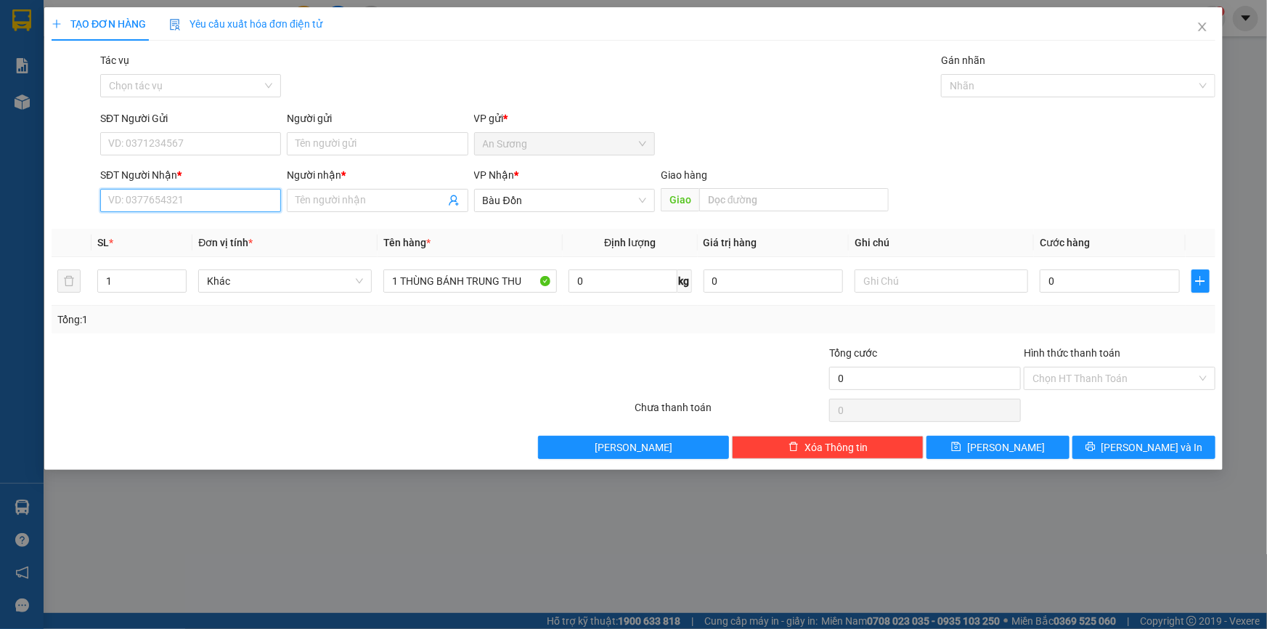
drag, startPoint x: 142, startPoint y: 201, endPoint x: 144, endPoint y: 189, distance: 11.8
click at [142, 199] on input "SĐT Người Nhận *" at bounding box center [190, 200] width 181 height 23
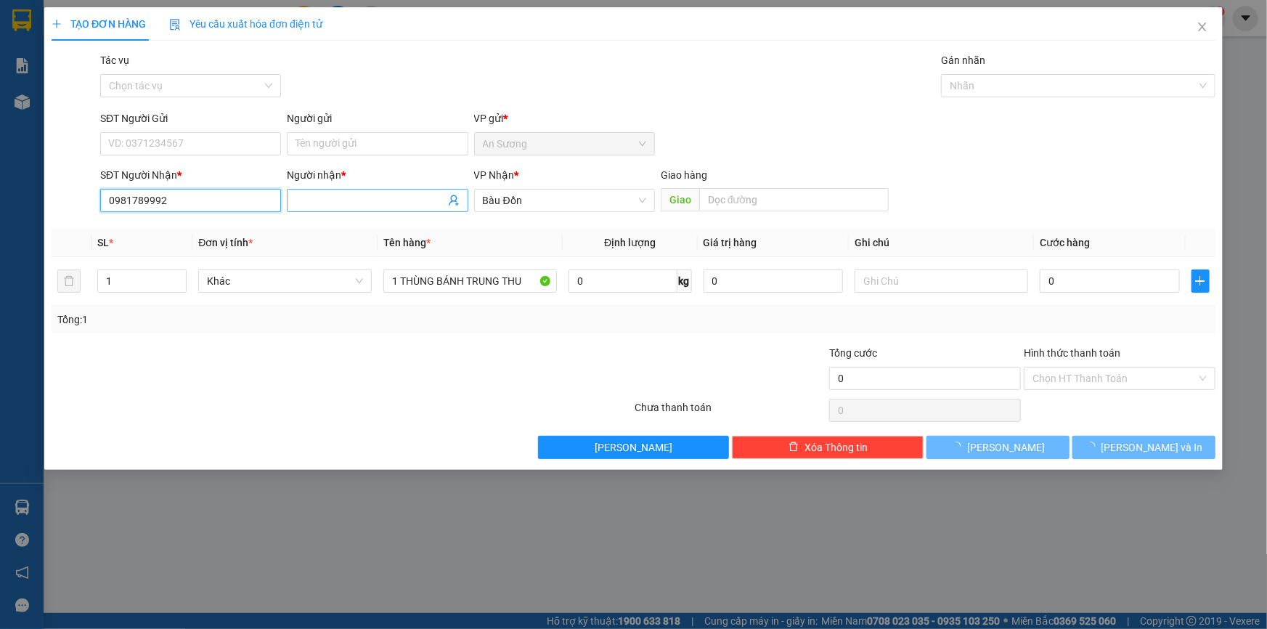
type input "0981789992"
drag, startPoint x: 346, startPoint y: 206, endPoint x: 348, endPoint y: 198, distance: 8.1
click at [348, 203] on input "Người nhận *" at bounding box center [369, 200] width 149 height 16
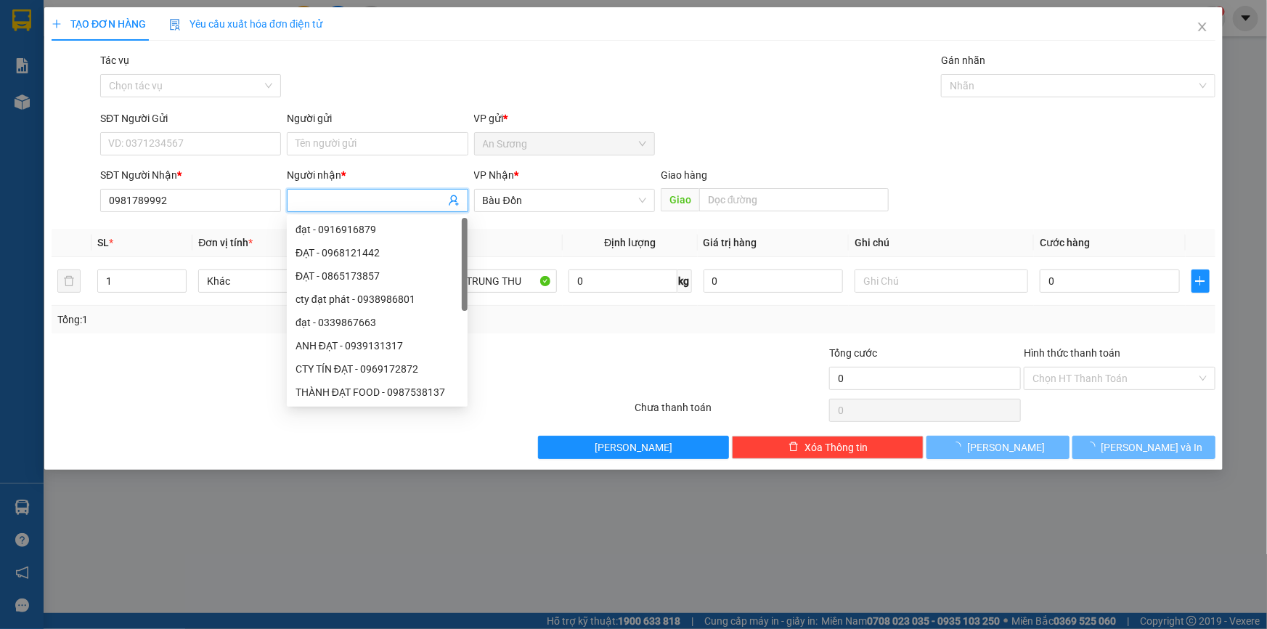
type input "A"
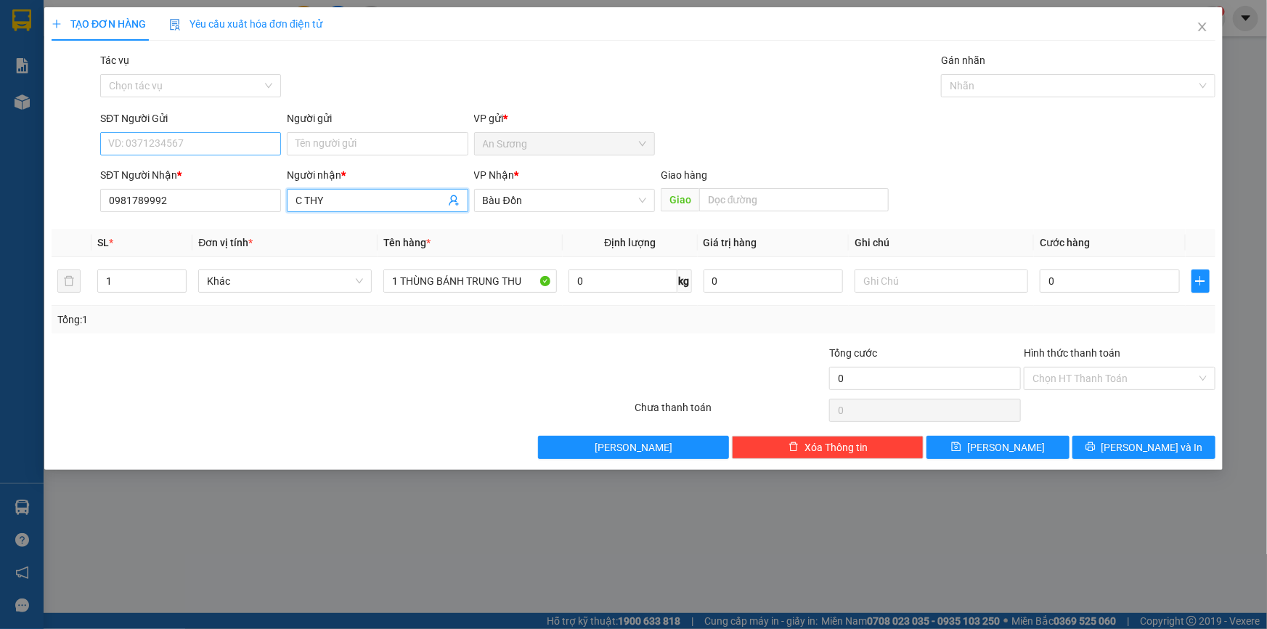
type input "C THY"
click at [216, 134] on input "SĐT Người Gửi" at bounding box center [190, 143] width 181 height 23
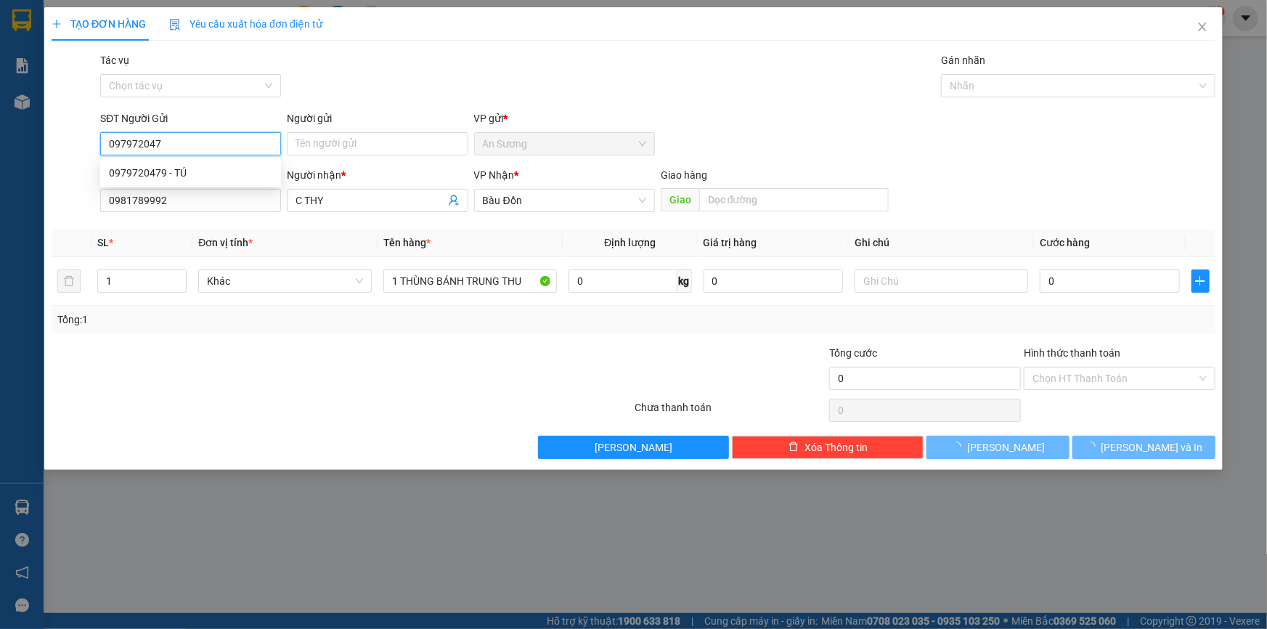
type input "0979720479"
click at [200, 167] on div "0979720479 - TÚ" at bounding box center [190, 173] width 163 height 16
type input "TÚ"
type input "40.000"
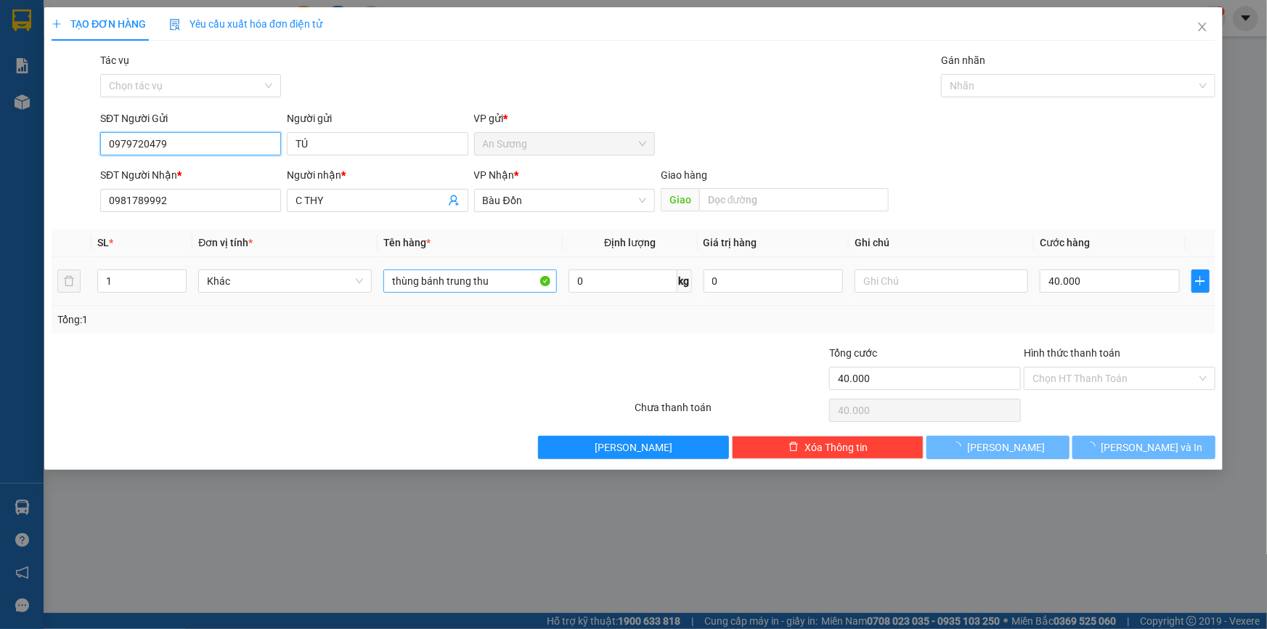
type input "0979720479"
drag, startPoint x: 508, startPoint y: 286, endPoint x: 312, endPoint y: 282, distance: 196.0
click at [312, 282] on tr "1 Khác thùng bánh trung thu 0 kg 0 40.000" at bounding box center [633, 281] width 1163 height 49
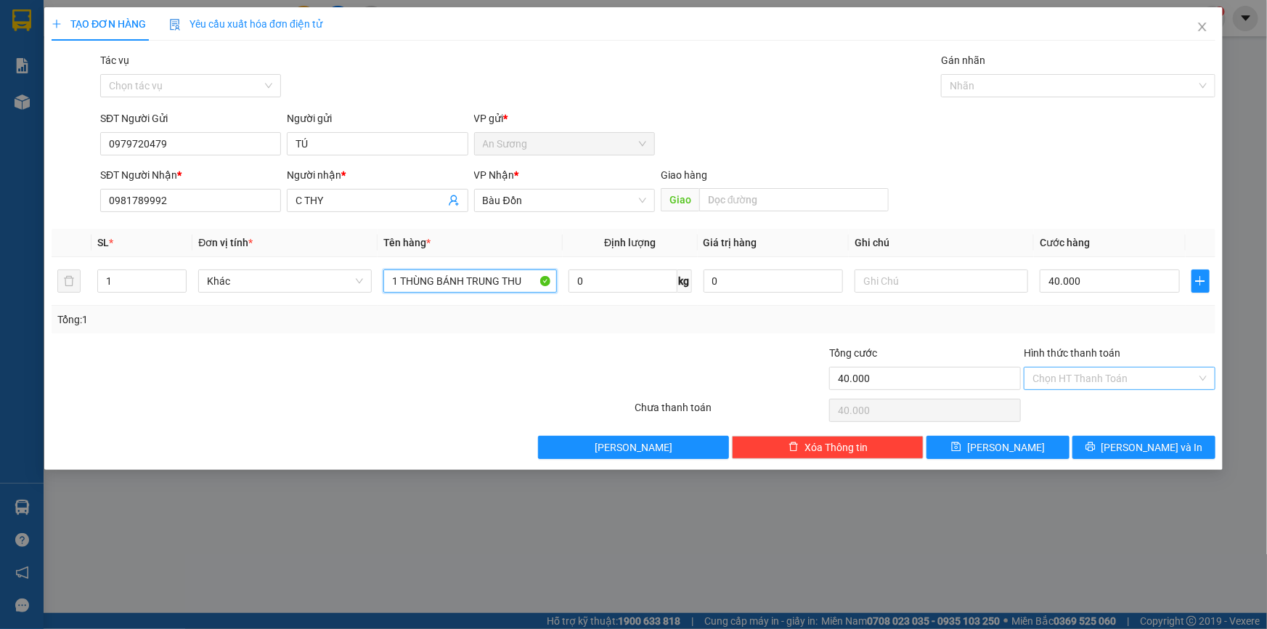
type input "1 THÙNG BÁNH TRUNG THU"
click at [1108, 379] on input "Hình thức thanh toán" at bounding box center [1114, 378] width 164 height 22
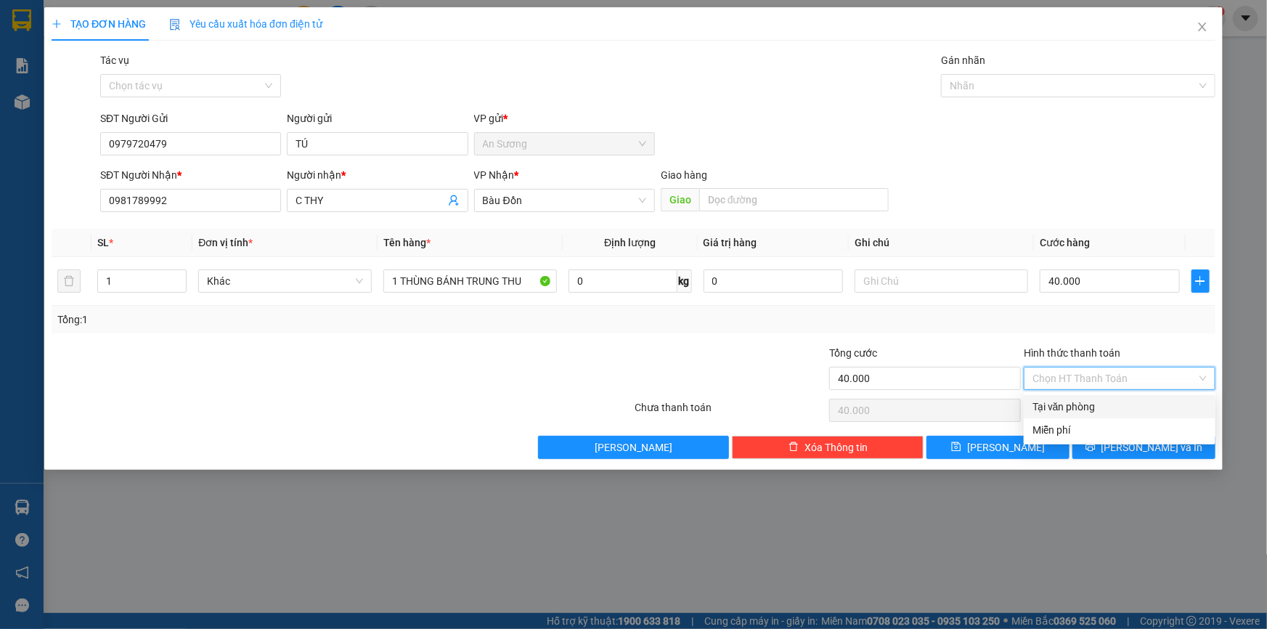
click at [1089, 408] on div "Tại văn phòng" at bounding box center [1119, 406] width 174 height 16
type input "0"
click at [1146, 443] on span "[PERSON_NAME] và In" at bounding box center [1152, 447] width 102 height 16
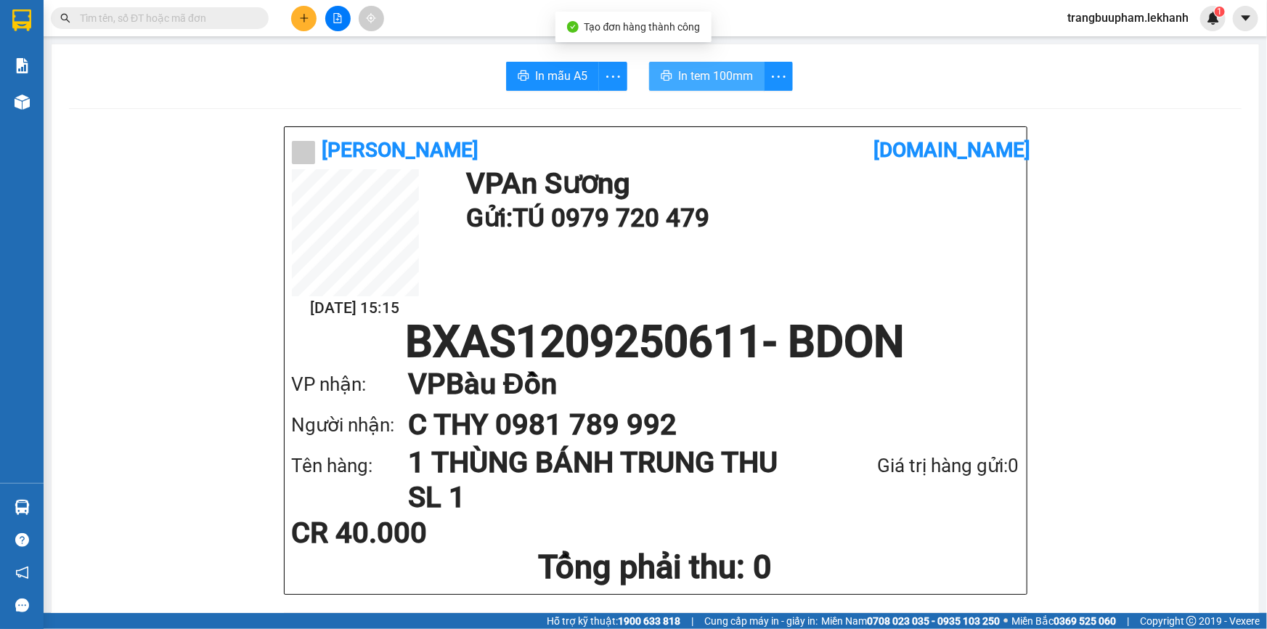
click at [717, 62] on button "In tem 100mm" at bounding box center [706, 76] width 115 height 29
click at [732, 83] on span "In tem 100mm" at bounding box center [715, 76] width 75 height 18
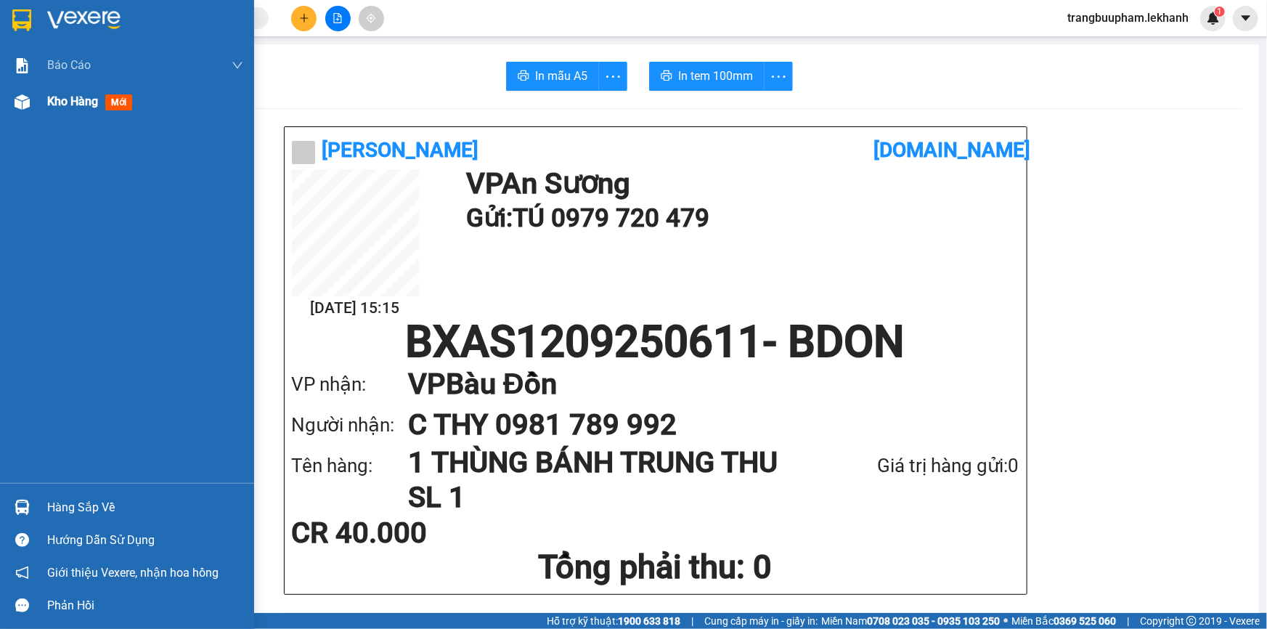
click at [118, 102] on span "mới" at bounding box center [118, 102] width 27 height 16
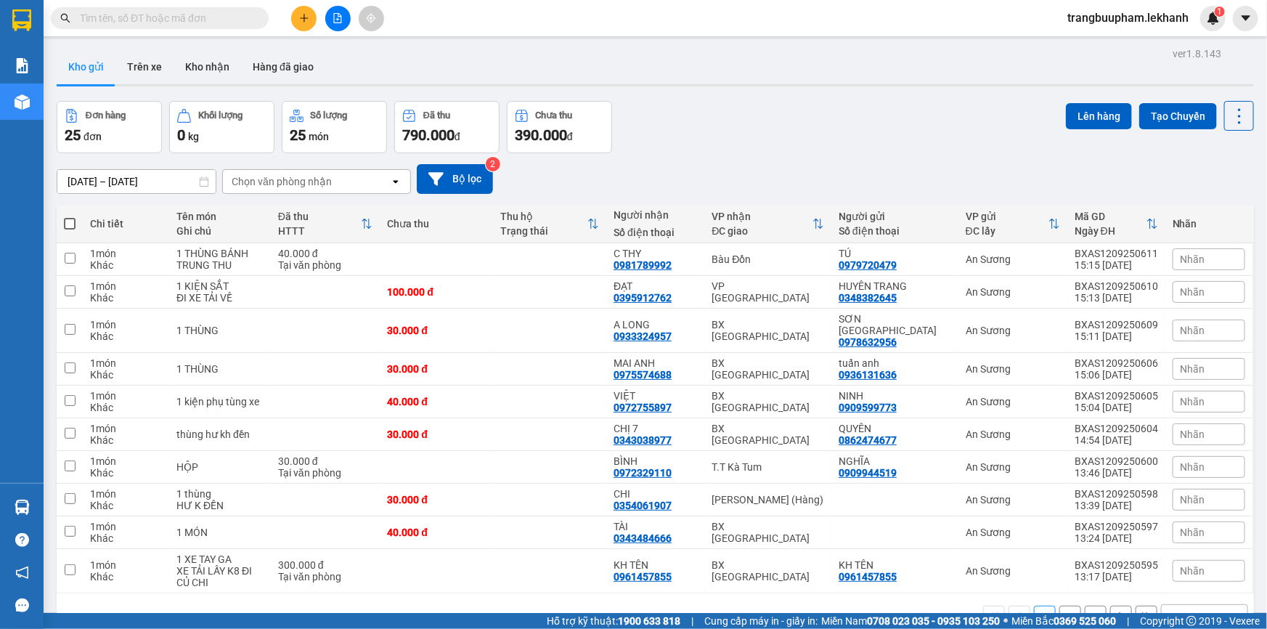
click at [302, 17] on icon "plus" at bounding box center [304, 18] width 10 height 10
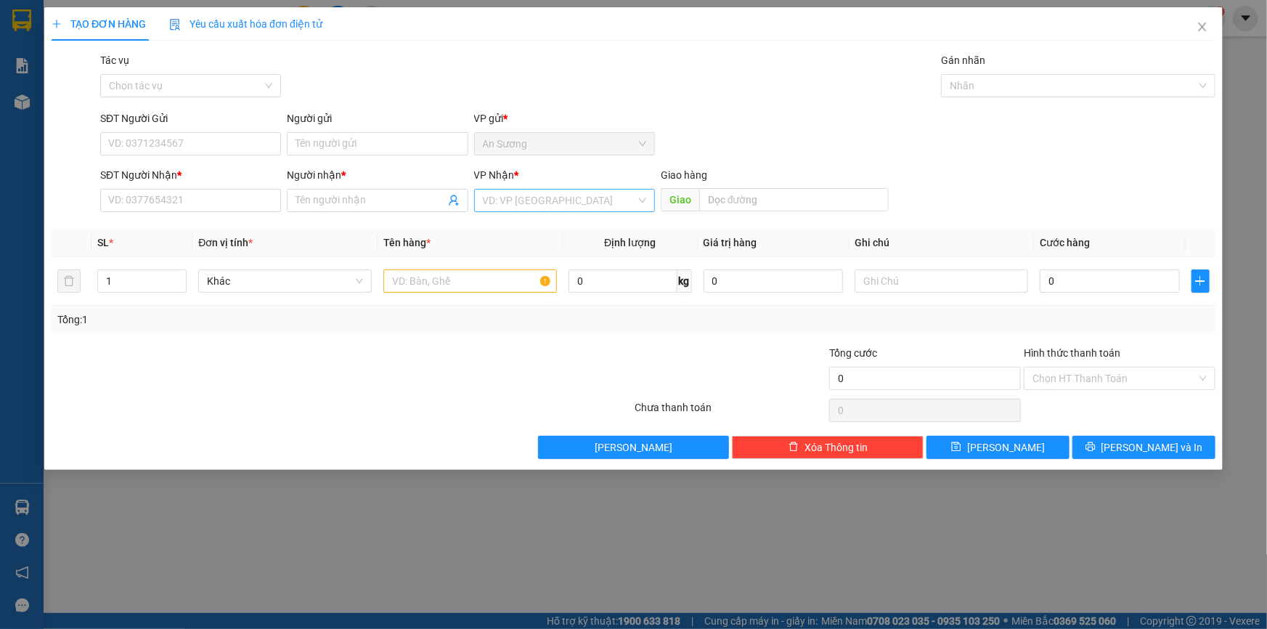
click at [560, 205] on input "search" at bounding box center [559, 200] width 153 height 22
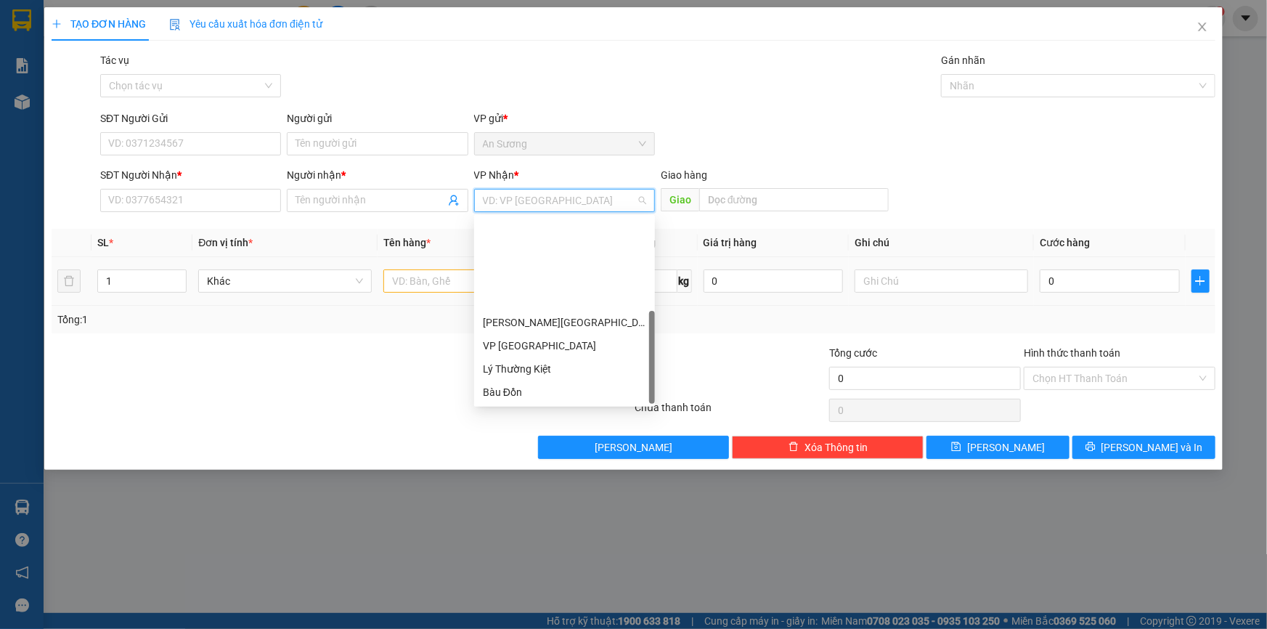
drag, startPoint x: 552, startPoint y: 392, endPoint x: 435, endPoint y: 303, distance: 146.0
click at [552, 500] on div "VP [GEOGRAPHIC_DATA]" at bounding box center [564, 508] width 163 height 16
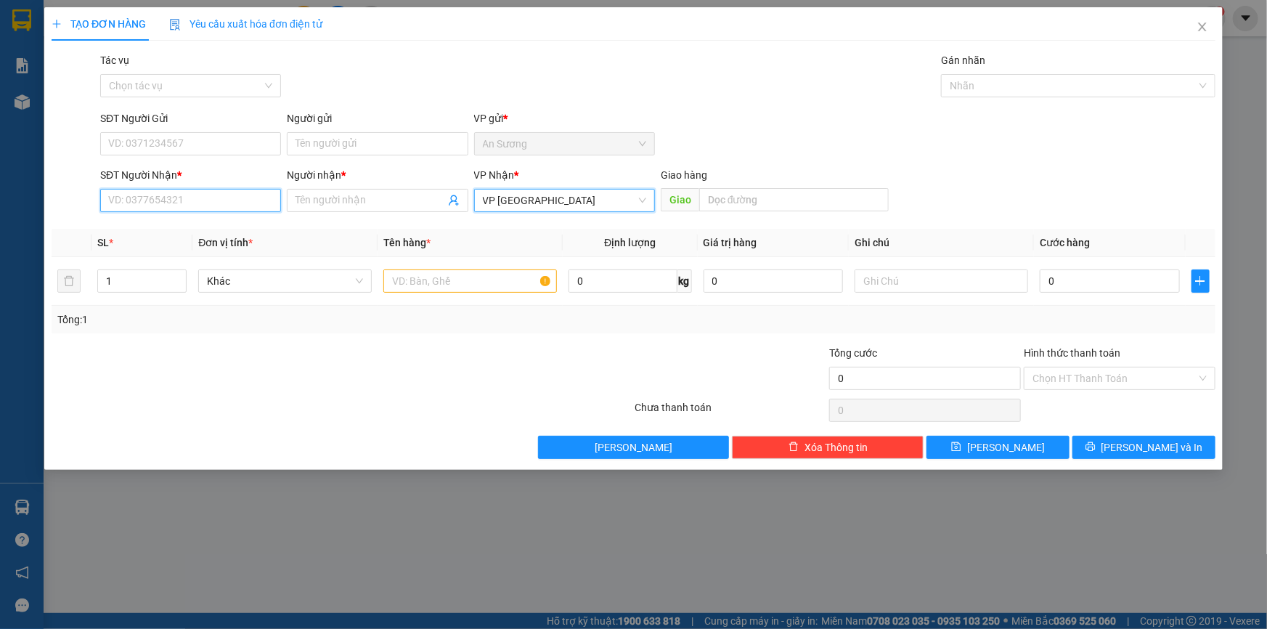
click at [215, 200] on input "SĐT Người Nhận *" at bounding box center [190, 200] width 181 height 23
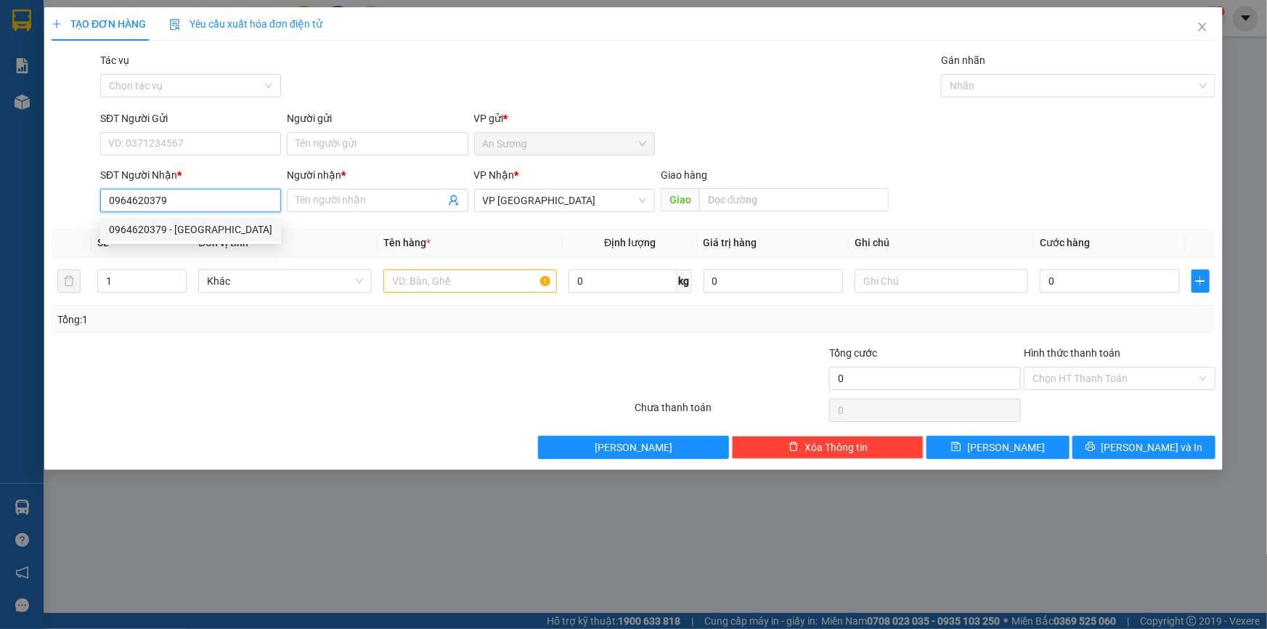
click at [179, 233] on div "0964620379 - [GEOGRAPHIC_DATA]" at bounding box center [190, 229] width 163 height 16
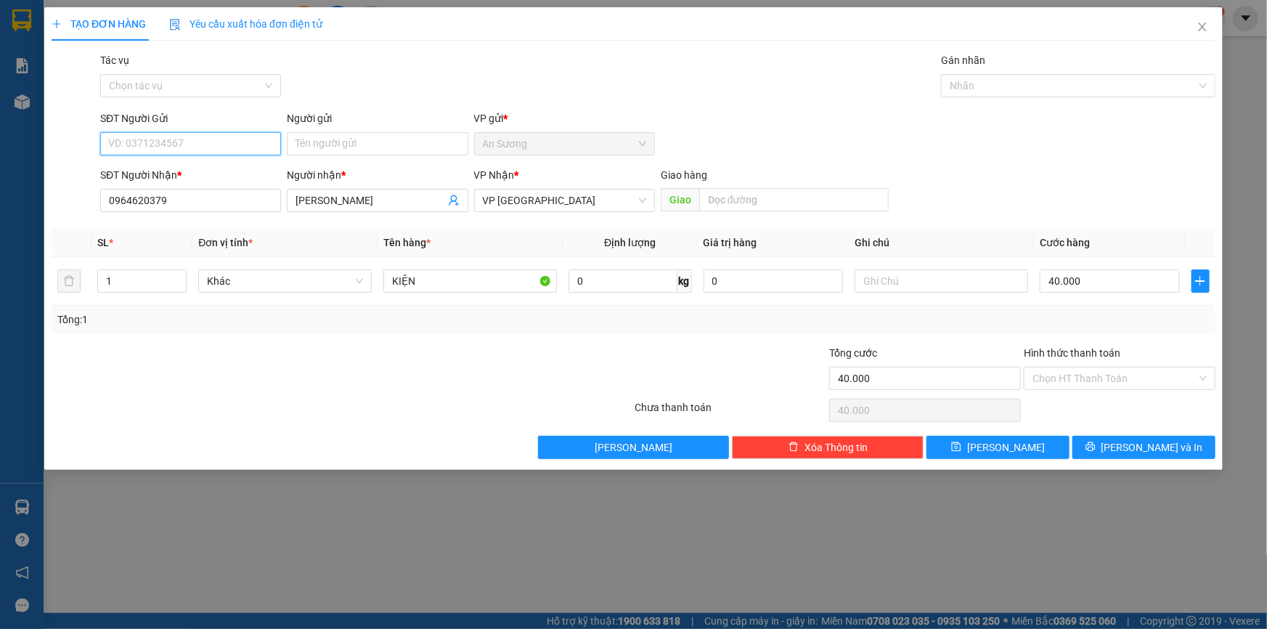
click at [225, 139] on input "SĐT Người Gửi" at bounding box center [190, 143] width 181 height 23
click at [186, 173] on div "0838503366 - HUY" at bounding box center [190, 173] width 163 height 16
click at [1113, 453] on button "[PERSON_NAME] và In" at bounding box center [1143, 446] width 143 height 23
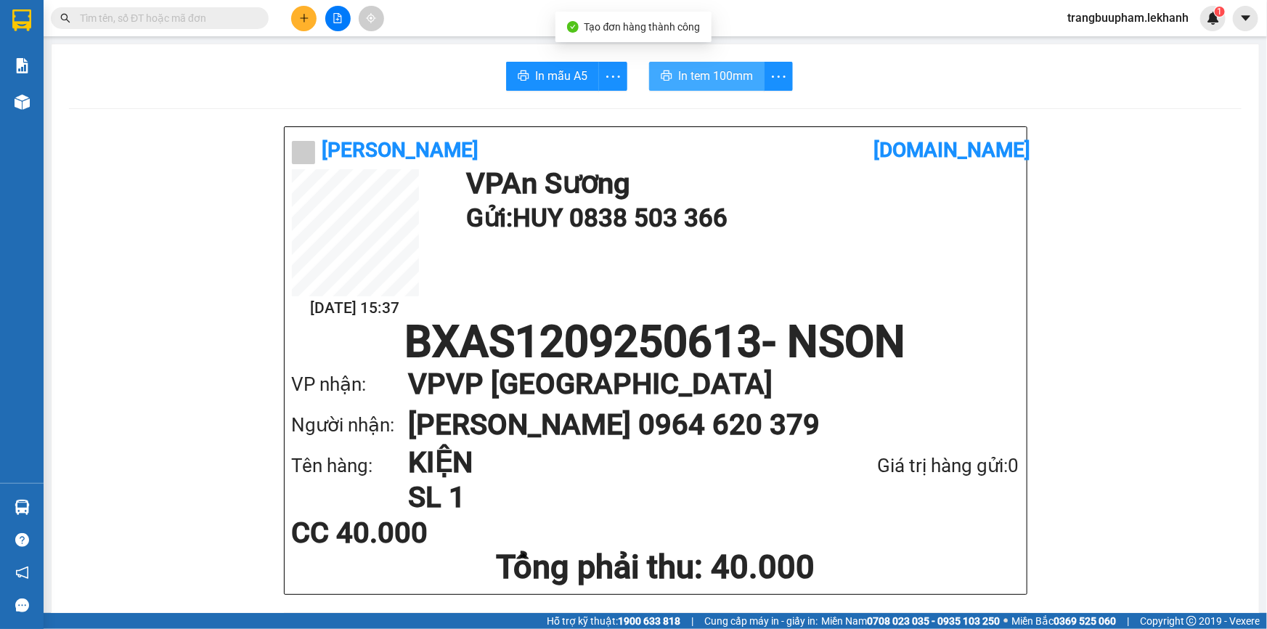
click at [682, 79] on span "In tem 100mm" at bounding box center [715, 76] width 75 height 18
click at [303, 15] on icon "plus" at bounding box center [304, 18] width 10 height 10
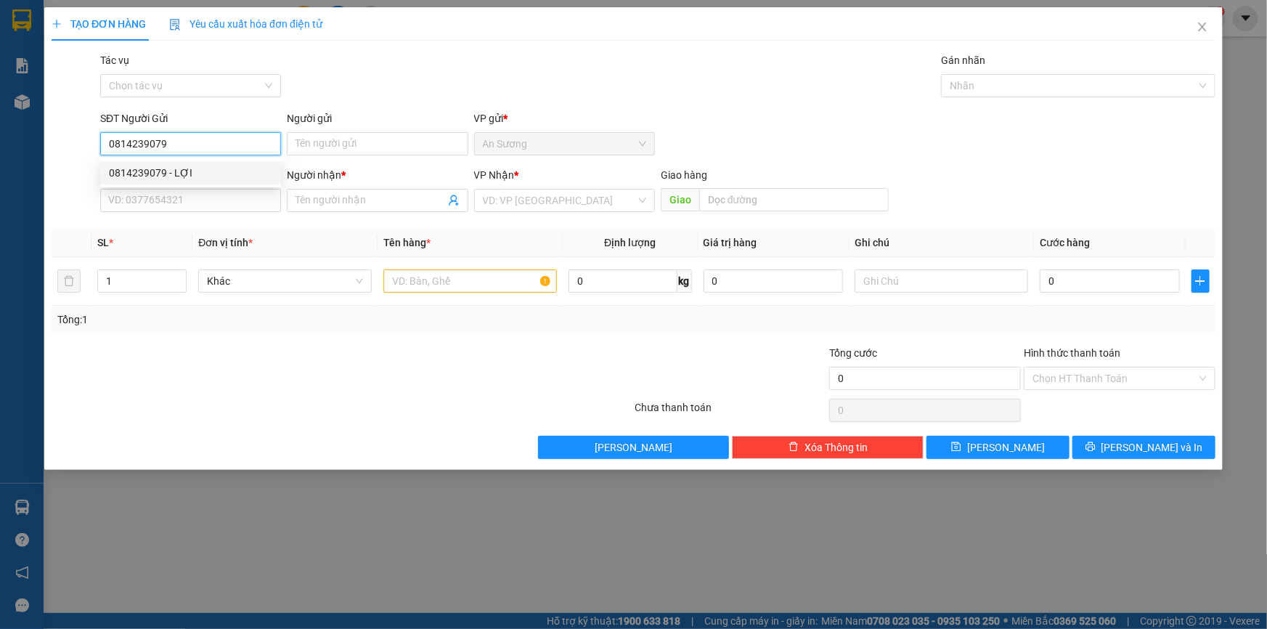
click at [194, 168] on div "0814239079 - LỢI" at bounding box center [190, 173] width 163 height 16
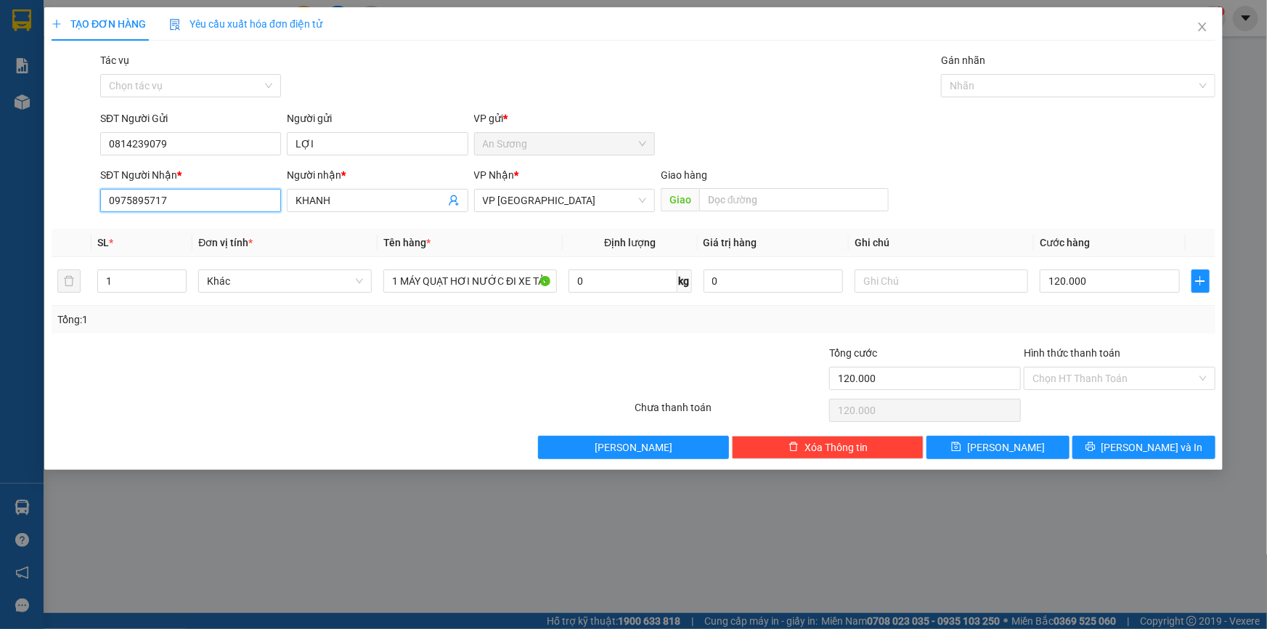
drag, startPoint x: 205, startPoint y: 201, endPoint x: 49, endPoint y: 195, distance: 156.9
click at [49, 196] on div "TẠO ĐƠN HÀNG Yêu cầu xuất hóa đơn điện tử Transit Pickup Surcharge Ids Transit …" at bounding box center [633, 238] width 1178 height 462
click at [339, 190] on span "KHANH" at bounding box center [377, 200] width 181 height 23
drag, startPoint x: 184, startPoint y: 182, endPoint x: 176, endPoint y: 173, distance: 11.8
click at [183, 181] on div "SĐT Người Nhận * 0345506962 Người nhận * [PERSON_NAME] VP Nhận * VP Ninh Sơn Gi…" at bounding box center [657, 192] width 1121 height 51
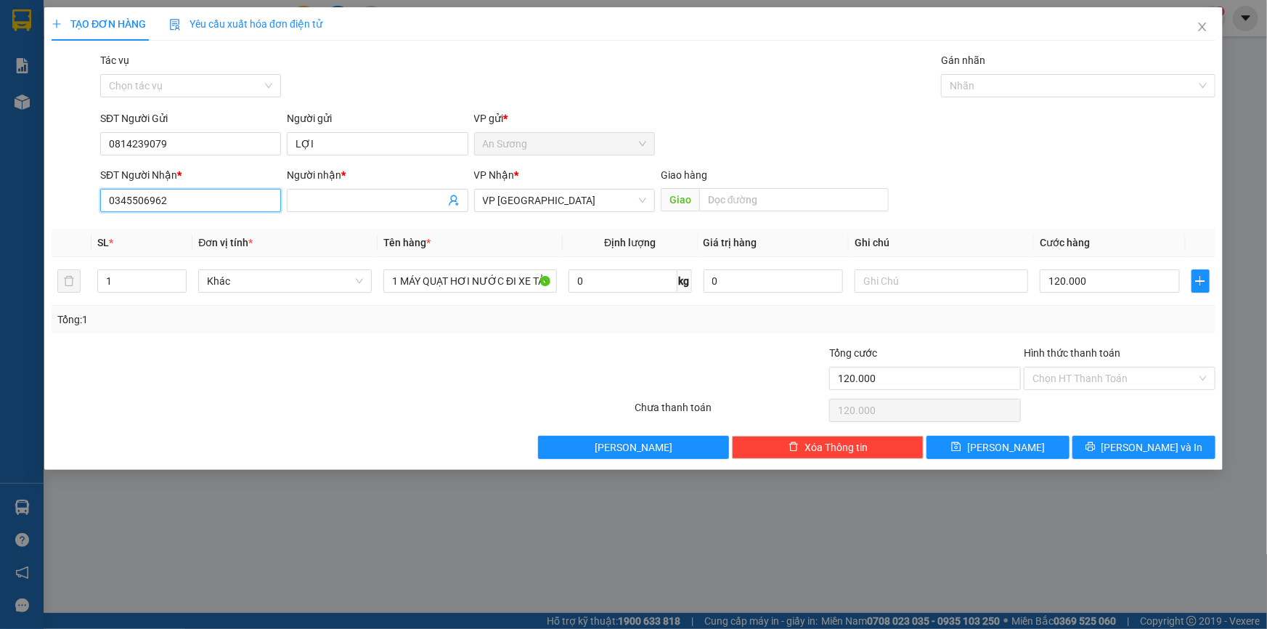
click at [175, 205] on input "0345506962" at bounding box center [190, 200] width 181 height 23
drag, startPoint x: 203, startPoint y: 203, endPoint x: 23, endPoint y: 182, distance: 180.4
click at [20, 204] on div "TẠO ĐƠN HÀNG Yêu cầu xuất hóa đơn điện tử Transit Pickup Surcharge Ids Transit …" at bounding box center [633, 314] width 1267 height 629
drag, startPoint x: 187, startPoint y: 206, endPoint x: 43, endPoint y: 192, distance: 145.2
click at [43, 192] on div "TẠO ĐƠN HÀNG Yêu cầu xuất hóa đơn điện tử Transit Pickup Surcharge Ids Transit …" at bounding box center [633, 314] width 1267 height 629
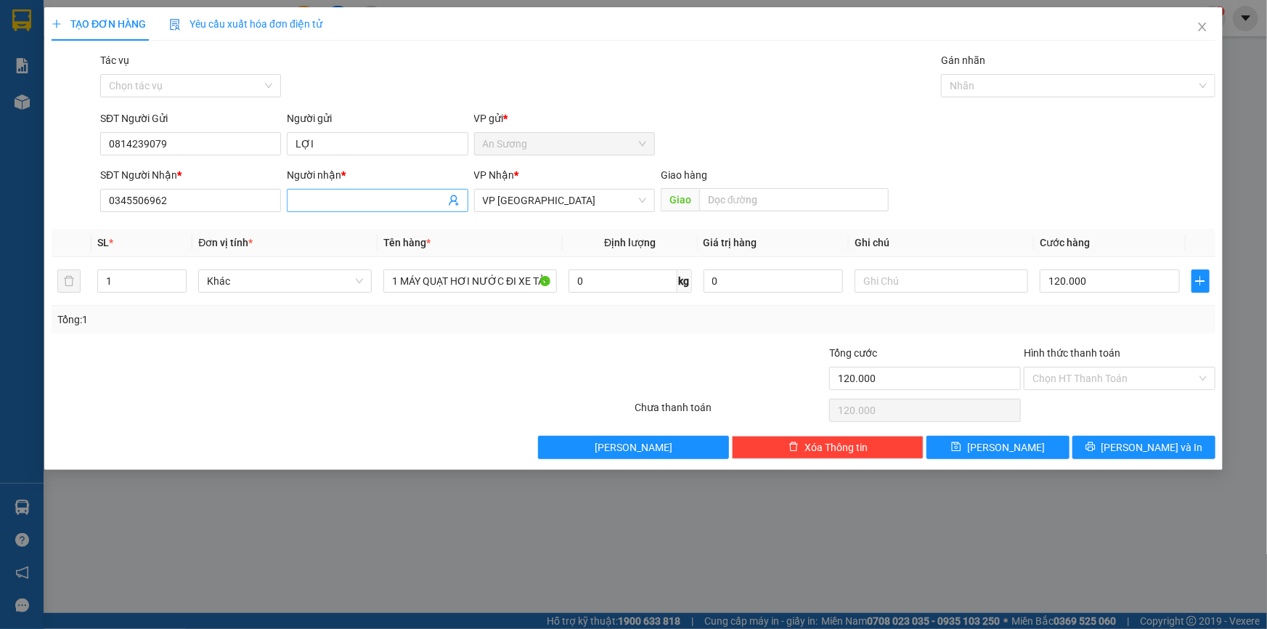
click at [333, 203] on input "Người nhận *" at bounding box center [369, 200] width 149 height 16
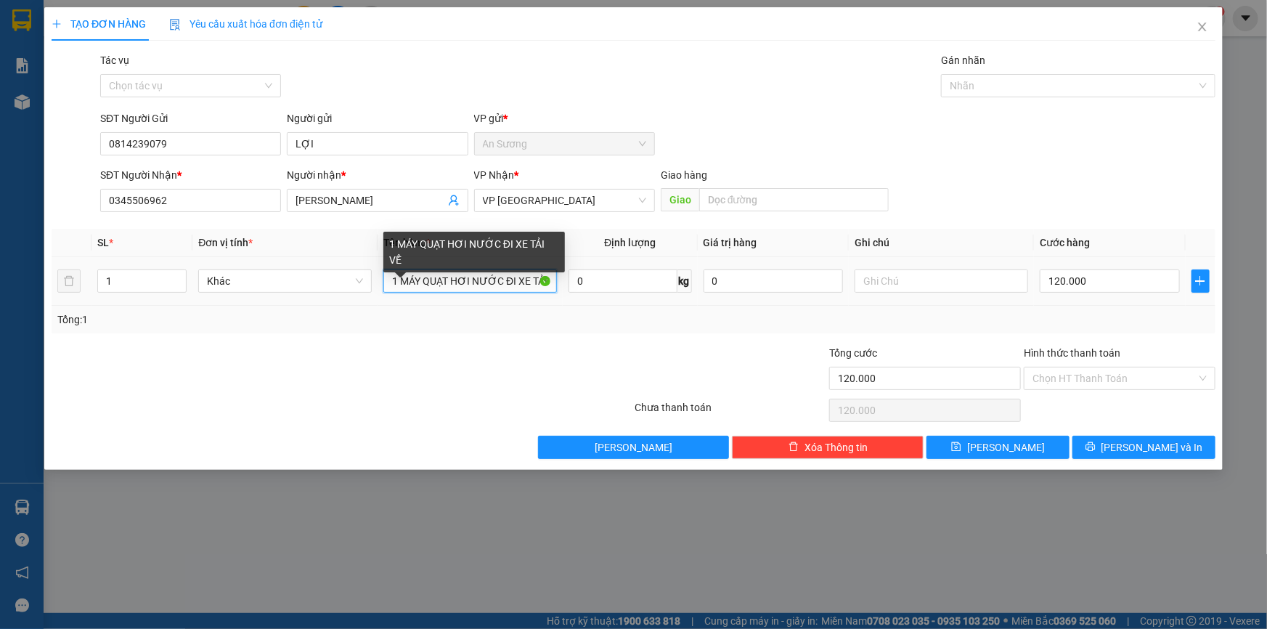
drag, startPoint x: 551, startPoint y: 278, endPoint x: 298, endPoint y: 243, distance: 255.7
click at [307, 269] on tr "1 Khác 1 MÁY QUẠT HƠI NƯỚC ĐI XE TẢI VỀ 0 kg 0 120.000" at bounding box center [633, 281] width 1163 height 49
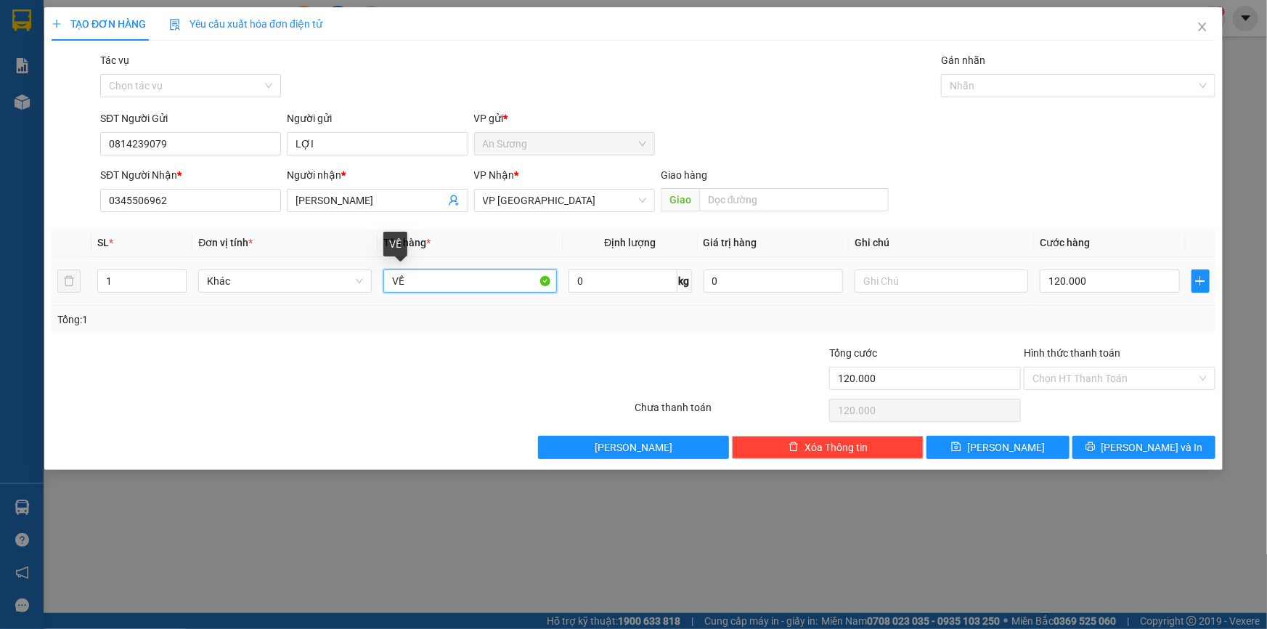
drag, startPoint x: 424, startPoint y: 277, endPoint x: 388, endPoint y: 253, distance: 43.9
click at [381, 279] on td "VỀ" at bounding box center [469, 281] width 185 height 49
click at [126, 274] on input "1" at bounding box center [142, 281] width 88 height 22
click at [409, 289] on input "text" at bounding box center [469, 280] width 173 height 23
click at [945, 285] on input "text" at bounding box center [940, 280] width 173 height 23
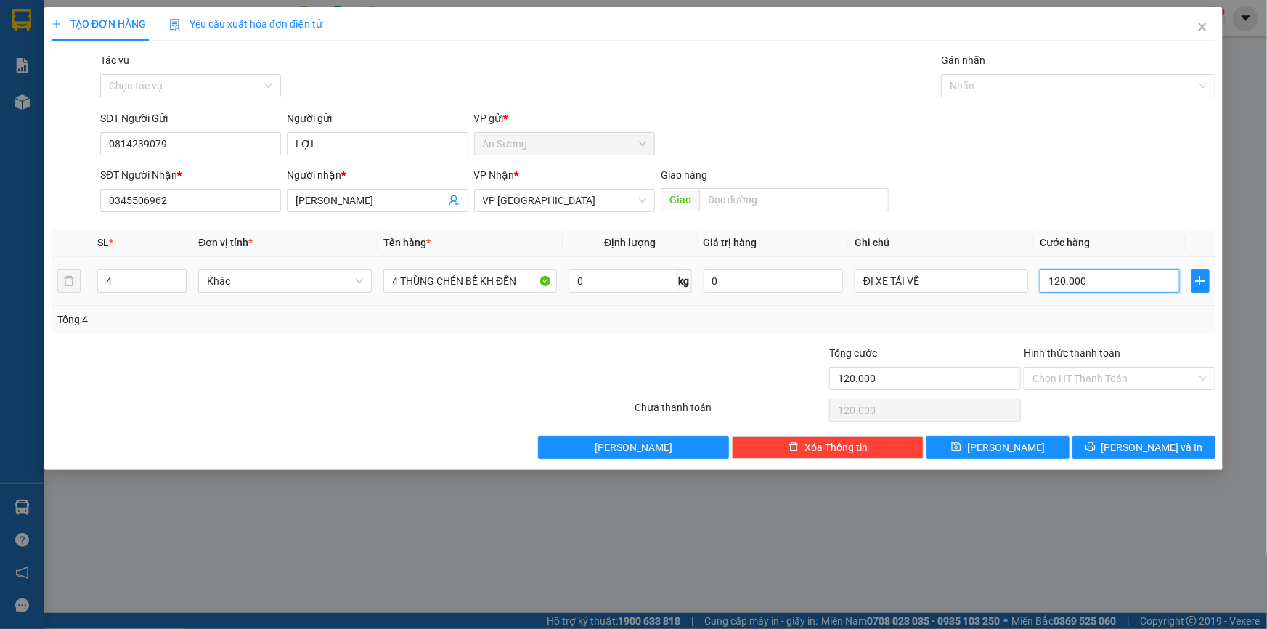
click at [1084, 274] on input "120.000" at bounding box center [1109, 280] width 140 height 23
click at [1132, 442] on span "[PERSON_NAME] và In" at bounding box center [1152, 447] width 102 height 16
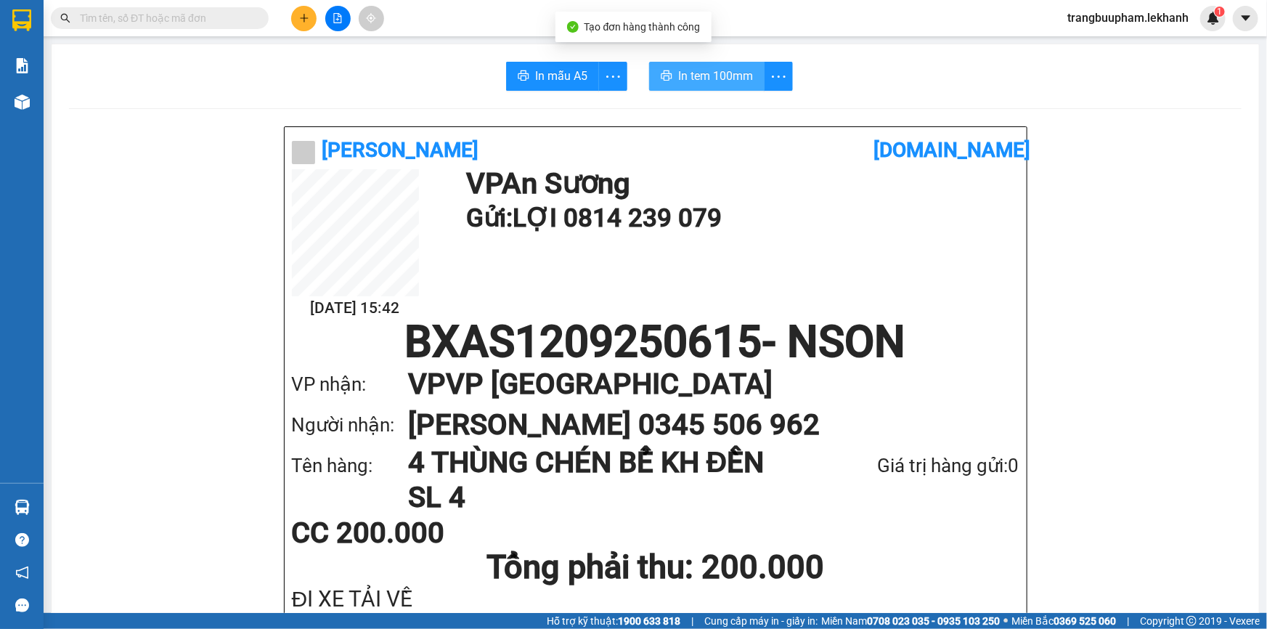
click at [721, 83] on span "In tem 100mm" at bounding box center [715, 76] width 75 height 18
click at [298, 23] on button at bounding box center [303, 18] width 25 height 25
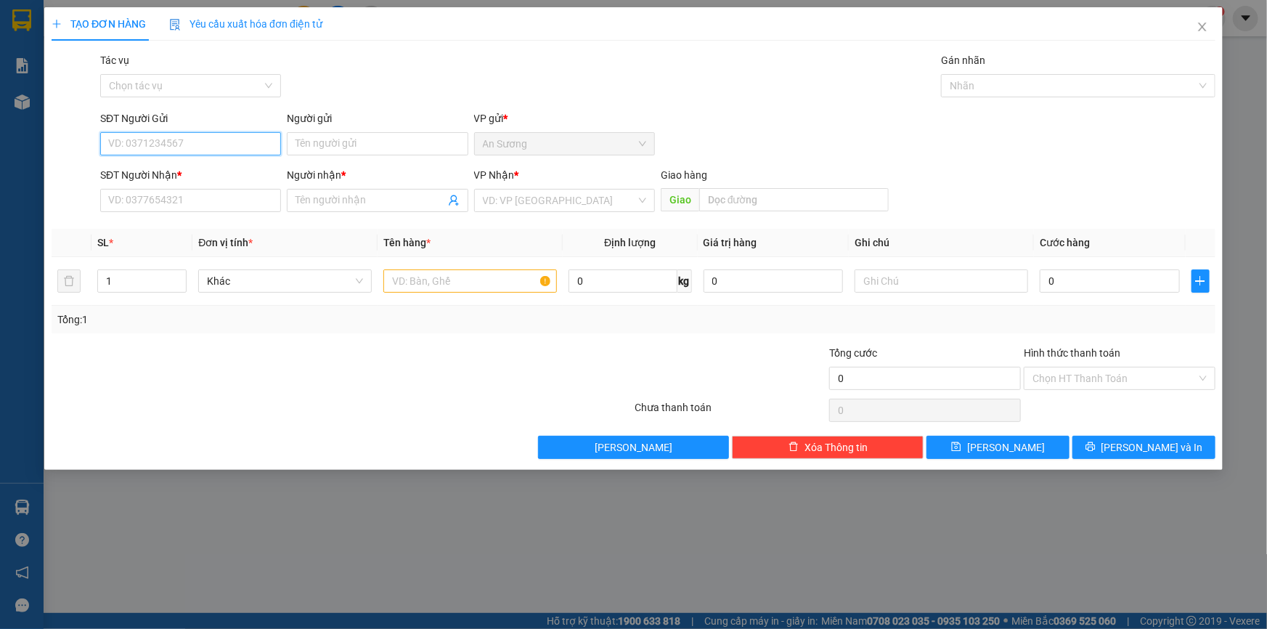
click at [148, 143] on input "SĐT Người Gửi" at bounding box center [190, 143] width 181 height 23
drag, startPoint x: 181, startPoint y: 177, endPoint x: 203, endPoint y: 184, distance: 23.0
click at [181, 176] on div "0814239079 - LỢI" at bounding box center [190, 173] width 163 height 16
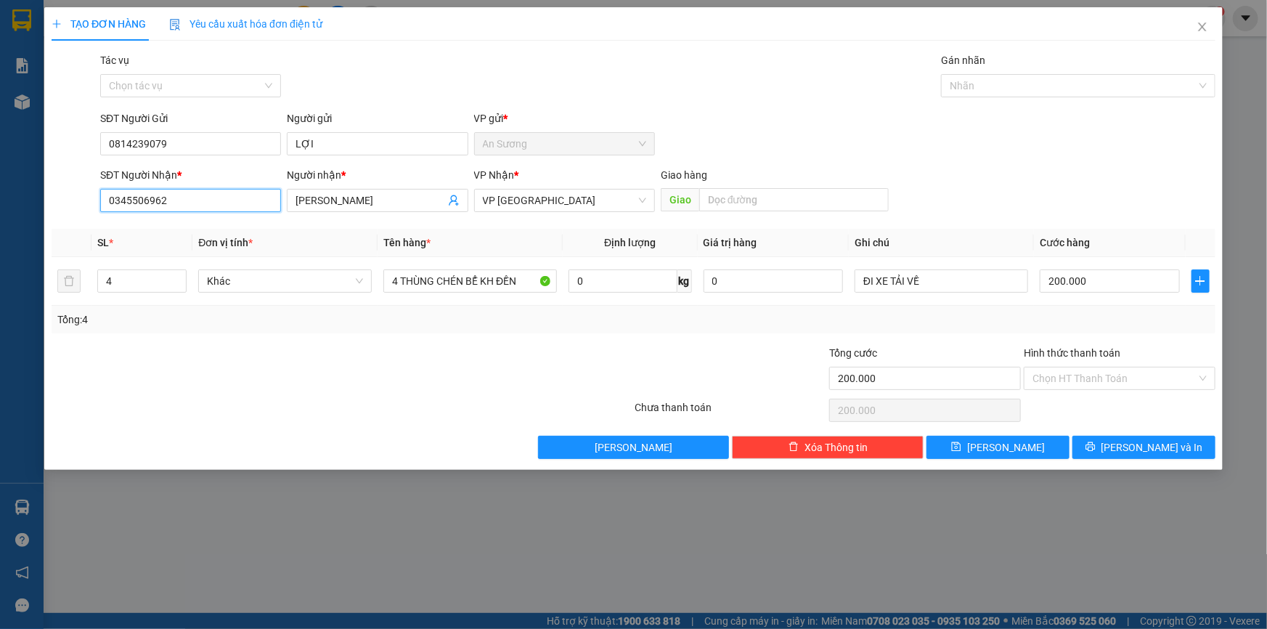
drag, startPoint x: 175, startPoint y: 200, endPoint x: 44, endPoint y: 159, distance: 137.0
click at [38, 189] on div "TẠO ĐƠN HÀNG Yêu cầu xuất hóa đơn điện tử Transit Pickup Surcharge Ids Transit …" at bounding box center [633, 314] width 1267 height 629
drag, startPoint x: 404, startPoint y: 208, endPoint x: 143, endPoint y: 189, distance: 261.2
click at [147, 212] on div "SĐT Người Nhận * 0986098376 Người nhận * [PERSON_NAME] [PERSON_NAME] VP Nhận * …" at bounding box center [657, 192] width 1121 height 51
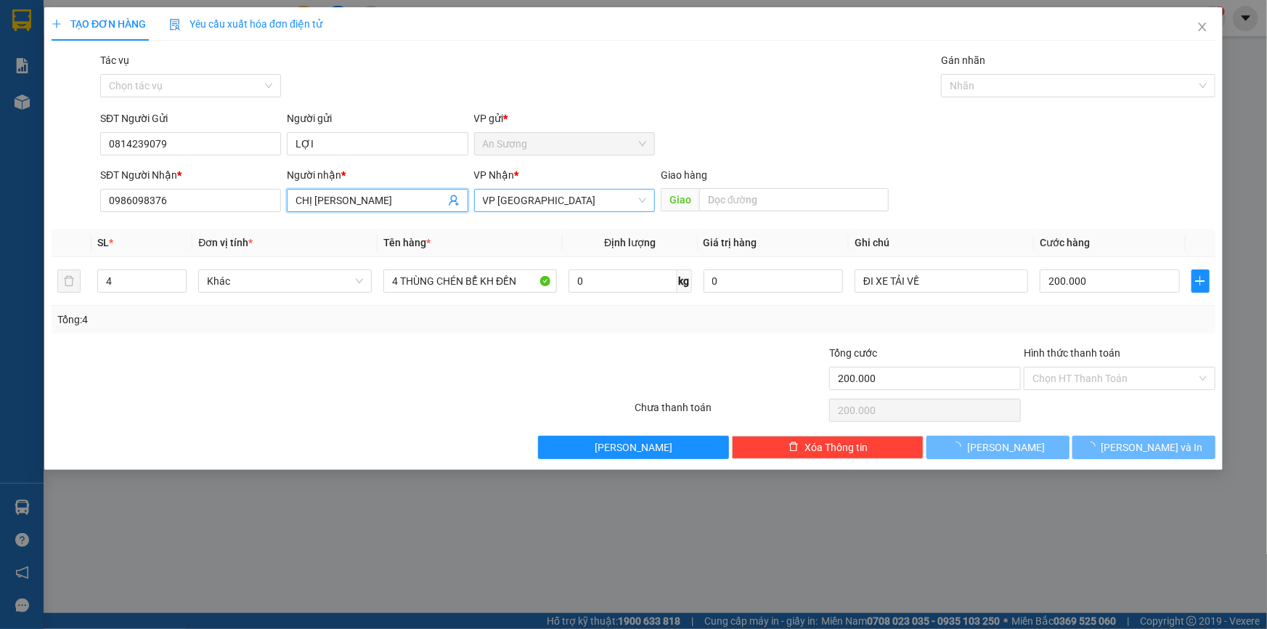
click at [518, 196] on span "VP [GEOGRAPHIC_DATA]" at bounding box center [564, 200] width 163 height 22
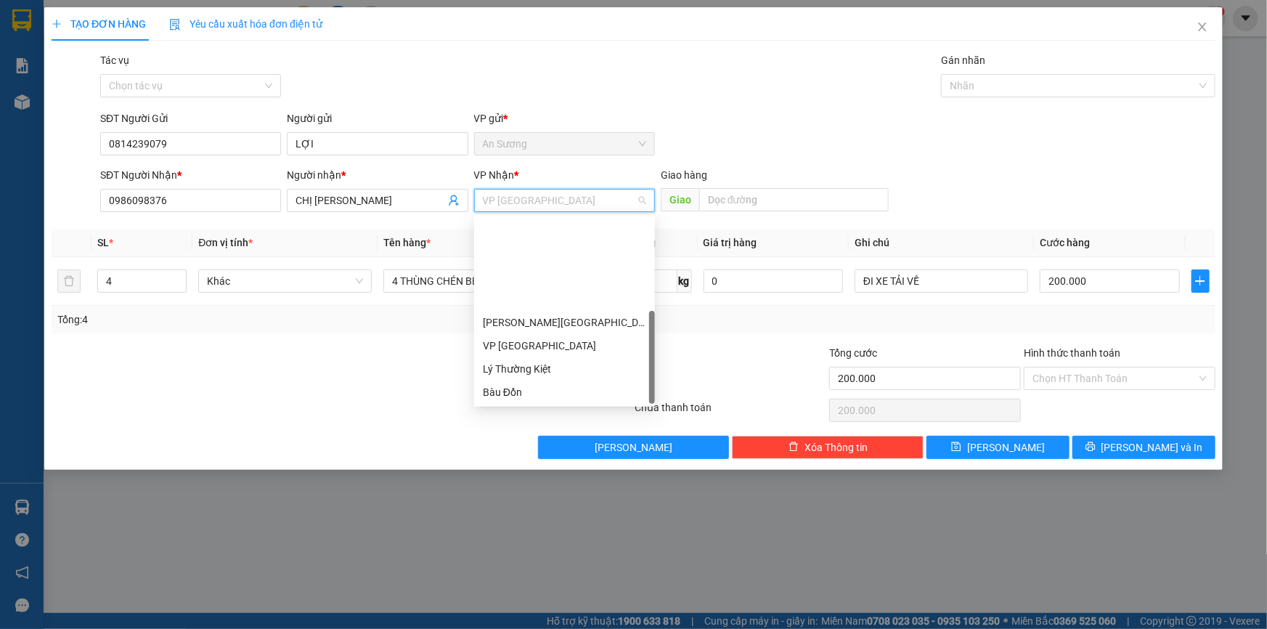
drag, startPoint x: 531, startPoint y: 374, endPoint x: 523, endPoint y: 358, distance: 17.9
click at [531, 477] on div "BX [GEOGRAPHIC_DATA]" at bounding box center [564, 485] width 163 height 16
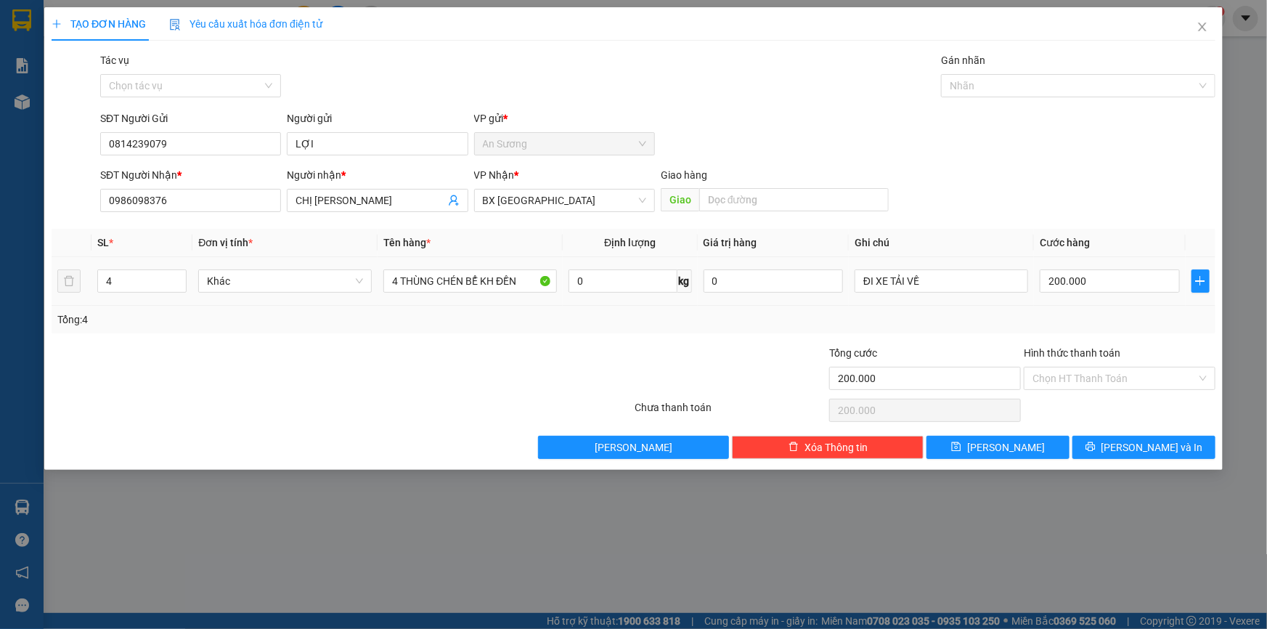
drag, startPoint x: 134, startPoint y: 267, endPoint x: 91, endPoint y: 281, distance: 45.7
click at [92, 283] on td "4" at bounding box center [141, 281] width 101 height 49
click at [95, 289] on td "4" at bounding box center [141, 281] width 101 height 49
drag, startPoint x: 398, startPoint y: 279, endPoint x: 385, endPoint y: 283, distance: 12.9
click at [385, 283] on input "4 THÙNG CHÉN BỂ KH ĐỀN" at bounding box center [469, 280] width 173 height 23
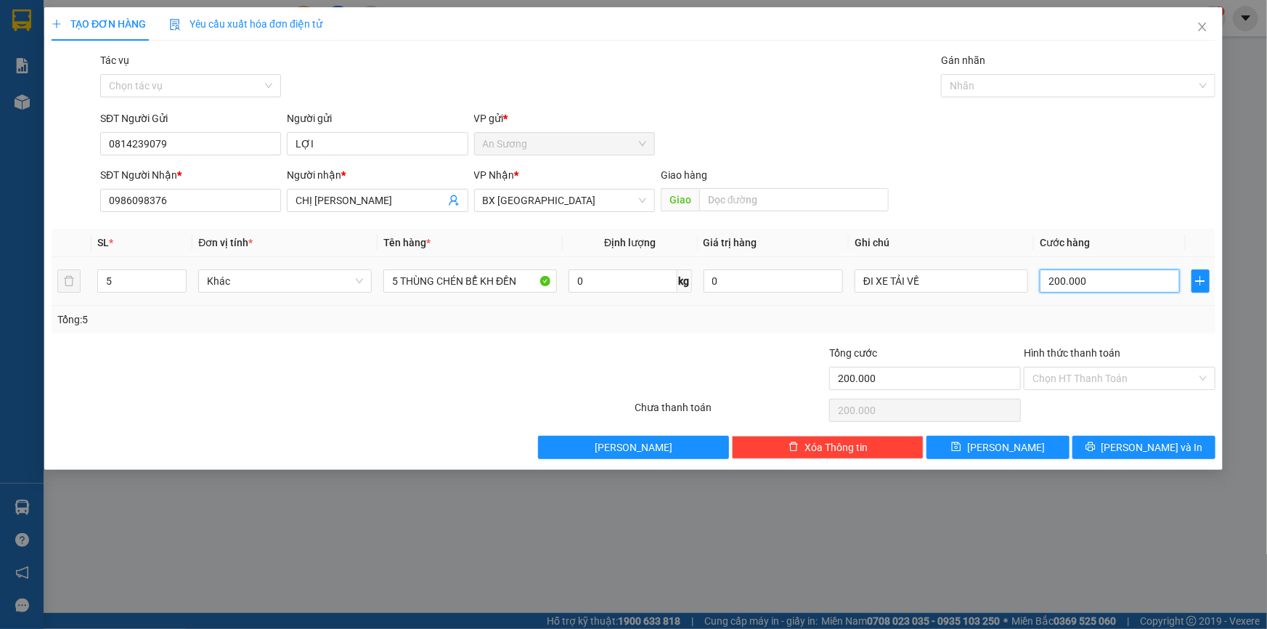
click at [1094, 276] on input "200.000" at bounding box center [1109, 280] width 140 height 23
click at [1126, 441] on button "[PERSON_NAME] và In" at bounding box center [1143, 446] width 143 height 23
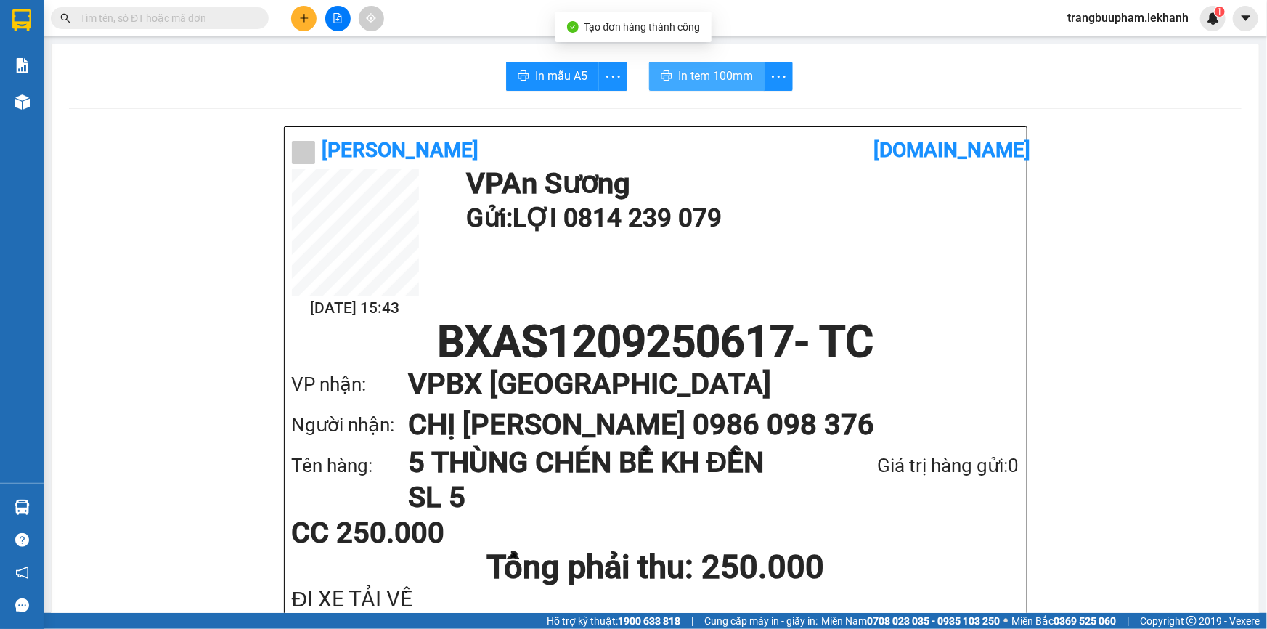
drag, startPoint x: 711, startPoint y: 91, endPoint x: 711, endPoint y: 77, distance: 14.5
click at [711, 73] on span "In tem 100mm" at bounding box center [715, 76] width 75 height 18
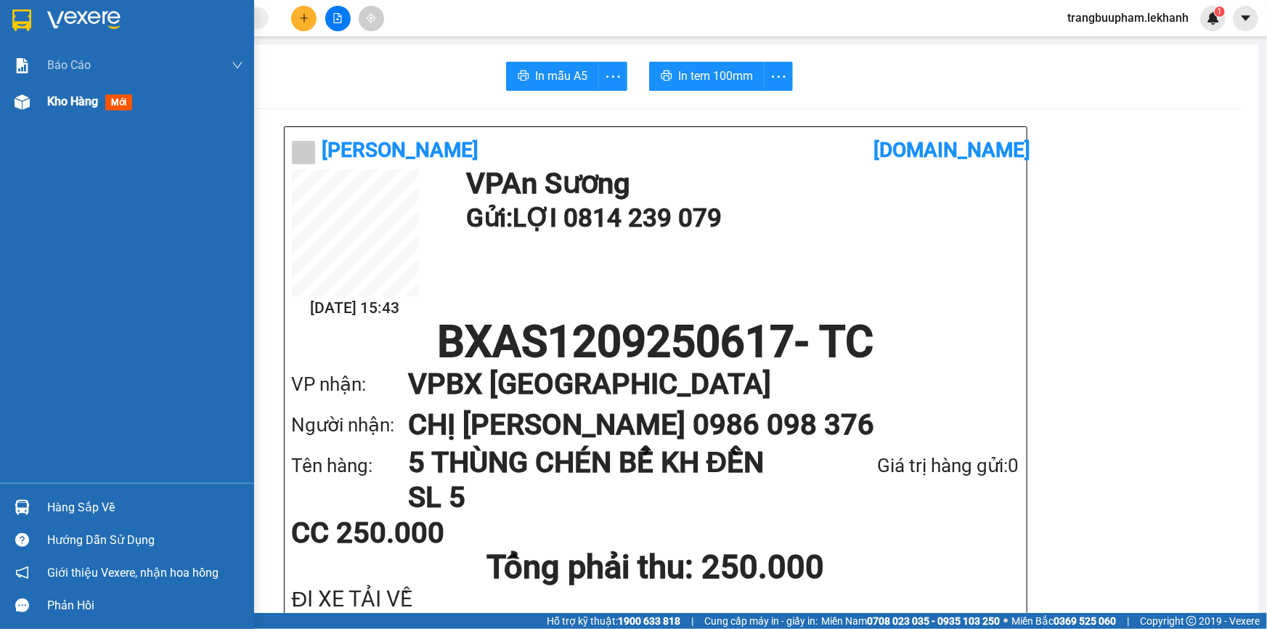
click at [46, 103] on div "Kho hàng mới" at bounding box center [127, 101] width 254 height 36
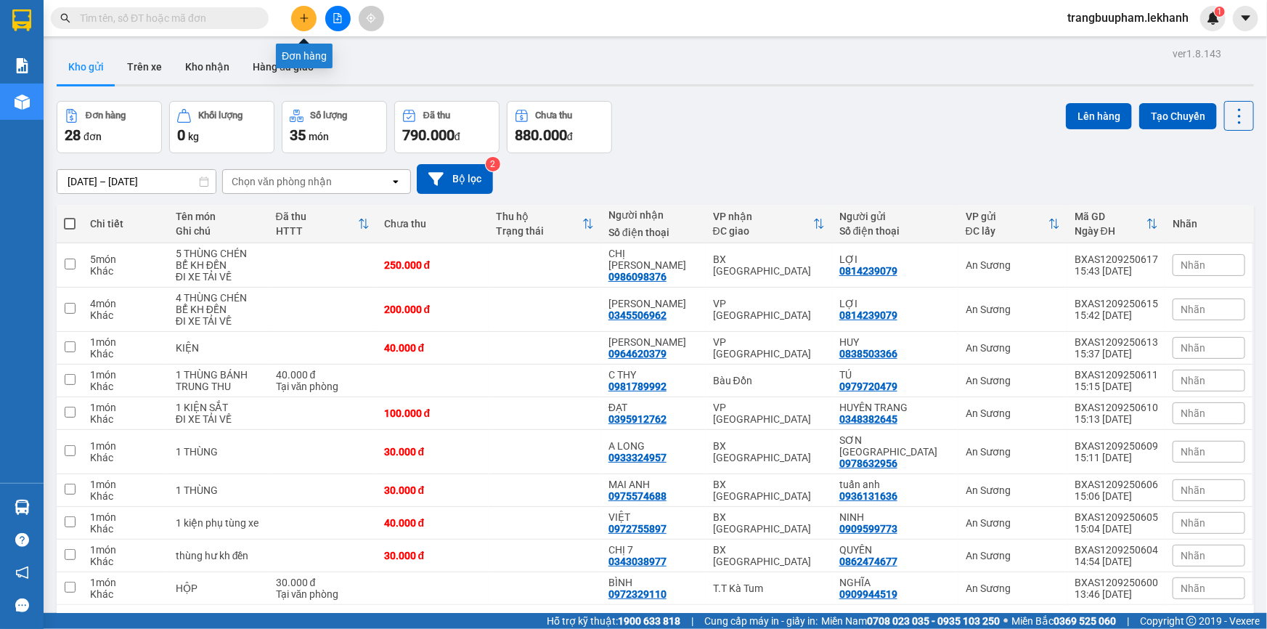
click at [304, 24] on button at bounding box center [303, 18] width 25 height 25
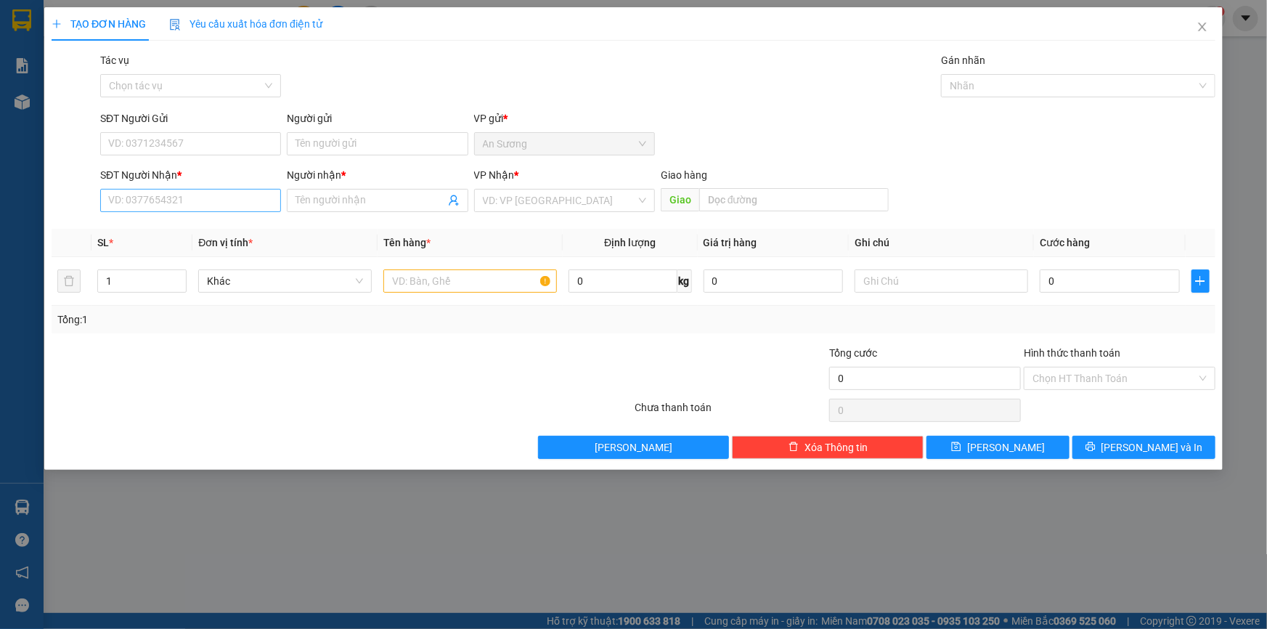
drag, startPoint x: 181, startPoint y: 211, endPoint x: 179, endPoint y: 200, distance: 11.1
click at [181, 210] on div "SĐT Người Nhận * VD: 0377654321" at bounding box center [190, 192] width 181 height 51
click at [193, 202] on input "SĐT Người Nhận *" at bounding box center [190, 200] width 181 height 23
click at [211, 147] on input "SĐT Người Gửi" at bounding box center [190, 143] width 181 height 23
click at [372, 196] on input "Người nhận *" at bounding box center [369, 200] width 149 height 16
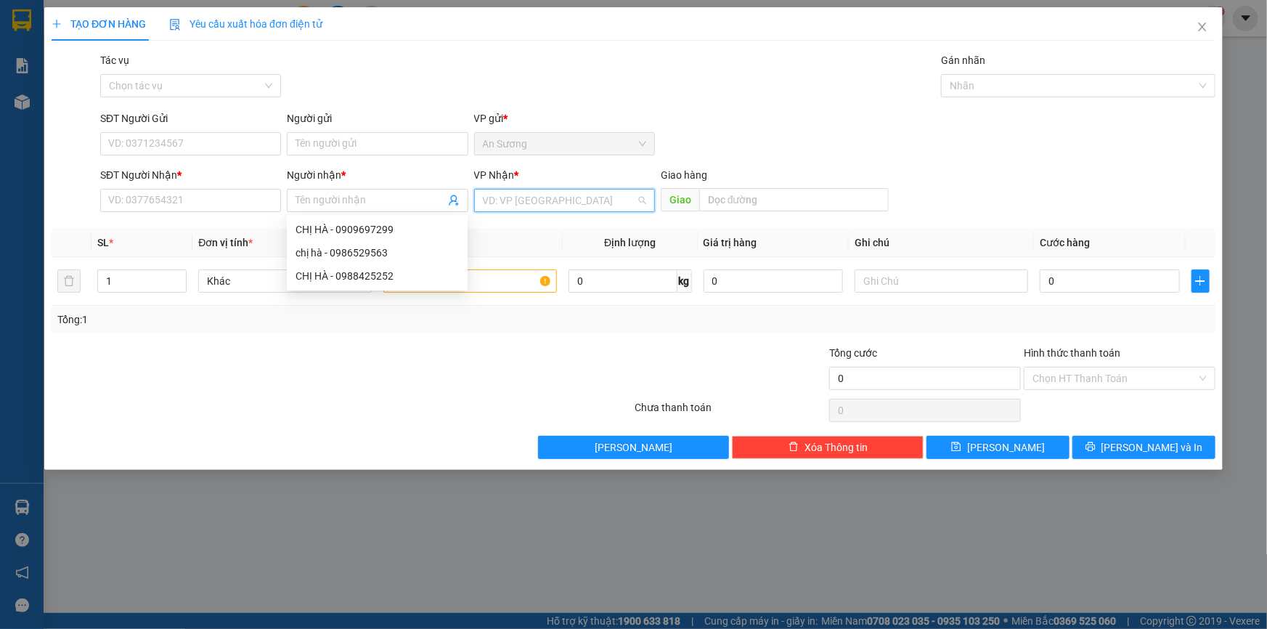
click at [544, 196] on input "search" at bounding box center [559, 200] width 153 height 22
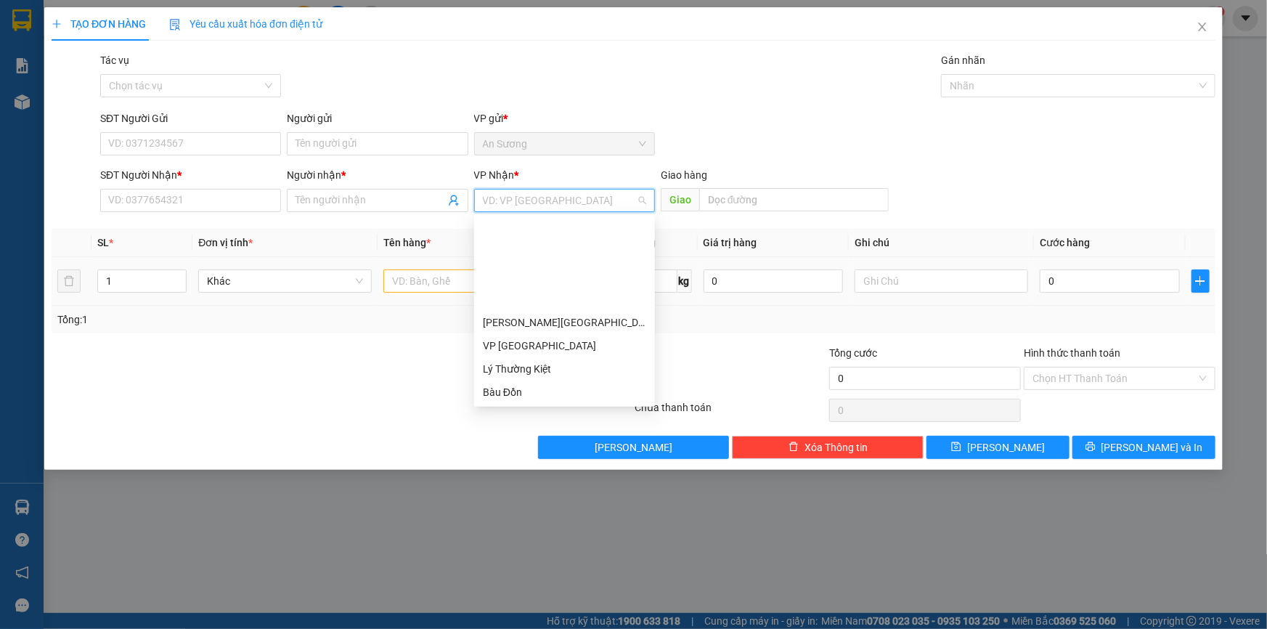
drag, startPoint x: 539, startPoint y: 303, endPoint x: 848, endPoint y: 293, distance: 310.1
click at [539, 407] on div "T.T Kà Tum" at bounding box center [564, 415] width 163 height 16
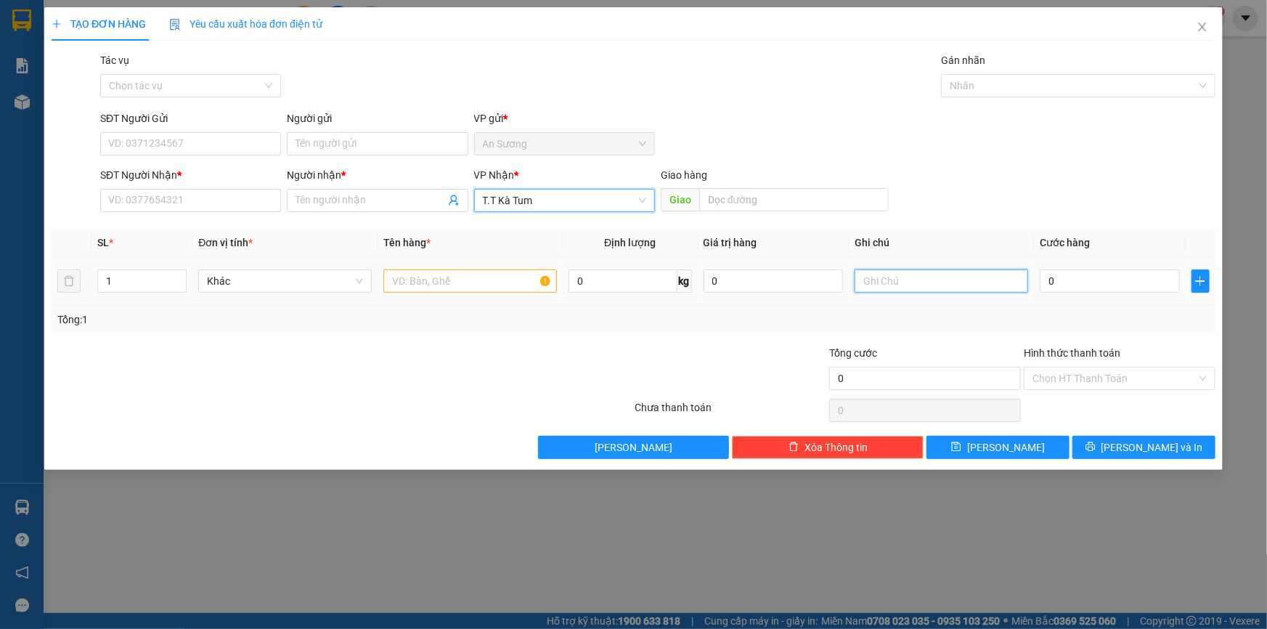
click at [901, 282] on input "text" at bounding box center [940, 280] width 173 height 23
click at [228, 214] on div "SĐT Người Nhận * VD: 0377654321" at bounding box center [190, 192] width 181 height 51
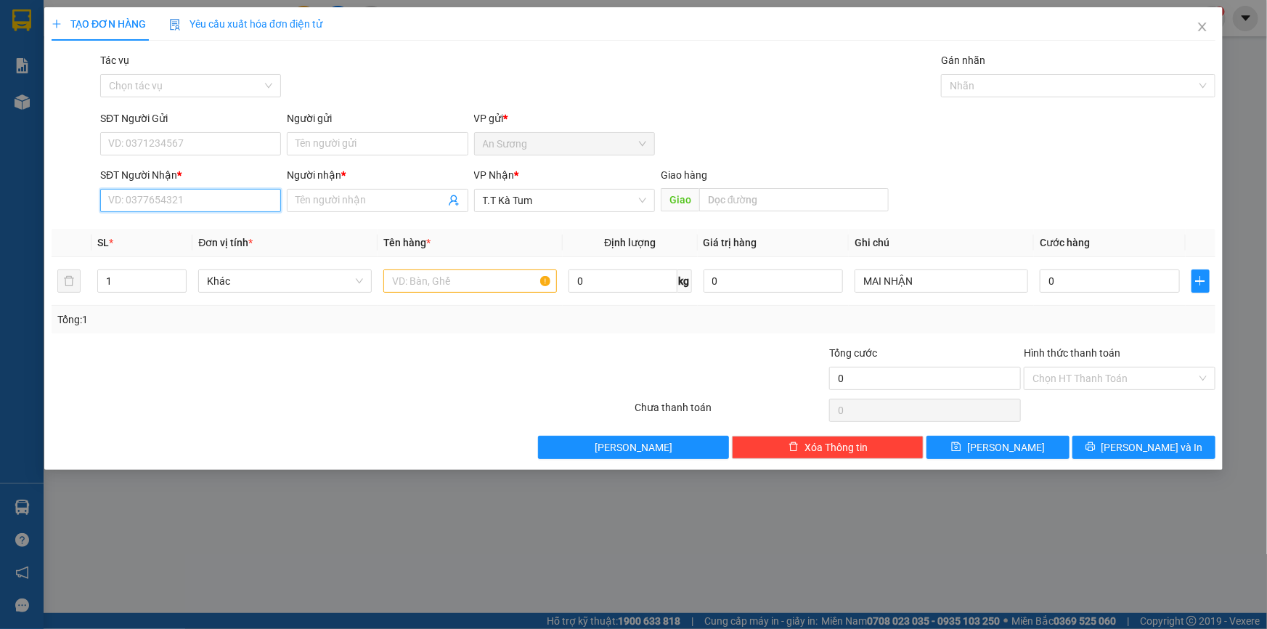
click at [229, 197] on input "SĐT Người Nhận *" at bounding box center [190, 200] width 181 height 23
click at [305, 196] on input "Người nhận *" at bounding box center [369, 200] width 149 height 16
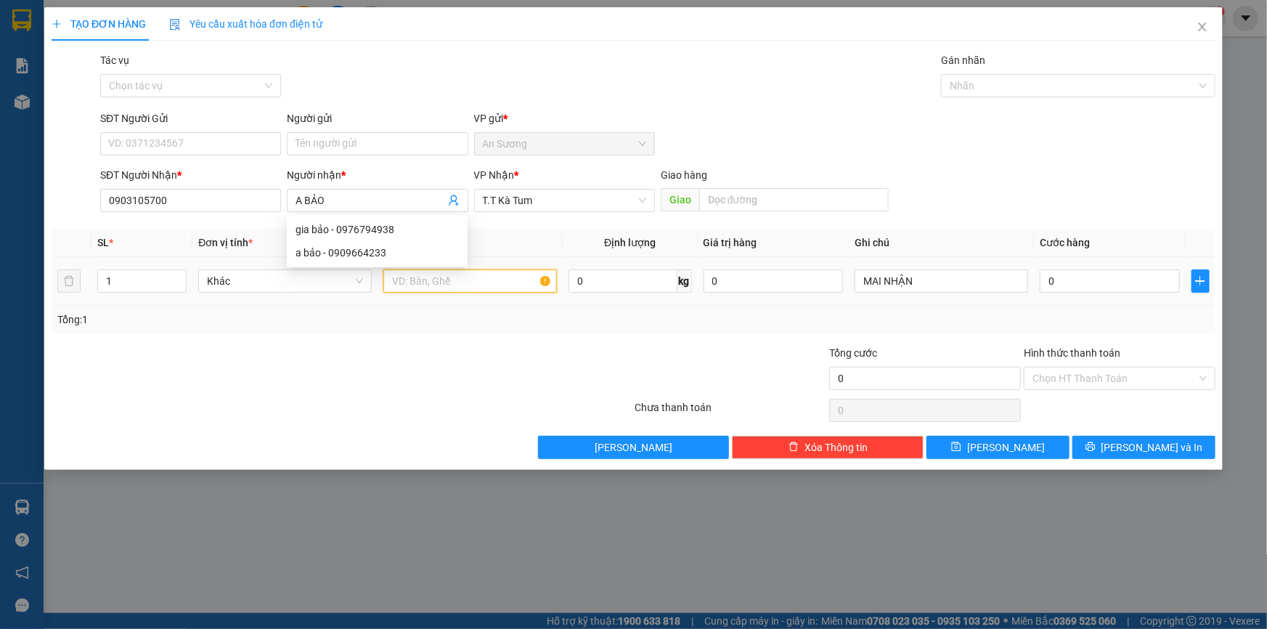
click at [479, 278] on input "text" at bounding box center [469, 280] width 173 height 23
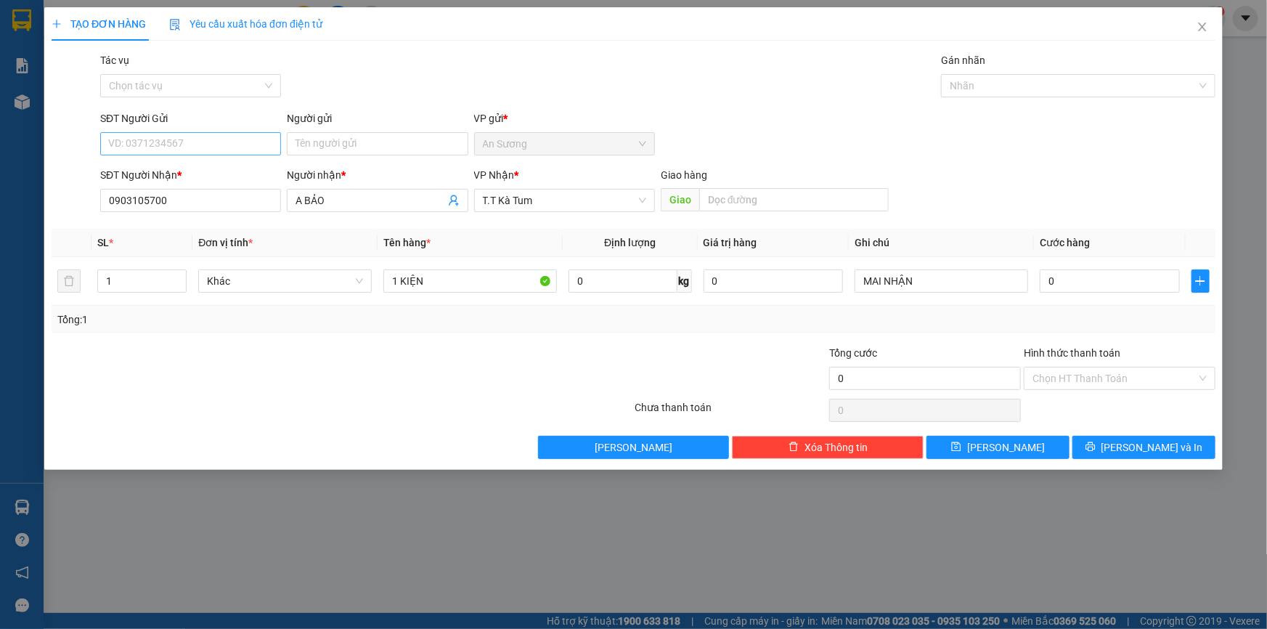
click at [210, 157] on div "SĐT Người Gửi VD: 0371234567" at bounding box center [190, 135] width 181 height 51
click at [210, 154] on input "SĐT Người Gửi" at bounding box center [190, 143] width 181 height 23
drag, startPoint x: 356, startPoint y: 155, endPoint x: 350, endPoint y: 148, distance: 9.2
click at [355, 154] on input "Người gửi" at bounding box center [377, 143] width 181 height 23
click at [348, 147] on input "Người gửi" at bounding box center [377, 143] width 181 height 23
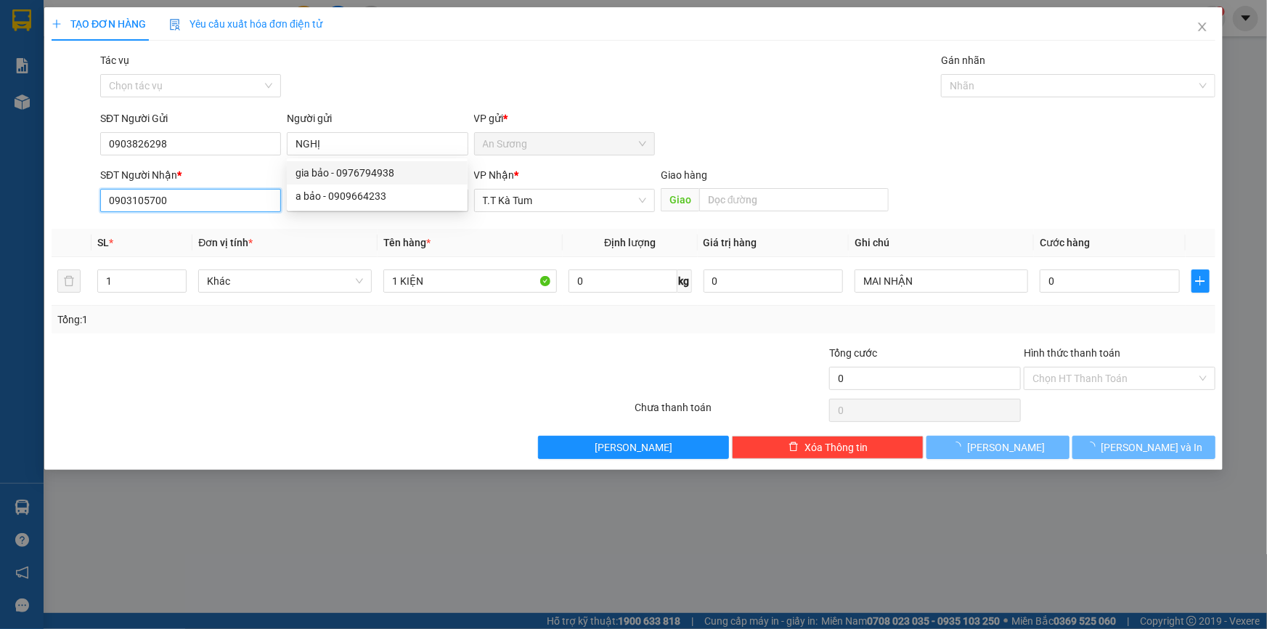
click at [213, 195] on input "0903105700" at bounding box center [190, 200] width 181 height 23
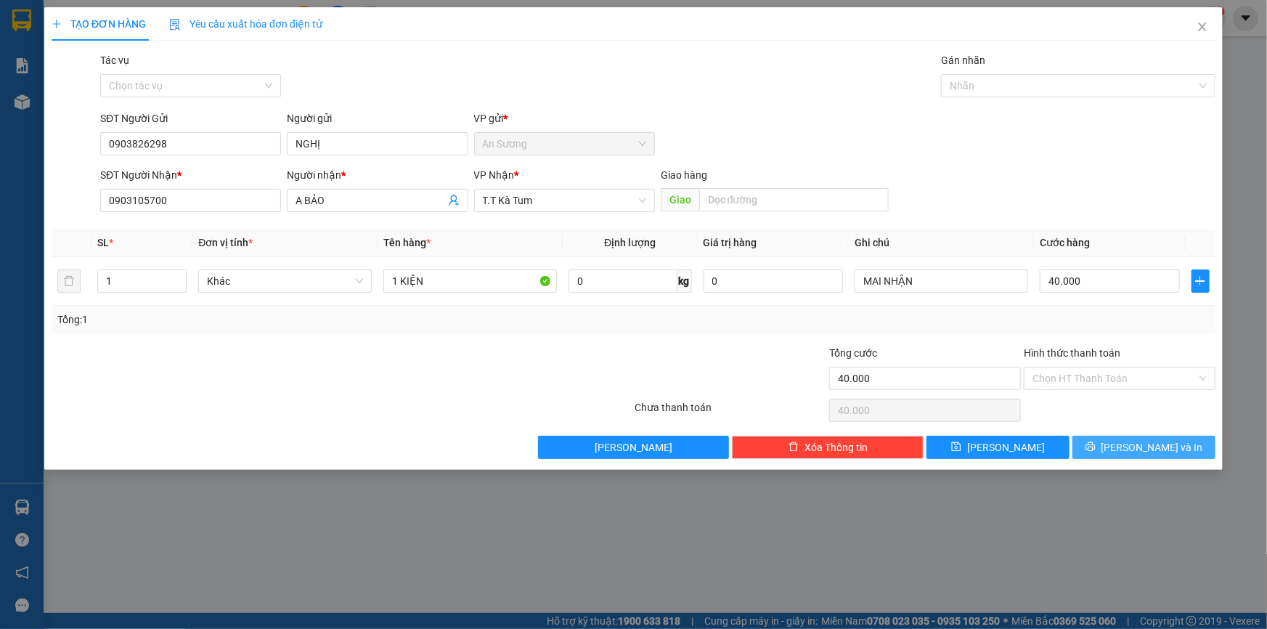
click at [1095, 449] on icon "printer" at bounding box center [1090, 446] width 10 height 10
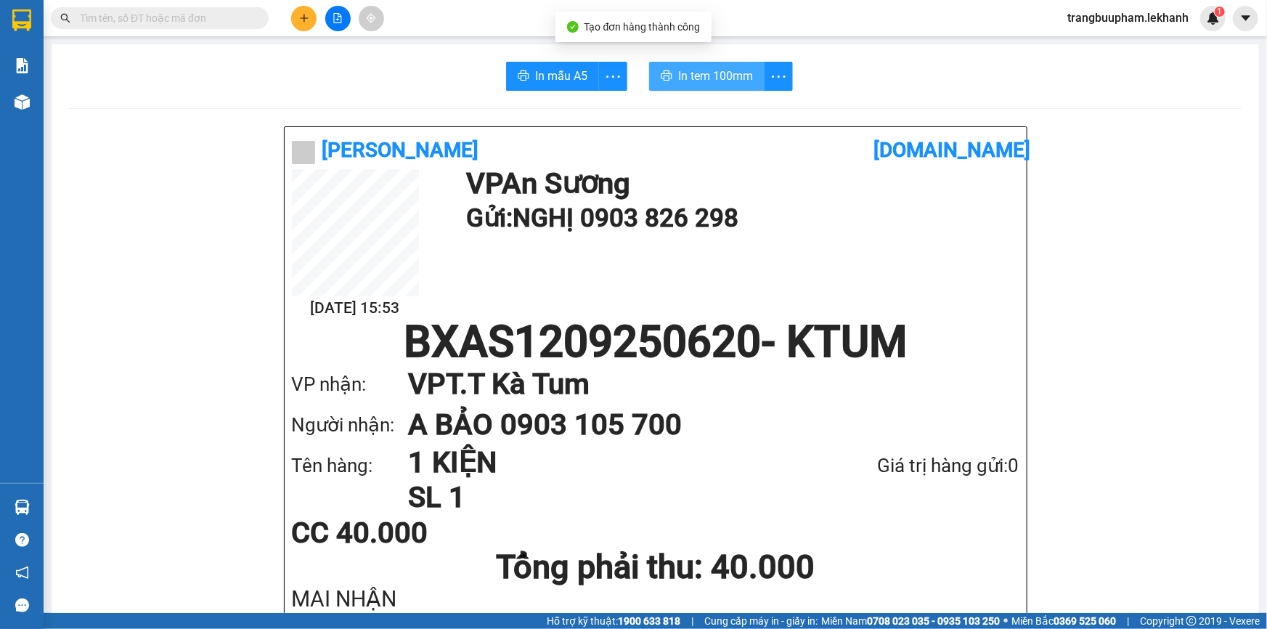
click at [700, 68] on span "In tem 100mm" at bounding box center [715, 76] width 75 height 18
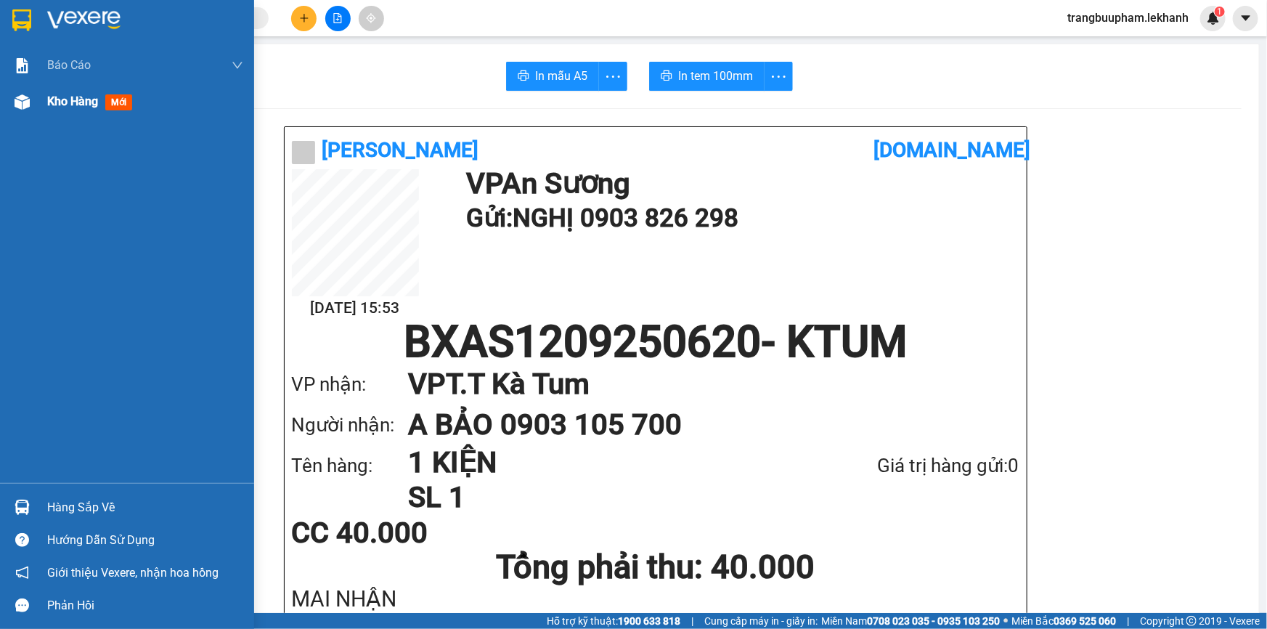
click at [69, 111] on div "Kho hàng mới" at bounding box center [145, 101] width 196 height 36
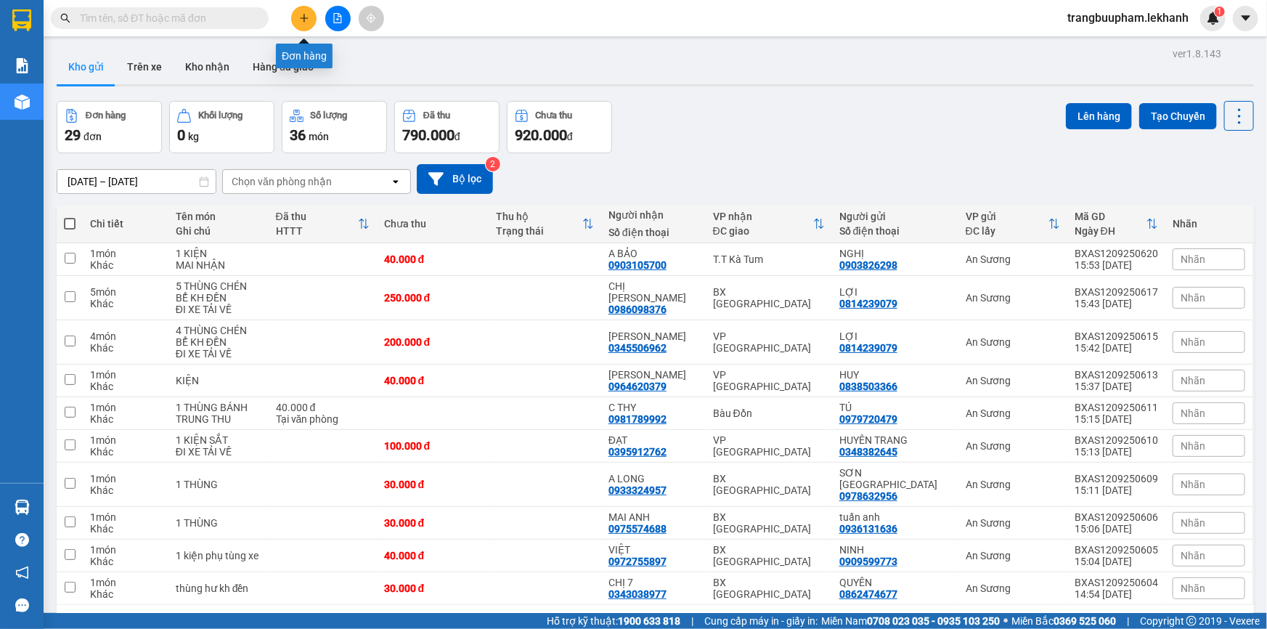
click at [304, 16] on icon "plus" at bounding box center [303, 18] width 1 height 8
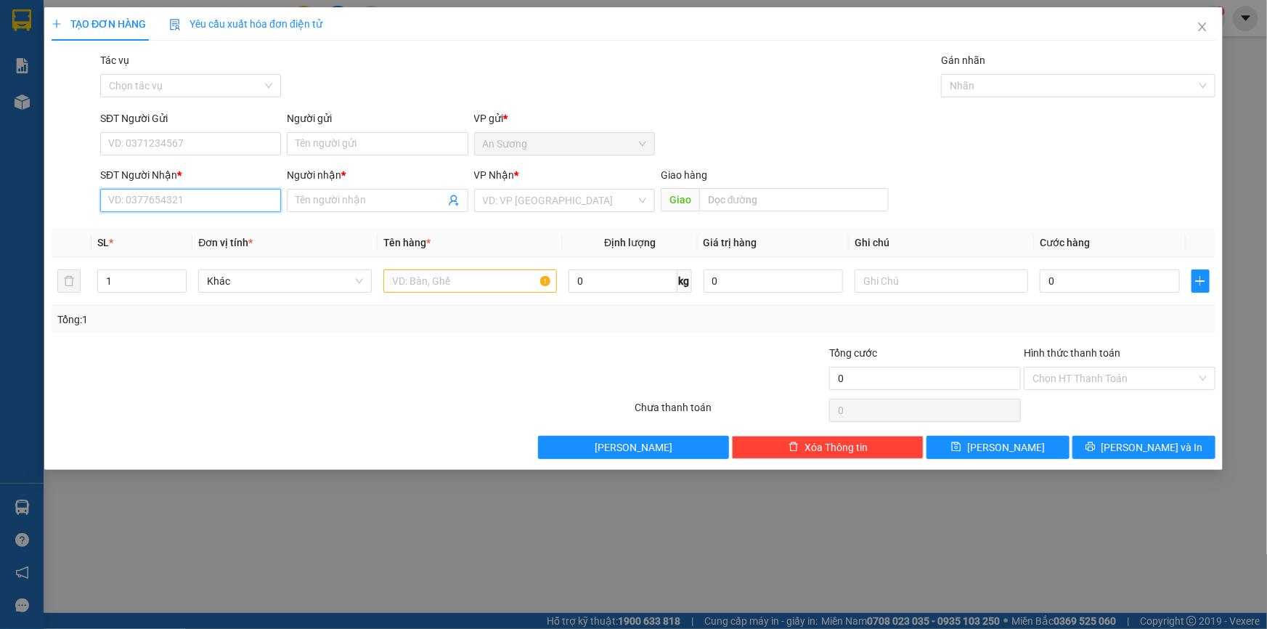
click at [192, 204] on input "SĐT Người Nhận *" at bounding box center [190, 200] width 181 height 23
click at [190, 250] on div "0985975179 - TRIỀU" at bounding box center [190, 253] width 163 height 16
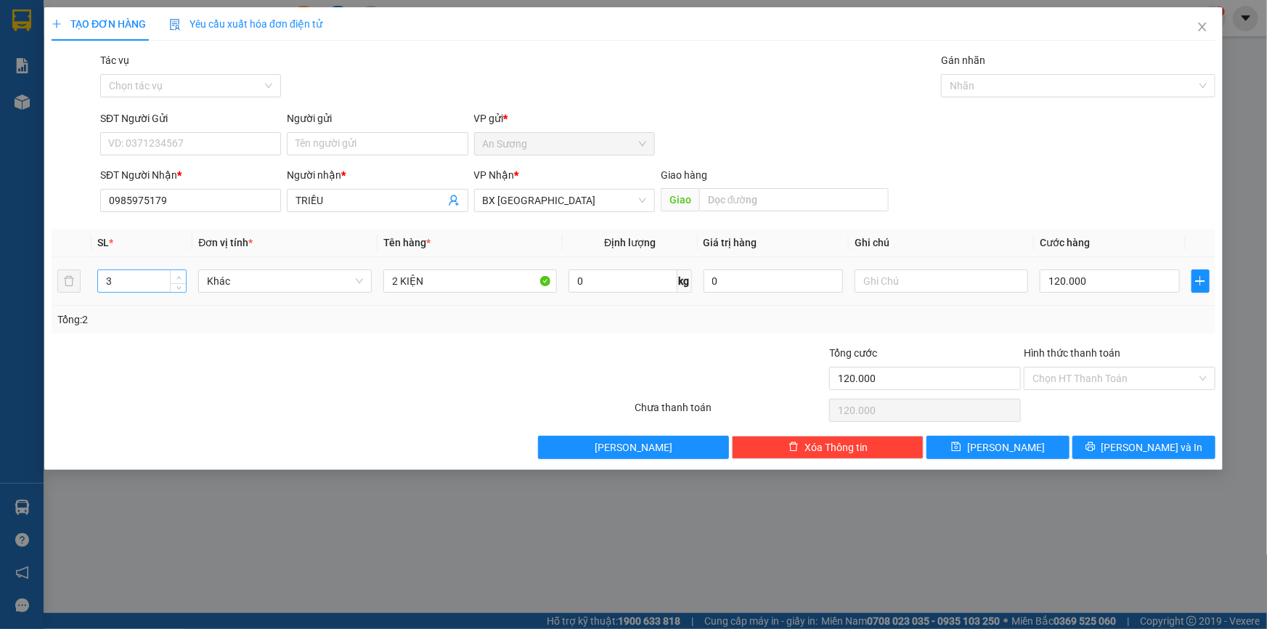
click at [182, 275] on span "up" at bounding box center [178, 277] width 9 height 9
drag, startPoint x: 401, startPoint y: 279, endPoint x: 383, endPoint y: 279, distance: 18.1
click at [383, 279] on input "2 KIỆN" at bounding box center [469, 280] width 173 height 23
click at [1089, 269] on input "120.000" at bounding box center [1109, 280] width 140 height 23
click at [1093, 278] on input "120.000" at bounding box center [1109, 280] width 140 height 23
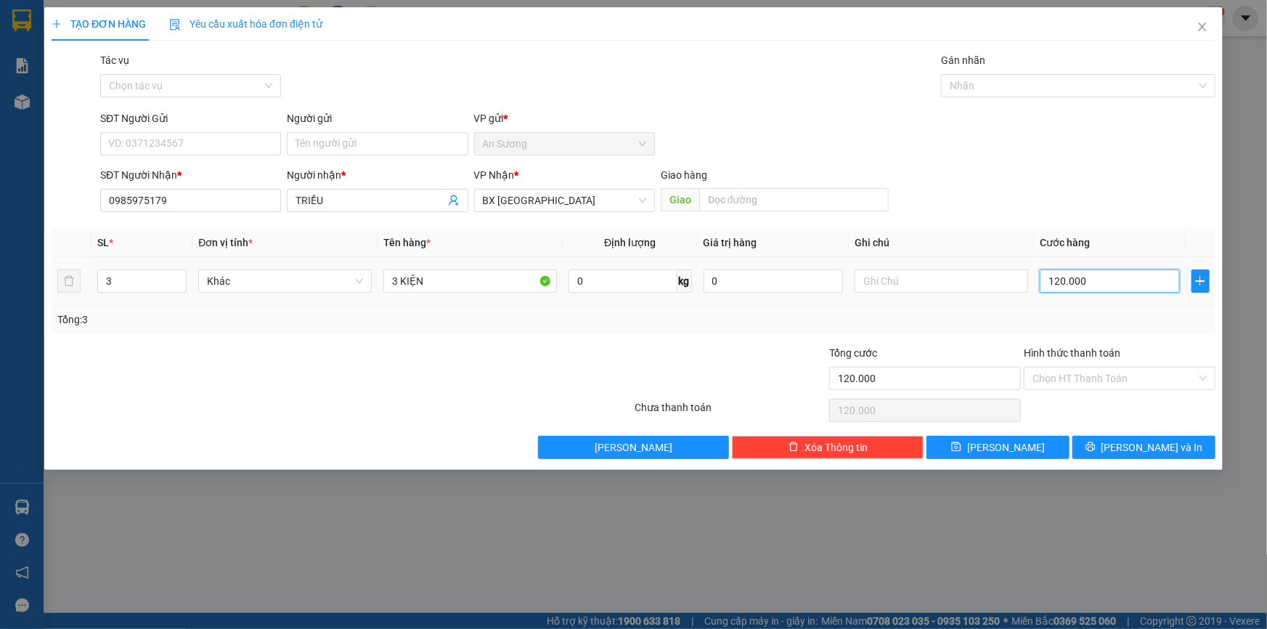
click at [1089, 279] on input "120.000" at bounding box center [1109, 280] width 140 height 23
drag, startPoint x: 1089, startPoint y: 280, endPoint x: 1064, endPoint y: 284, distance: 24.9
click at [1064, 284] on input "120.000" at bounding box center [1109, 280] width 140 height 23
click at [1089, 383] on input "Hình thức thanh toán" at bounding box center [1114, 378] width 164 height 22
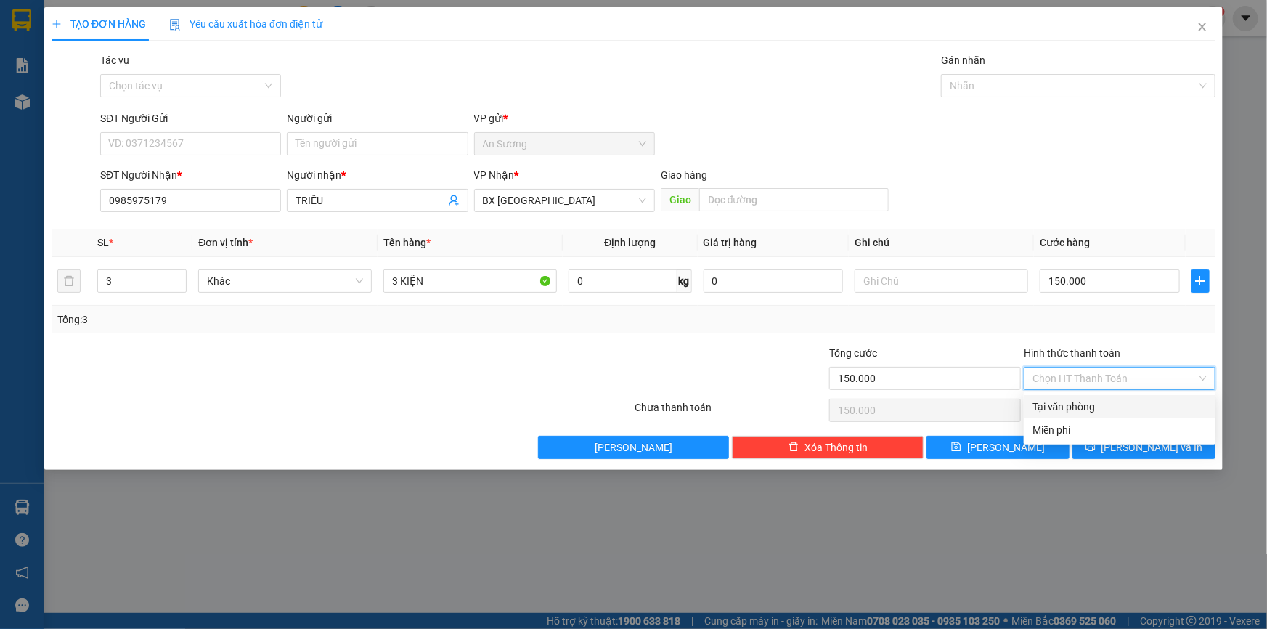
drag, startPoint x: 1096, startPoint y: 406, endPoint x: 1103, endPoint y: 422, distance: 17.5
click at [1097, 412] on div "Tại văn phòng" at bounding box center [1119, 406] width 174 height 16
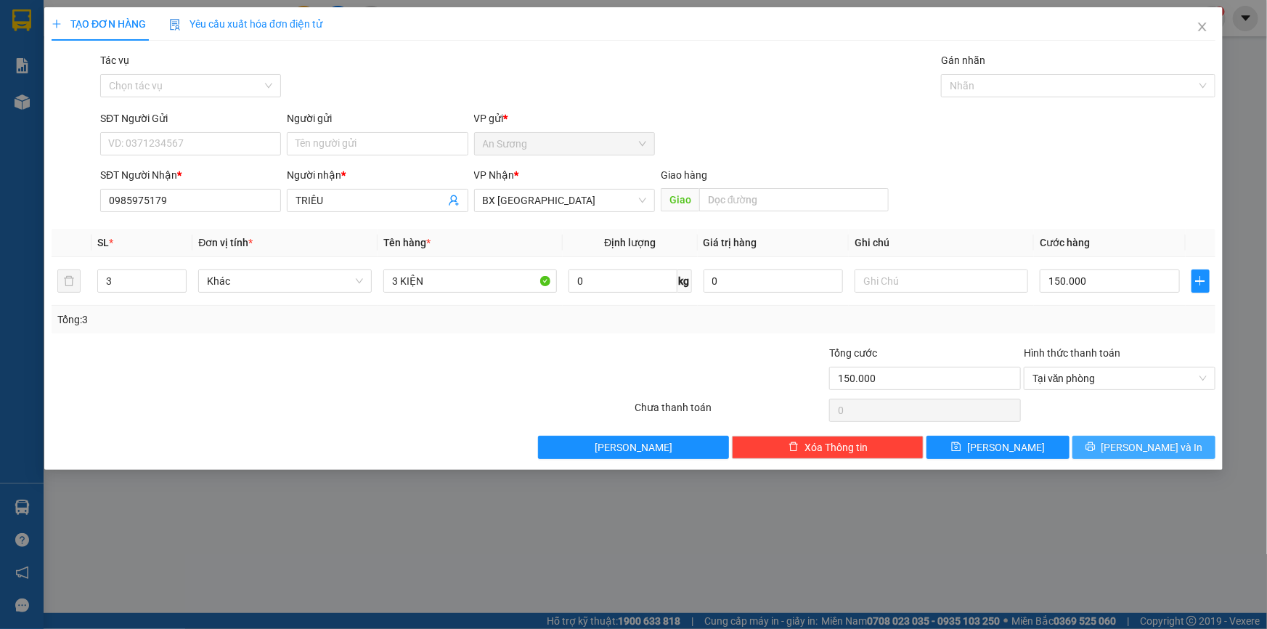
click at [1095, 443] on icon "printer" at bounding box center [1089, 446] width 9 height 9
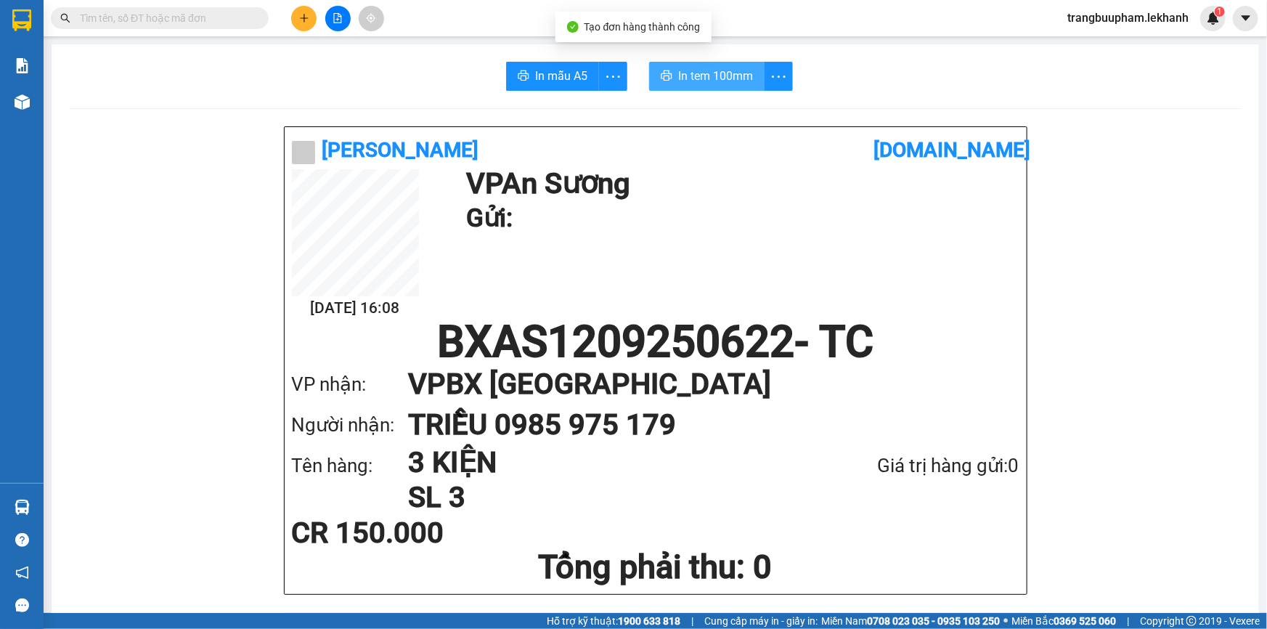
click at [701, 74] on span "In tem 100mm" at bounding box center [715, 76] width 75 height 18
click at [295, 22] on button at bounding box center [303, 18] width 25 height 25
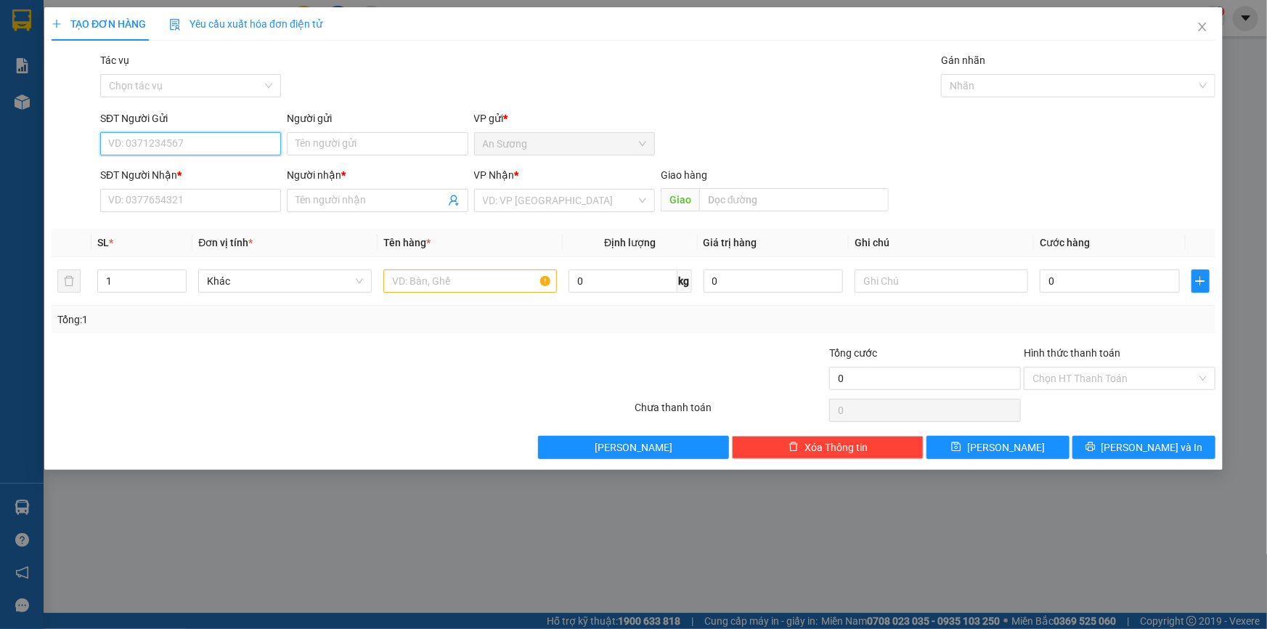
click at [195, 146] on input "SĐT Người Gửi" at bounding box center [190, 143] width 181 height 23
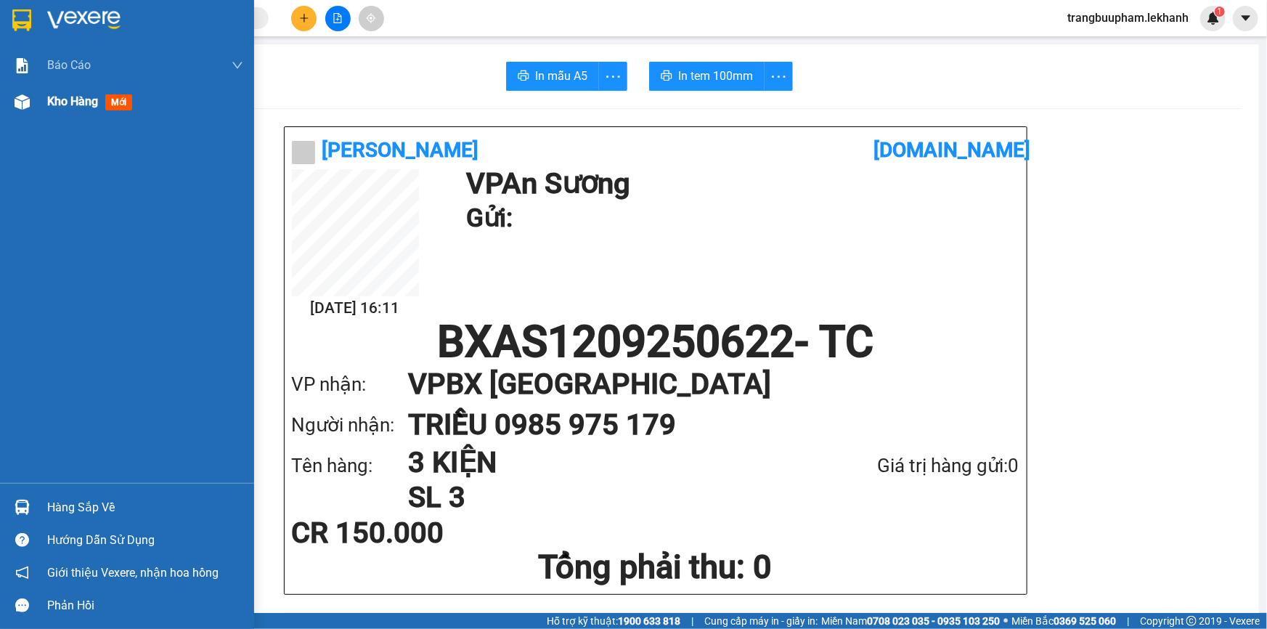
click at [64, 97] on span "Kho hàng" at bounding box center [72, 101] width 51 height 14
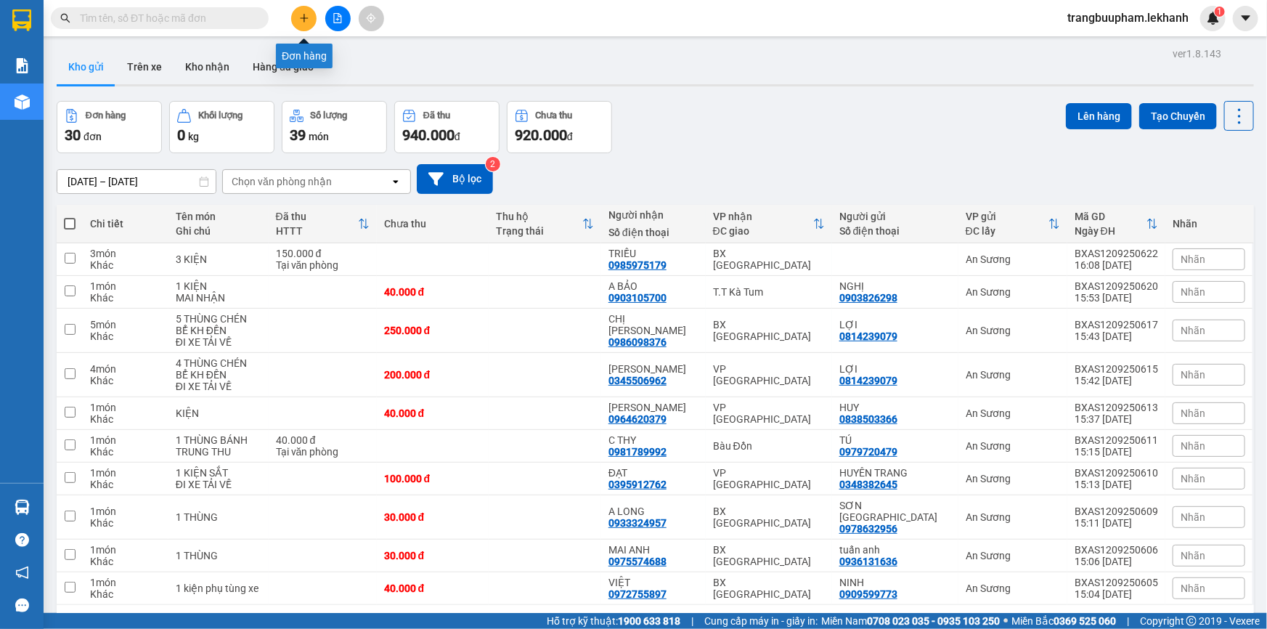
click at [303, 15] on icon "plus" at bounding box center [304, 18] width 10 height 10
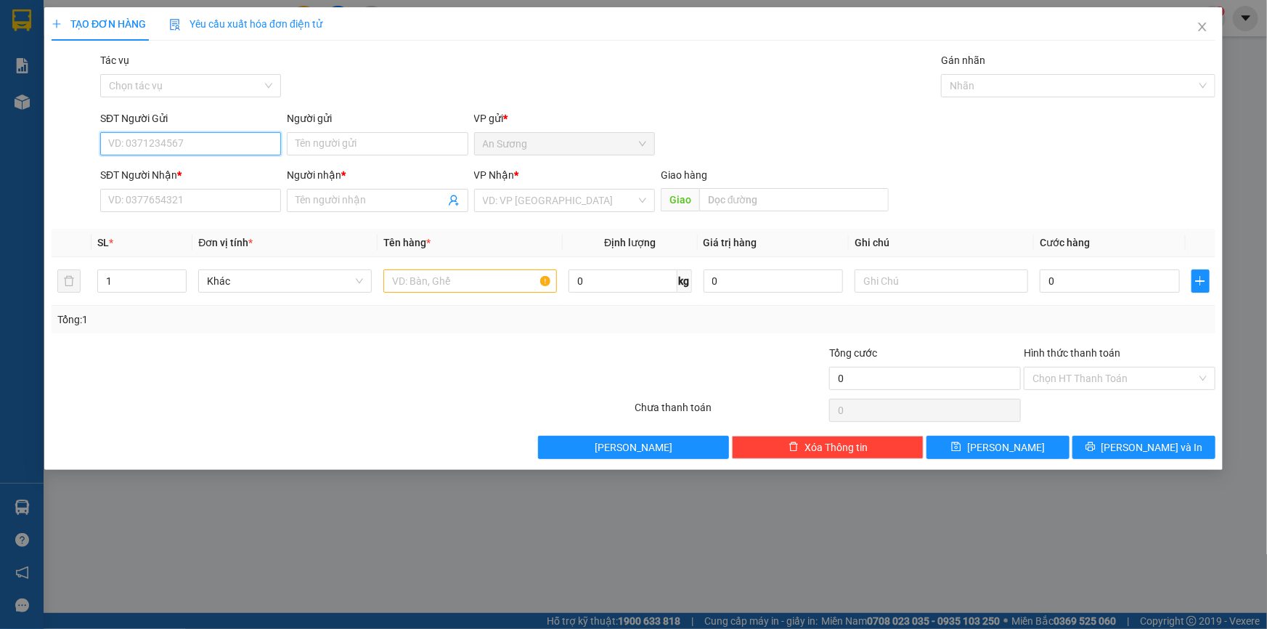
click at [161, 147] on input "SĐT Người Gửi" at bounding box center [190, 143] width 181 height 23
click at [348, 145] on input "Người gửi" at bounding box center [377, 143] width 181 height 23
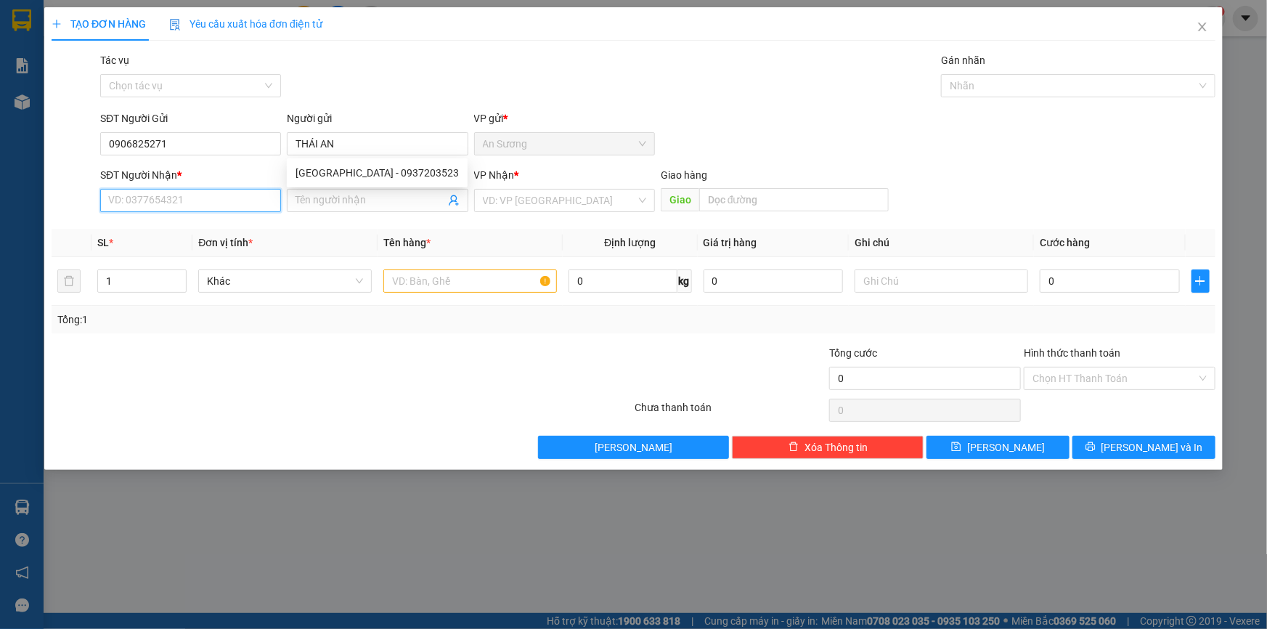
click at [220, 203] on input "SĐT Người Nhận *" at bounding box center [190, 200] width 181 height 23
click at [342, 205] on input "Người nhận *" at bounding box center [369, 200] width 149 height 16
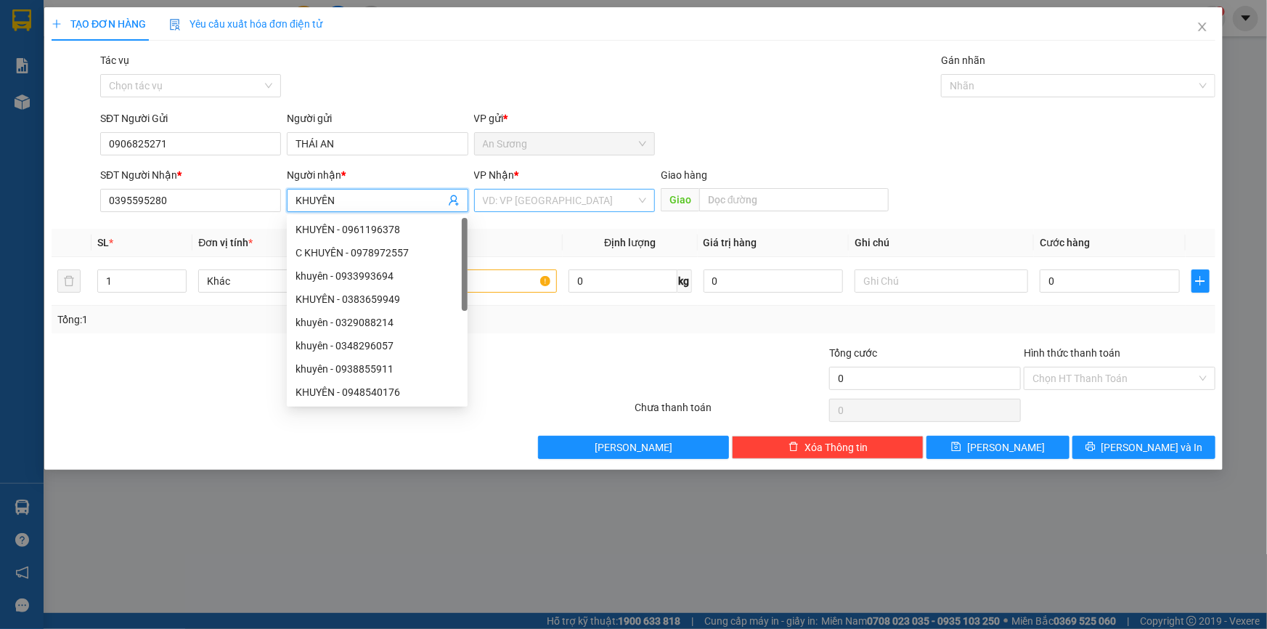
click at [562, 205] on input "search" at bounding box center [559, 200] width 153 height 22
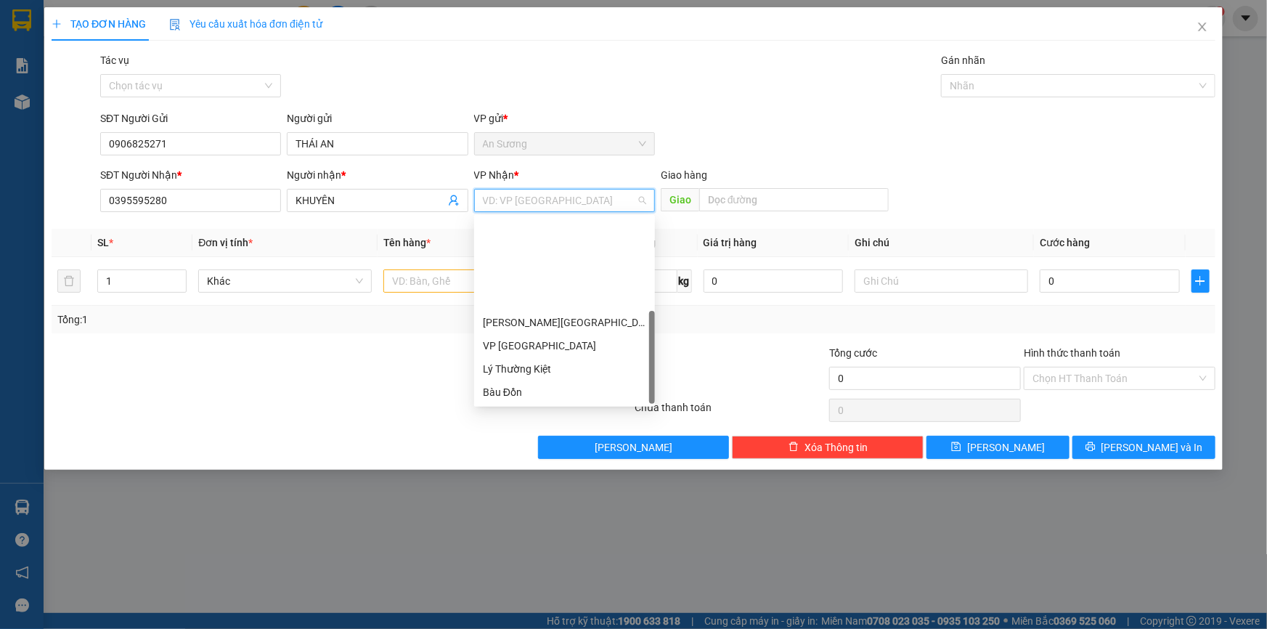
click at [544, 427] on div "VP Bàu Cỏ" at bounding box center [564, 438] width 181 height 23
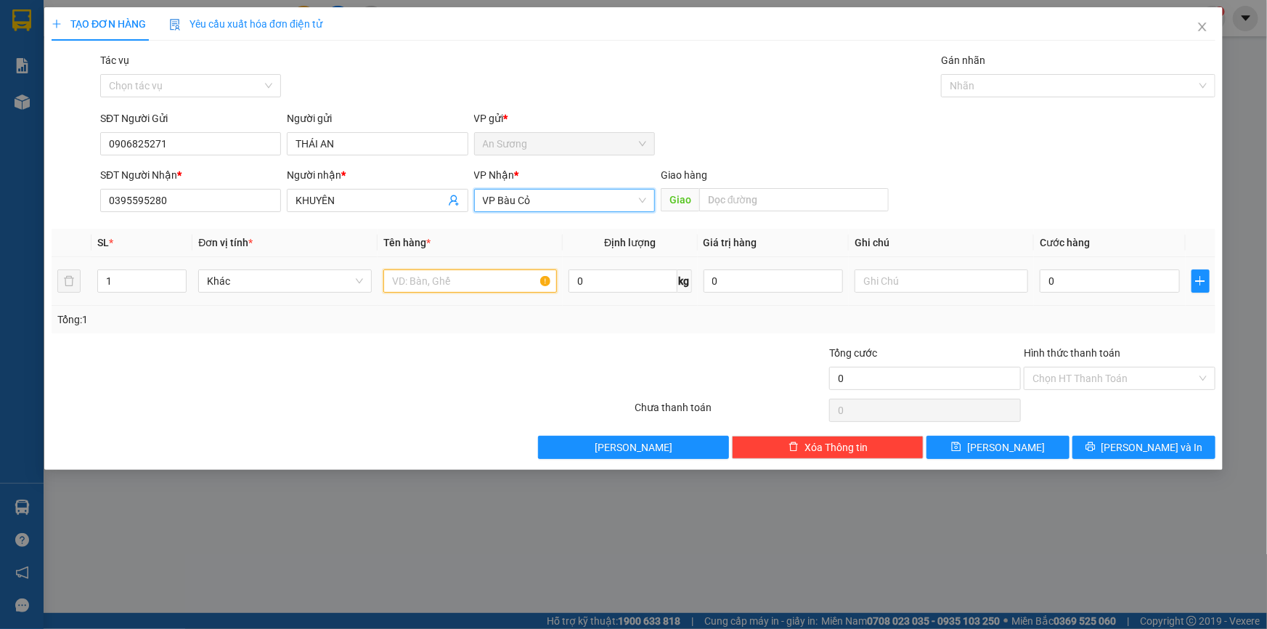
click at [421, 284] on input "text" at bounding box center [469, 280] width 173 height 23
click at [530, 199] on span "VP Bàu Cỏ" at bounding box center [564, 200] width 163 height 22
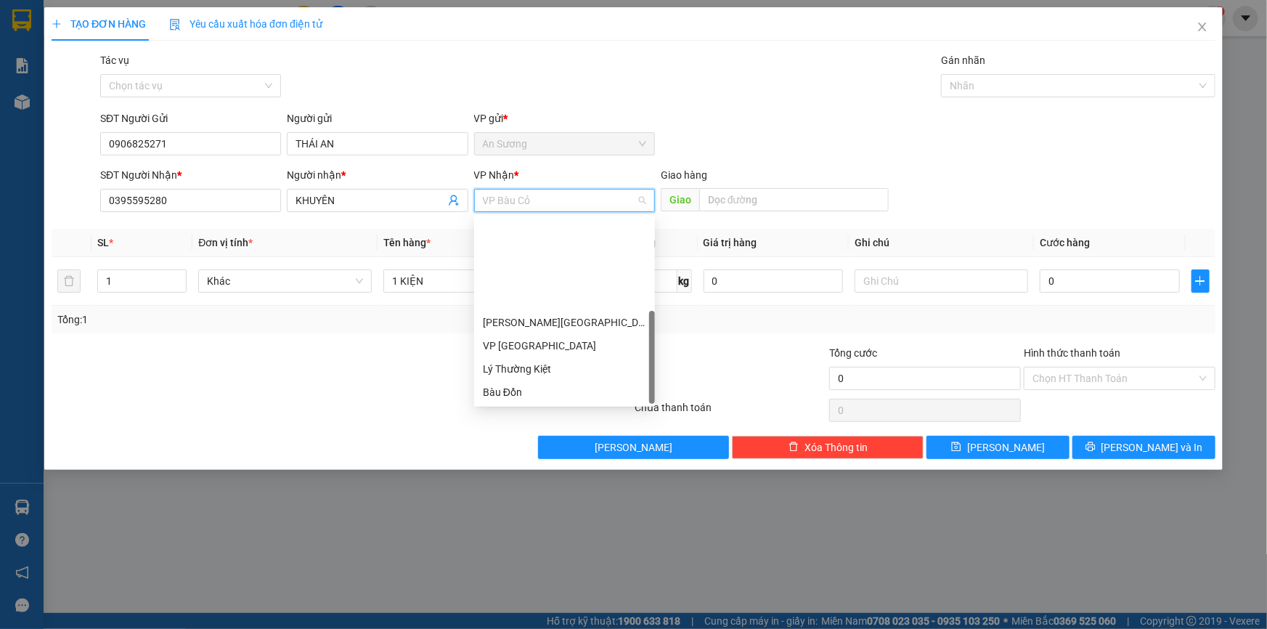
click at [540, 407] on div "T.T Kà Tum" at bounding box center [564, 415] width 163 height 16
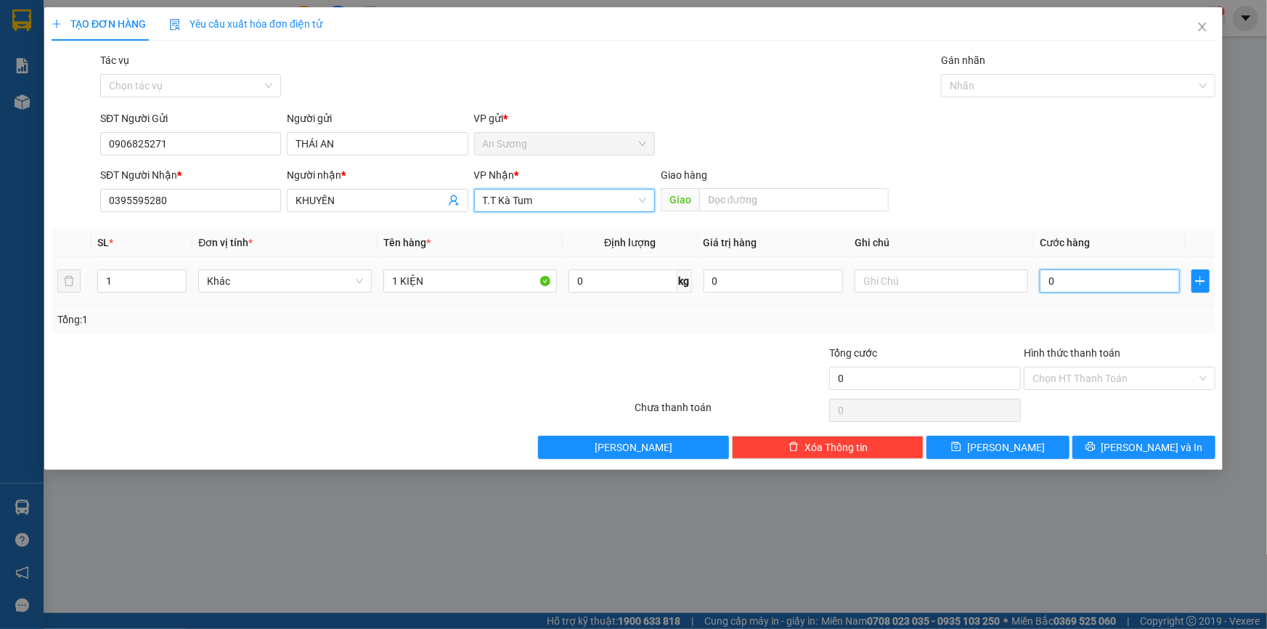
click at [1084, 276] on input "0" at bounding box center [1109, 280] width 140 height 23
click at [1079, 381] on input "Hình thức thanh toán" at bounding box center [1114, 378] width 164 height 22
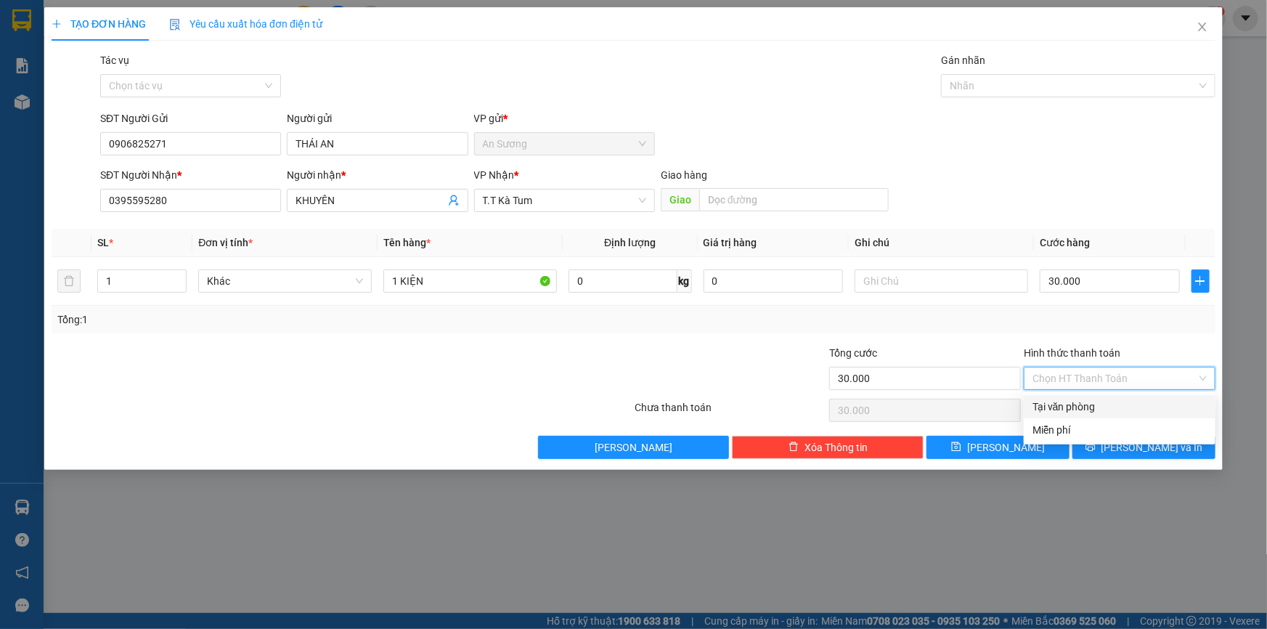
click at [1081, 399] on div "Tại văn phòng" at bounding box center [1119, 406] width 174 height 16
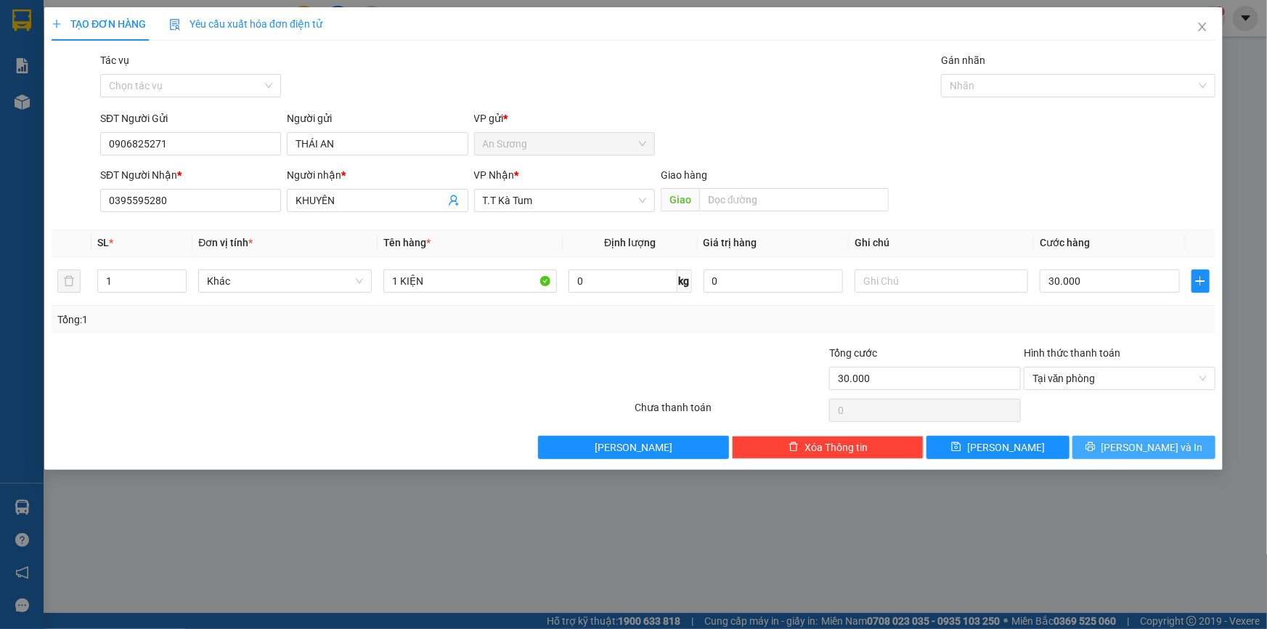
click at [1128, 446] on button "[PERSON_NAME] và In" at bounding box center [1143, 446] width 143 height 23
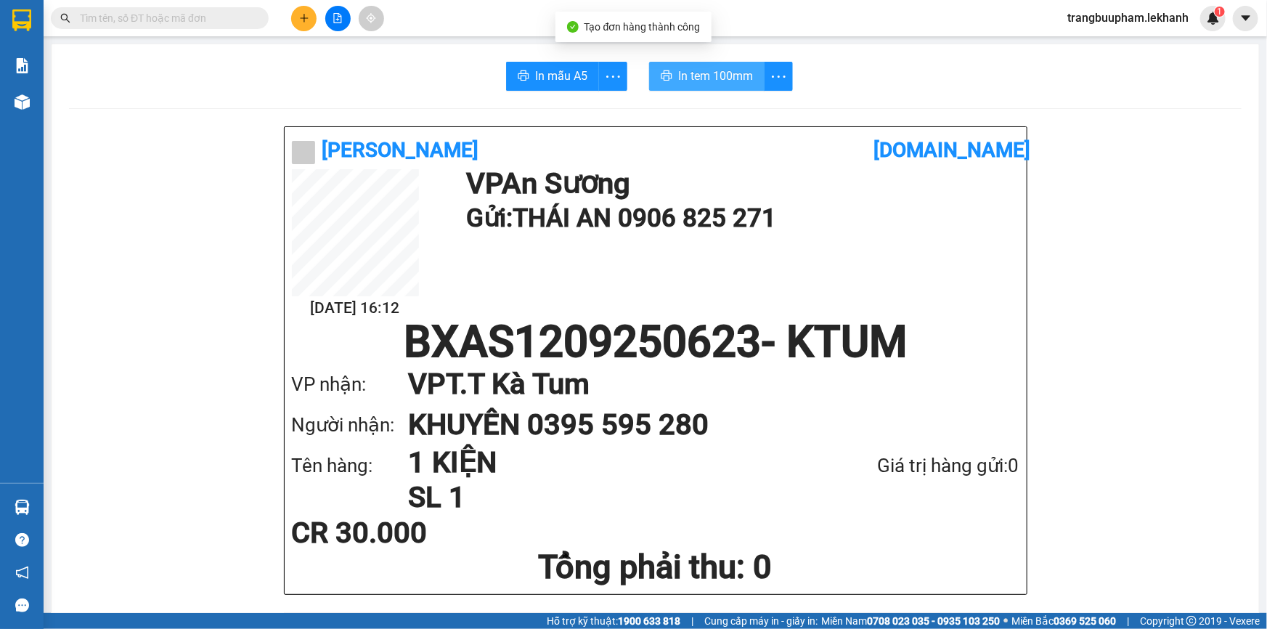
click at [682, 70] on span "In tem 100mm" at bounding box center [715, 76] width 75 height 18
click at [308, 24] on button at bounding box center [303, 18] width 25 height 25
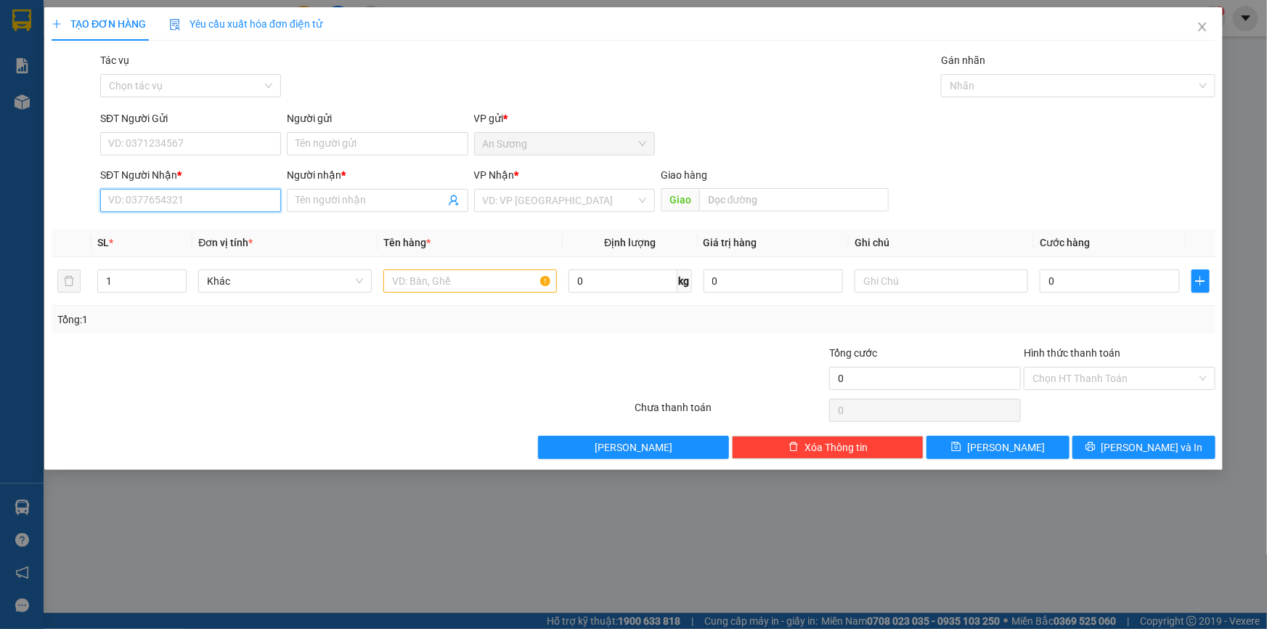
click at [189, 205] on input "SĐT Người Nhận *" at bounding box center [190, 200] width 181 height 23
click at [184, 228] on div "0985975179 - TRIỀU" at bounding box center [190, 229] width 163 height 16
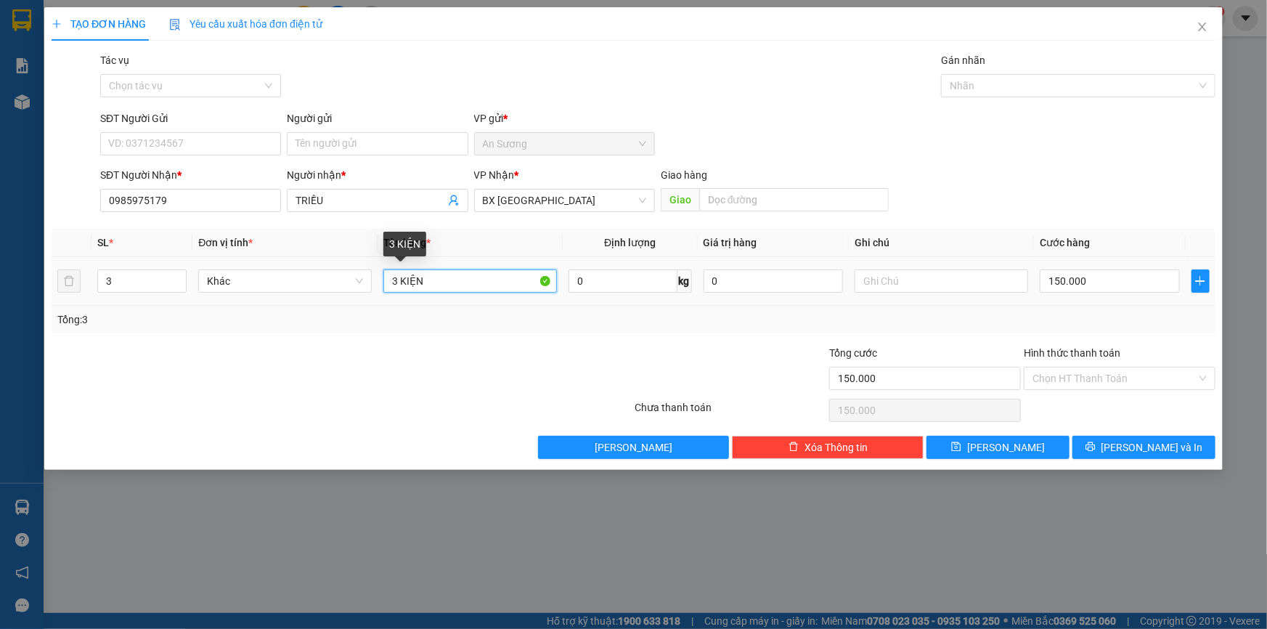
drag, startPoint x: 398, startPoint y: 278, endPoint x: 386, endPoint y: 282, distance: 12.4
click at [388, 283] on input "3 KIỆN" at bounding box center [469, 280] width 173 height 23
drag, startPoint x: 116, startPoint y: 277, endPoint x: 85, endPoint y: 288, distance: 33.3
click at [85, 288] on tr "3 Khác 2 KIỆN 0 kg 0 150.000" at bounding box center [633, 281] width 1163 height 49
drag, startPoint x: 1109, startPoint y: 287, endPoint x: 1108, endPoint y: 277, distance: 11.0
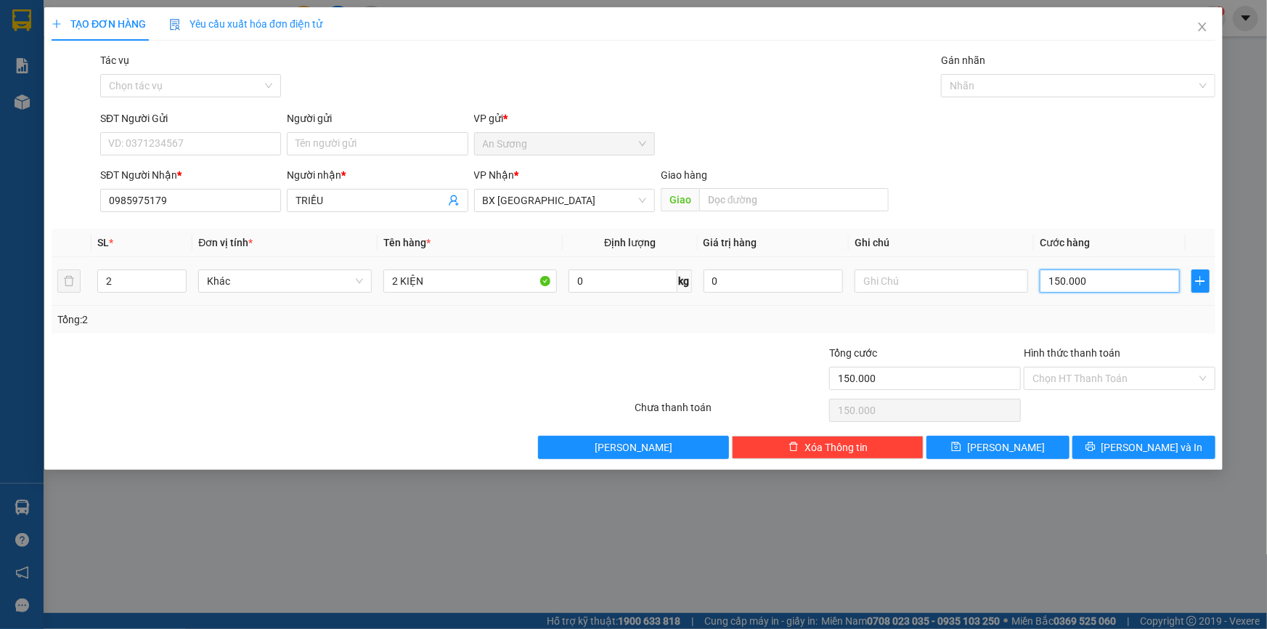
click at [1109, 287] on input "150.000" at bounding box center [1109, 280] width 140 height 23
click at [1113, 375] on input "Hình thức thanh toán" at bounding box center [1114, 378] width 164 height 22
click at [1068, 414] on div "Tại văn phòng" at bounding box center [1119, 406] width 192 height 23
click at [1095, 444] on icon "printer" at bounding box center [1089, 446] width 9 height 9
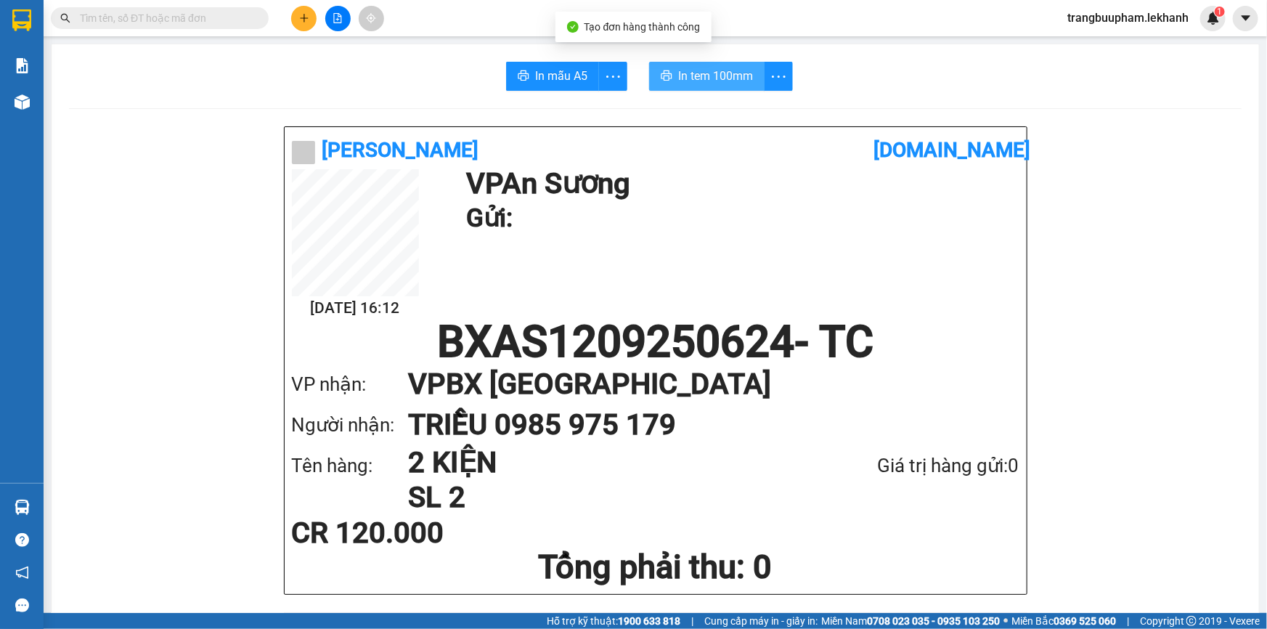
click at [705, 73] on span "In tem 100mm" at bounding box center [715, 76] width 75 height 18
click at [727, 71] on span "In tem 100mm" at bounding box center [715, 76] width 75 height 18
click at [308, 17] on icon "plus" at bounding box center [304, 18] width 10 height 10
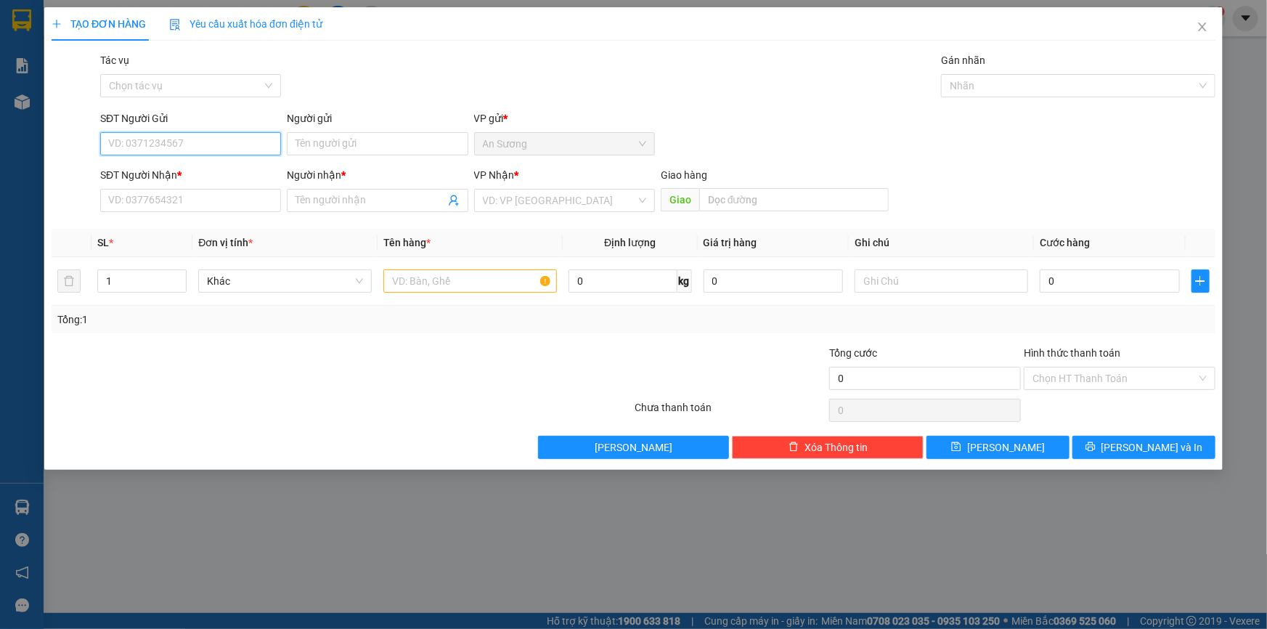
click at [152, 152] on input "SĐT Người Gửi" at bounding box center [190, 143] width 181 height 23
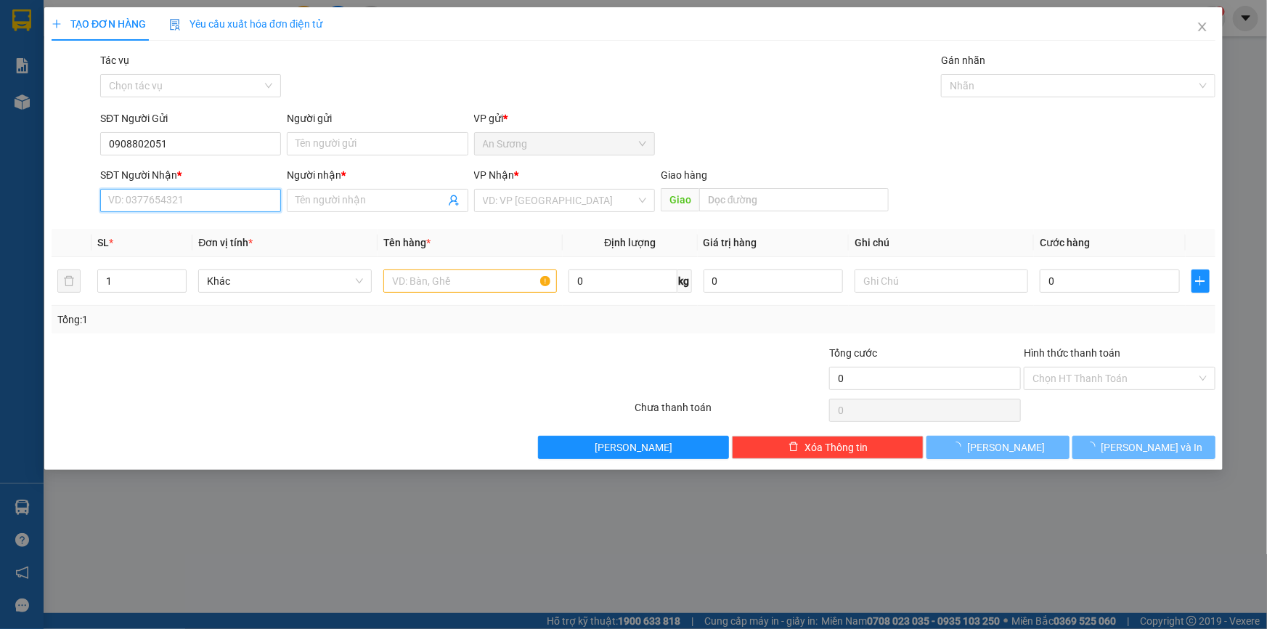
click at [181, 203] on input "SĐT Người Nhận *" at bounding box center [190, 200] width 181 height 23
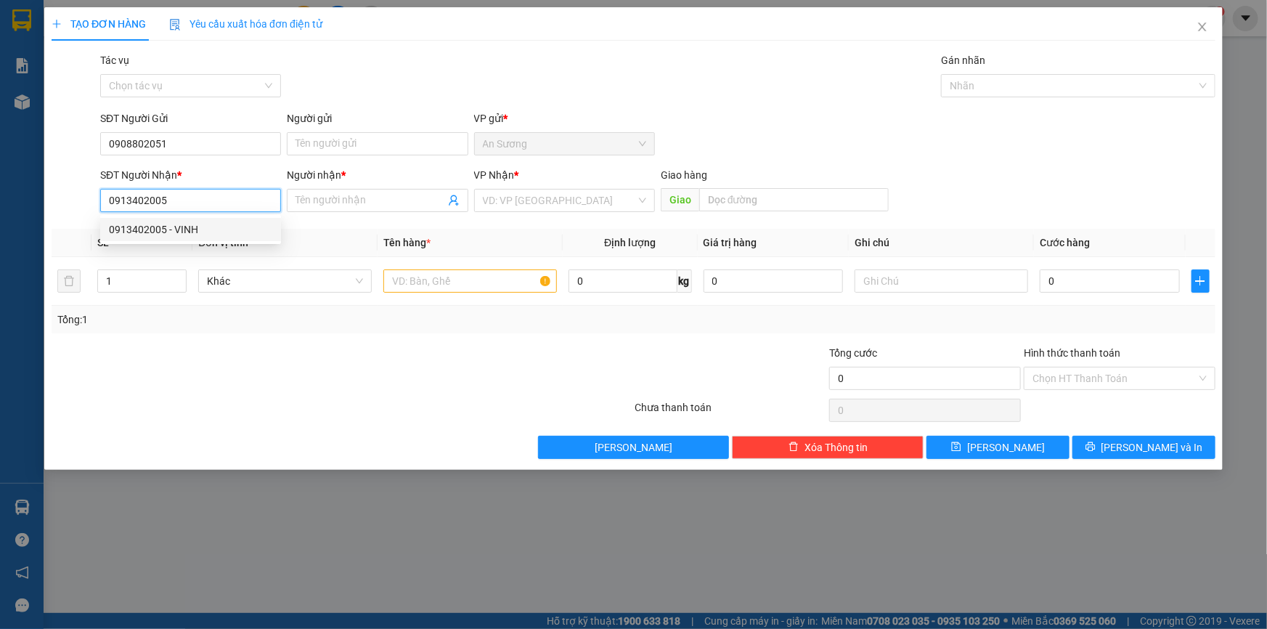
click at [240, 234] on div "0913402005 - VINH" at bounding box center [190, 229] width 163 height 16
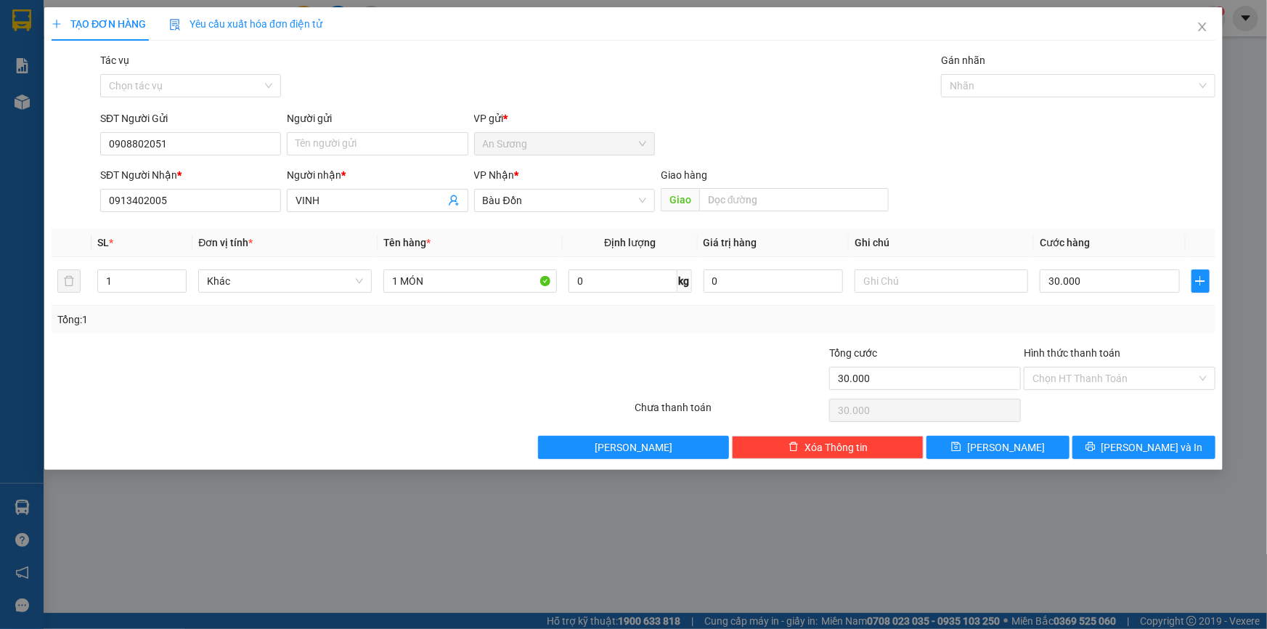
click at [349, 127] on div "Người gửi" at bounding box center [377, 121] width 181 height 22
click at [340, 147] on input "Người gửi" at bounding box center [377, 143] width 181 height 23
click at [1132, 442] on span "[PERSON_NAME] và In" at bounding box center [1152, 447] width 102 height 16
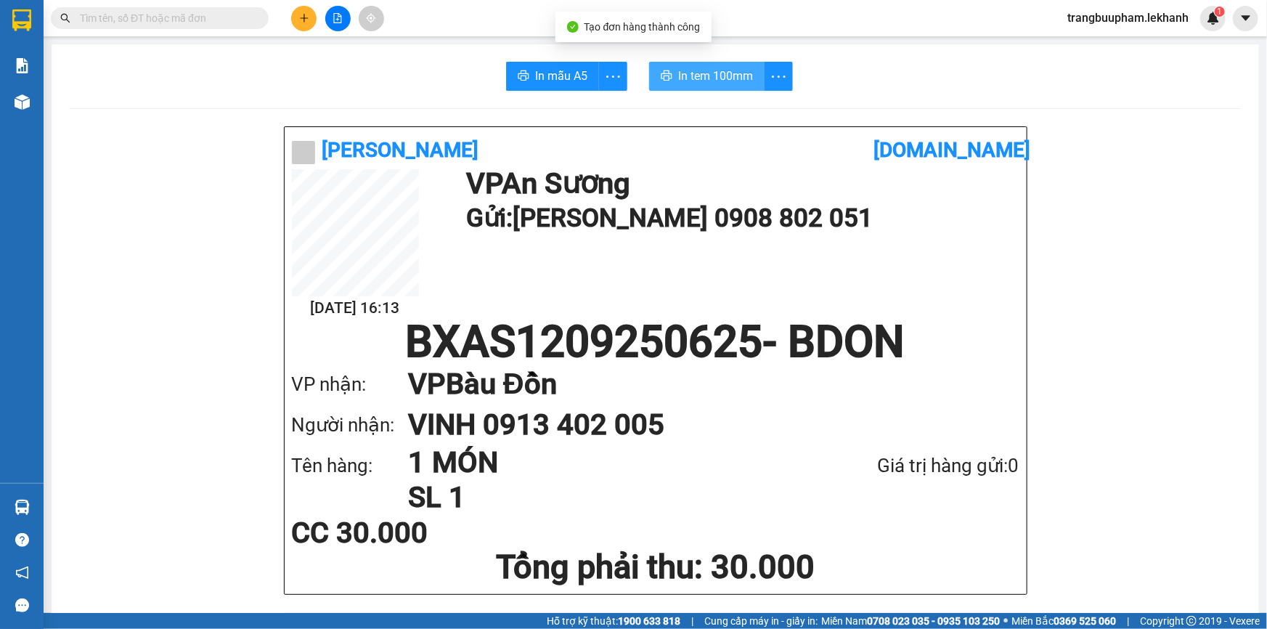
click at [690, 73] on span "In tem 100mm" at bounding box center [715, 76] width 75 height 18
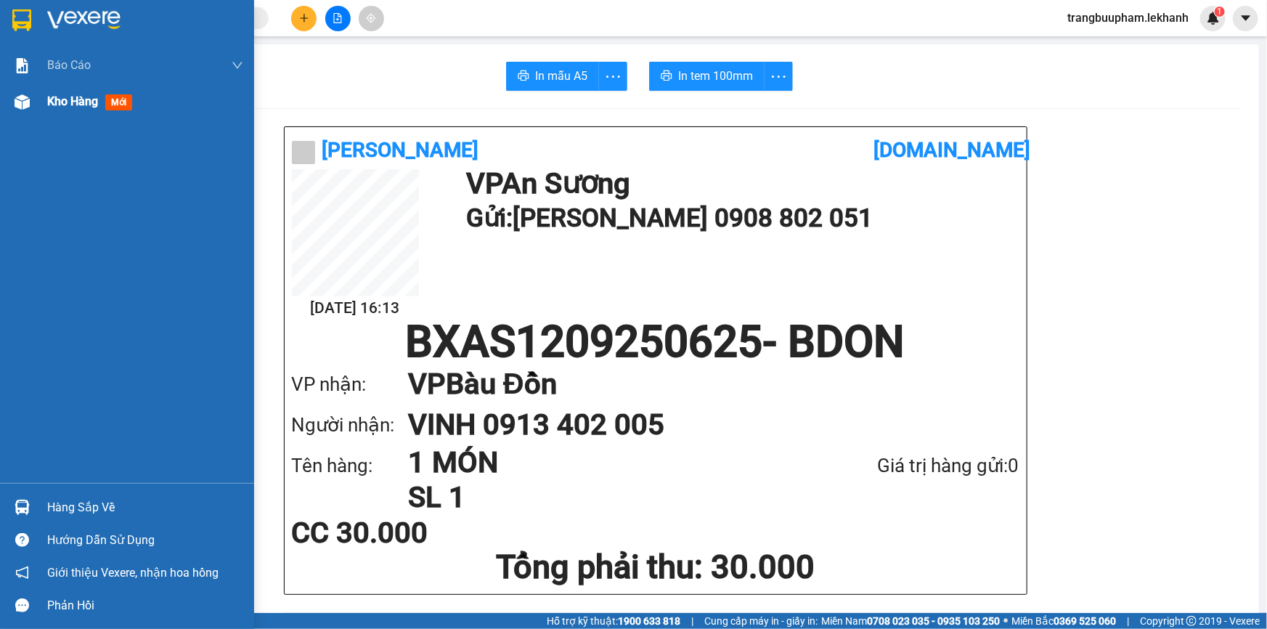
click at [73, 107] on span "Kho hàng" at bounding box center [72, 101] width 51 height 14
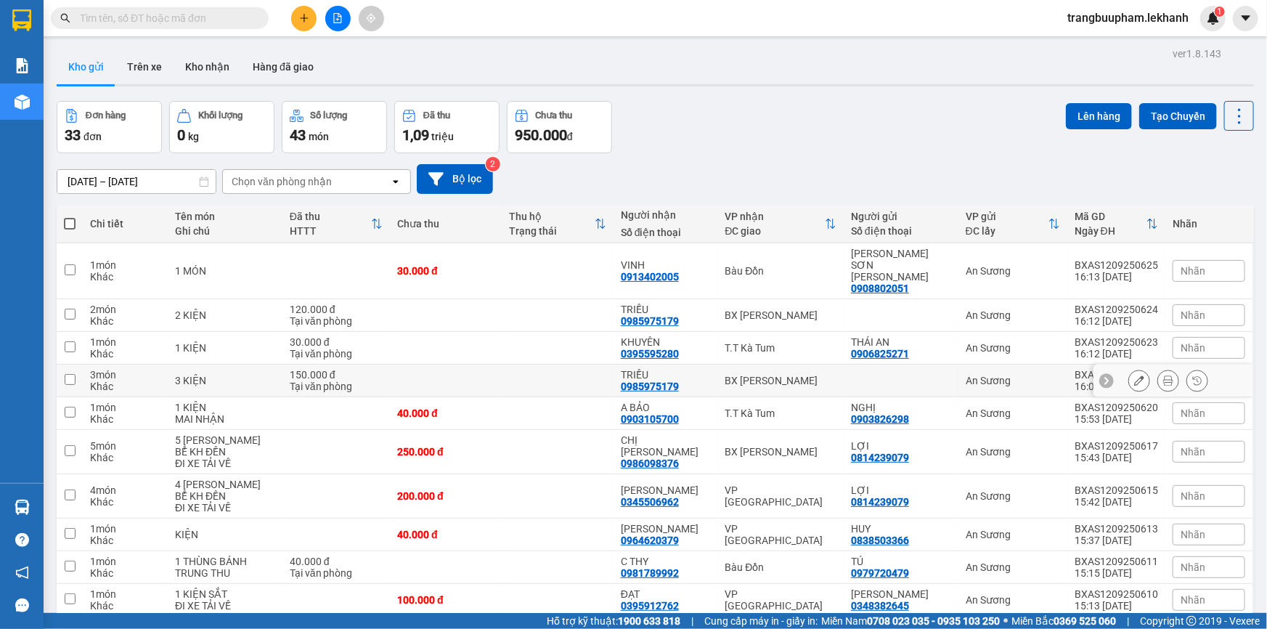
click at [454, 364] on td at bounding box center [446, 380] width 112 height 33
checkbox input "true"
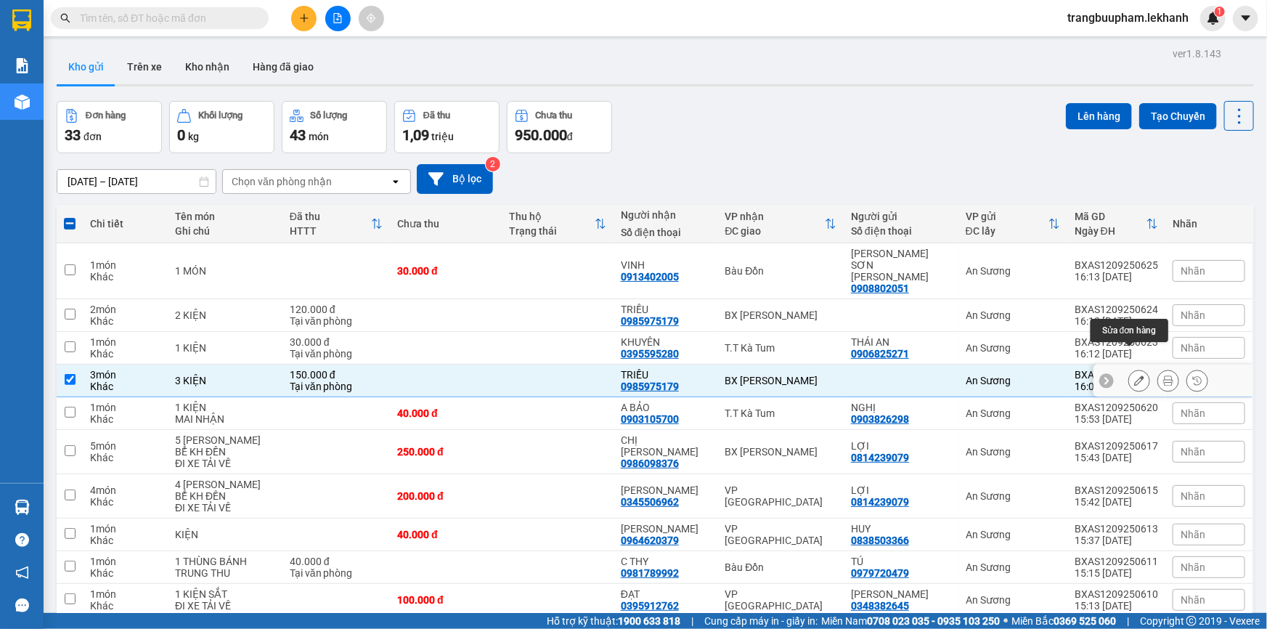
click at [1134, 375] on icon at bounding box center [1139, 380] width 10 height 10
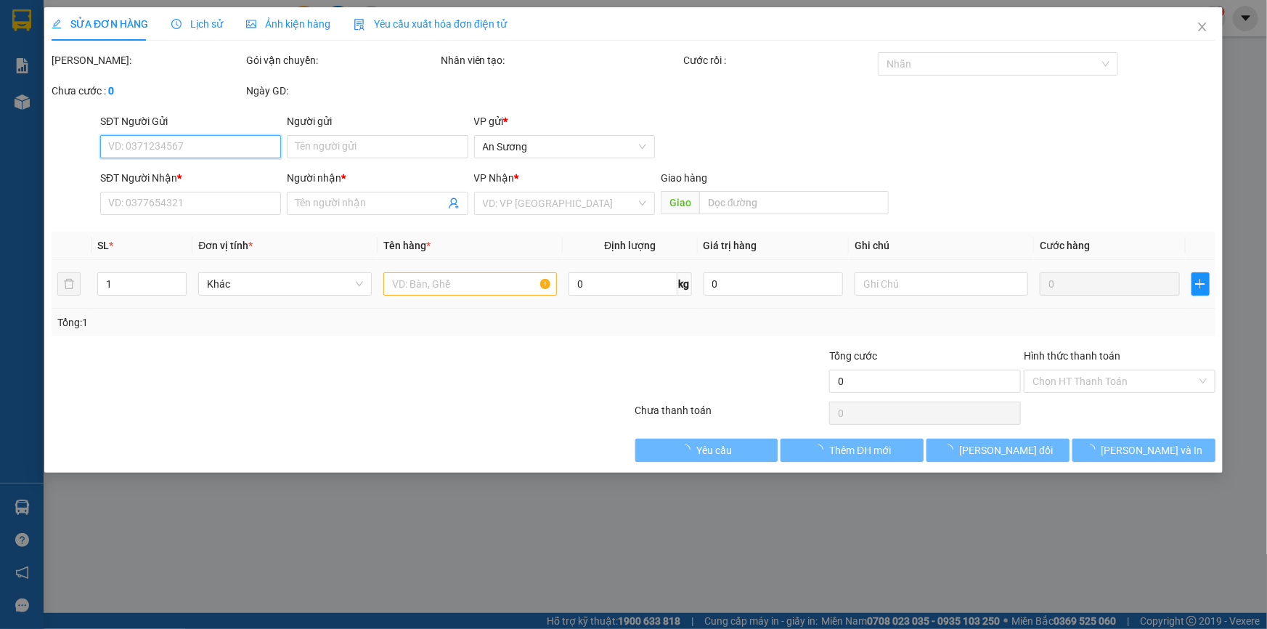
type input "0985975179"
type input "TRIỀU"
type input "150.000"
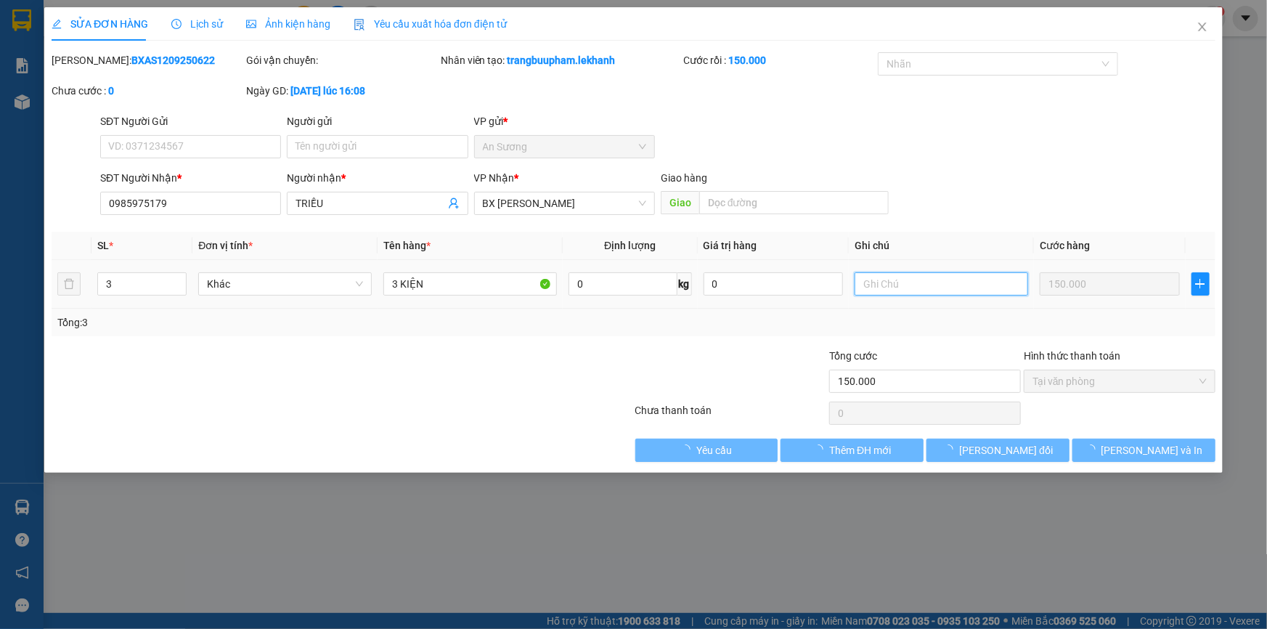
click at [895, 285] on input "text" at bounding box center [940, 283] width 173 height 23
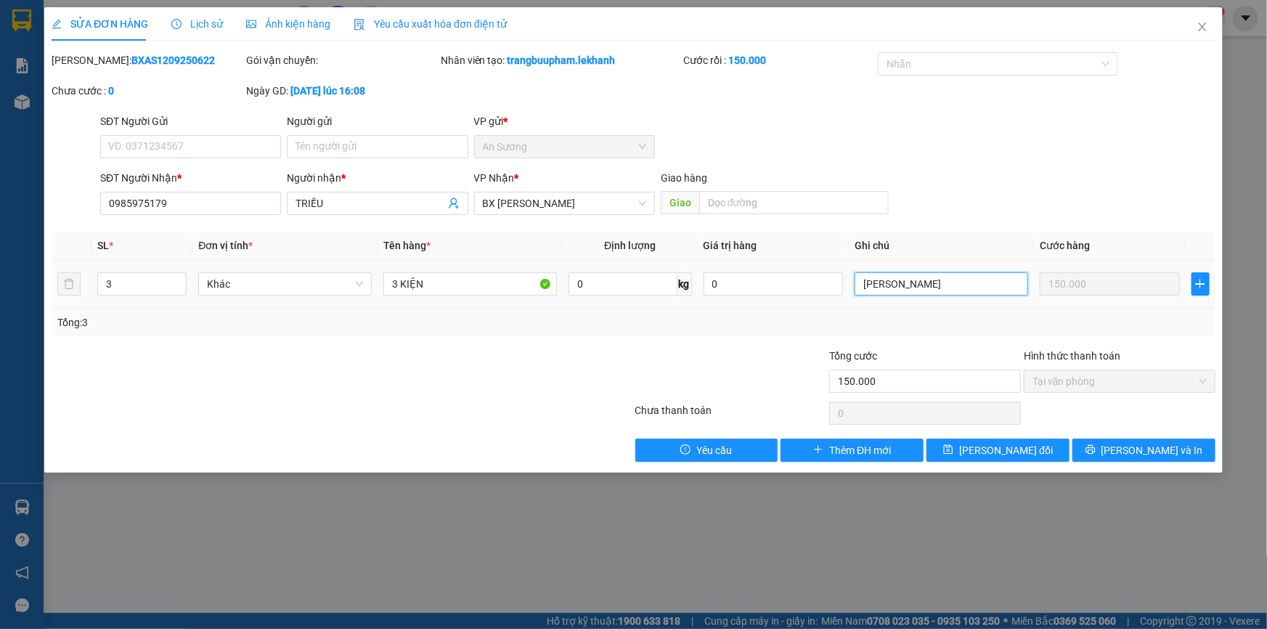
type input "PHIẾU HỦY"
click at [1035, 447] on button "Lưu thay đổi" at bounding box center [997, 449] width 143 height 23
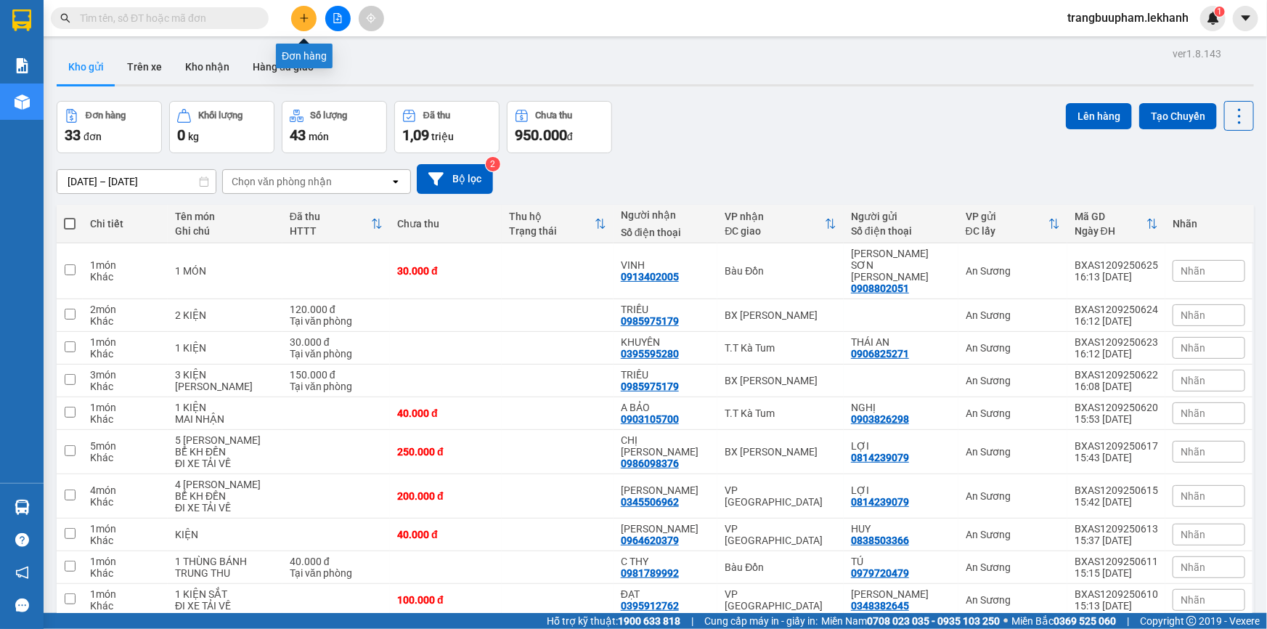
click at [308, 20] on icon "plus" at bounding box center [304, 18] width 10 height 10
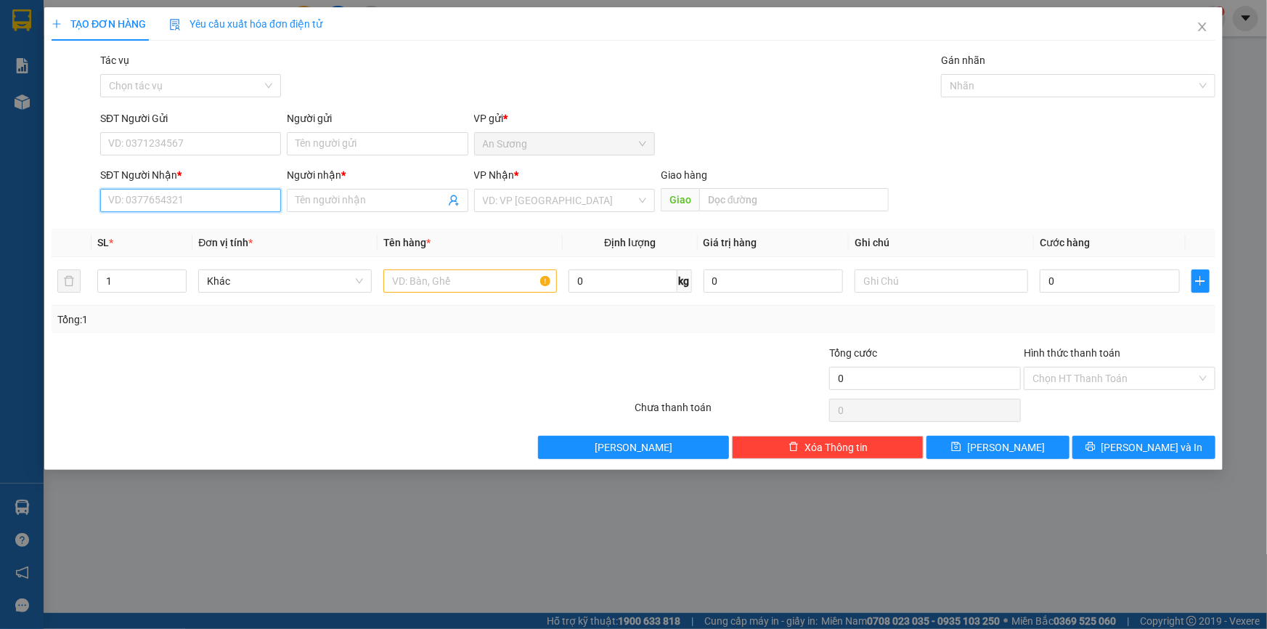
click at [163, 205] on input "SĐT Người Nhận *" at bounding box center [190, 200] width 181 height 23
click at [177, 222] on div "0972340352 - TÂN" at bounding box center [190, 229] width 163 height 16
type input "0972340352"
type input "TÂN"
type input "30.000"
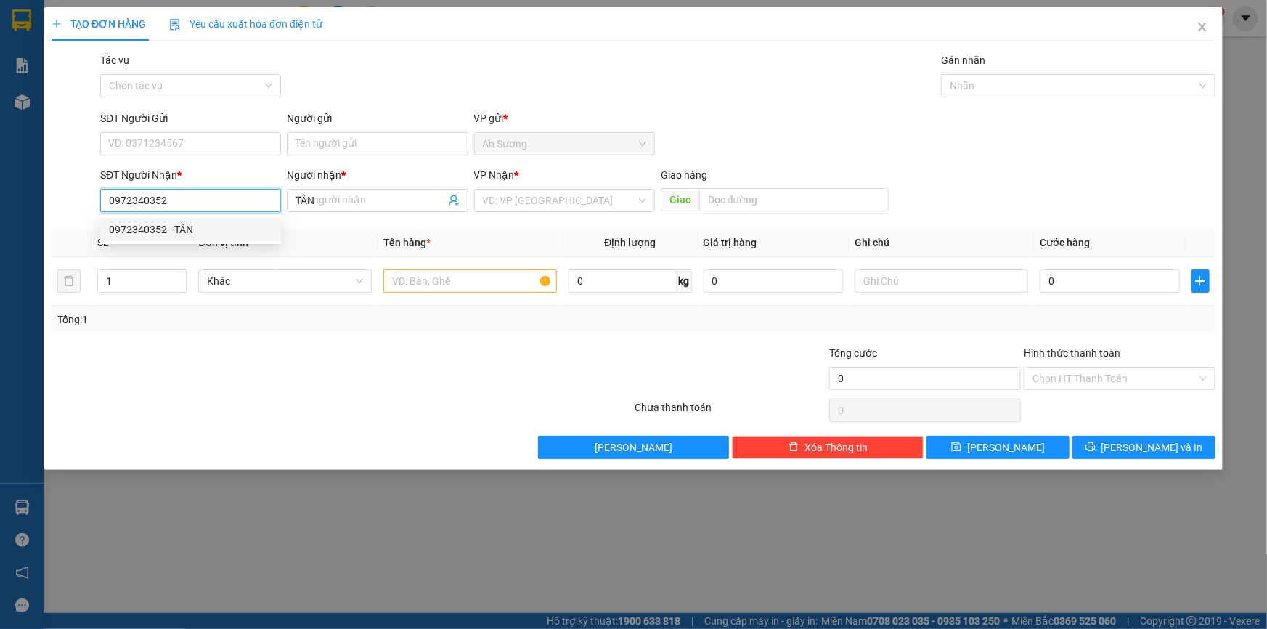
type input "30.000"
type input "0972340352"
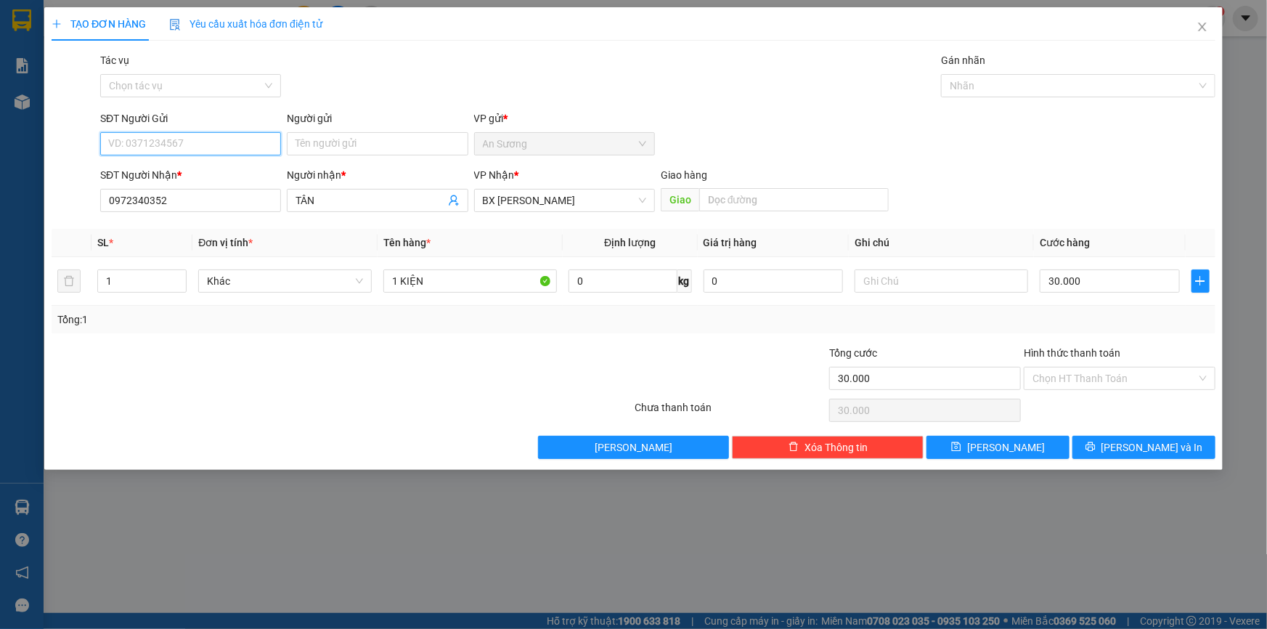
click at [197, 139] on input "SĐT Người Gửi" at bounding box center [190, 143] width 181 height 23
click at [198, 167] on div "0708205547 - ĐỨC" at bounding box center [190, 173] width 163 height 16
type input "0708205547"
type input "ĐỨC"
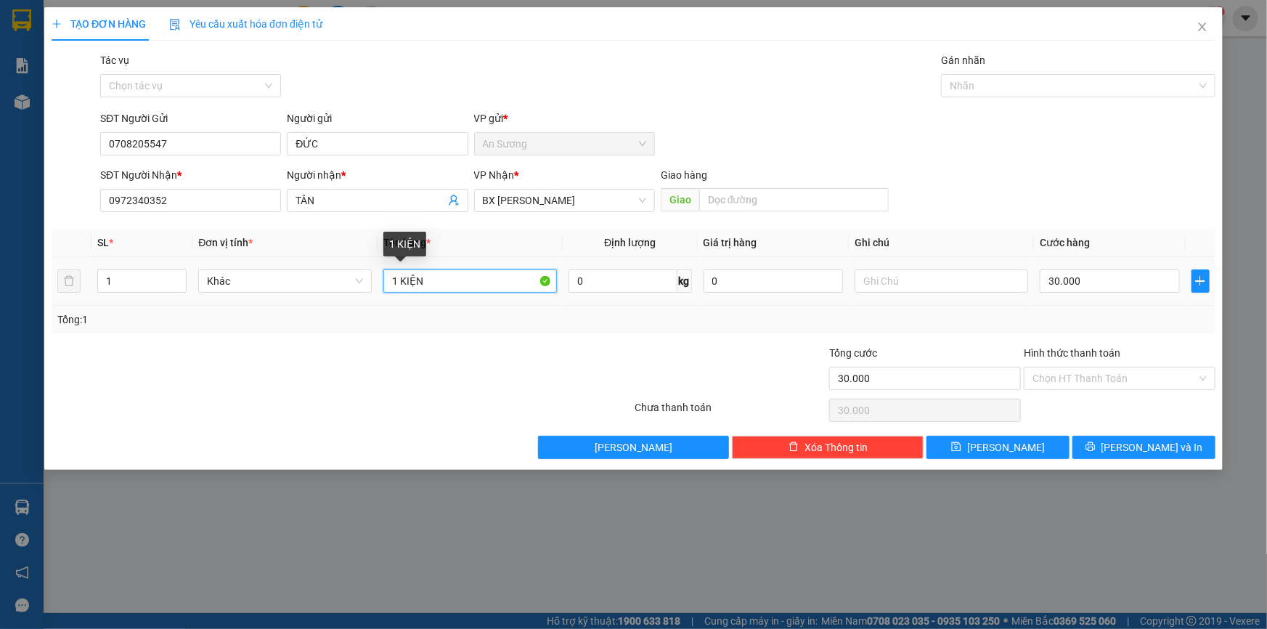
drag, startPoint x: 435, startPoint y: 277, endPoint x: 380, endPoint y: 274, distance: 56.0
click at [380, 274] on td "1 KIỆN" at bounding box center [469, 281] width 185 height 49
type input "1 BAO"
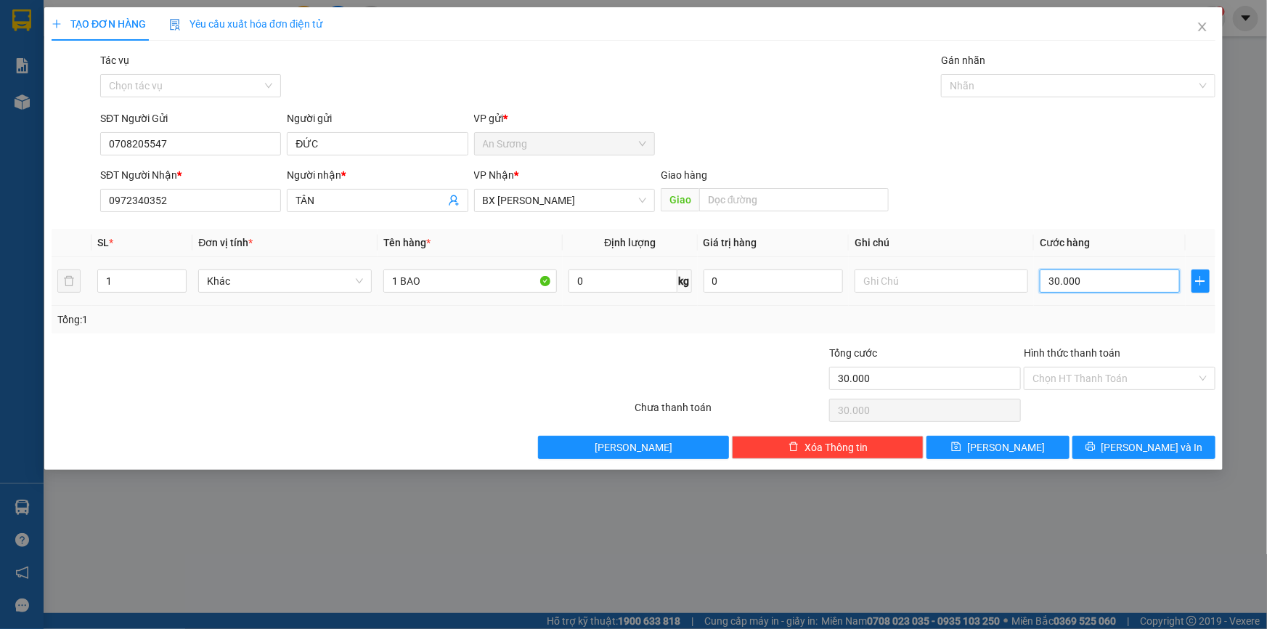
drag, startPoint x: 1110, startPoint y: 281, endPoint x: 1101, endPoint y: 274, distance: 11.3
click at [1108, 281] on input "30.000" at bounding box center [1109, 280] width 140 height 23
type input "6"
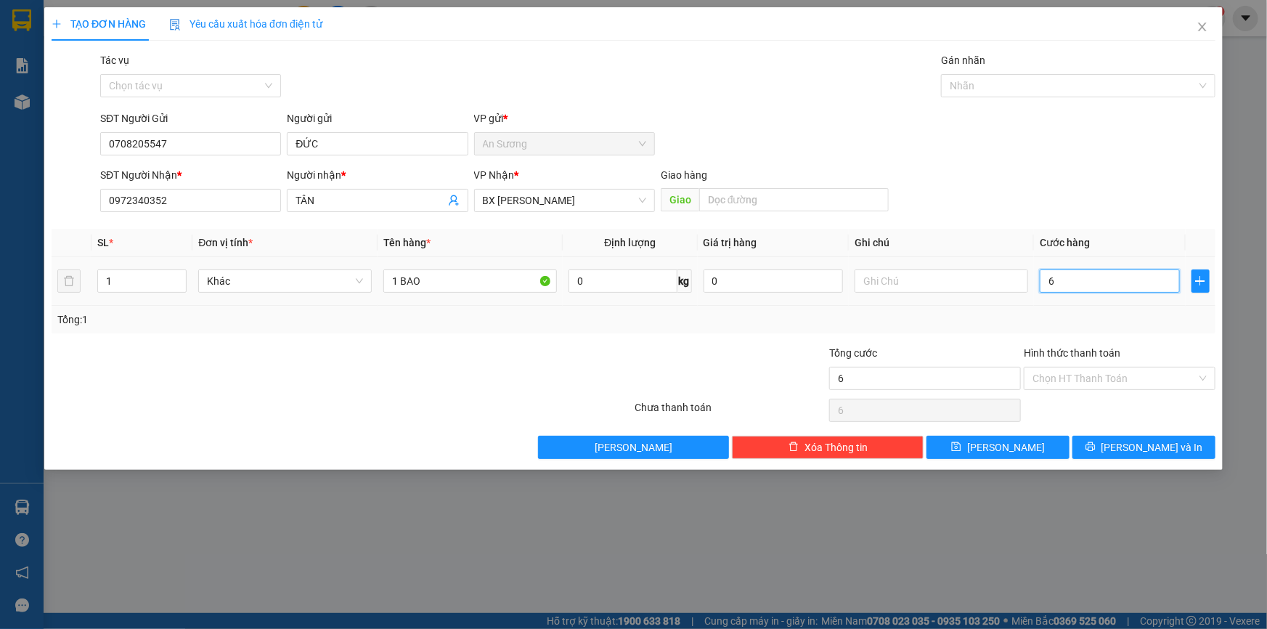
type input "60"
drag, startPoint x: 1071, startPoint y: 282, endPoint x: 1028, endPoint y: 284, distance: 42.9
click at [1028, 284] on tr "1 Khác 1 BAO 0 kg 0 60" at bounding box center [633, 281] width 1163 height 49
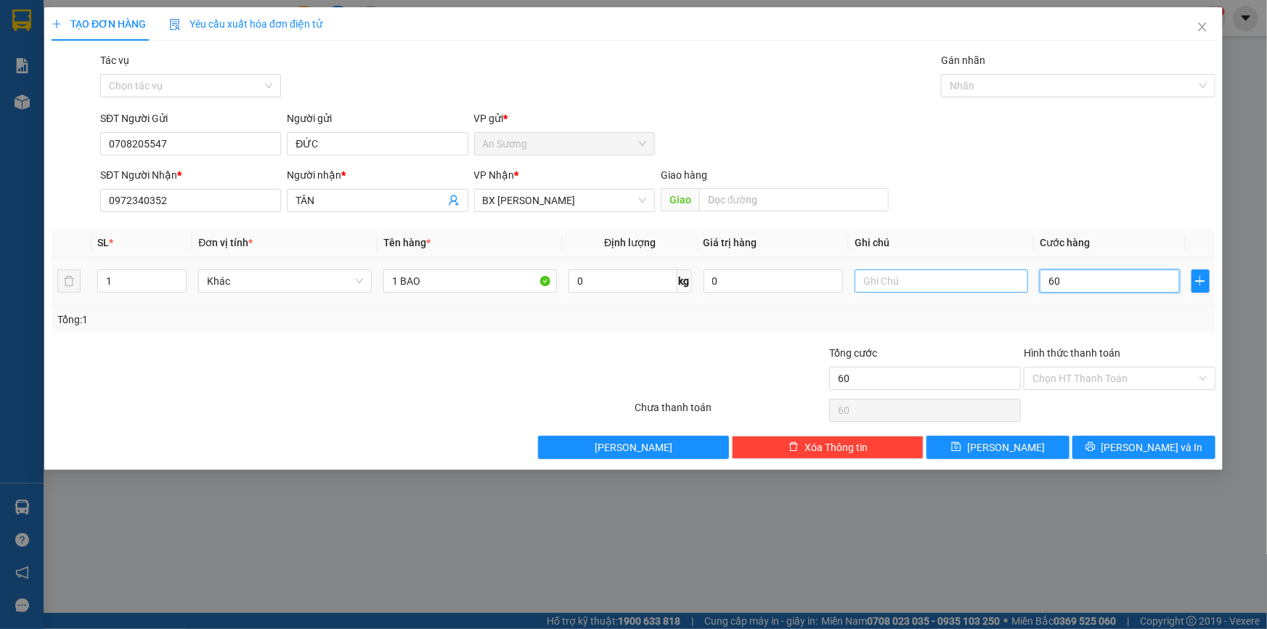
type input "5"
type input "50"
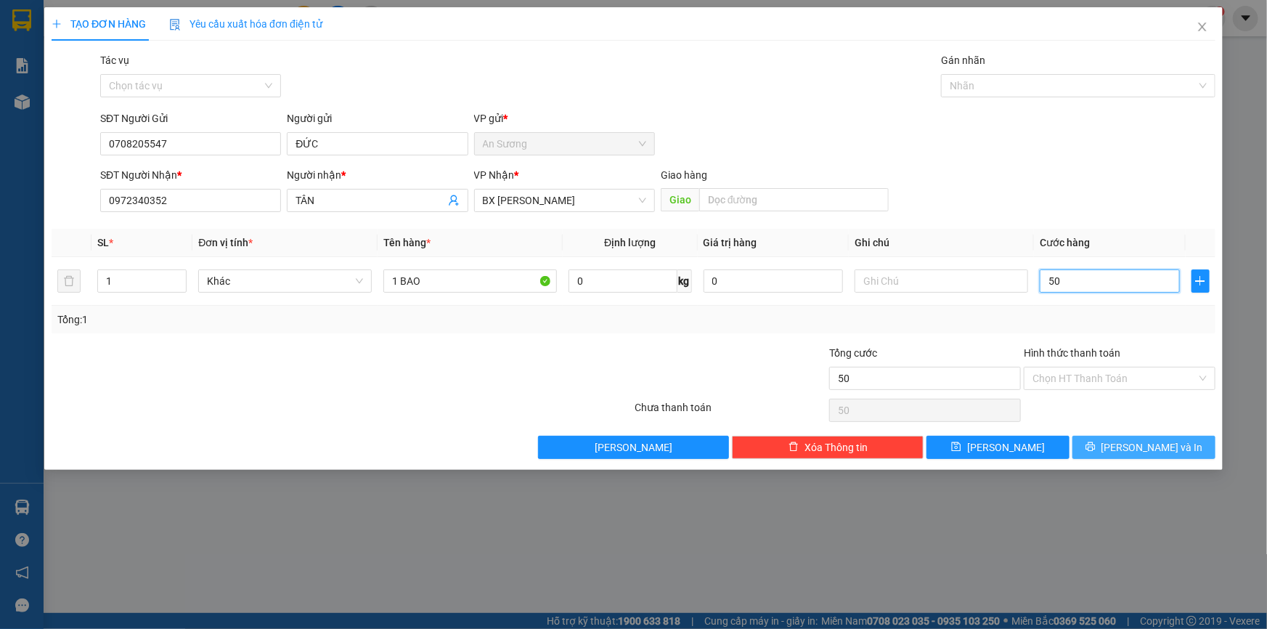
type input "50"
type input "50.000"
click at [1154, 441] on span "[PERSON_NAME] và In" at bounding box center [1152, 447] width 102 height 16
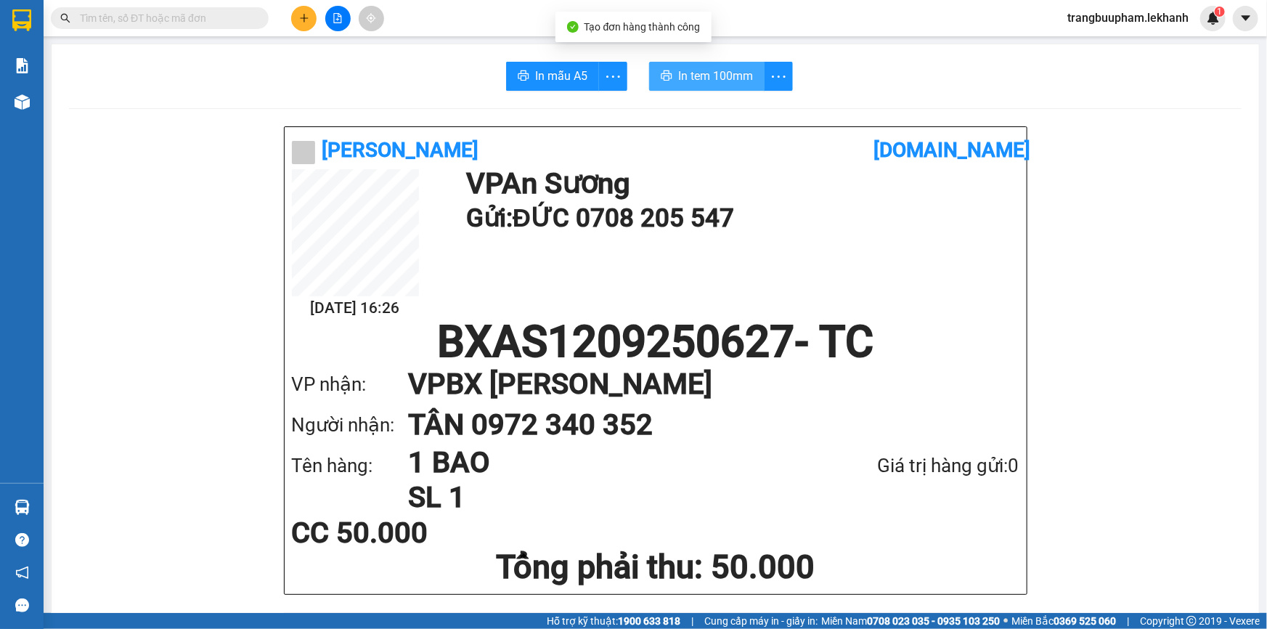
click at [722, 76] on span "In tem 100mm" at bounding box center [715, 76] width 75 height 18
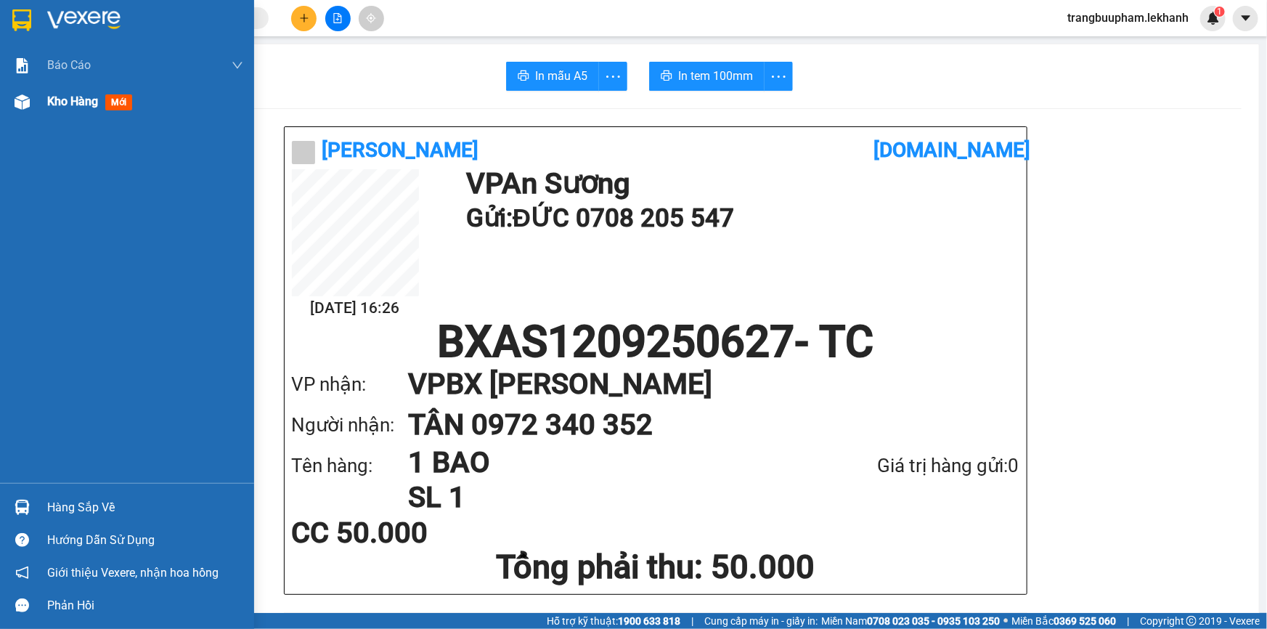
drag, startPoint x: 73, startPoint y: 98, endPoint x: 150, endPoint y: 110, distance: 78.6
click at [73, 97] on span "Kho hàng" at bounding box center [72, 101] width 51 height 14
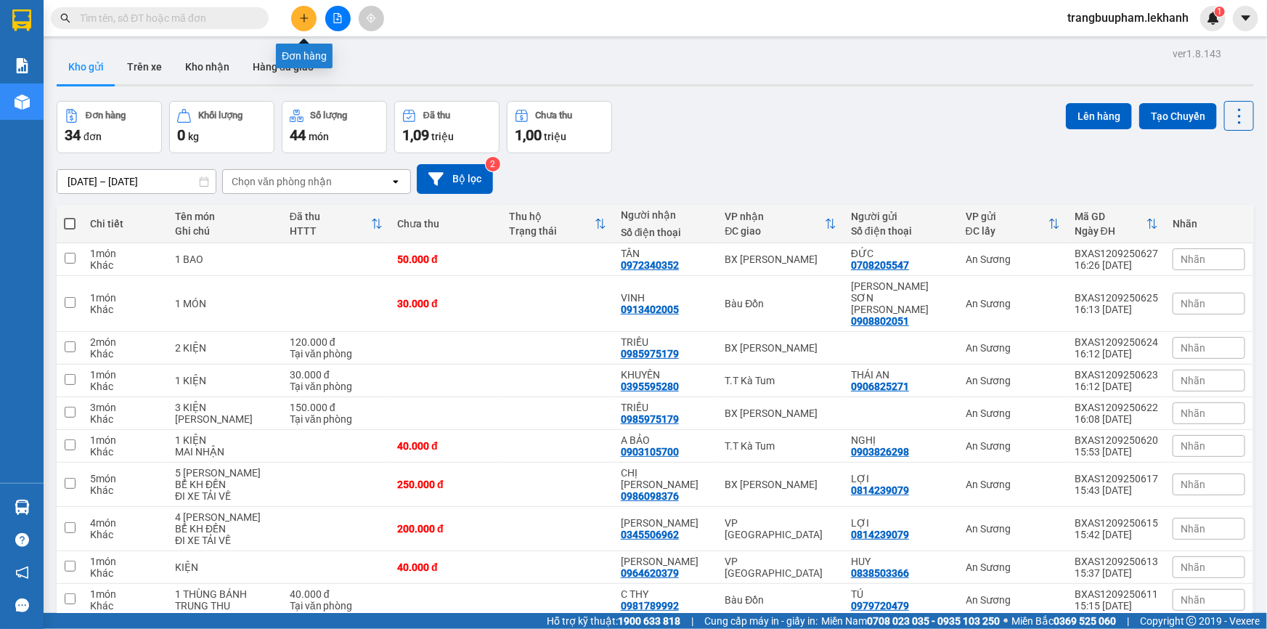
click at [299, 21] on icon "plus" at bounding box center [304, 18] width 10 height 10
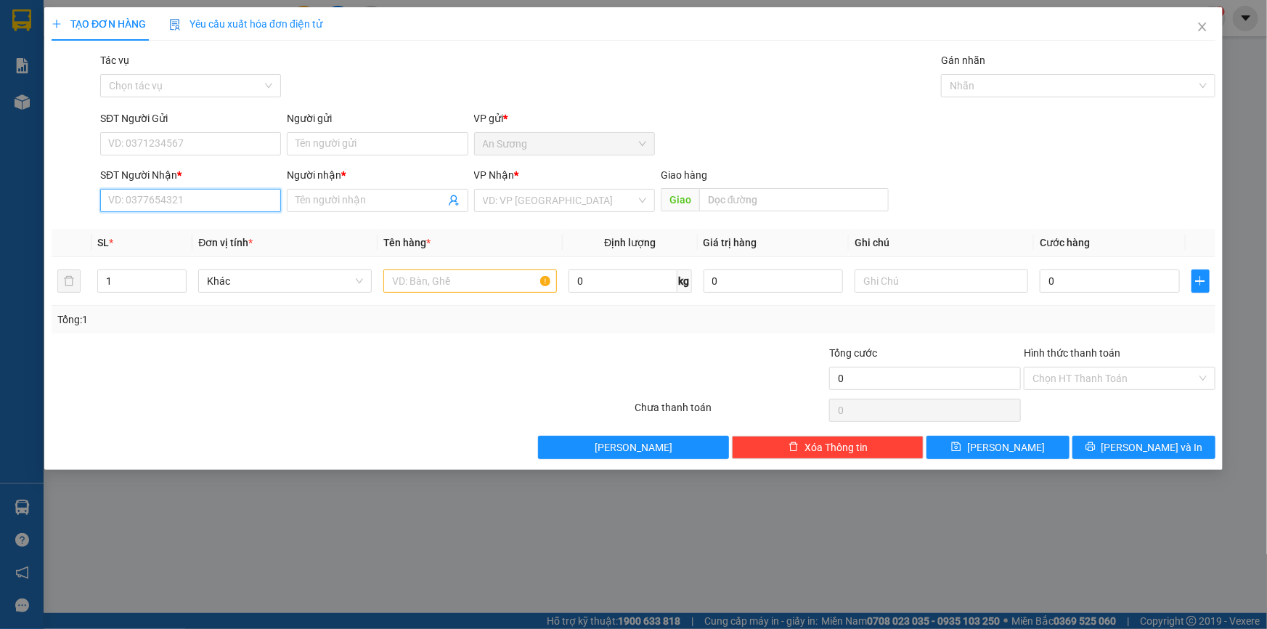
click at [179, 203] on input "SĐT Người Nhận *" at bounding box center [190, 200] width 181 height 23
click at [187, 229] on div "0918400166 - KHANH" at bounding box center [190, 229] width 163 height 16
type input "0918400166"
type input "KHANH"
type input "40.000"
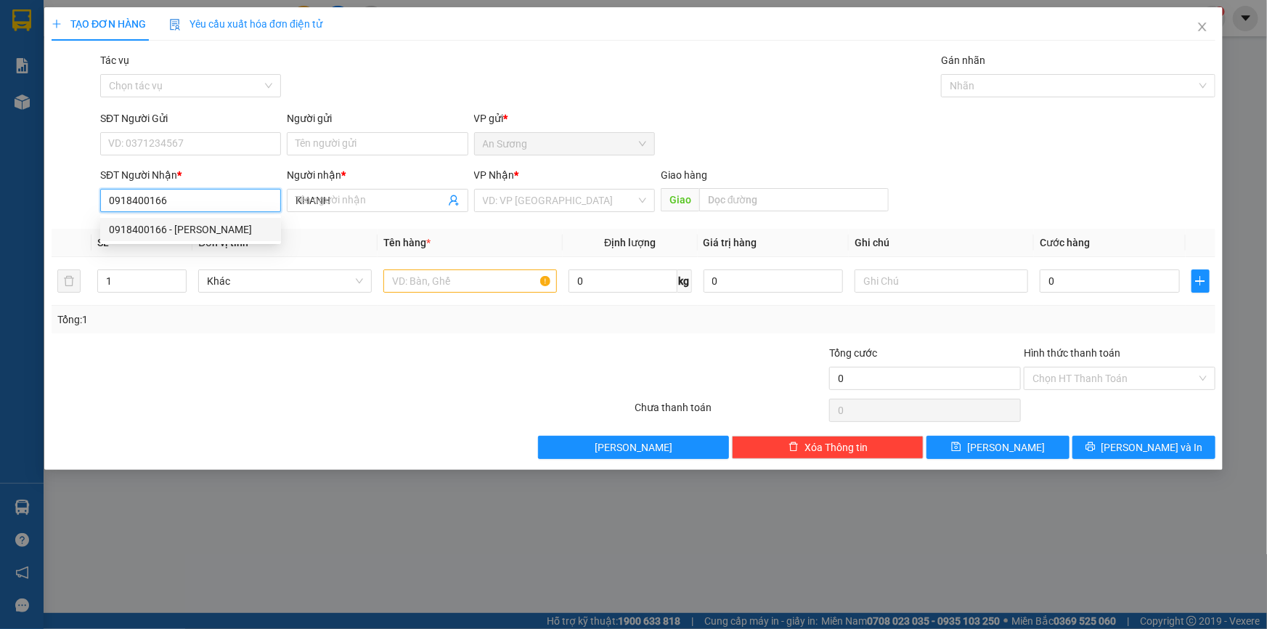
type input "40.000"
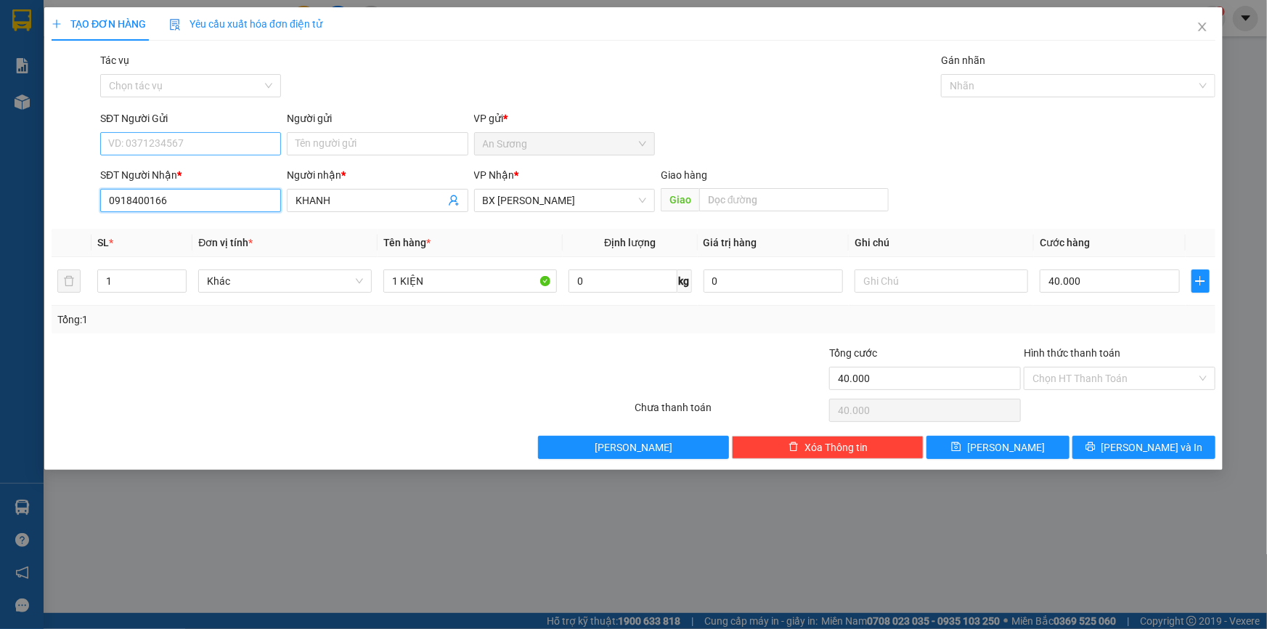
type input "0918400166"
click at [209, 134] on input "SĐT Người Gửi" at bounding box center [190, 143] width 181 height 23
click at [189, 172] on div "0925038097 - HIỀN" at bounding box center [190, 173] width 163 height 16
type input "0925038097"
type input "HIỀN"
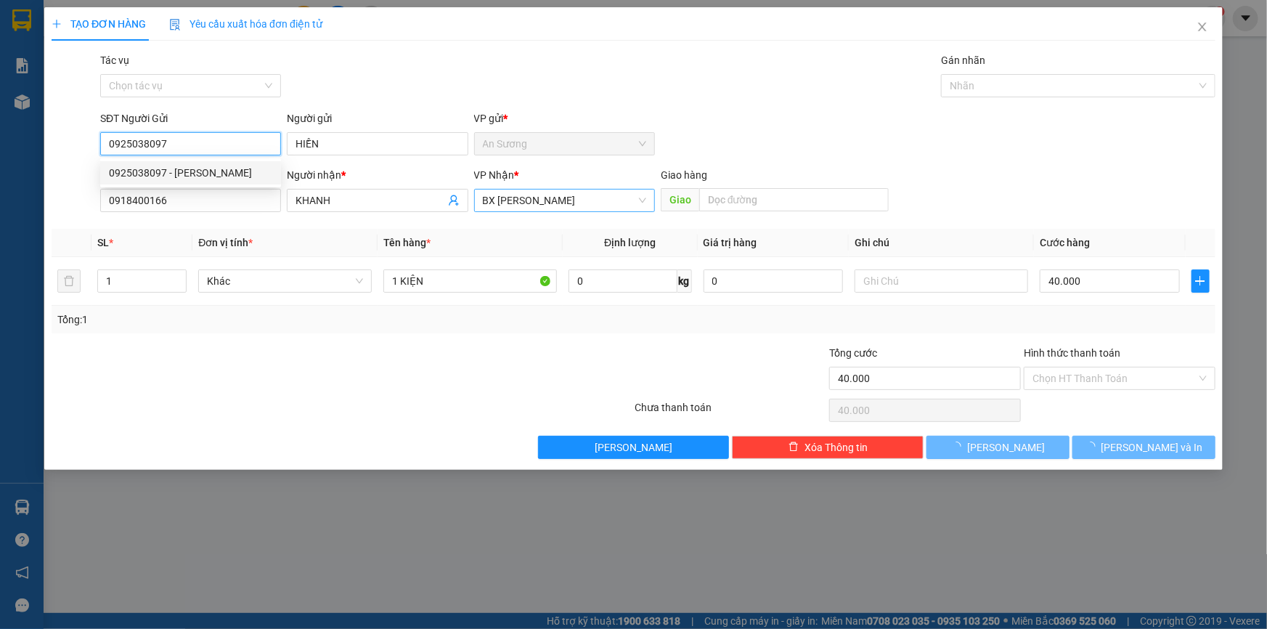
type input "30.000"
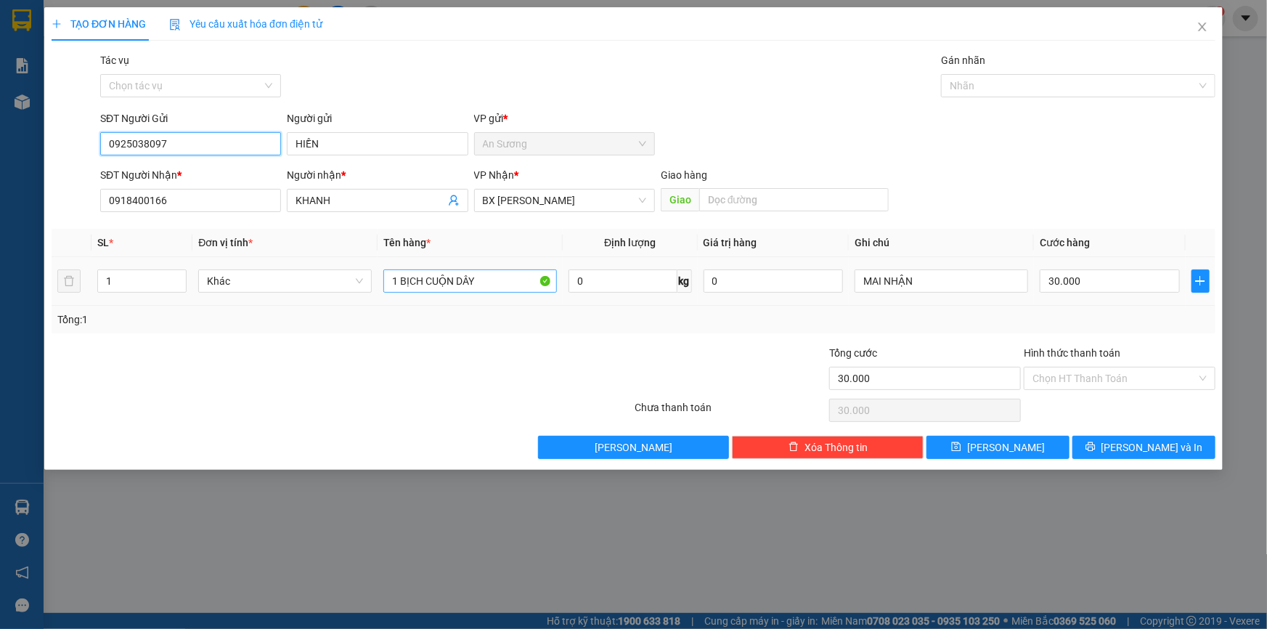
type input "0925038097"
drag, startPoint x: 493, startPoint y: 283, endPoint x: 236, endPoint y: 237, distance: 261.1
click at [245, 271] on tr "1 Khác 1 BỊCH CUỘN DÂY 0 kg 0 MAI NHẬN 30.000" at bounding box center [633, 281] width 1163 height 49
type input "1 THÙNG"
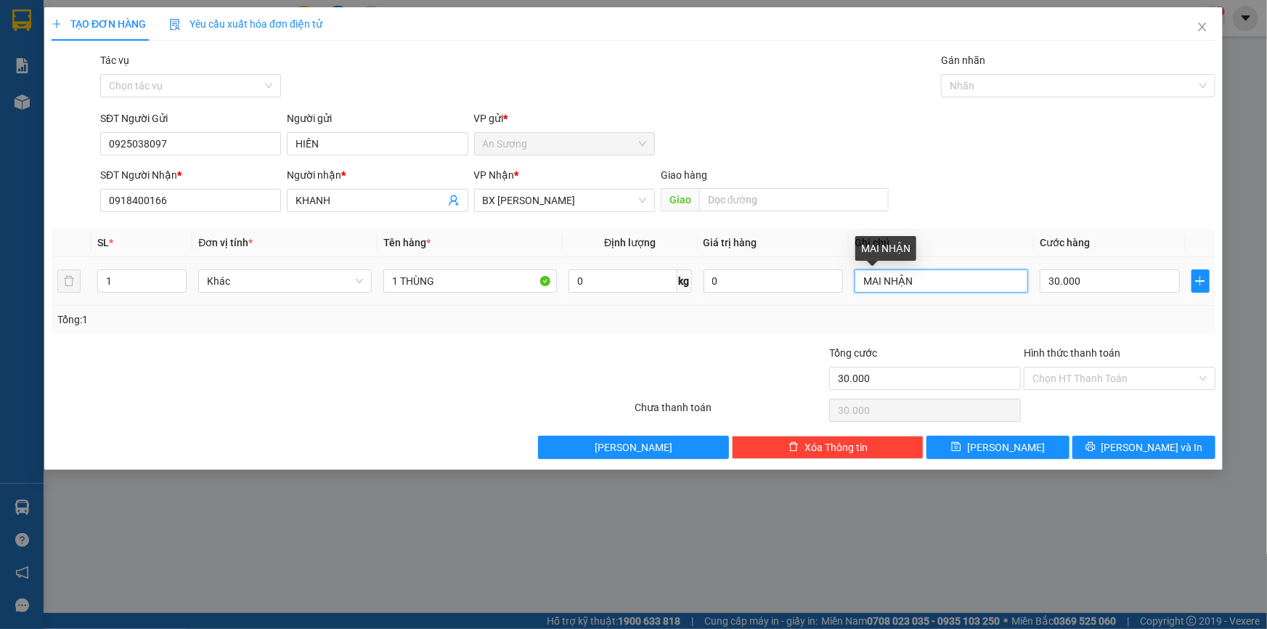
drag, startPoint x: 933, startPoint y: 279, endPoint x: 653, endPoint y: 258, distance: 280.9
click at [664, 277] on tr "1 Khác 1 THÙNG 0 kg 0 MAI NHẬN 30.000" at bounding box center [633, 281] width 1163 height 49
type input "4"
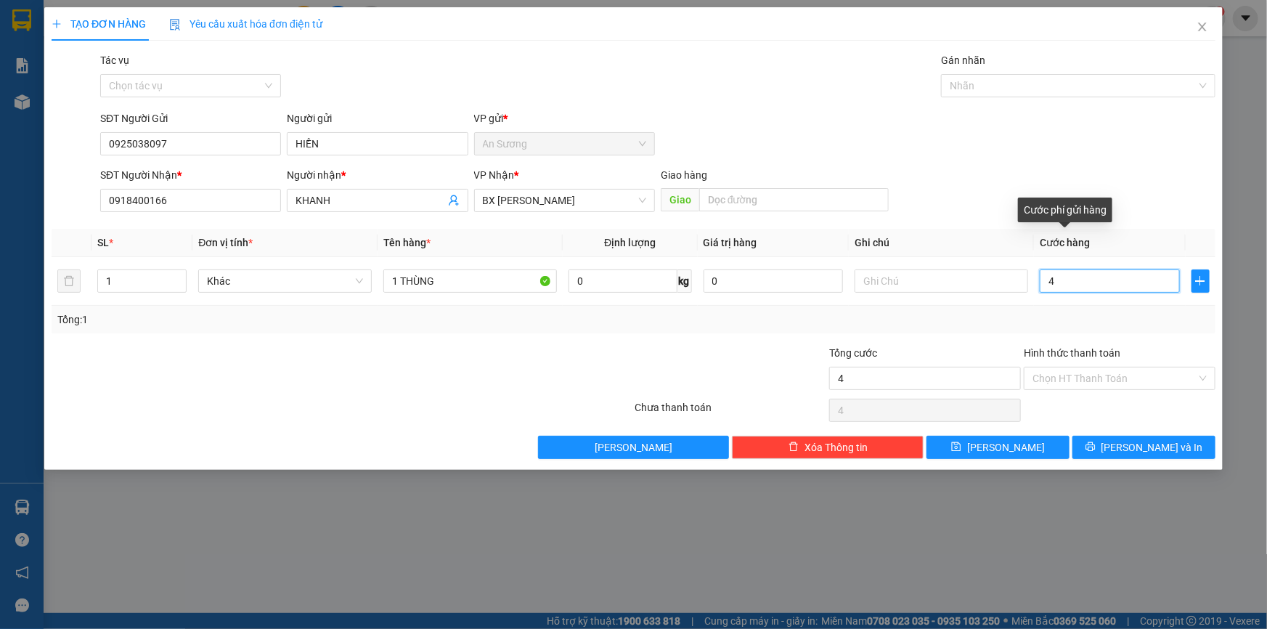
type input "40"
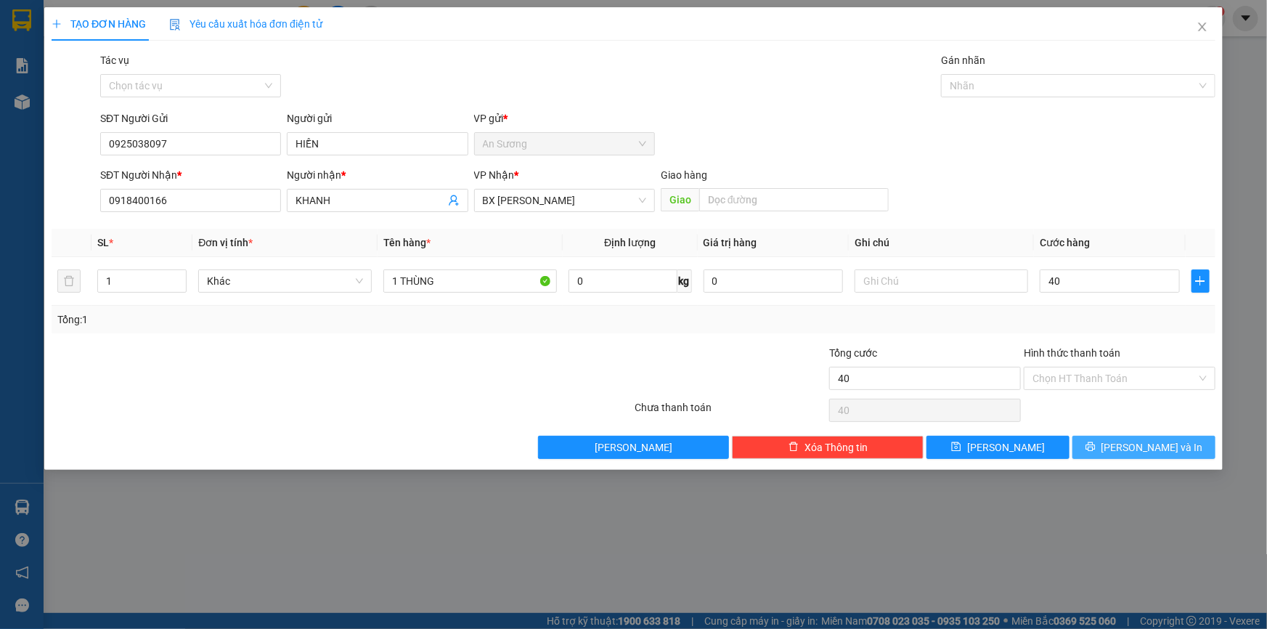
click at [1140, 454] on button "[PERSON_NAME] và In" at bounding box center [1143, 446] width 143 height 23
type input "40.000"
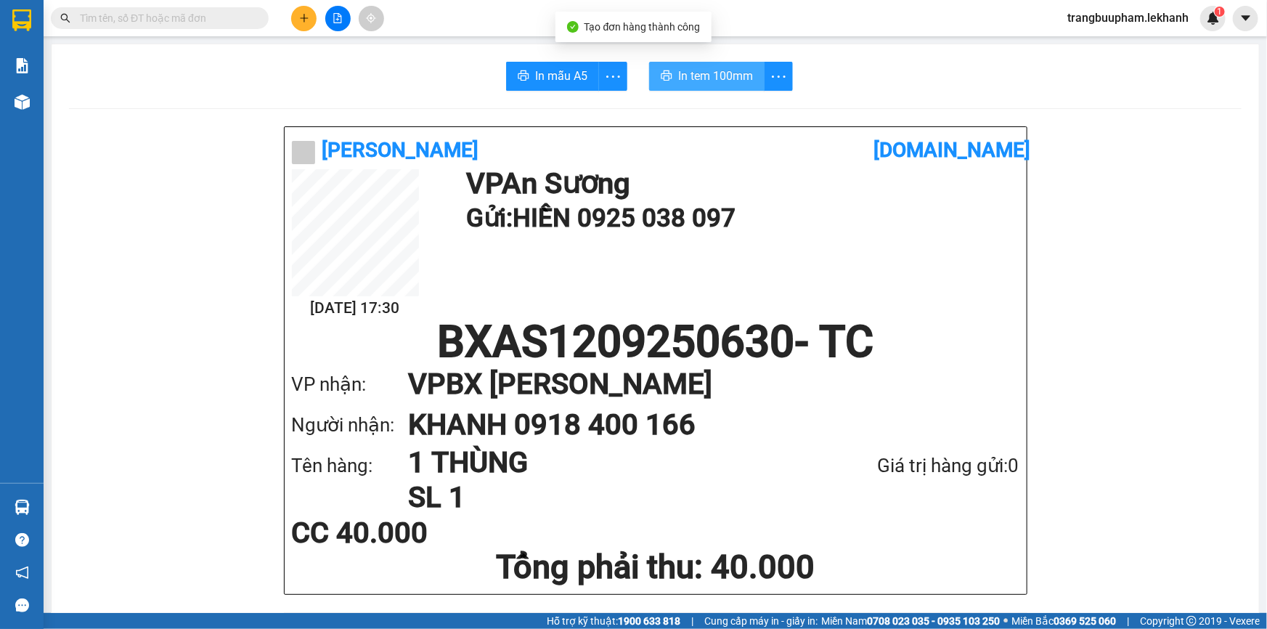
click at [714, 74] on span "In tem 100mm" at bounding box center [715, 76] width 75 height 18
click at [305, 17] on icon "plus" at bounding box center [304, 17] width 8 height 1
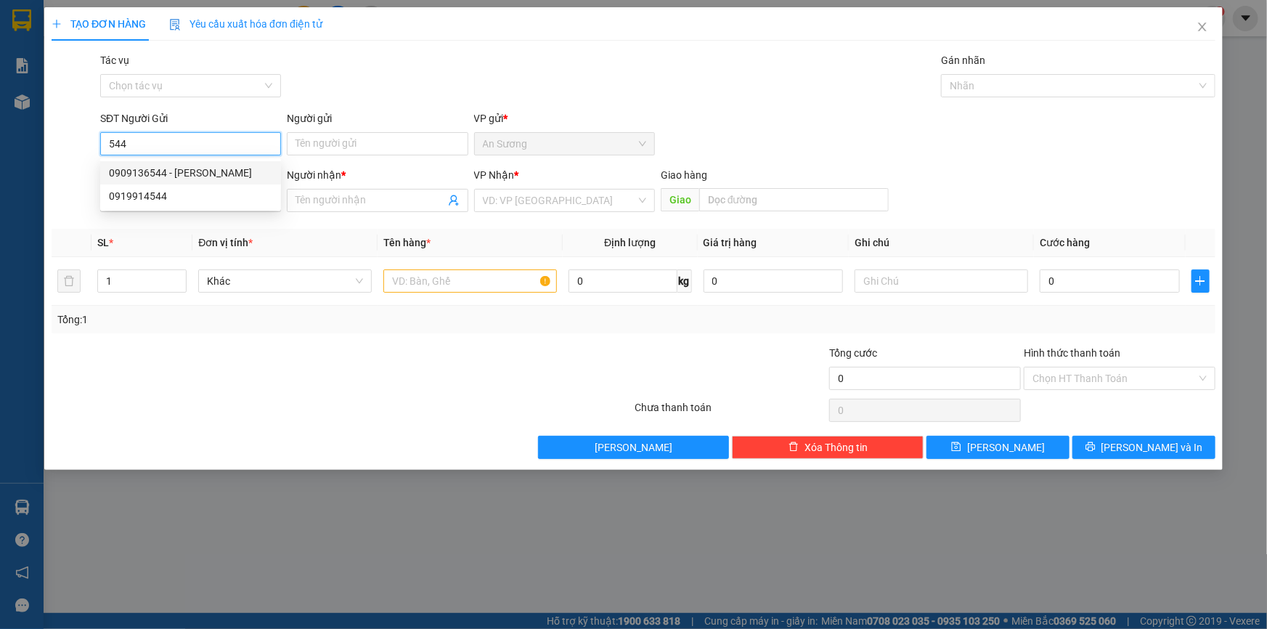
click at [173, 170] on div "0909136544 - DẦN" at bounding box center [190, 173] width 163 height 16
type input "0909136544"
type input "DẦN"
type input "0972595797"
type input "VIỆT"
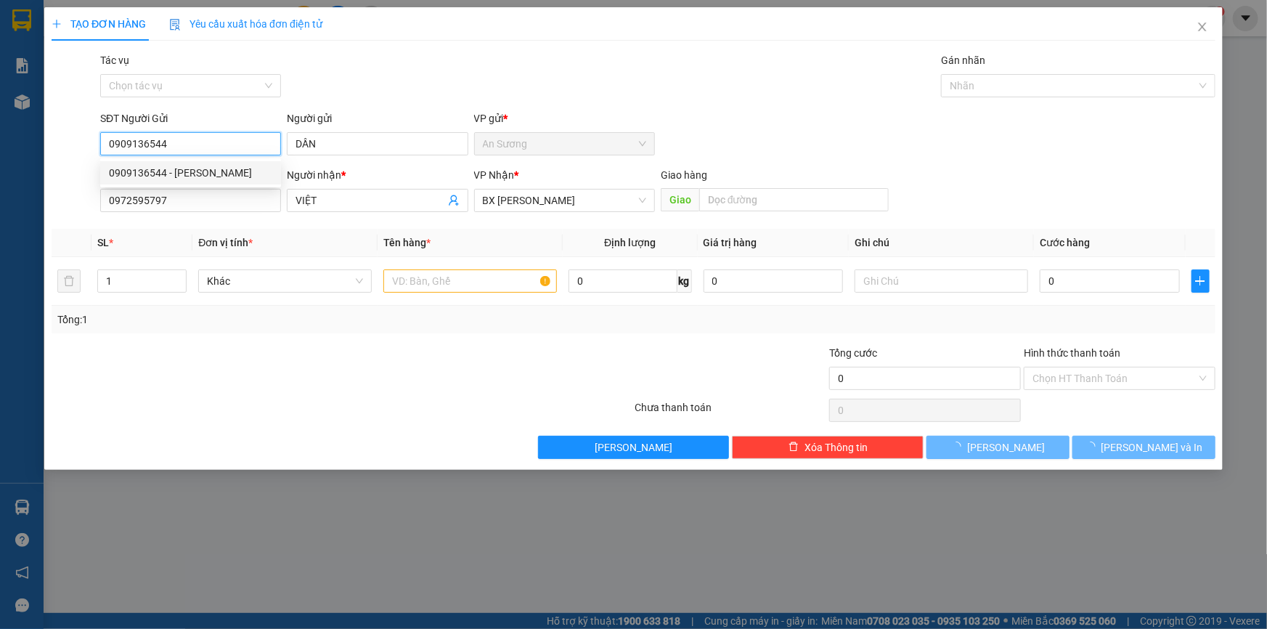
type input "50.000"
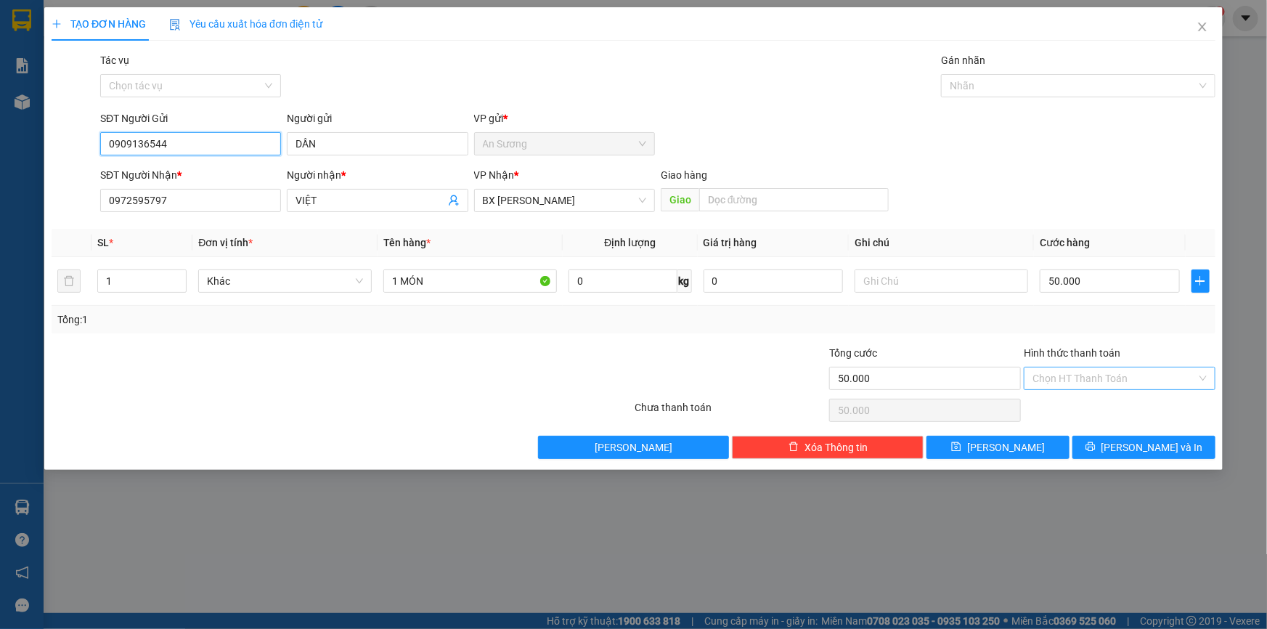
type input "0909136544"
click at [1134, 383] on input "Hình thức thanh toán" at bounding box center [1114, 378] width 164 height 22
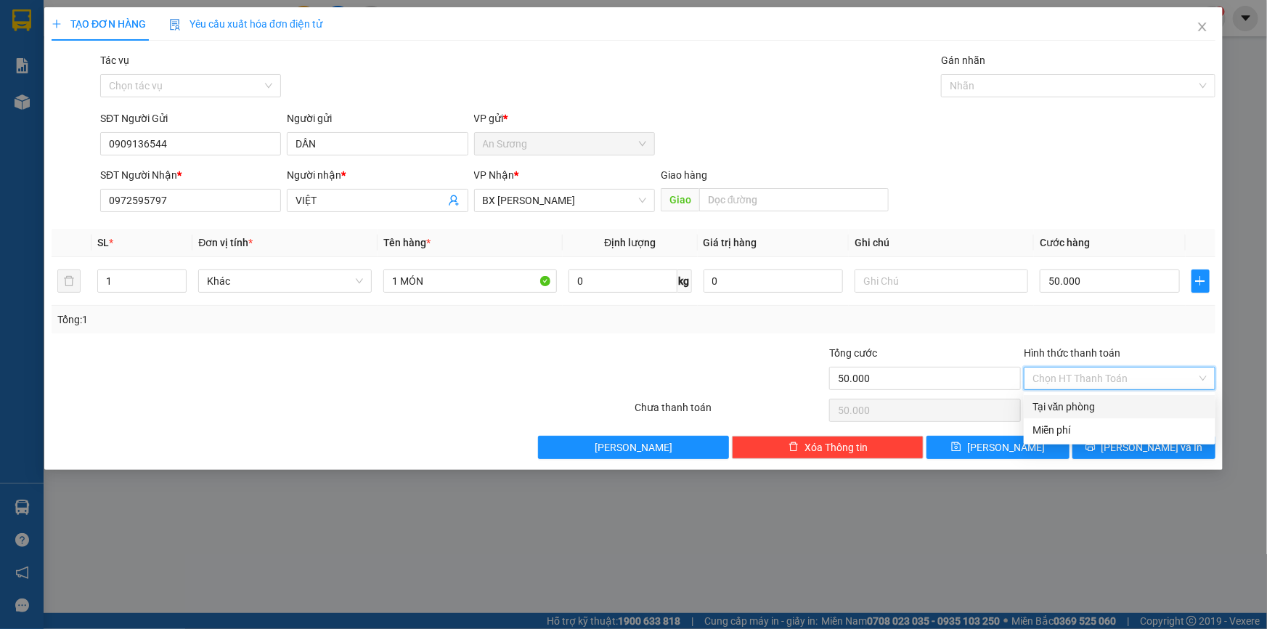
drag, startPoint x: 1111, startPoint y: 397, endPoint x: 1114, endPoint y: 410, distance: 13.6
click at [1111, 399] on div "Tại văn phòng" at bounding box center [1119, 406] width 192 height 23
type input "0"
click at [1142, 449] on span "[PERSON_NAME] và In" at bounding box center [1152, 447] width 102 height 16
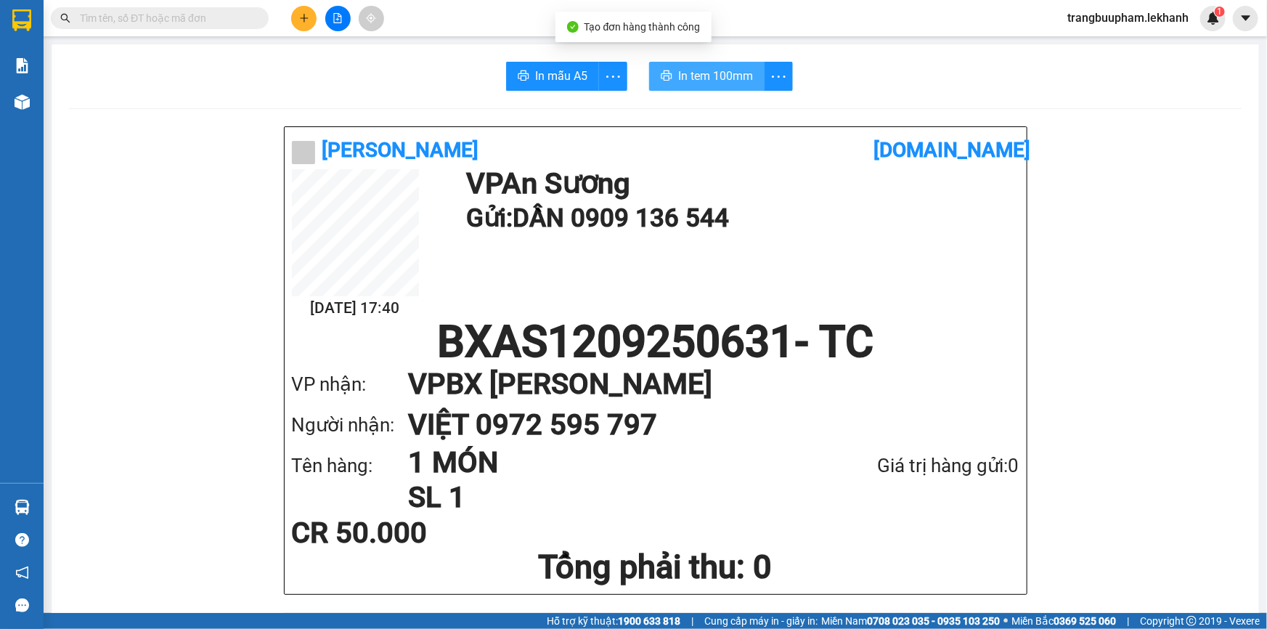
click at [697, 86] on button "In tem 100mm" at bounding box center [706, 76] width 115 height 29
click at [300, 16] on icon "plus" at bounding box center [304, 18] width 10 height 10
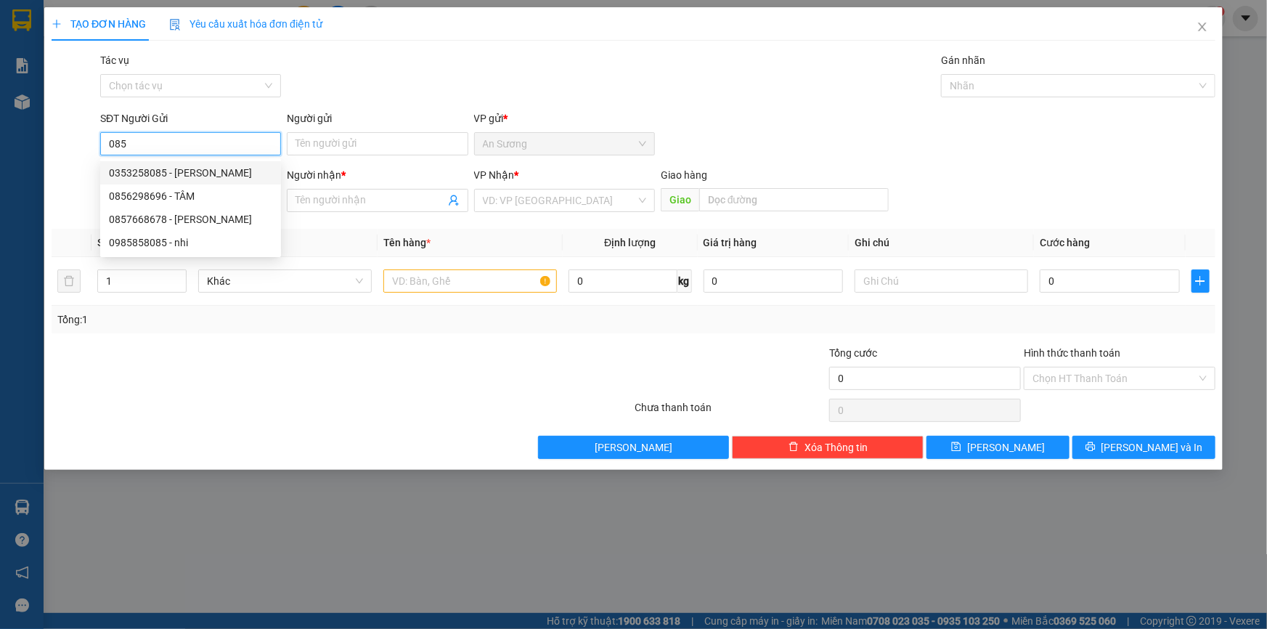
click at [210, 167] on div "0353258085 - HỮU" at bounding box center [190, 173] width 163 height 16
type input "0353258085"
type input "HỮU"
type input "0988228779"
type input "TUẤN"
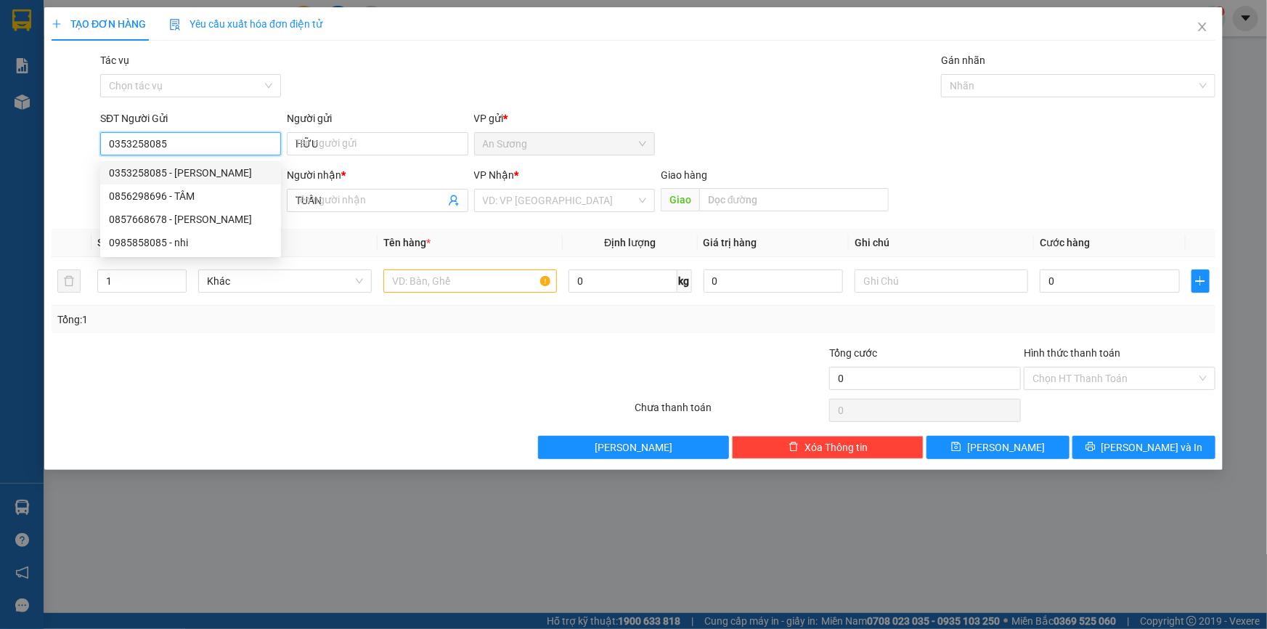
type input "70.000"
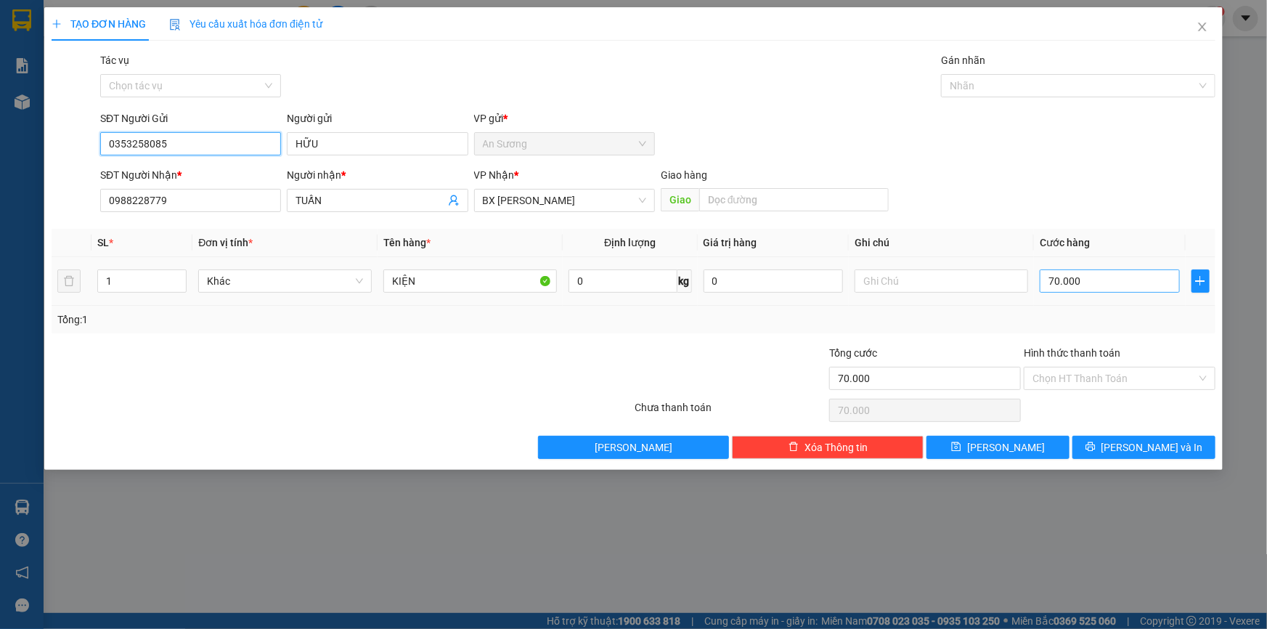
type input "0353258085"
click at [1067, 271] on input "70.000" at bounding box center [1109, 280] width 140 height 23
type input "4"
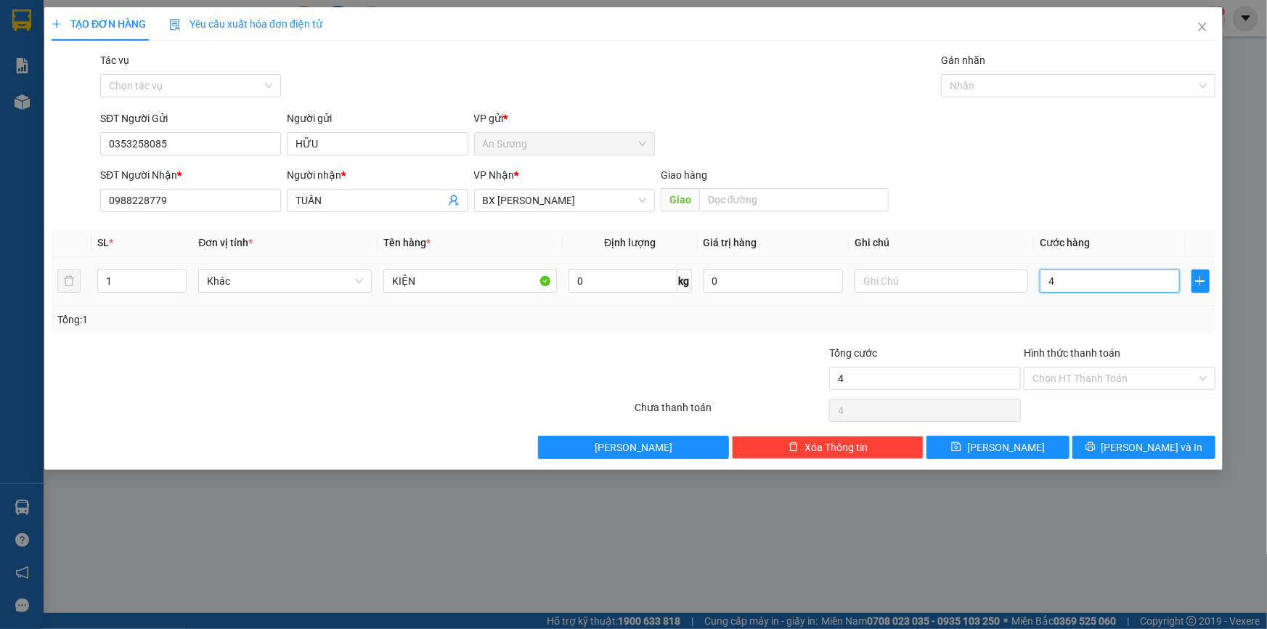
type input "40"
type input "40.000"
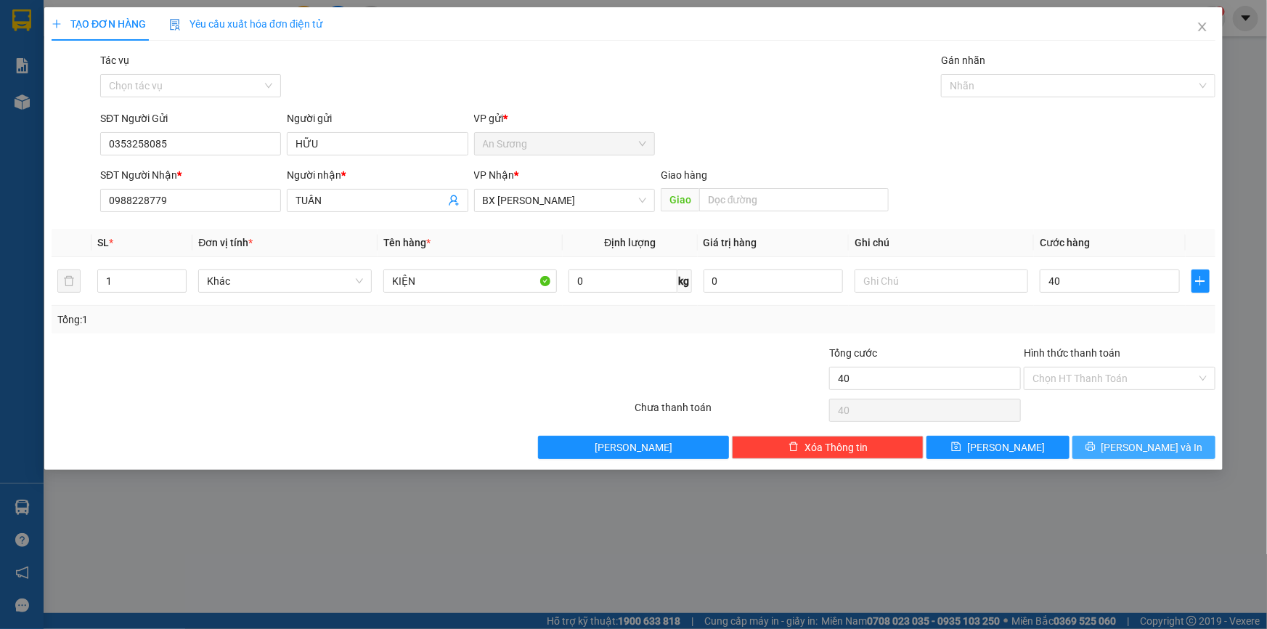
type input "40.000"
click at [1148, 437] on button "[PERSON_NAME] và In" at bounding box center [1143, 446] width 143 height 23
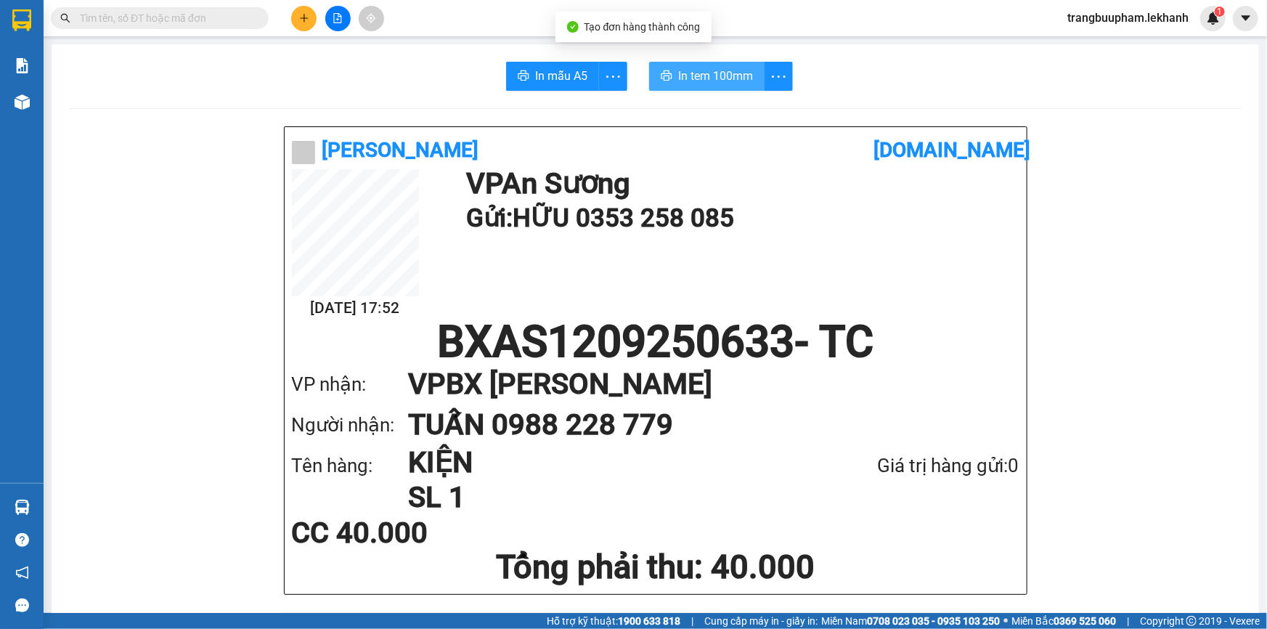
click at [724, 70] on span "In tem 100mm" at bounding box center [715, 76] width 75 height 18
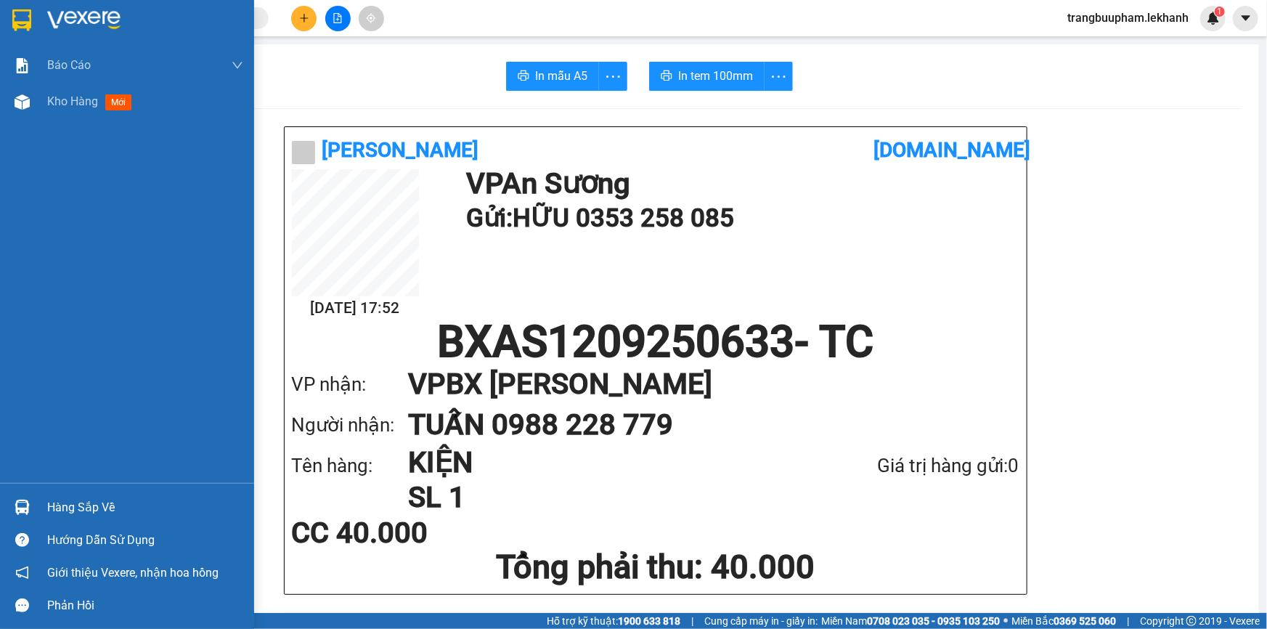
drag, startPoint x: 47, startPoint y: 134, endPoint x: 54, endPoint y: 103, distance: 31.3
click at [48, 132] on div "Báo cáo Báo cáo dòng tiền (nhân viên) Doanh số tạo đơn theo VP gửi (nhân viên) …" at bounding box center [127, 264] width 254 height 435
drag, startPoint x: 65, startPoint y: 95, endPoint x: 75, endPoint y: 111, distance: 18.9
click at [66, 95] on span "Kho hàng" at bounding box center [72, 101] width 51 height 14
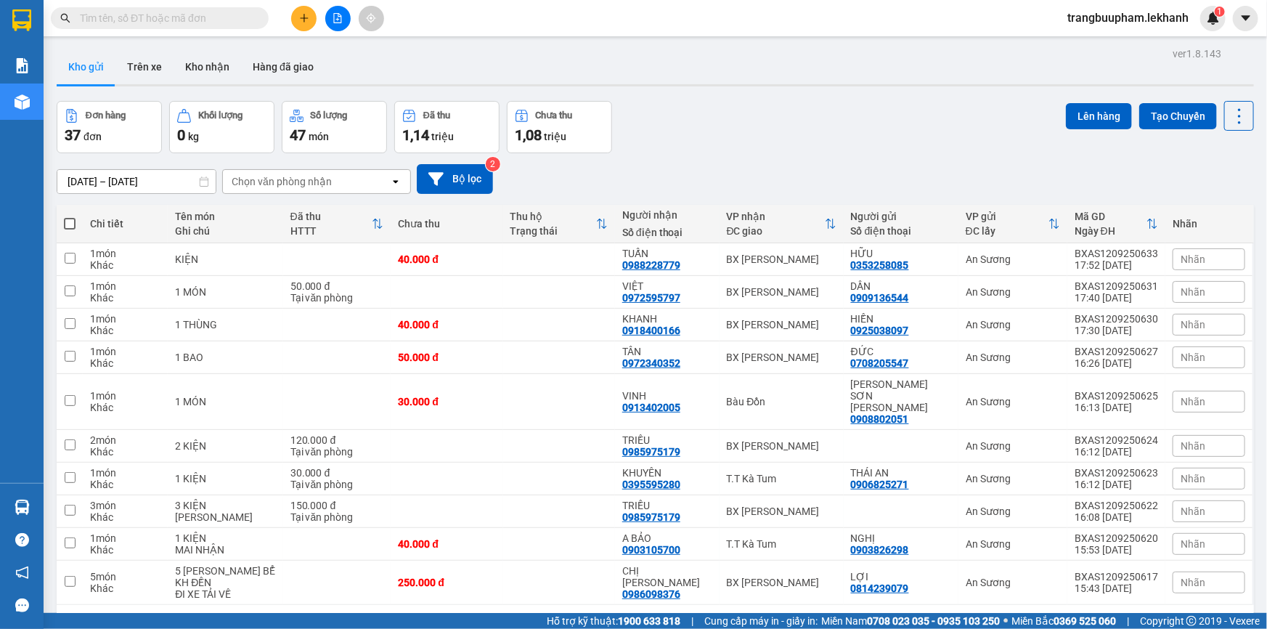
click at [181, 12] on input "text" at bounding box center [165, 18] width 171 height 16
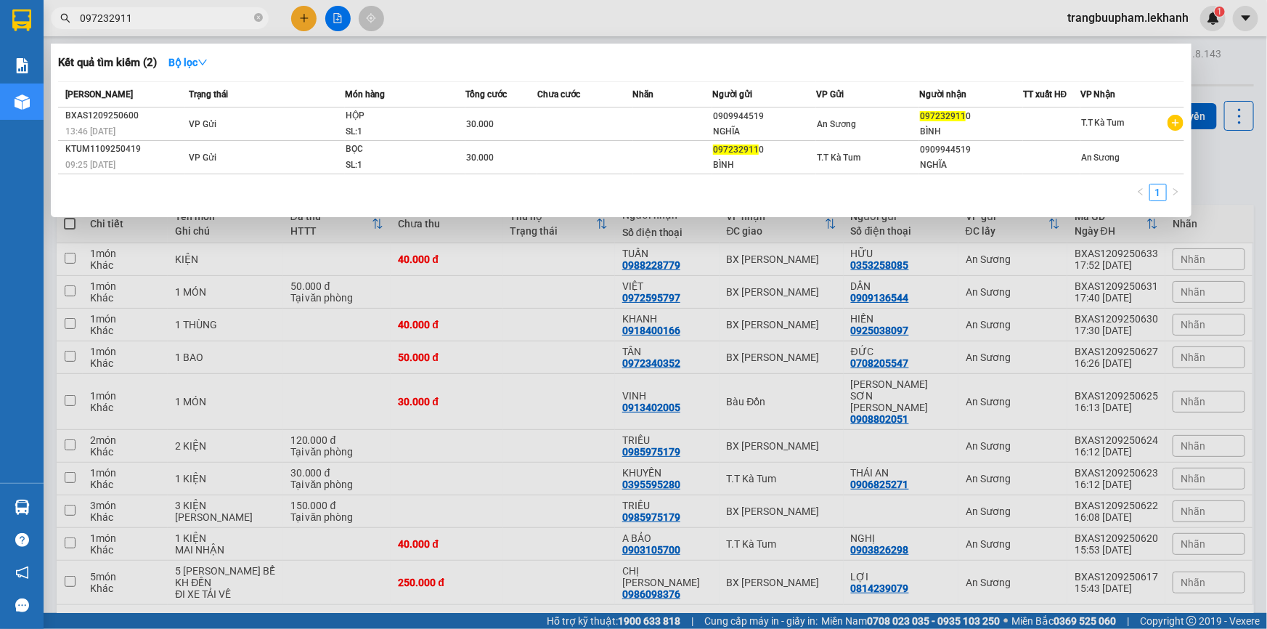
type input "0972329110"
drag, startPoint x: 262, startPoint y: 15, endPoint x: 260, endPoint y: 23, distance: 8.3
click at [261, 22] on span at bounding box center [258, 19] width 9 height 14
